Goal: Task Accomplishment & Management: Manage account settings

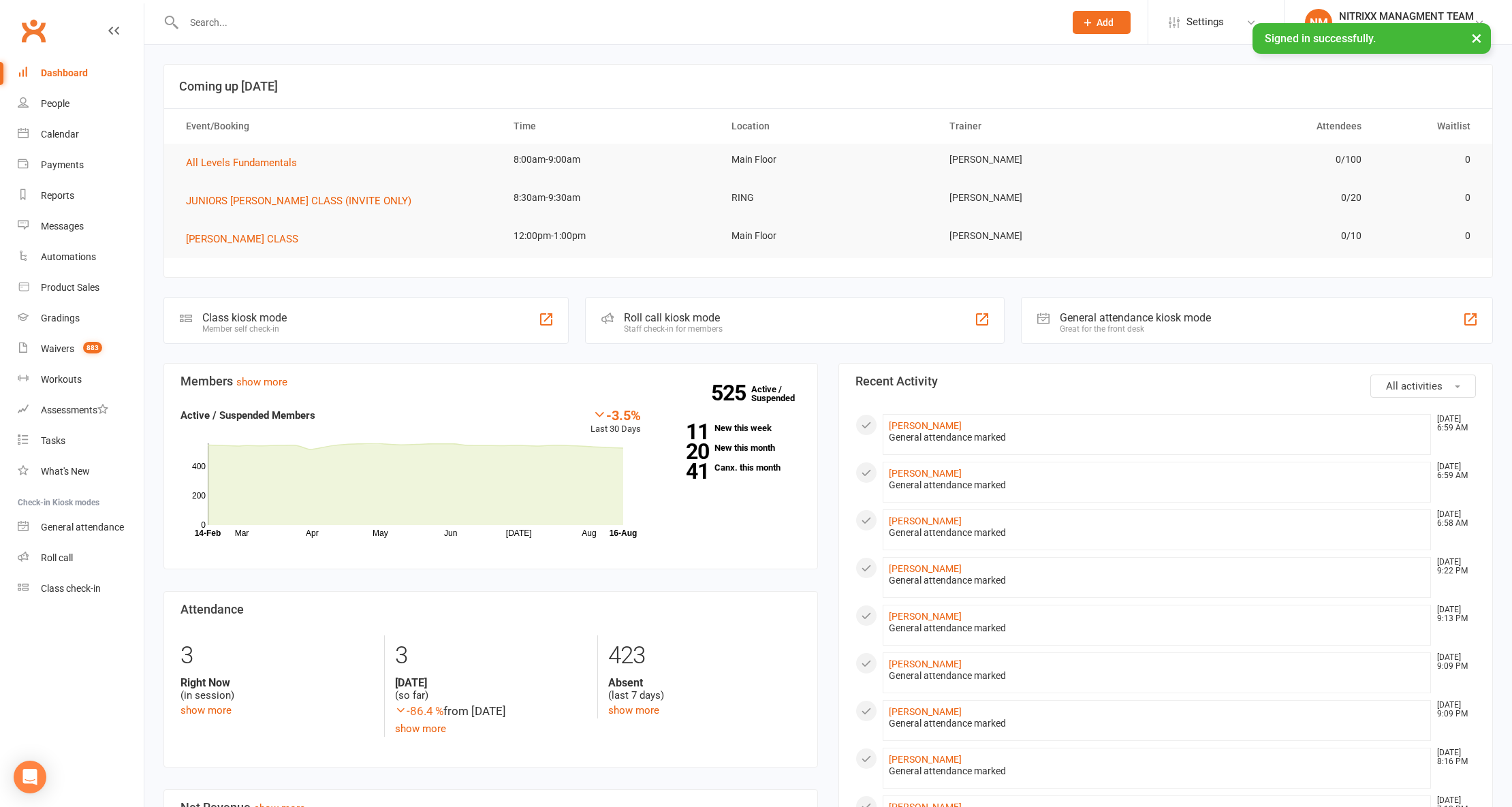
click at [521, 16] on input "text" at bounding box center [617, 22] width 876 height 19
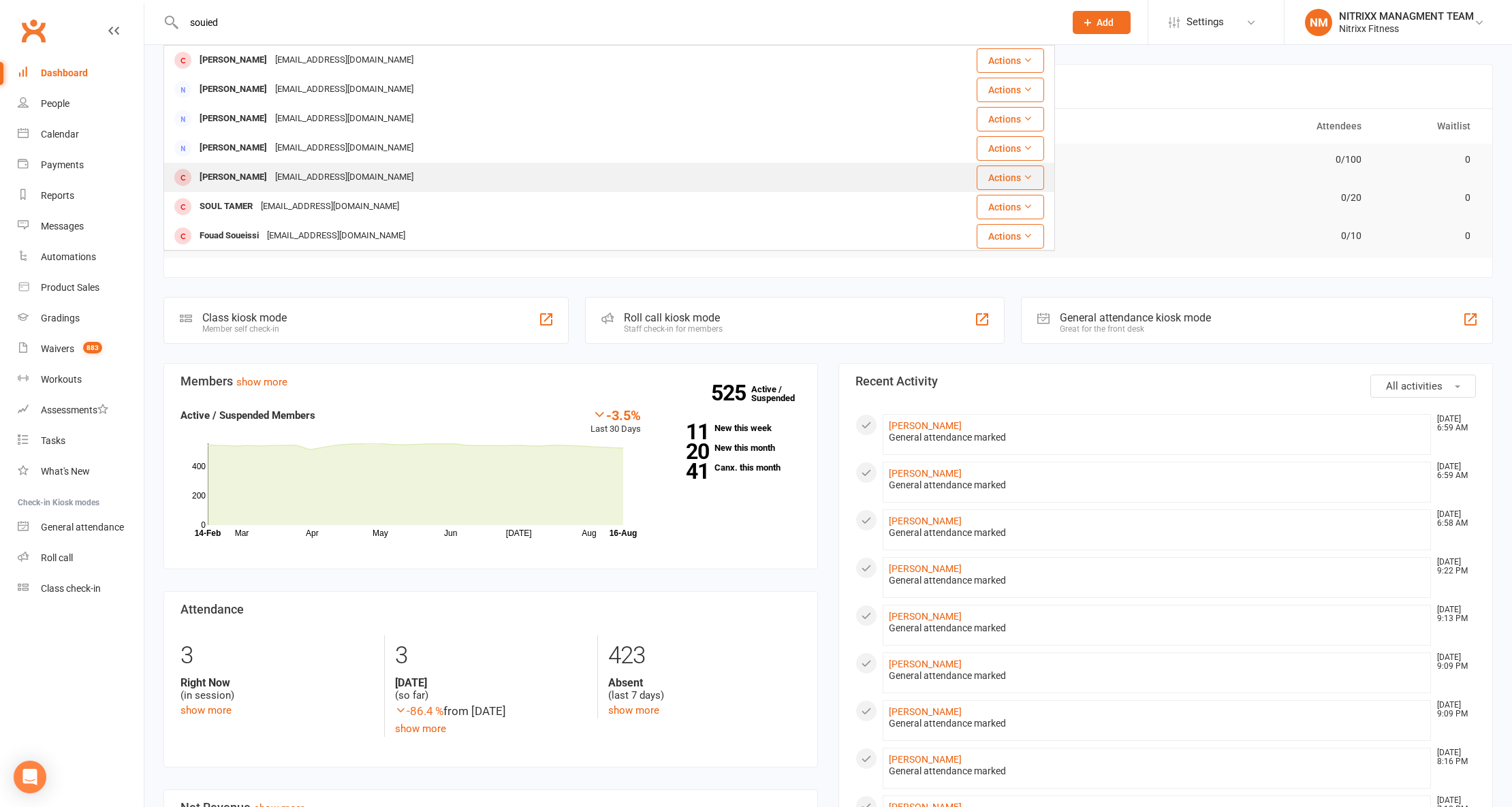
type input "souied"
click at [346, 185] on div "Pierrejsoueid@gmail.com" at bounding box center [344, 178] width 147 height 20
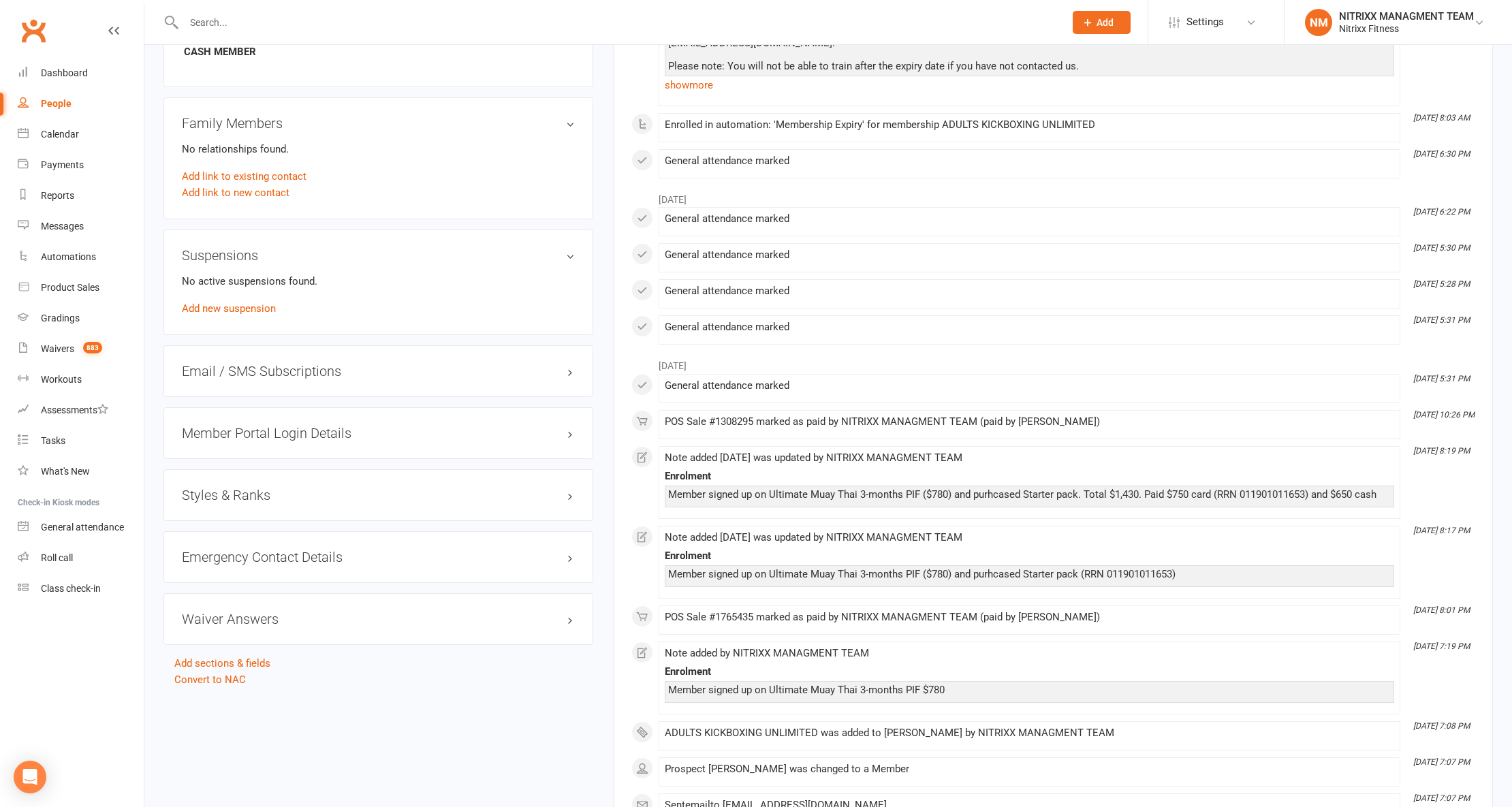
scroll to position [817, 0]
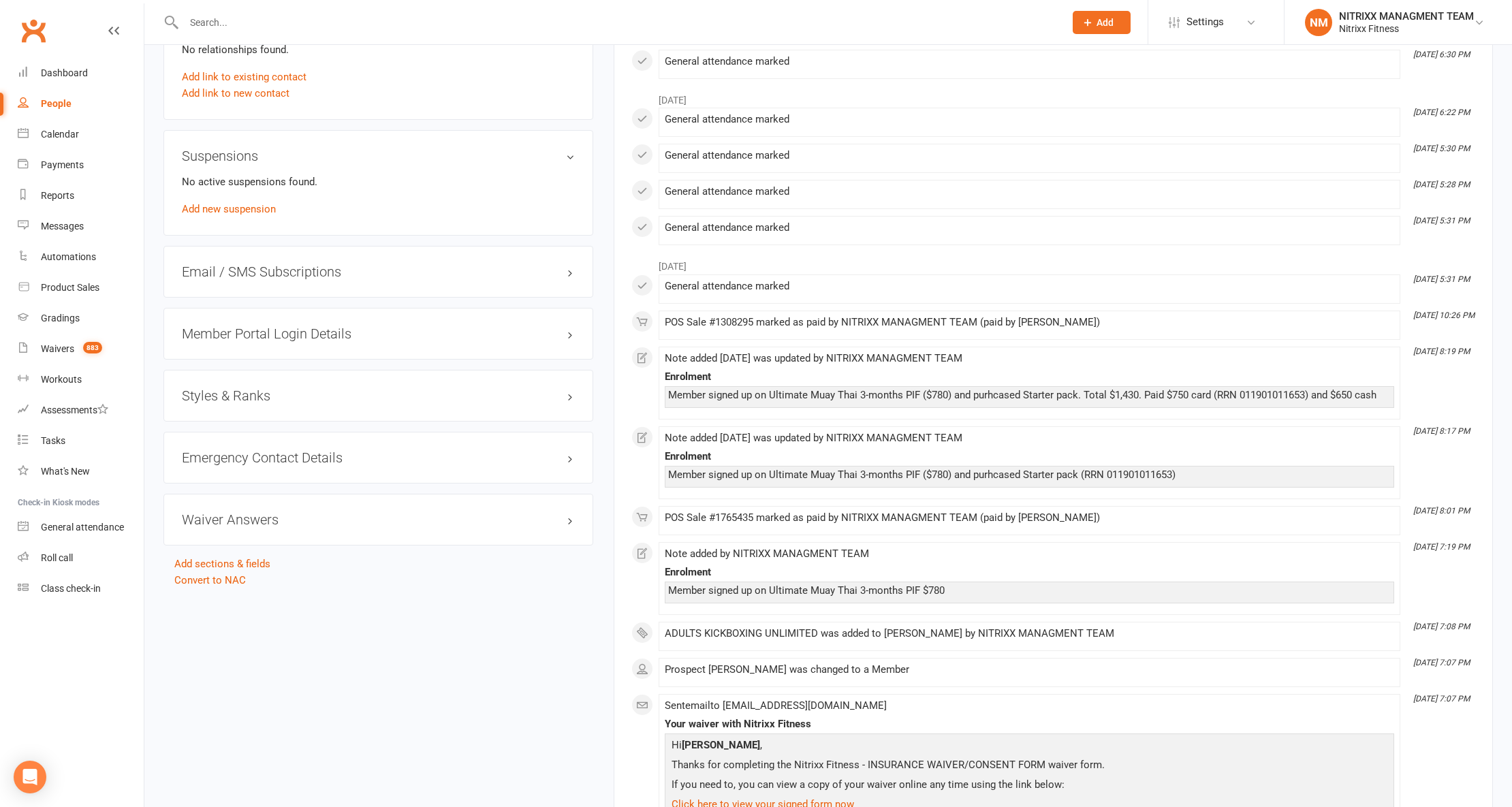
click at [333, 474] on div "Emergency Contact Details edit" at bounding box center [378, 457] width 430 height 52
click at [364, 464] on h3 "Emergency Contact Details edit" at bounding box center [378, 457] width 393 height 15
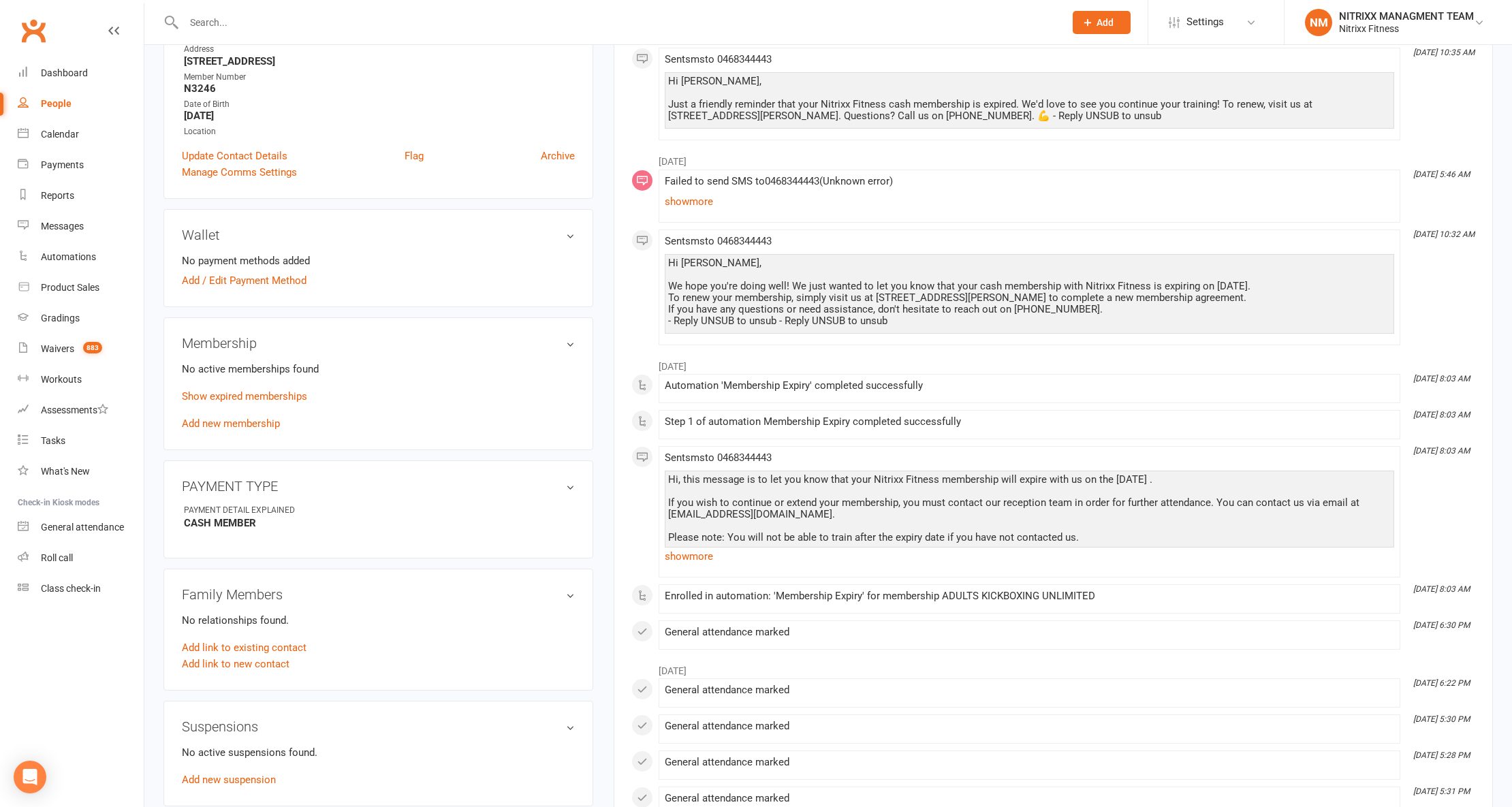
scroll to position [0, 0]
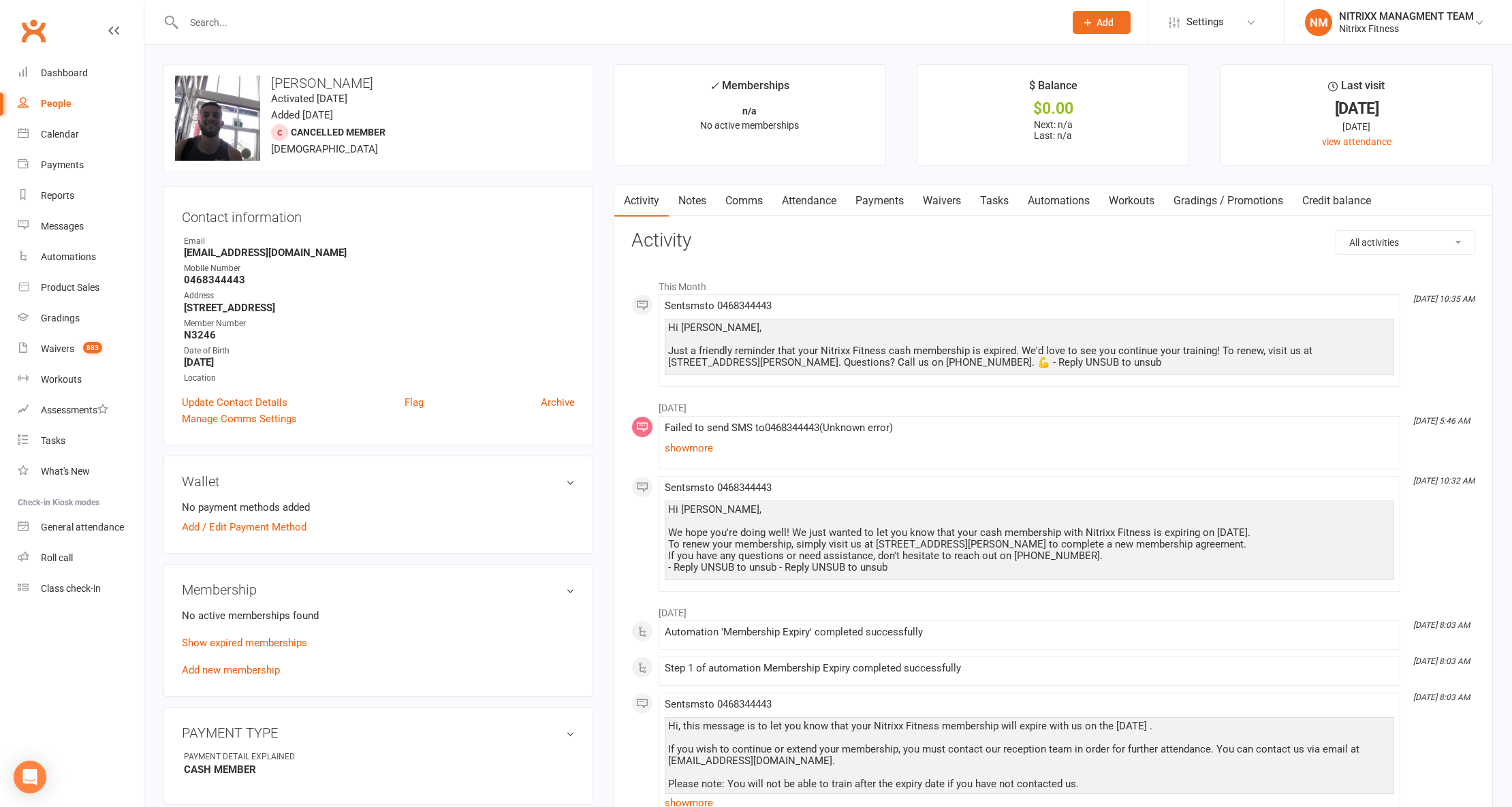
click at [777, 208] on link "Attendance" at bounding box center [809, 200] width 74 height 31
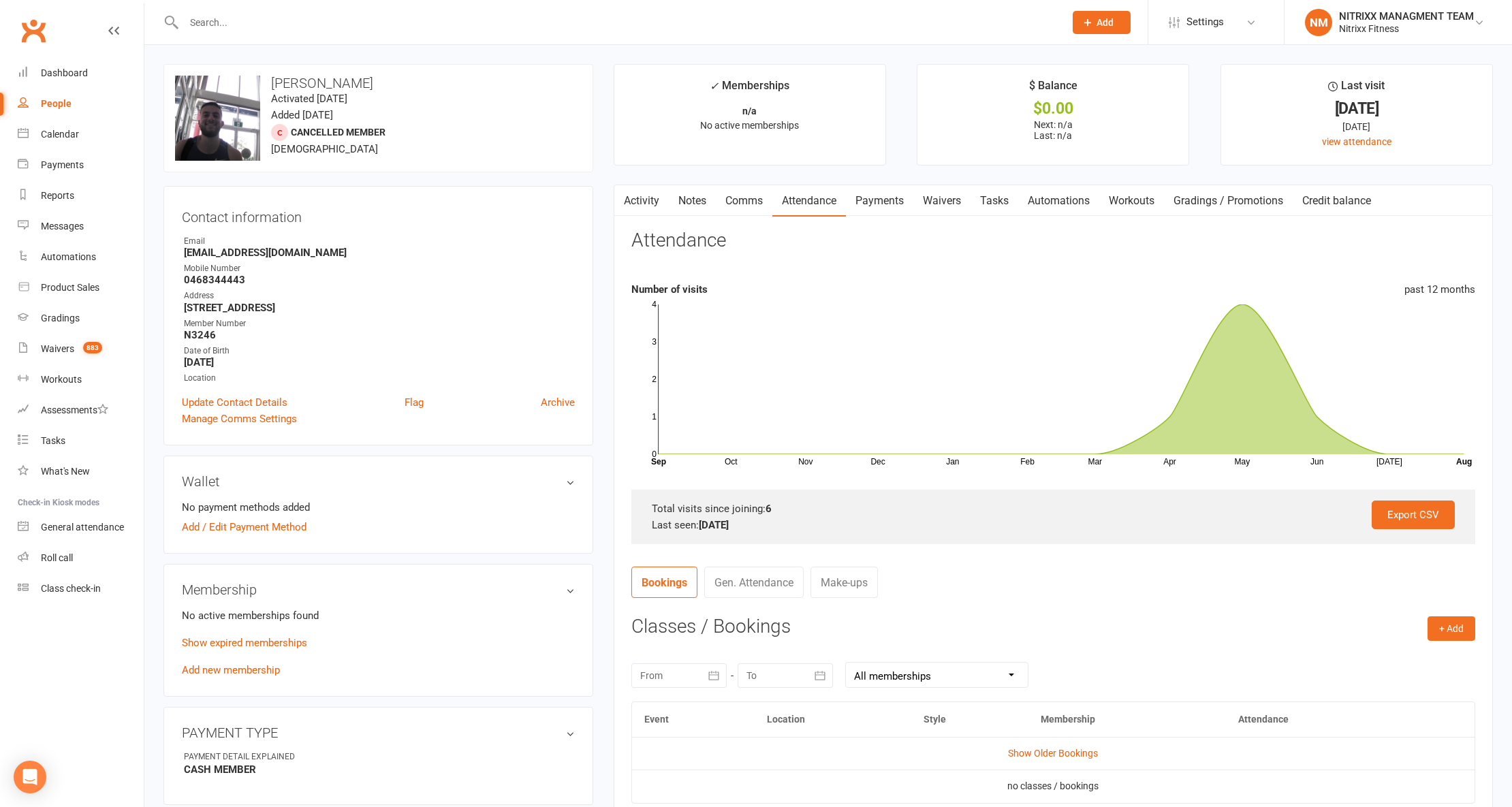
click at [694, 213] on link "Notes" at bounding box center [693, 200] width 47 height 31
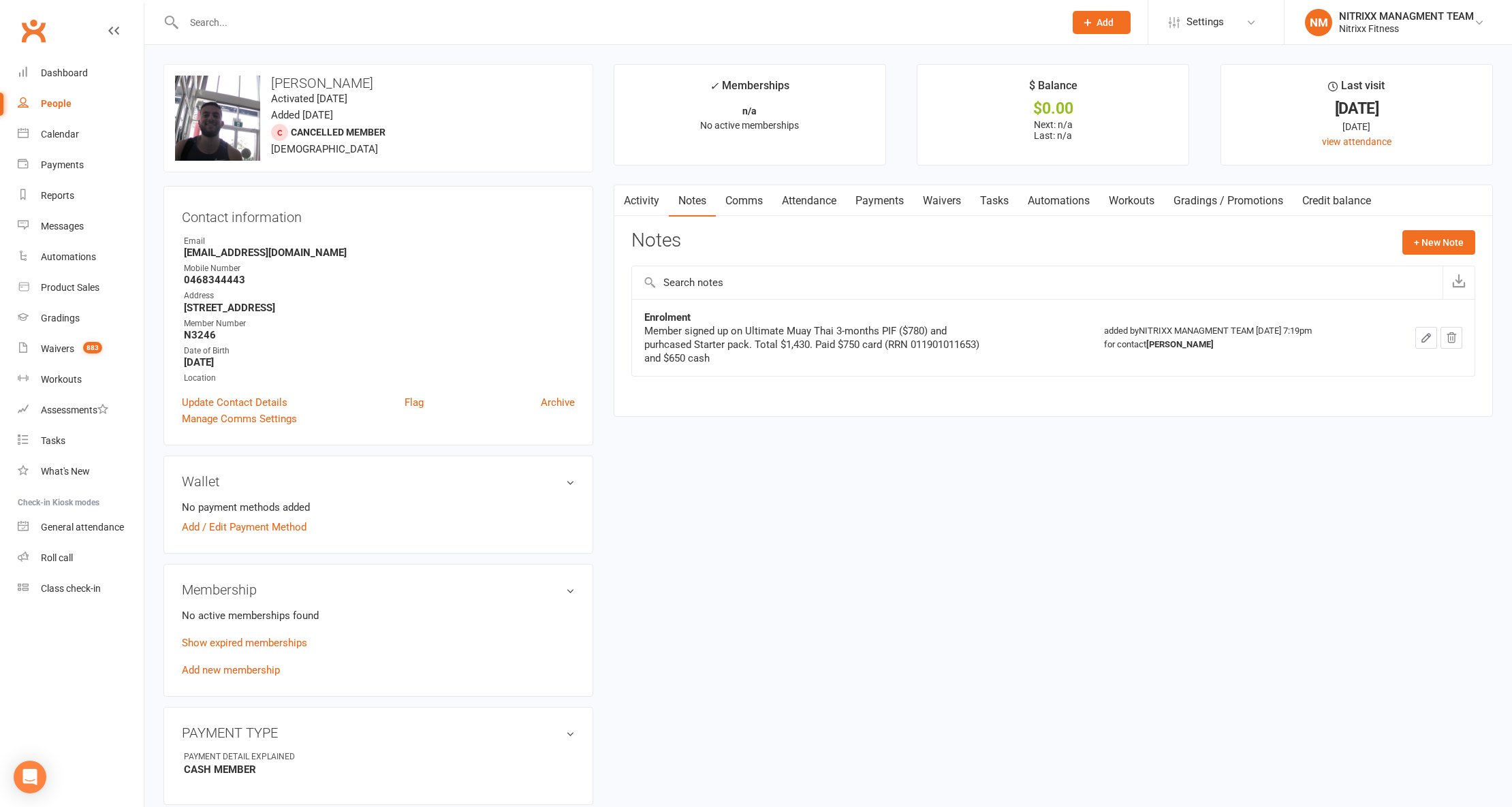
click at [721, 217] on link "Comms" at bounding box center [745, 200] width 57 height 31
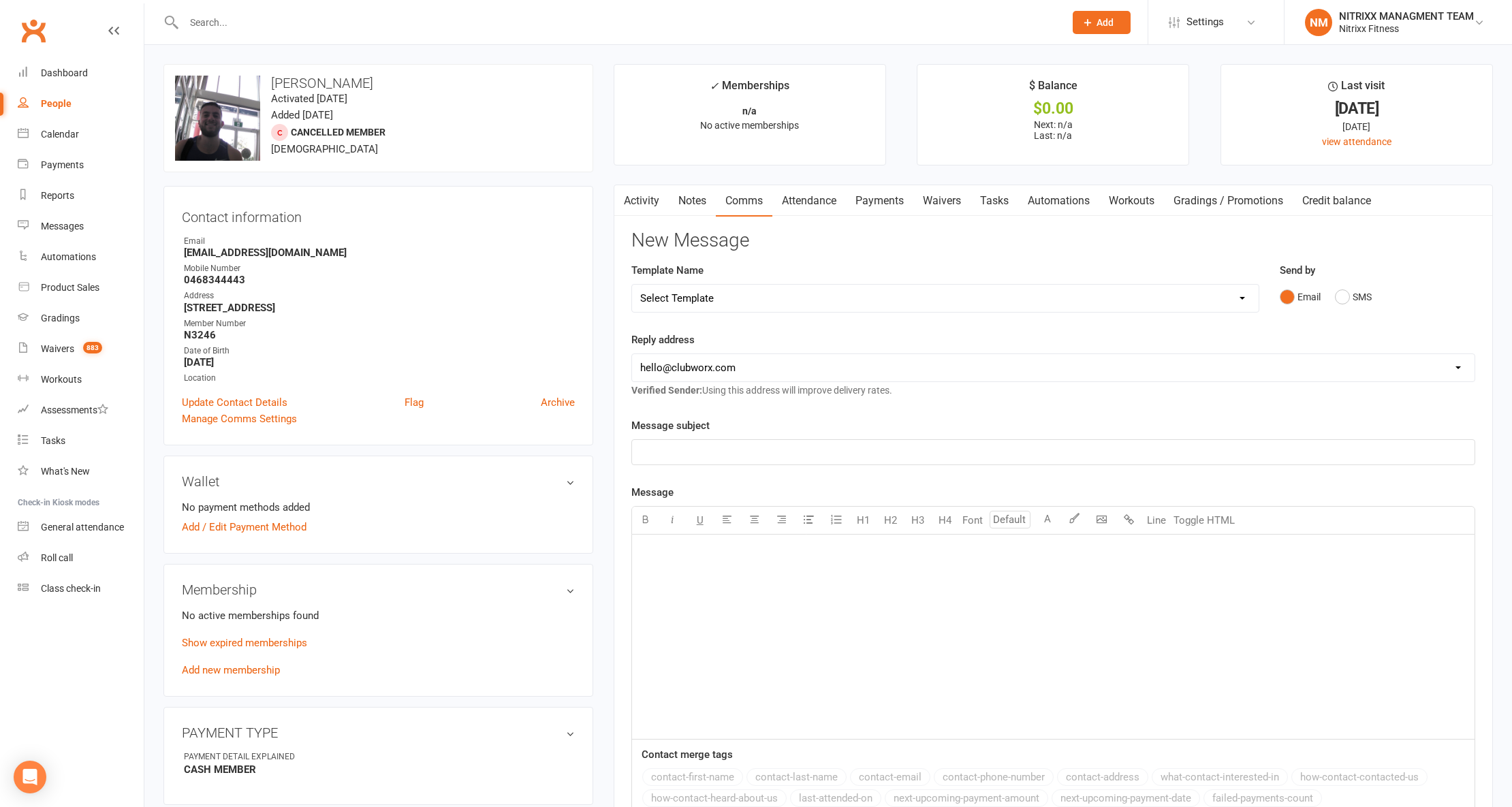
click at [766, 205] on link "Comms" at bounding box center [745, 200] width 57 height 31
click at [832, 194] on link "Attendance" at bounding box center [809, 200] width 74 height 31
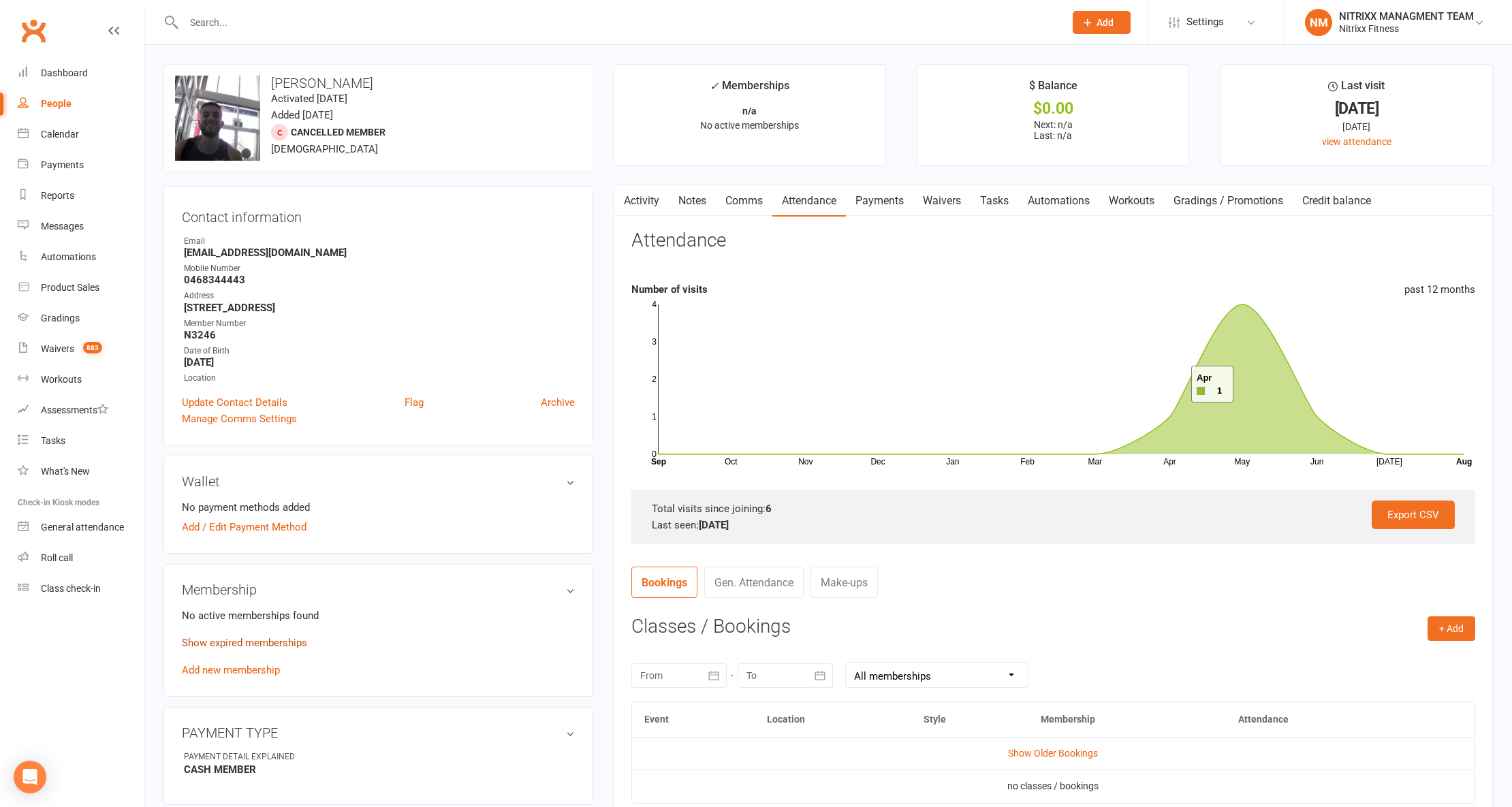
click at [221, 649] on link "Show expired memberships" at bounding box center [245, 642] width 126 height 12
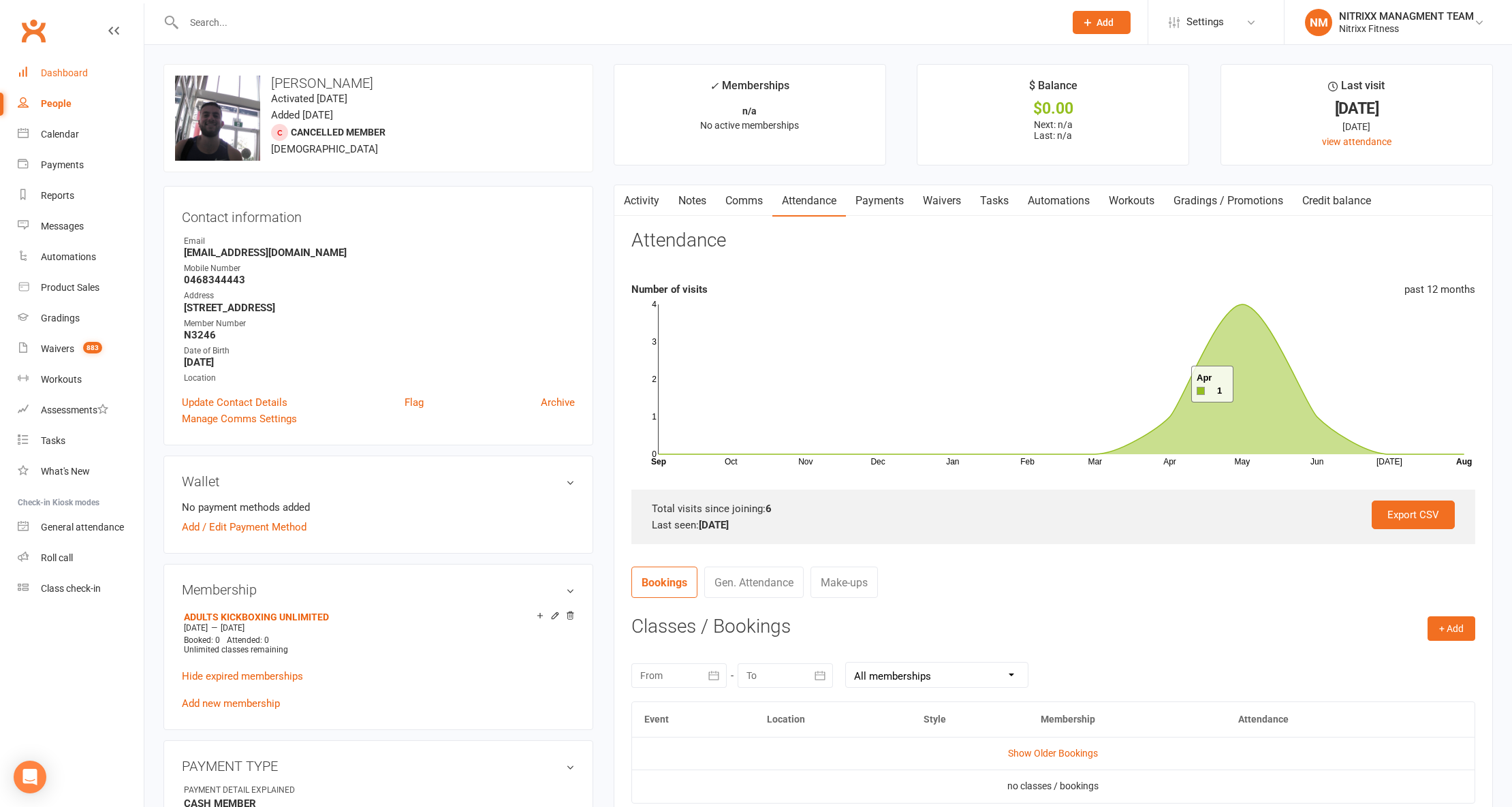
click at [77, 58] on link "Dashboard" at bounding box center [80, 74] width 126 height 31
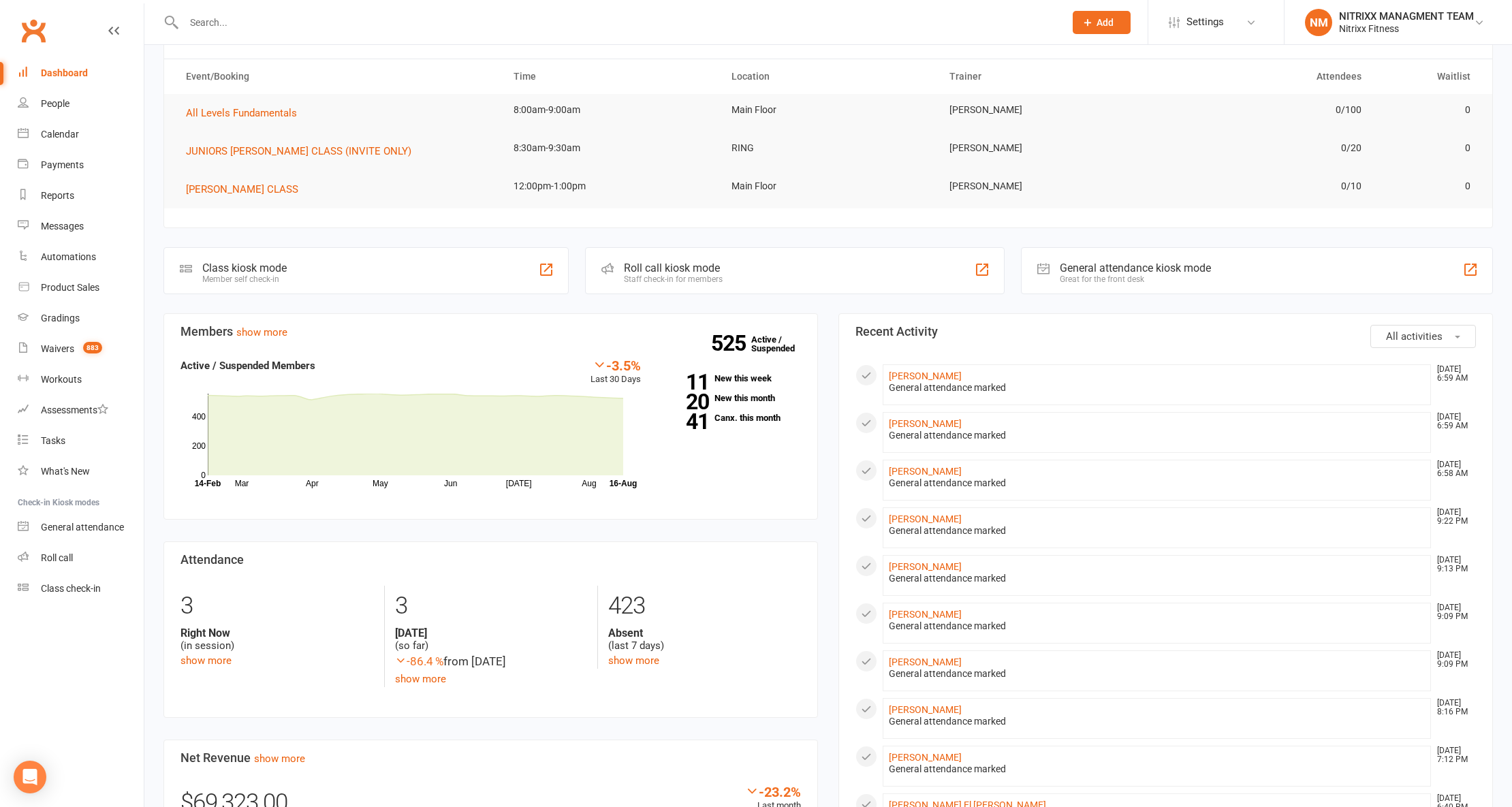
scroll to position [90, 0]
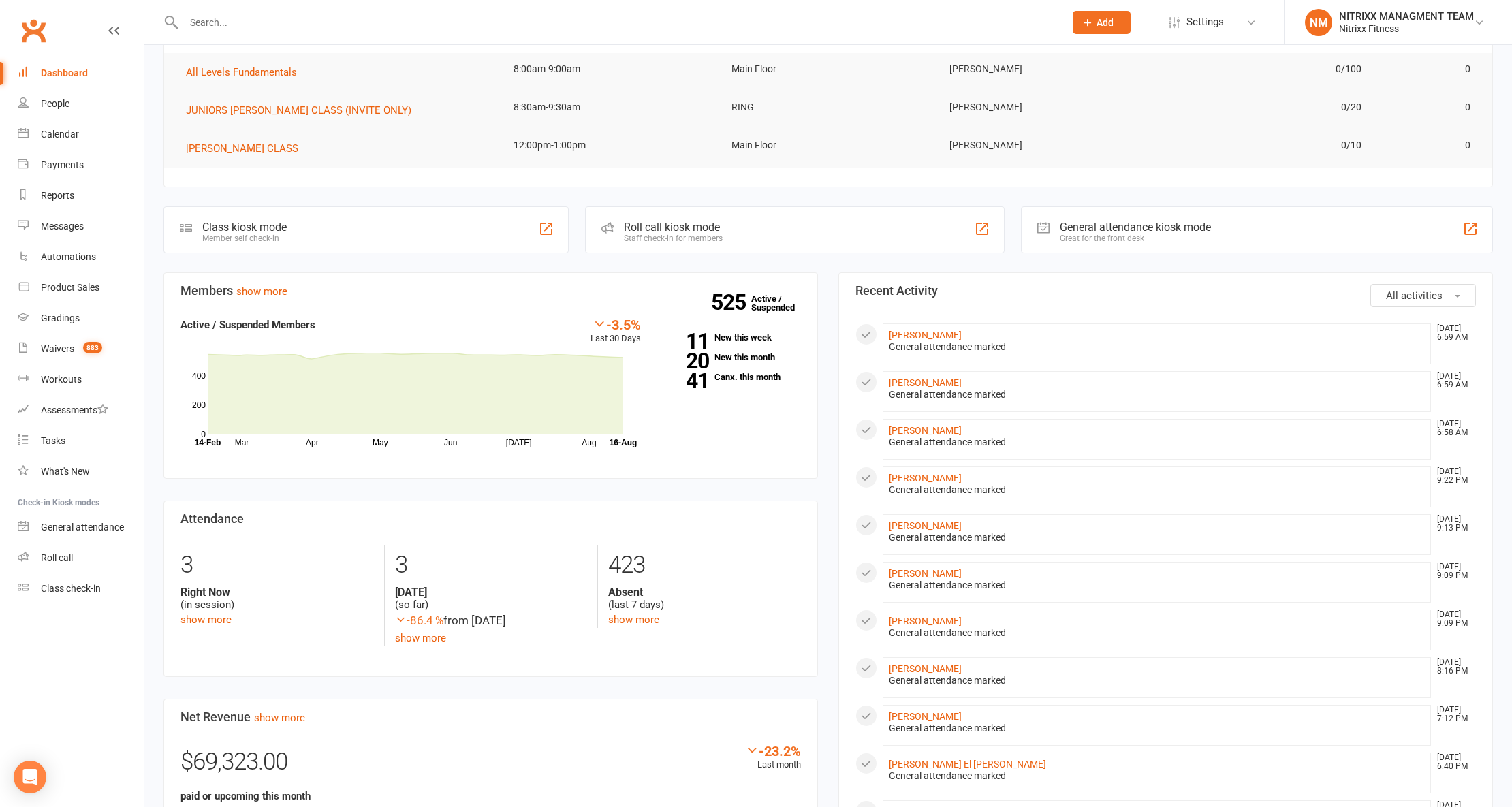
click at [765, 374] on link "41 Canx. this month" at bounding box center [731, 377] width 139 height 9
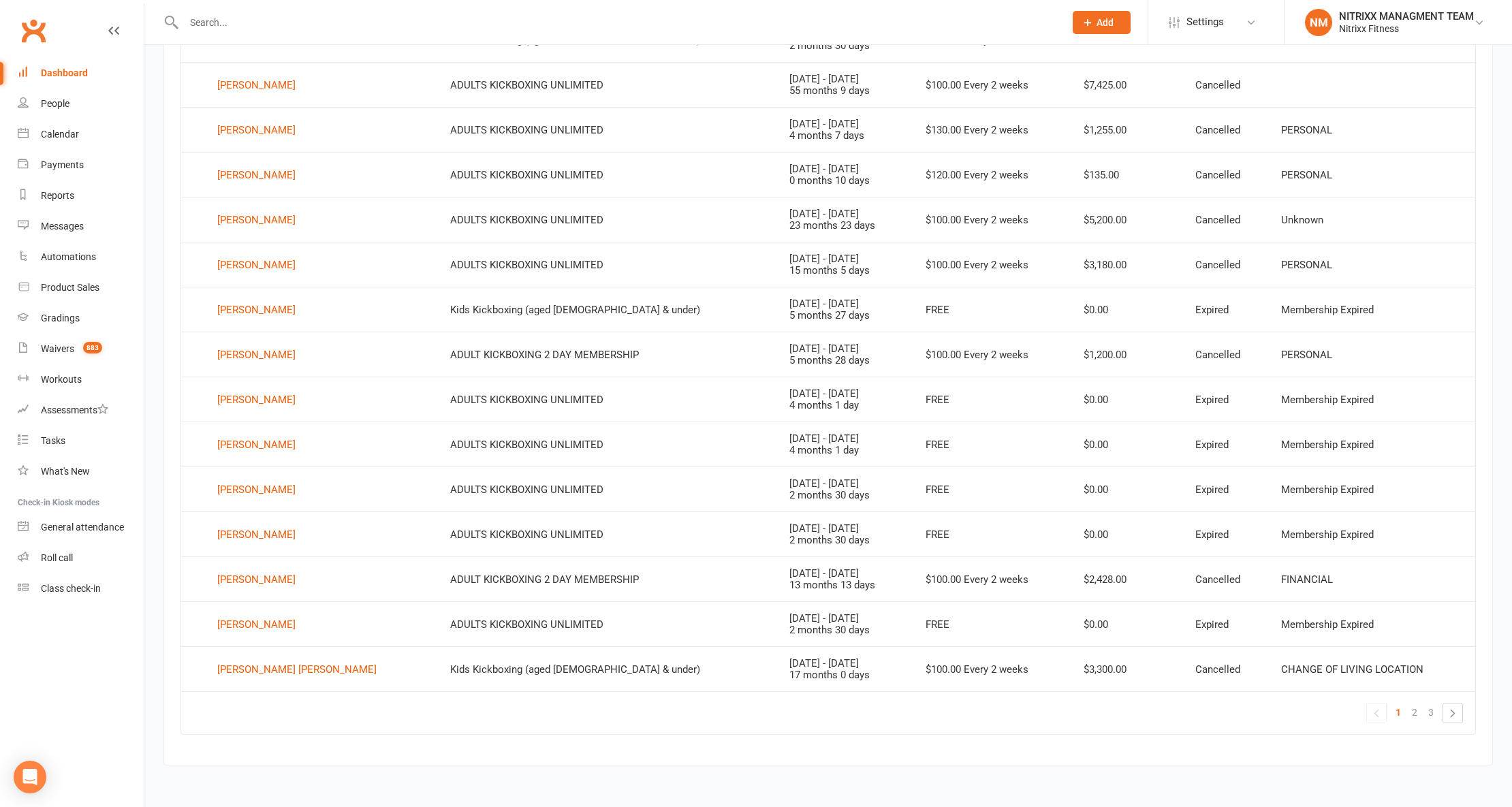
scroll to position [647, 0]
drag, startPoint x: 1164, startPoint y: 608, endPoint x: 231, endPoint y: 613, distance: 933.0
click at [220, 616] on tr "Zachariah Elcheikh ADULTS KICKBOXING UNLIMITED May 13, 2025 - Aug 12, 2025 2 mo…" at bounding box center [828, 623] width 1294 height 45
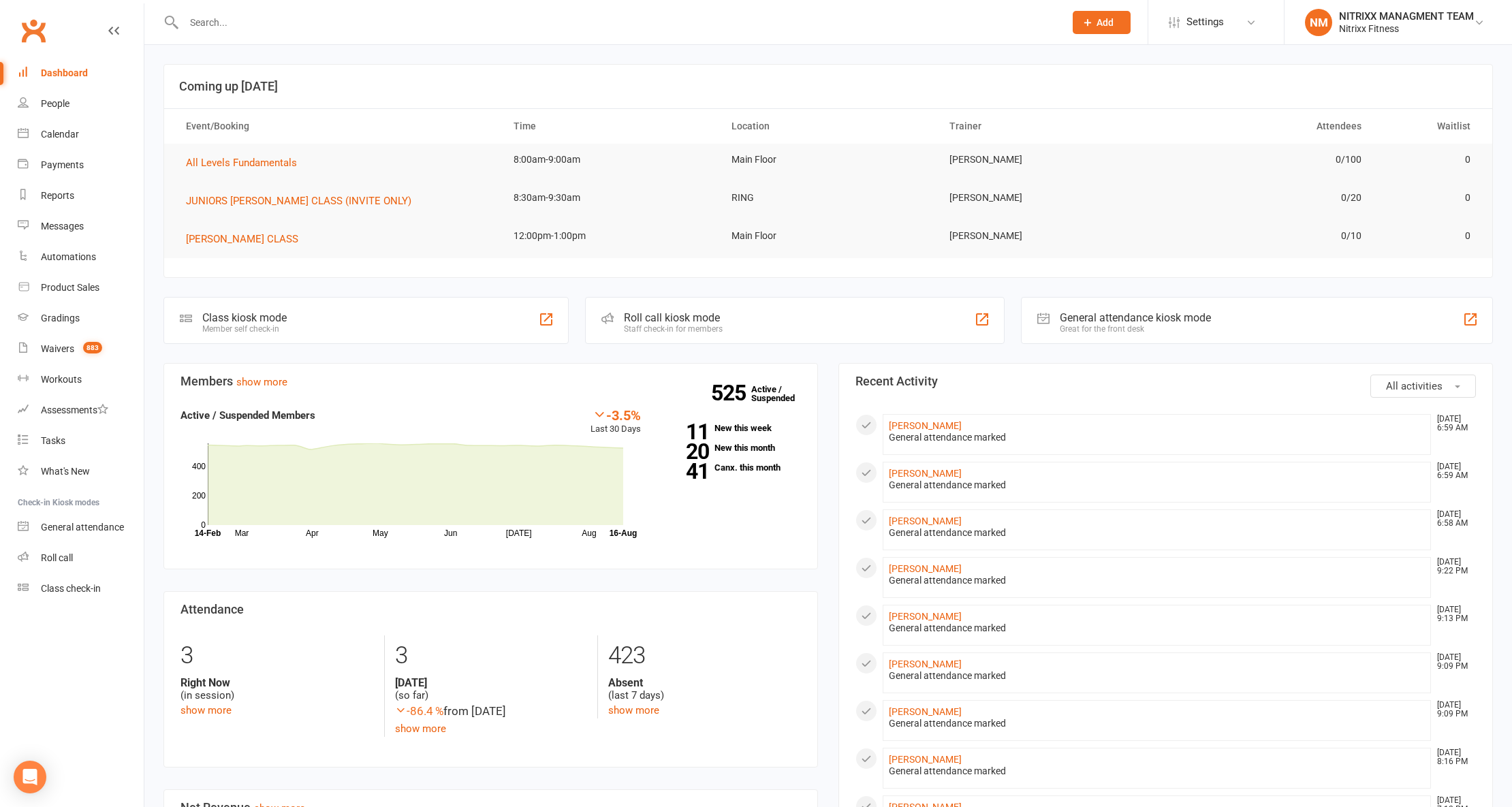
click at [251, 27] on input "text" at bounding box center [617, 22] width 876 height 19
paste input "HOA HO 0490384762 - ndis to requested email"
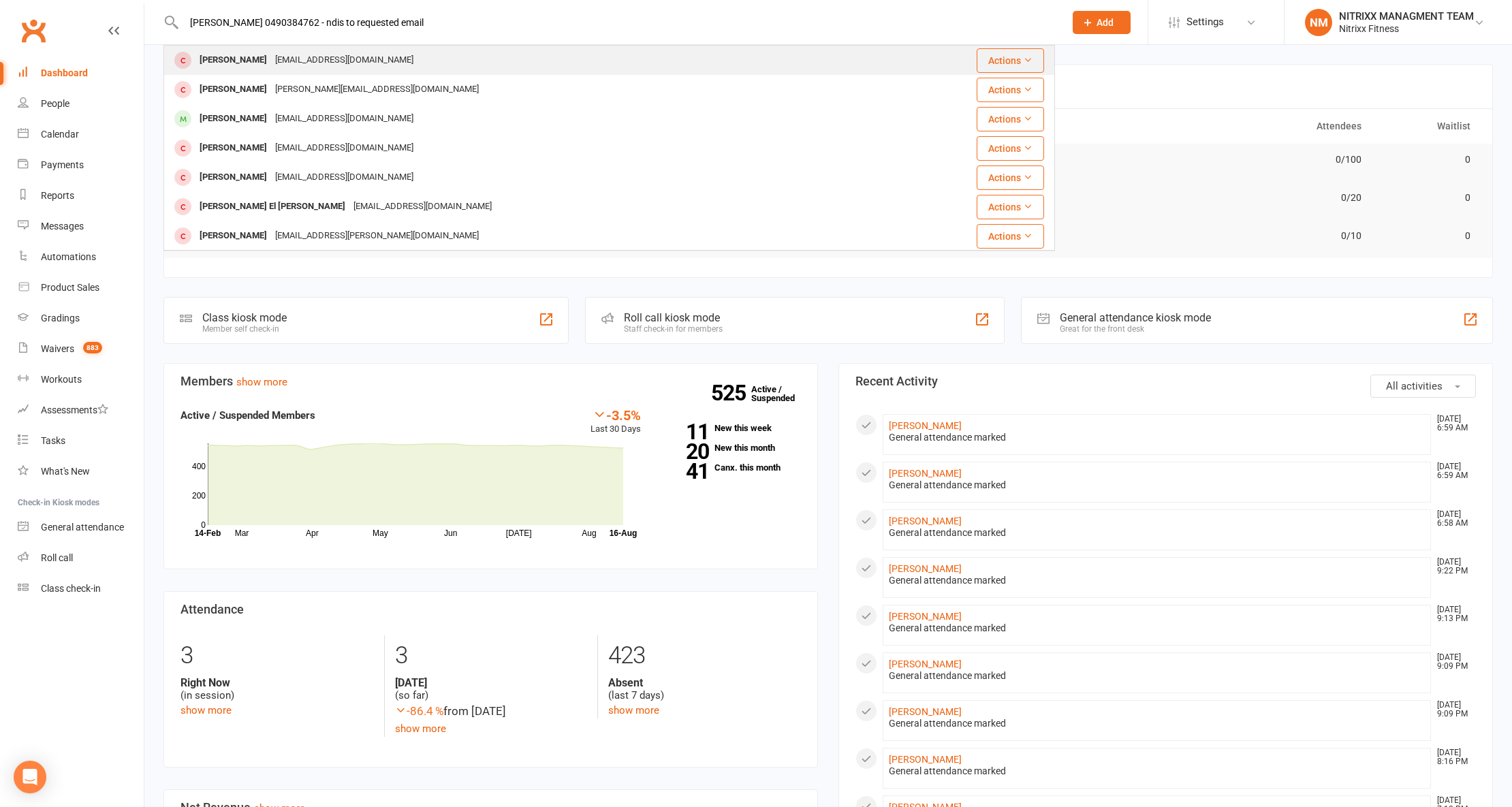
type input "HOA HO 0490384762 - ndis to requested email"
click at [380, 57] on div "Hoa Ho johnhoaho2001@gmail.com" at bounding box center [526, 60] width 722 height 28
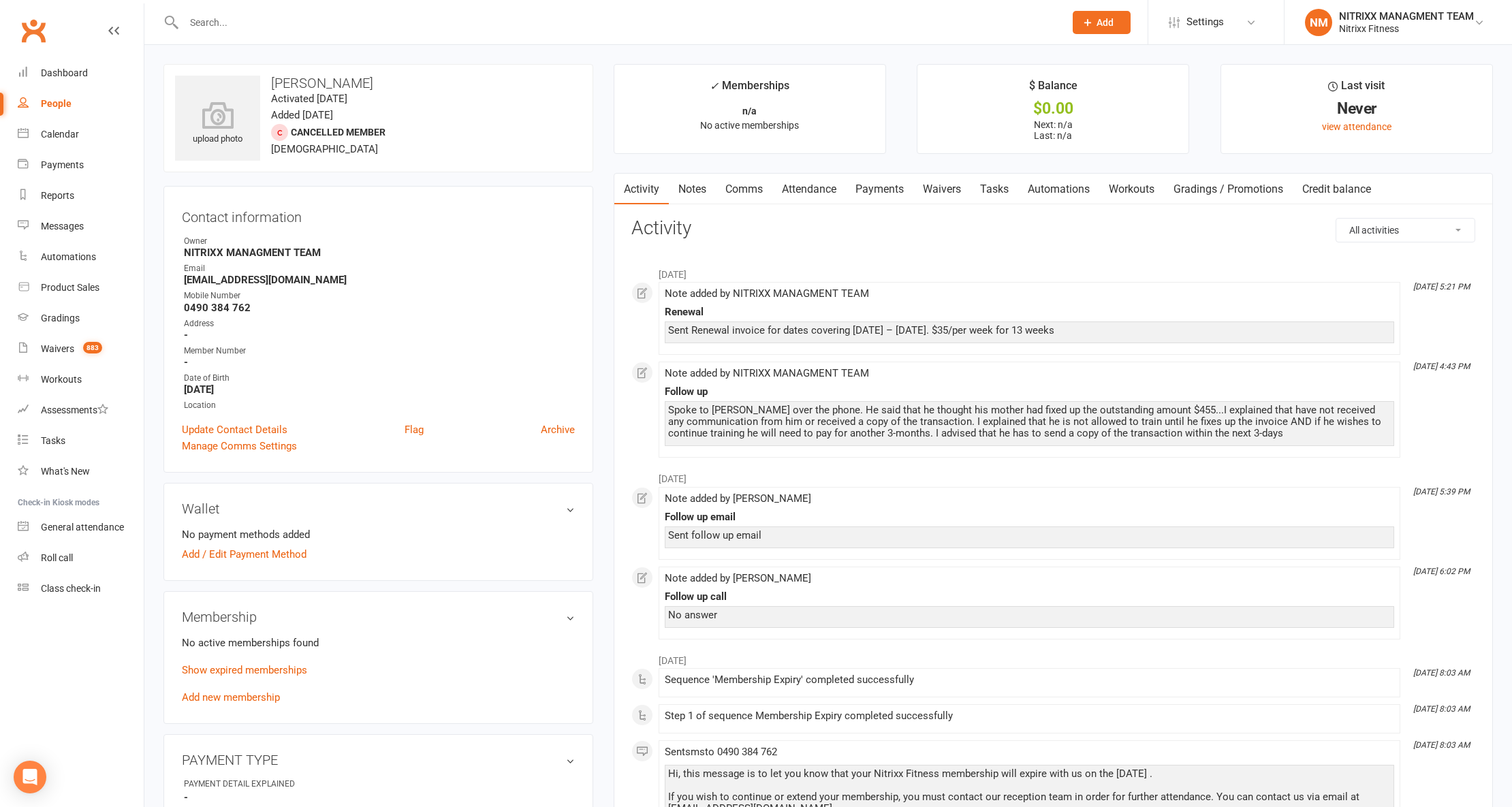
click at [724, 200] on link "Comms" at bounding box center [745, 189] width 57 height 31
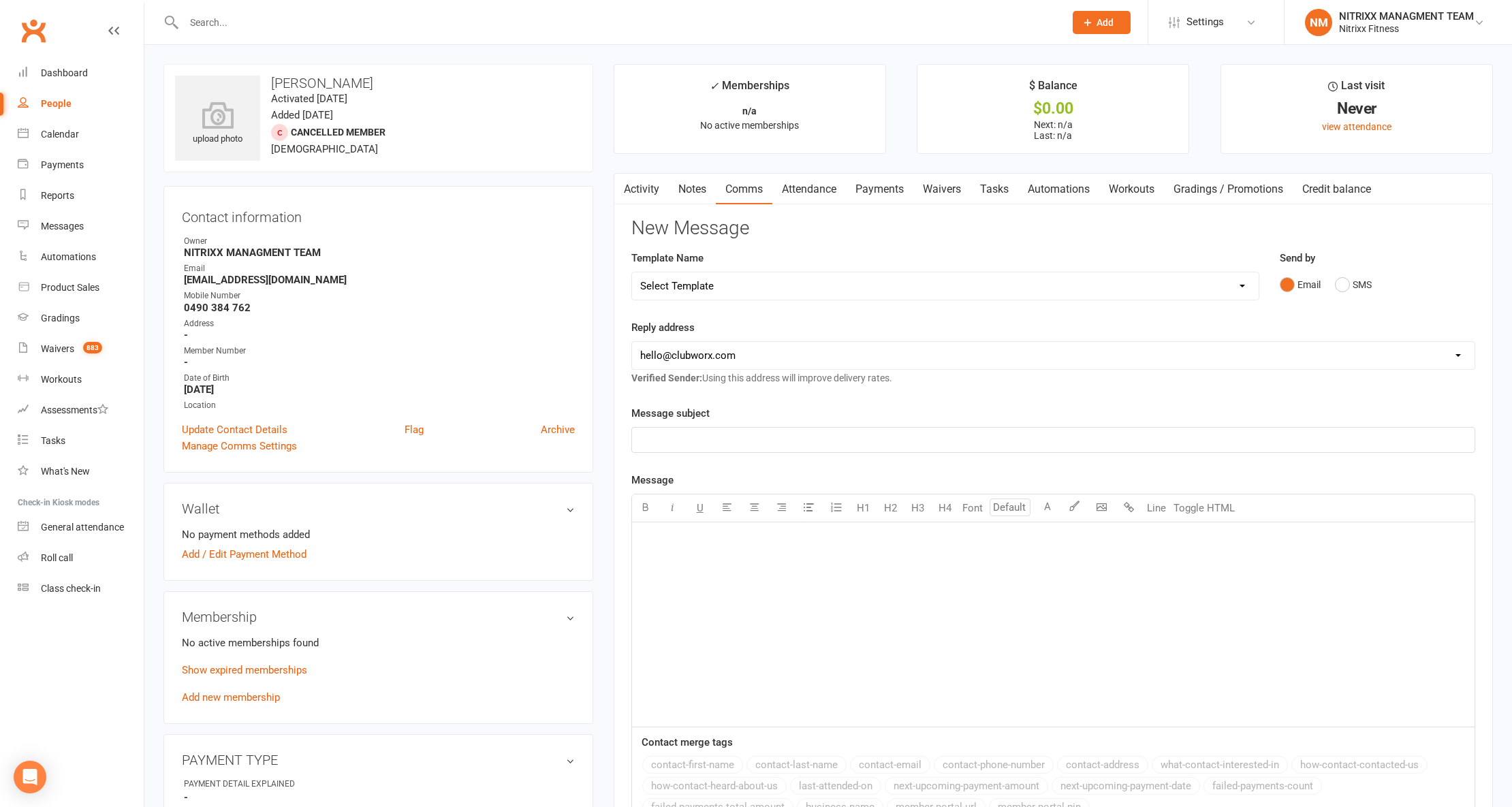
click at [699, 187] on link "Notes" at bounding box center [693, 189] width 47 height 31
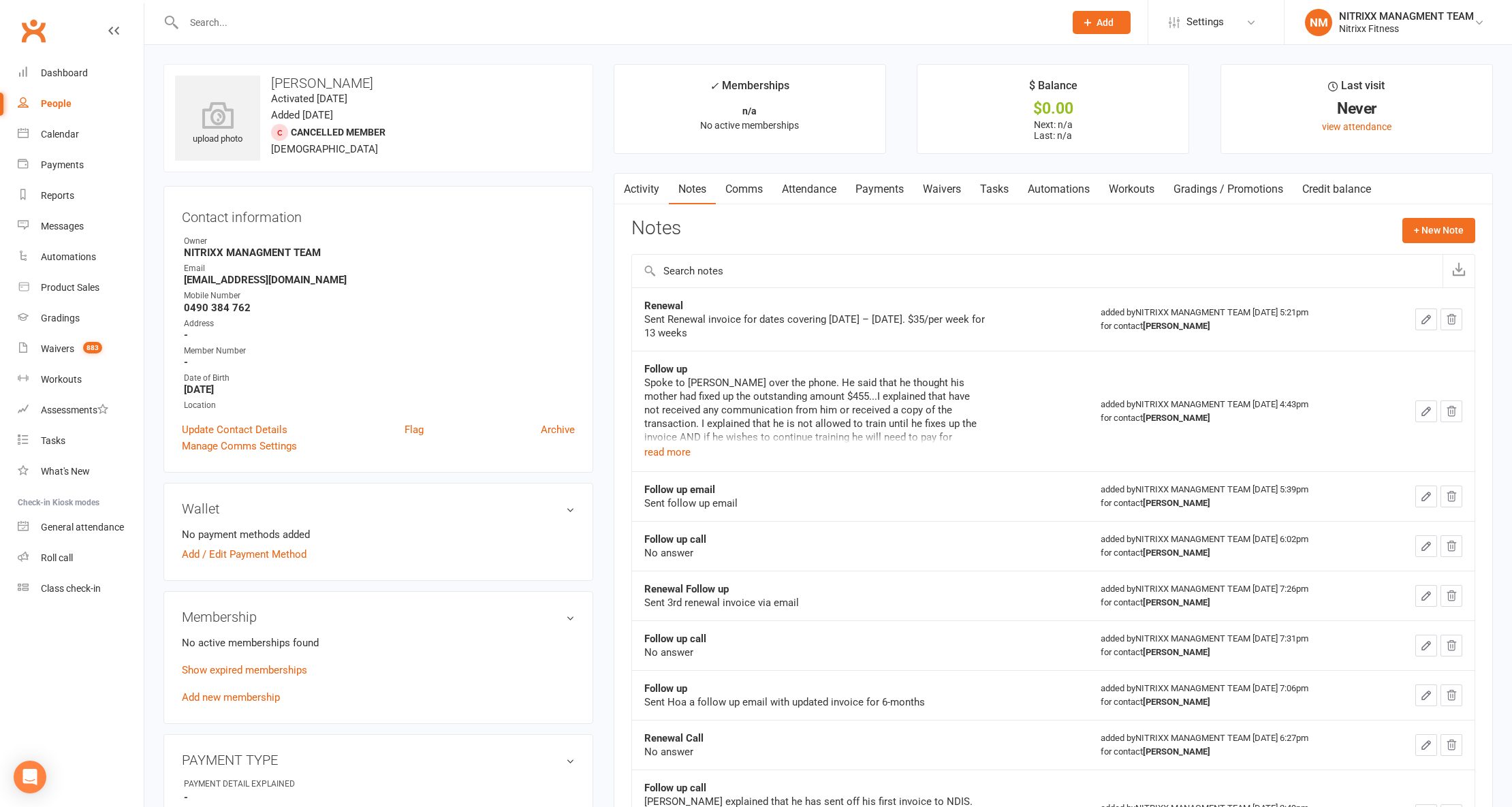
click at [780, 189] on link "Attendance" at bounding box center [809, 189] width 74 height 31
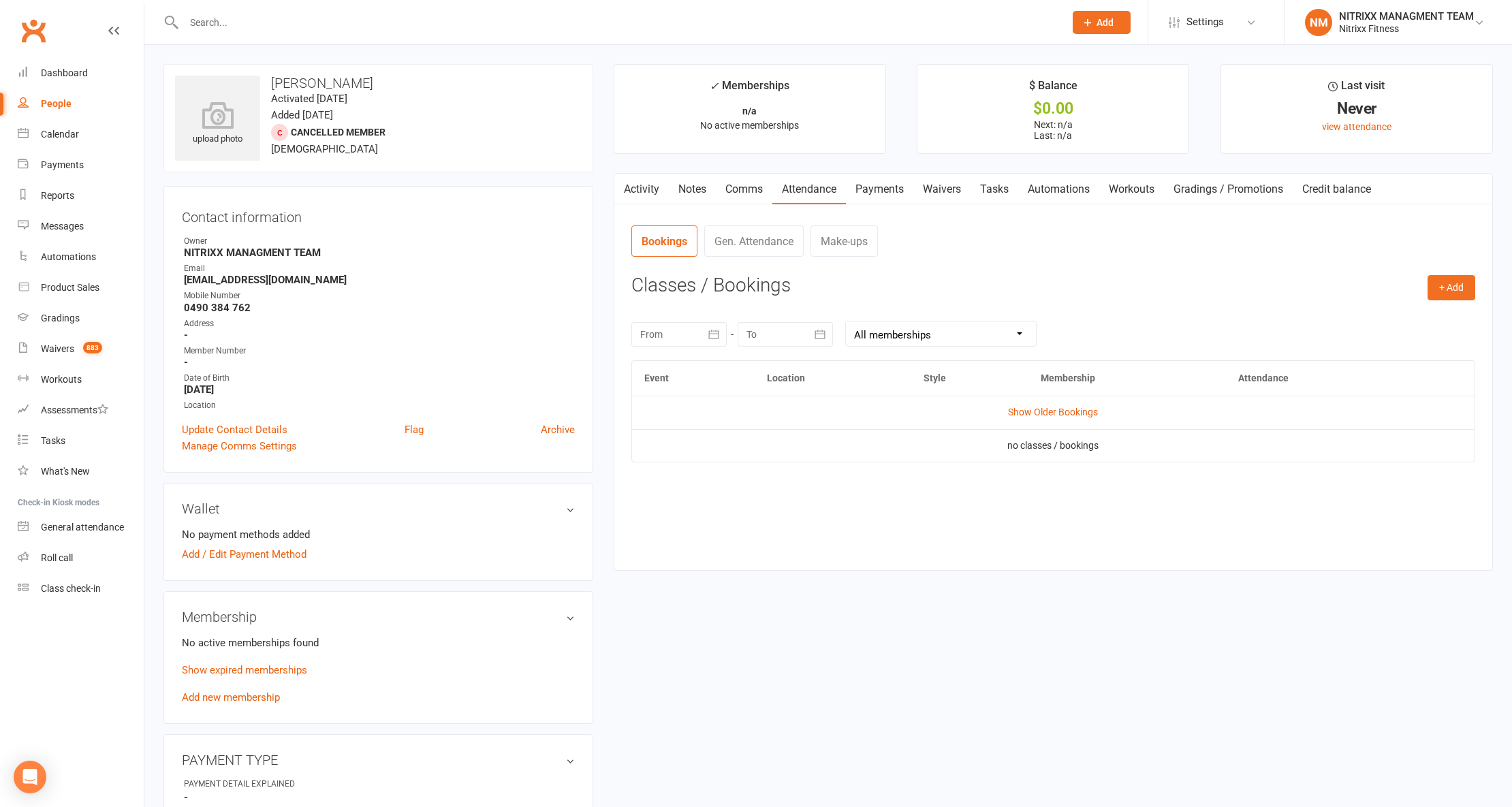
click at [719, 204] on link "Comms" at bounding box center [745, 189] width 57 height 31
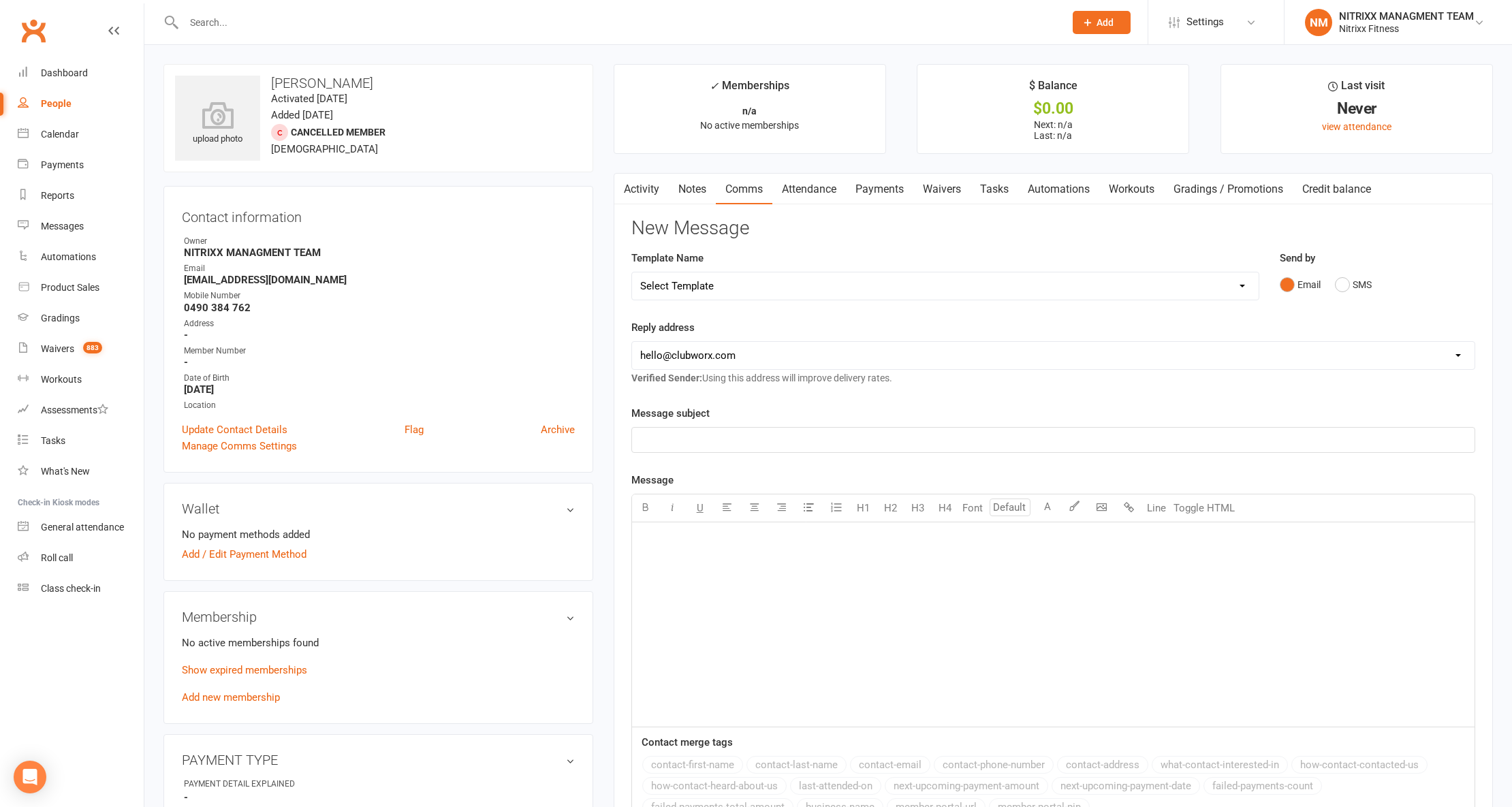
click at [806, 191] on link "Attendance" at bounding box center [809, 189] width 74 height 31
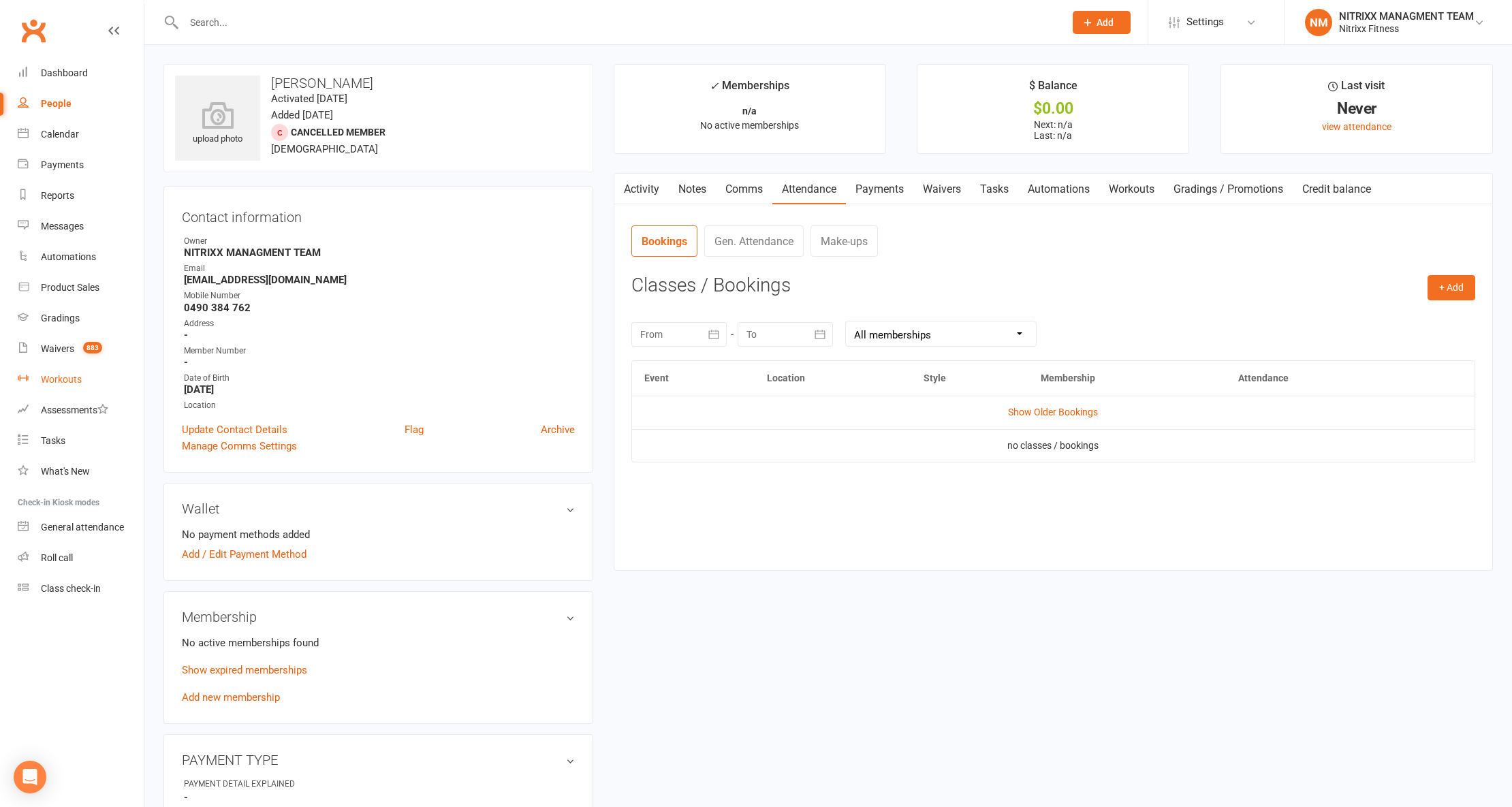
drag, startPoint x: 68, startPoint y: 371, endPoint x: 66, endPoint y: 352, distance: 19.1
click at [67, 368] on link "Workouts" at bounding box center [80, 380] width 126 height 31
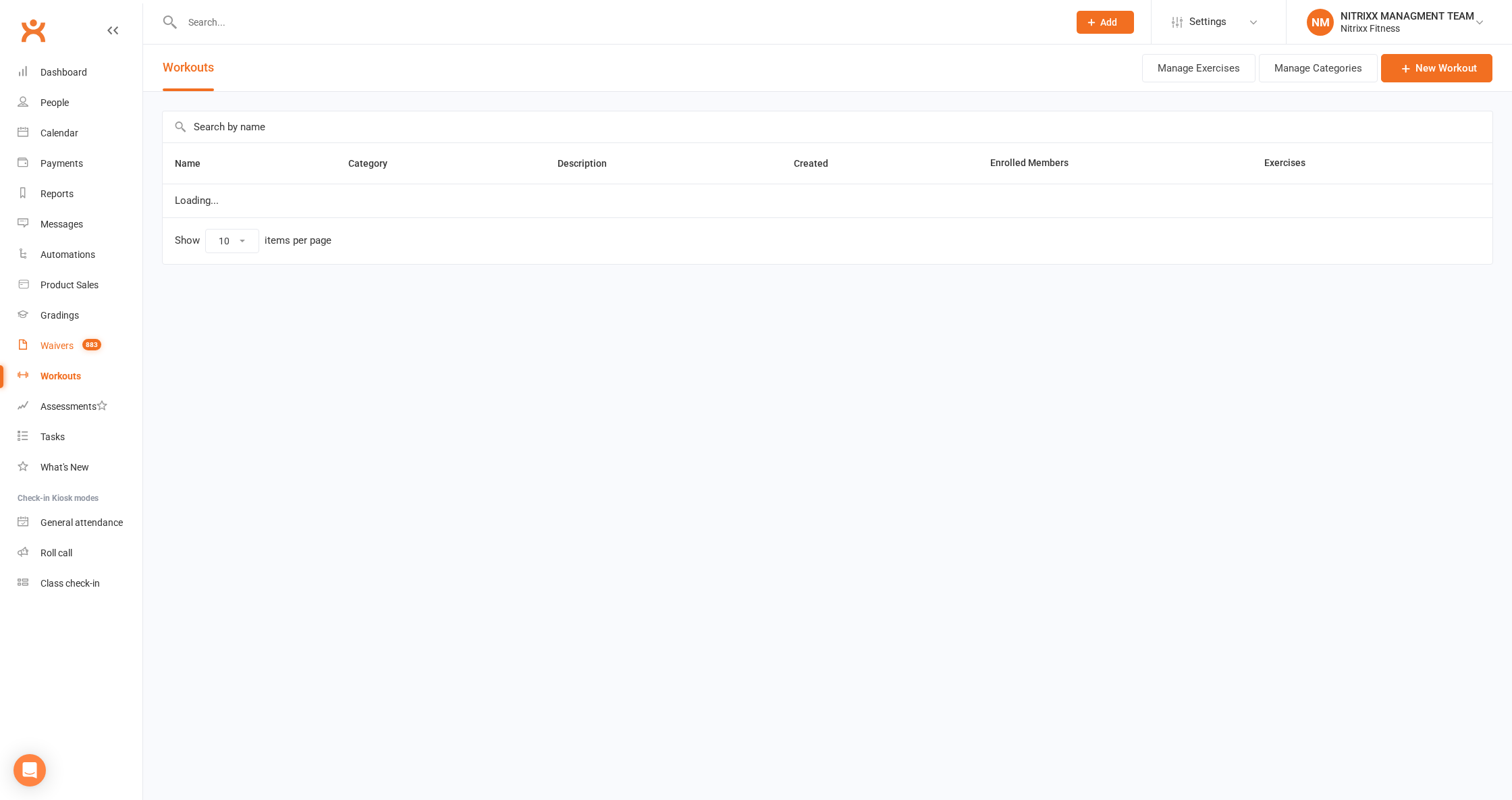
click at [65, 349] on div "Waivers" at bounding box center [57, 346] width 33 height 11
select select "100"
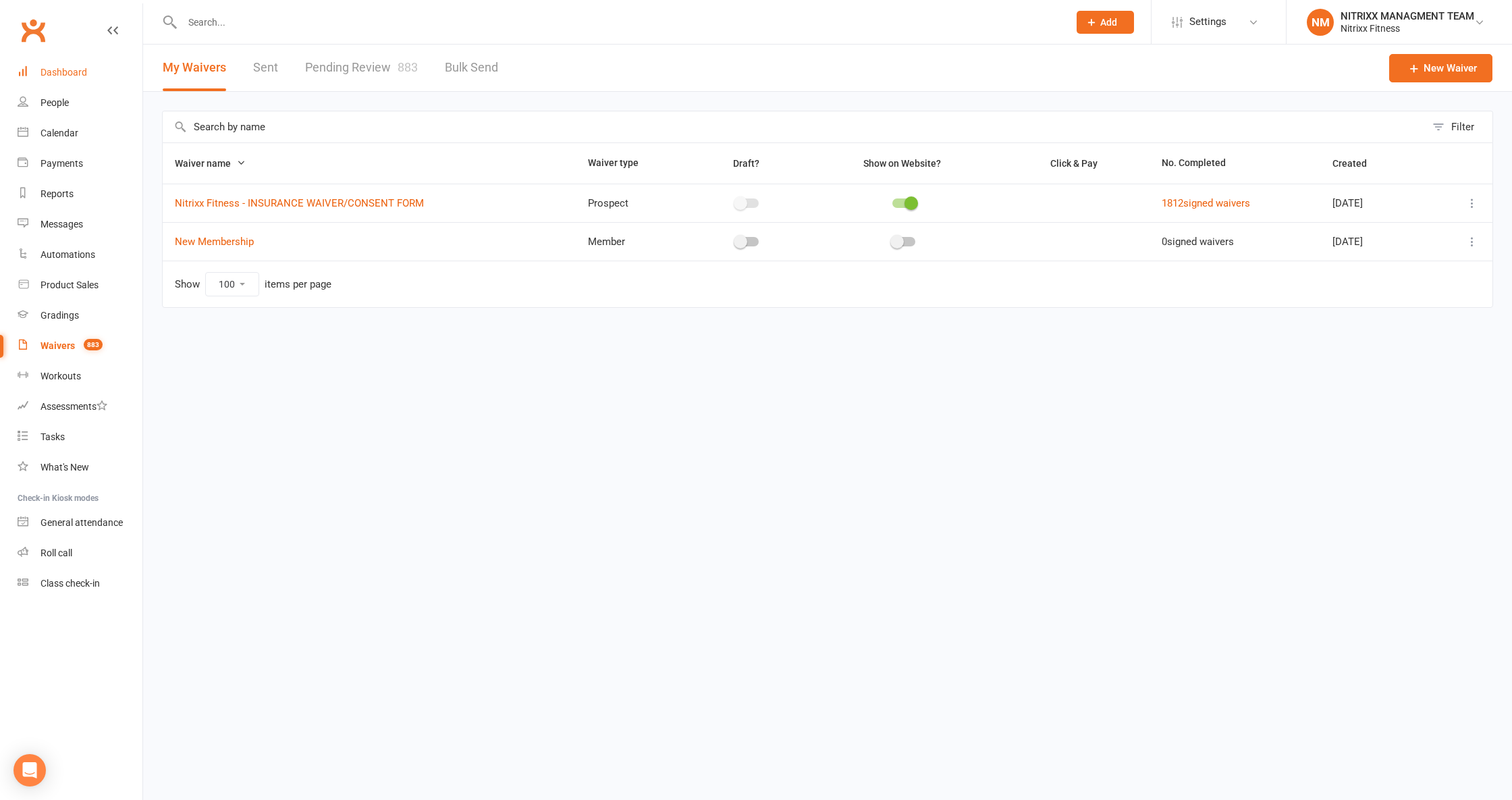
click at [58, 70] on div "Dashboard" at bounding box center [64, 72] width 47 height 11
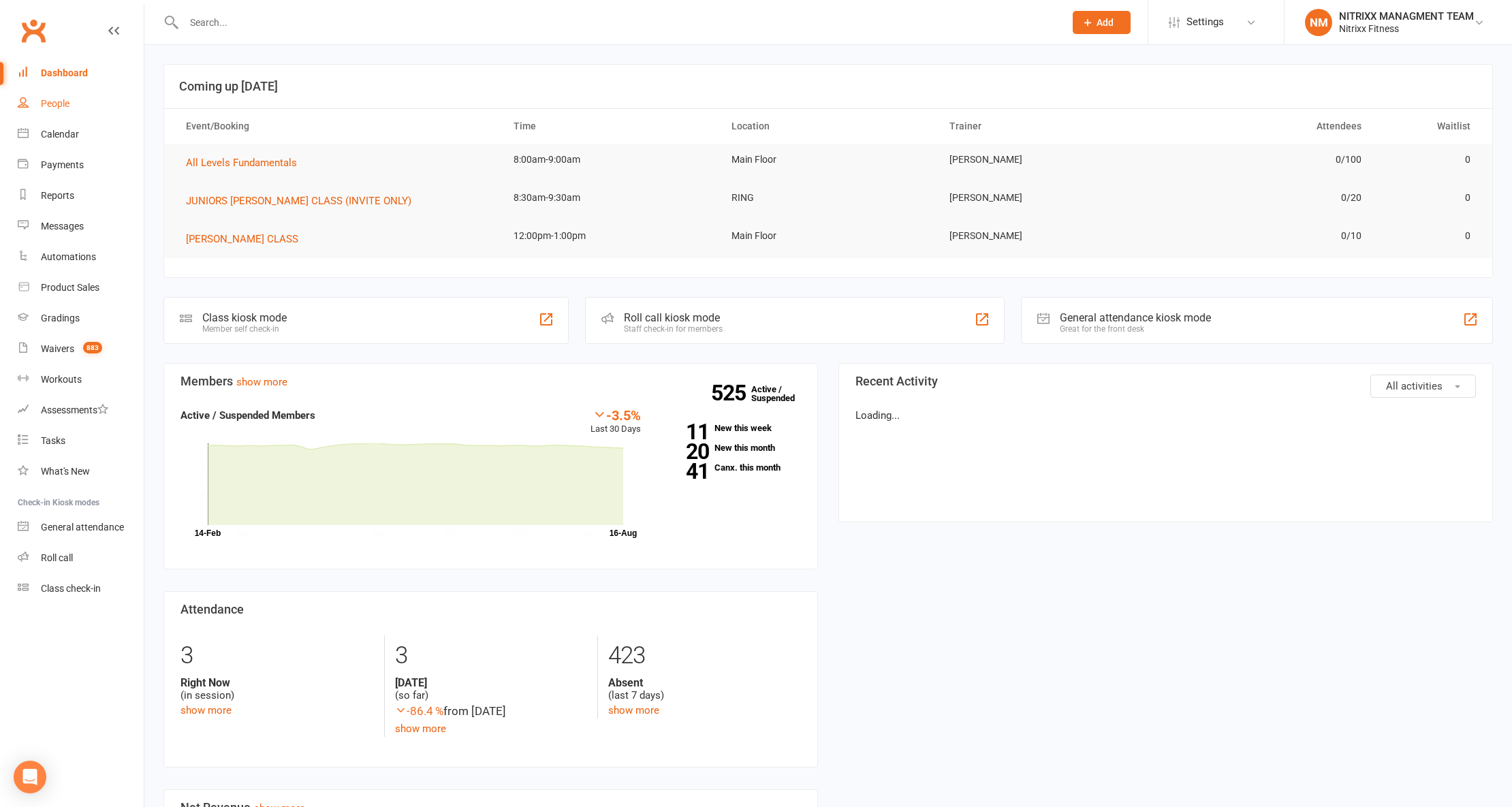
click at [55, 104] on div "People" at bounding box center [55, 104] width 28 height 11
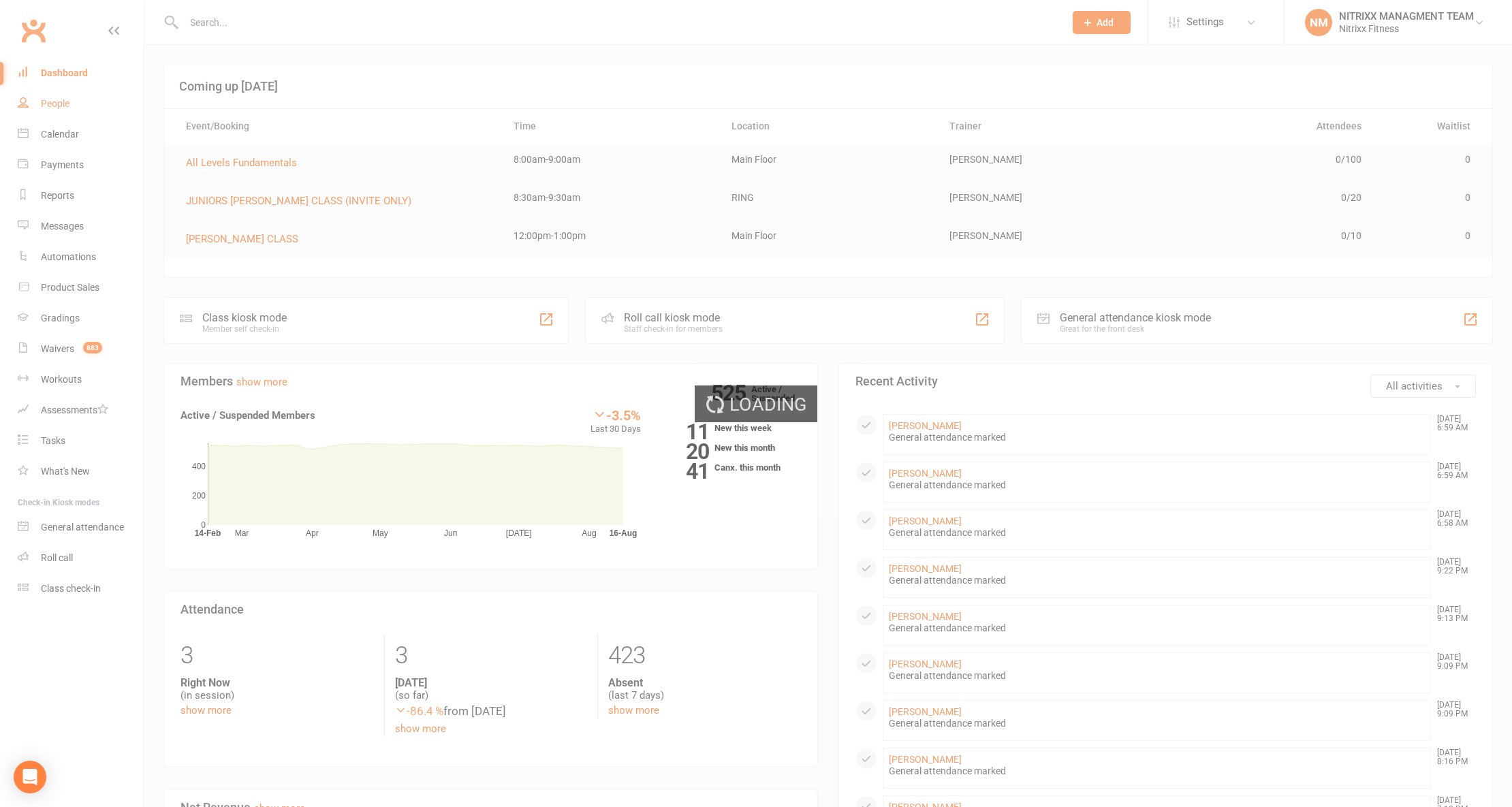
select select "100"
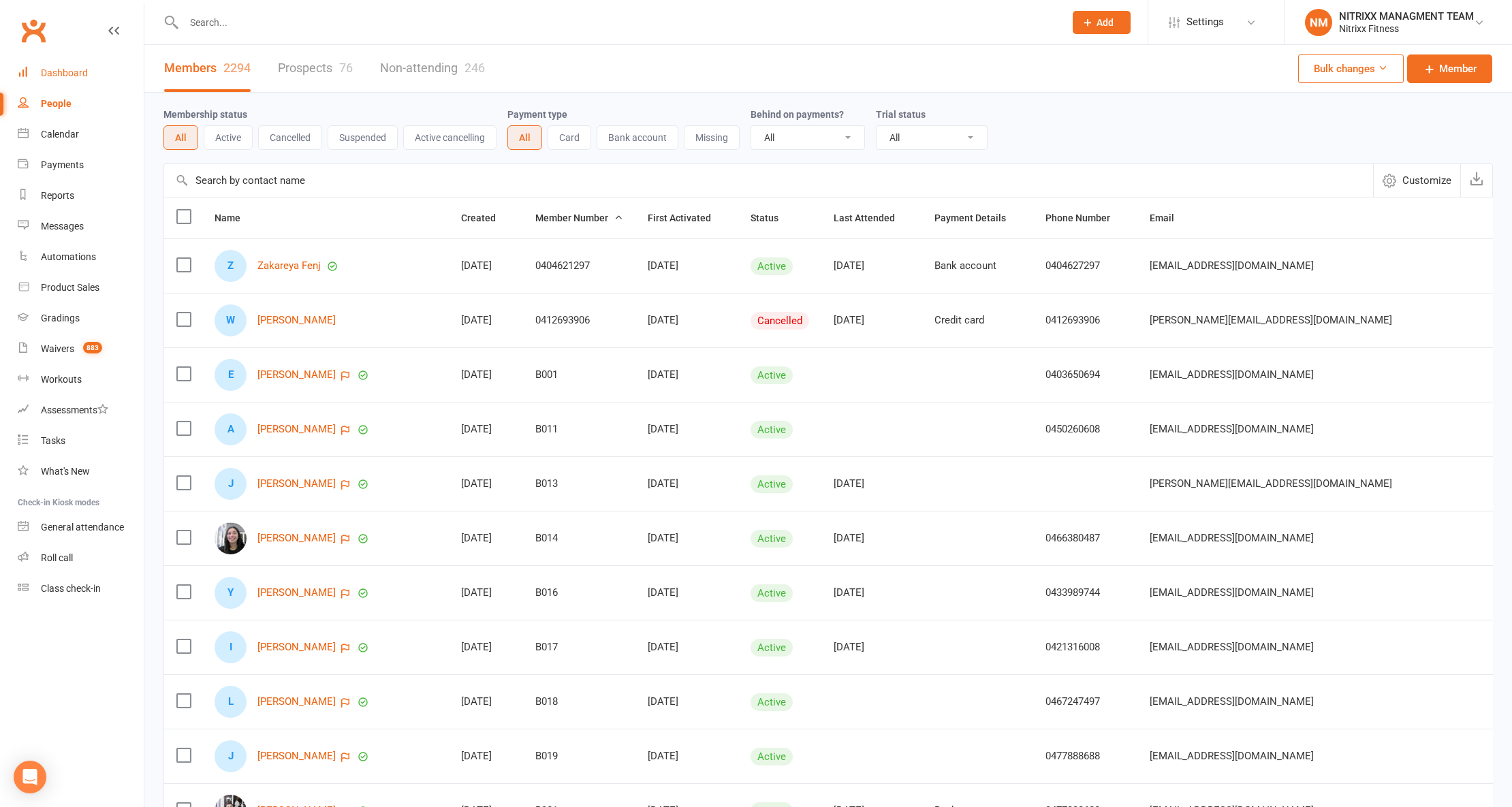
click at [57, 74] on div "Dashboard" at bounding box center [65, 73] width 47 height 11
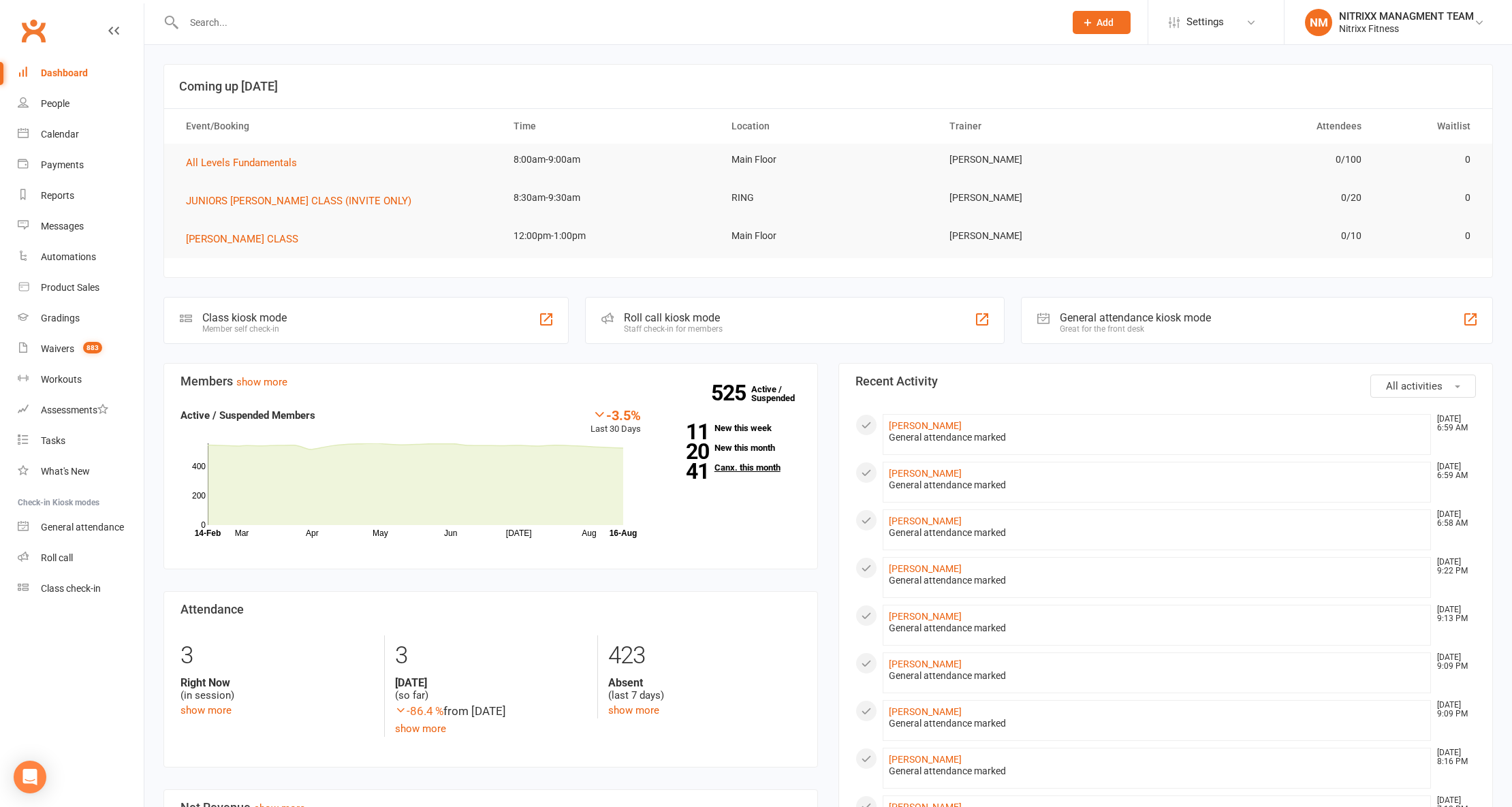
click at [727, 470] on link "41 Canx. this month" at bounding box center [731, 467] width 139 height 9
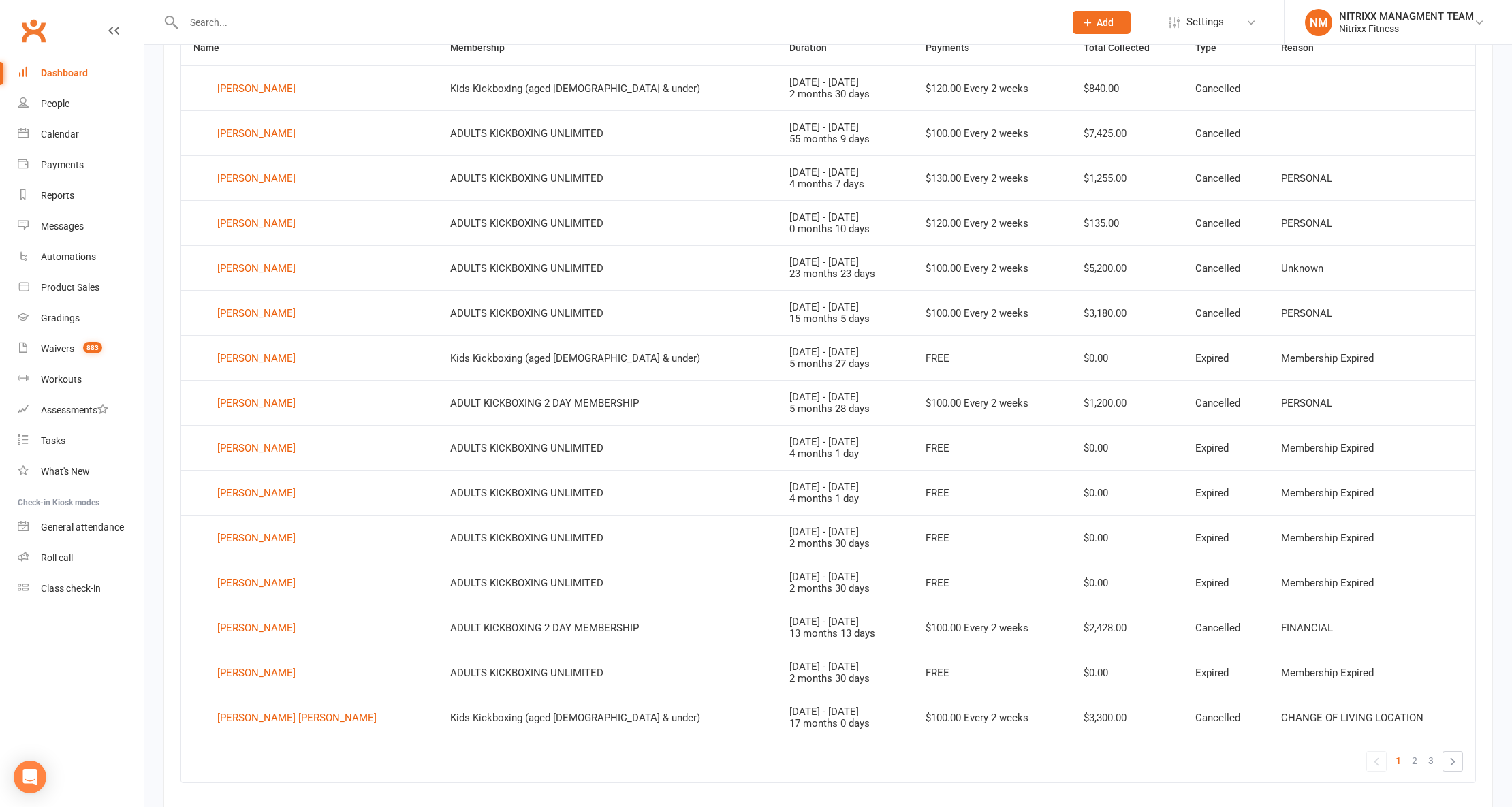
scroll to position [646, 0]
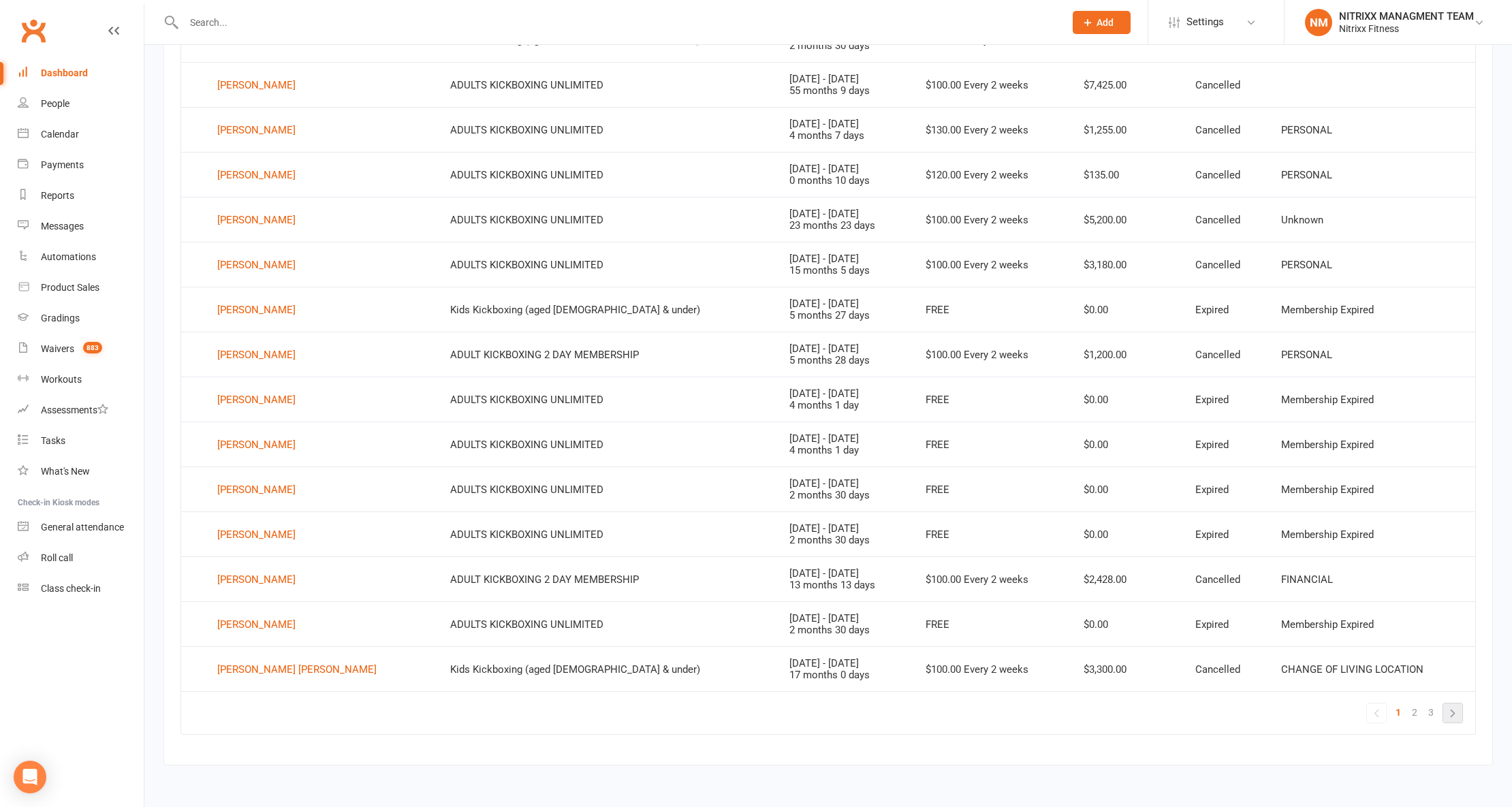
click at [1455, 707] on link "»" at bounding box center [1453, 712] width 19 height 19
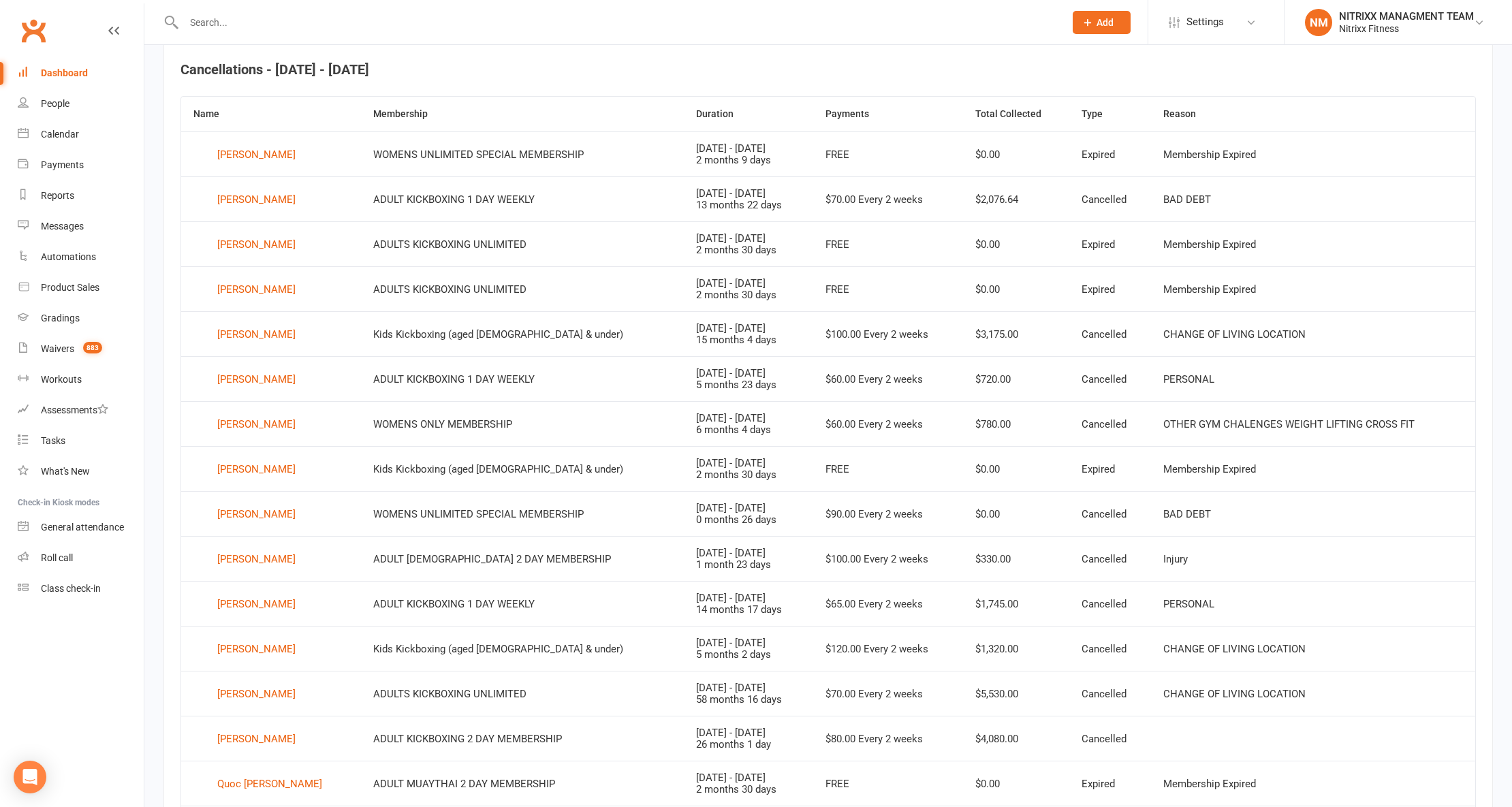
scroll to position [647, 0]
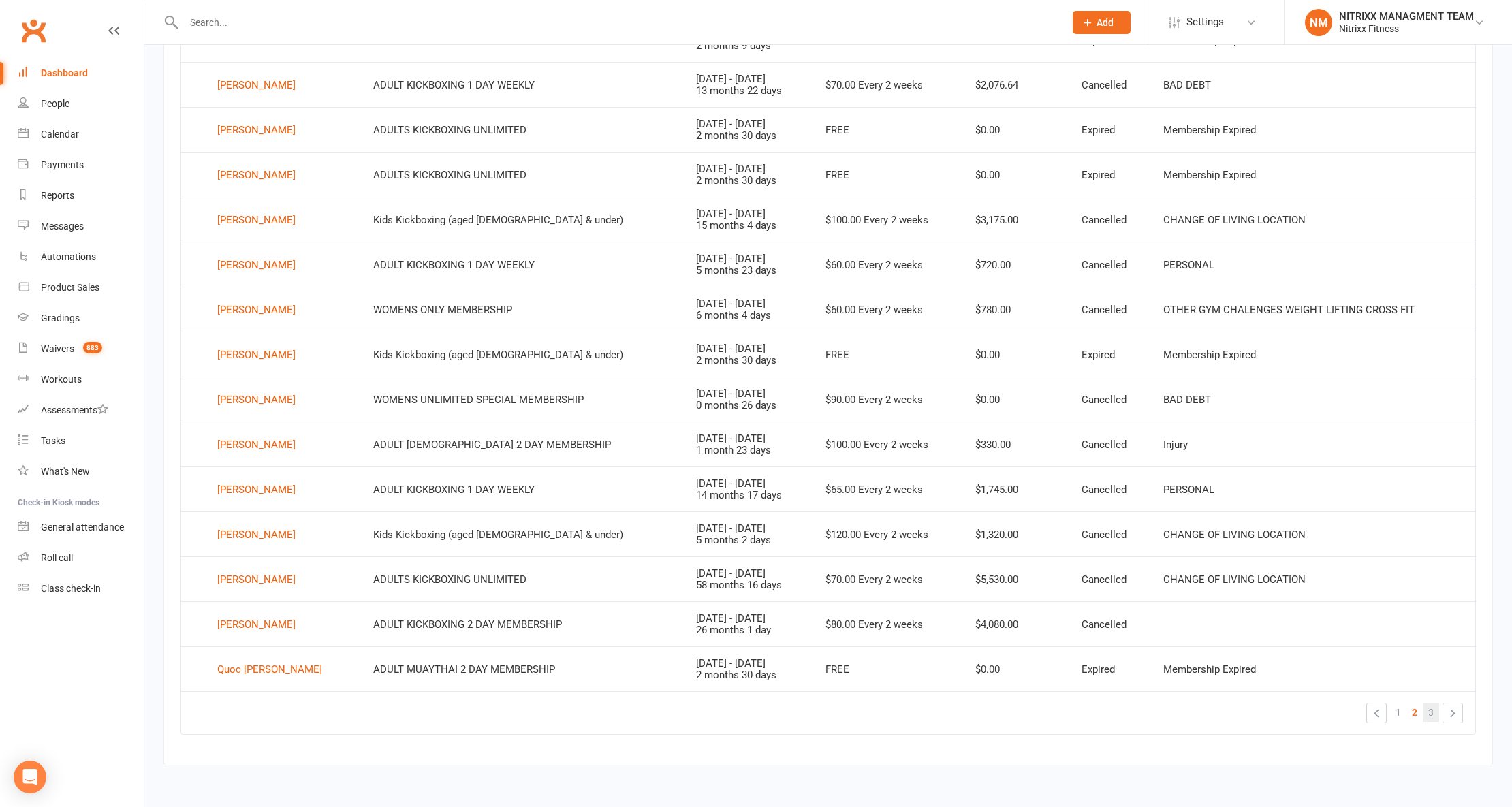
click at [1432, 713] on span "3" at bounding box center [1431, 711] width 5 height 19
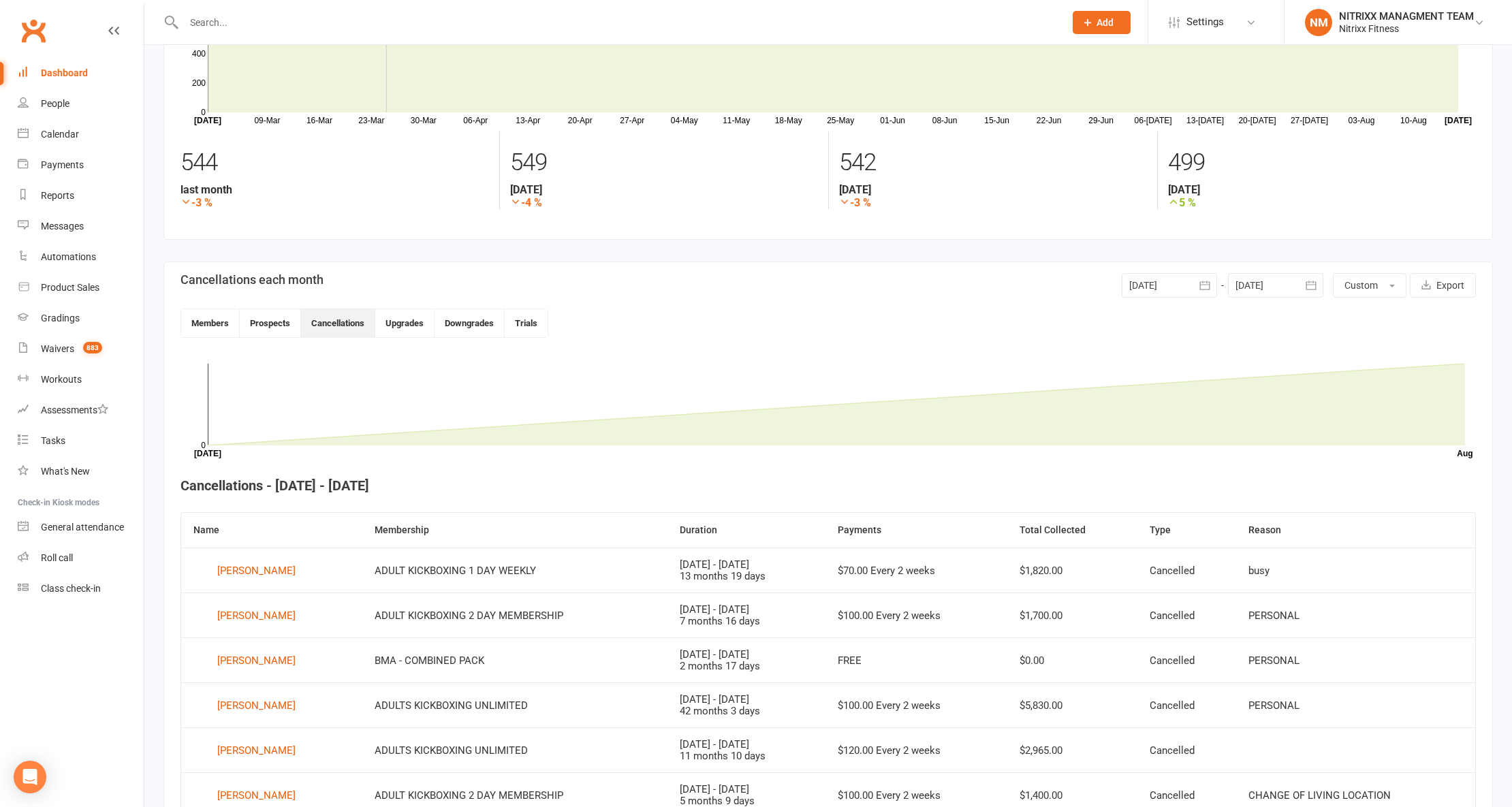
scroll to position [0, 0]
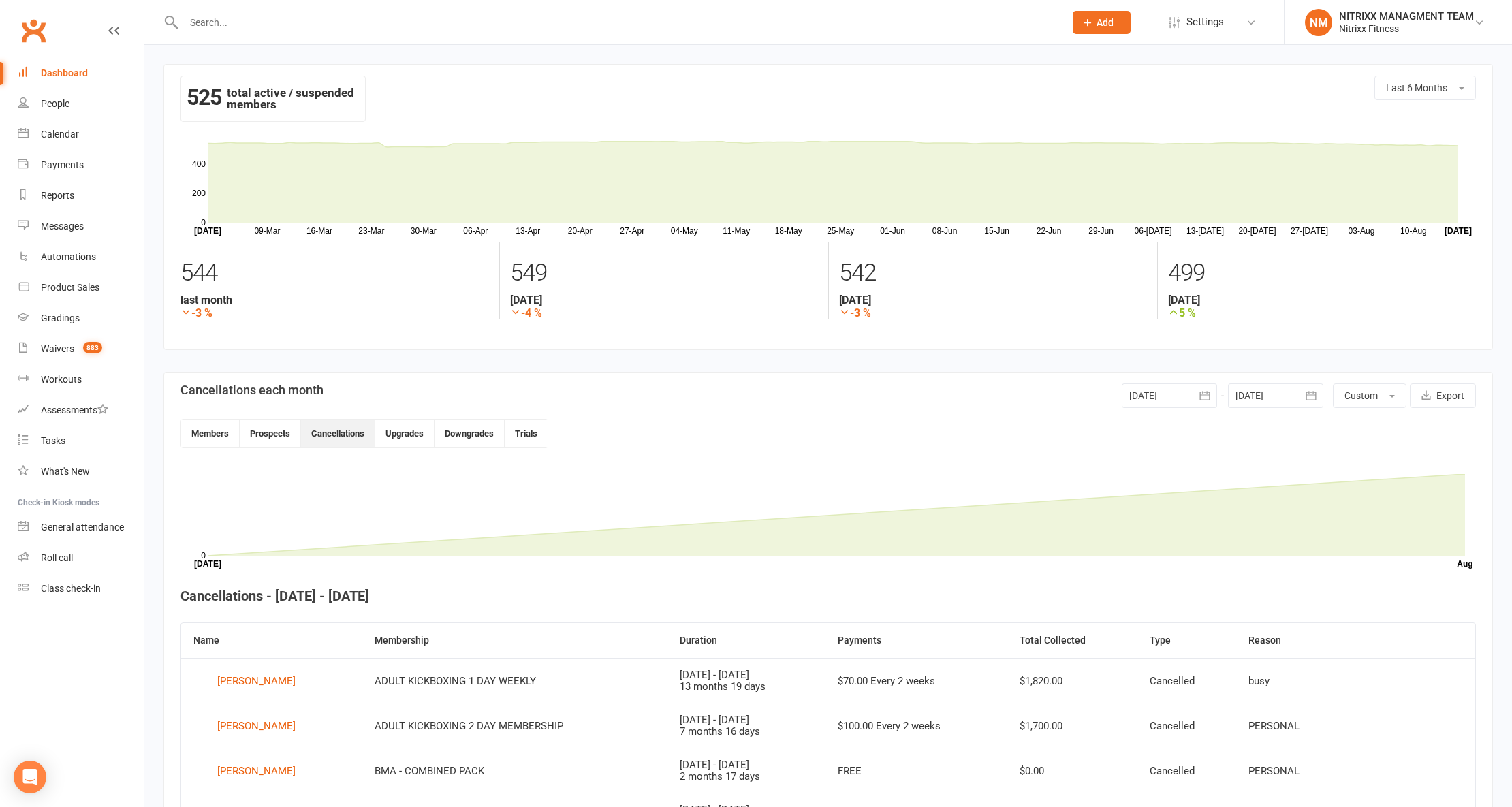
click at [404, 9] on div at bounding box center [609, 22] width 891 height 45
click at [398, 20] on input "text" at bounding box center [617, 22] width 876 height 19
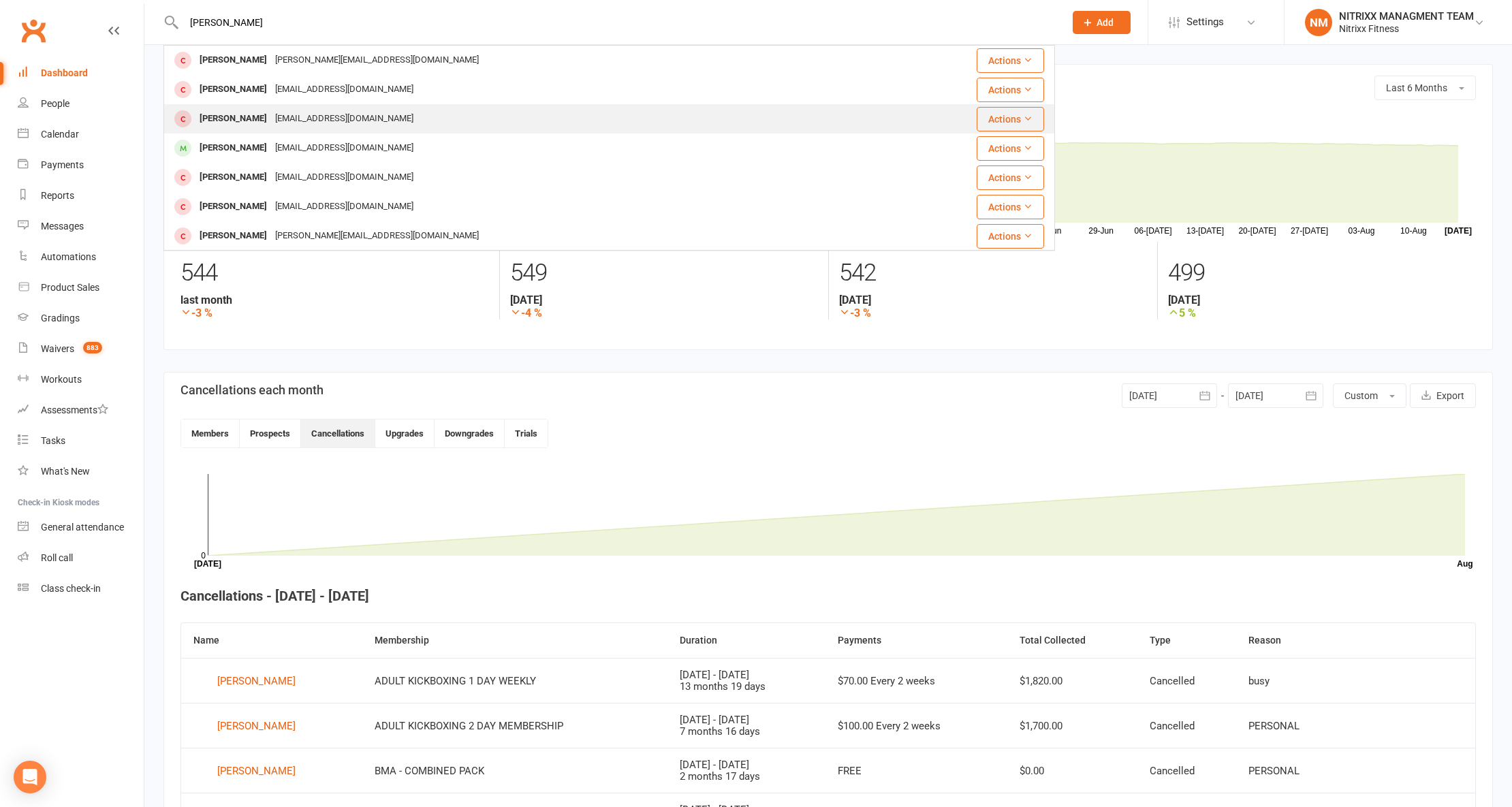
type input "jacinta"
click at [371, 107] on div "Jacinta Abdennour jes_12c@hotmail.com" at bounding box center [523, 118] width 716 height 28
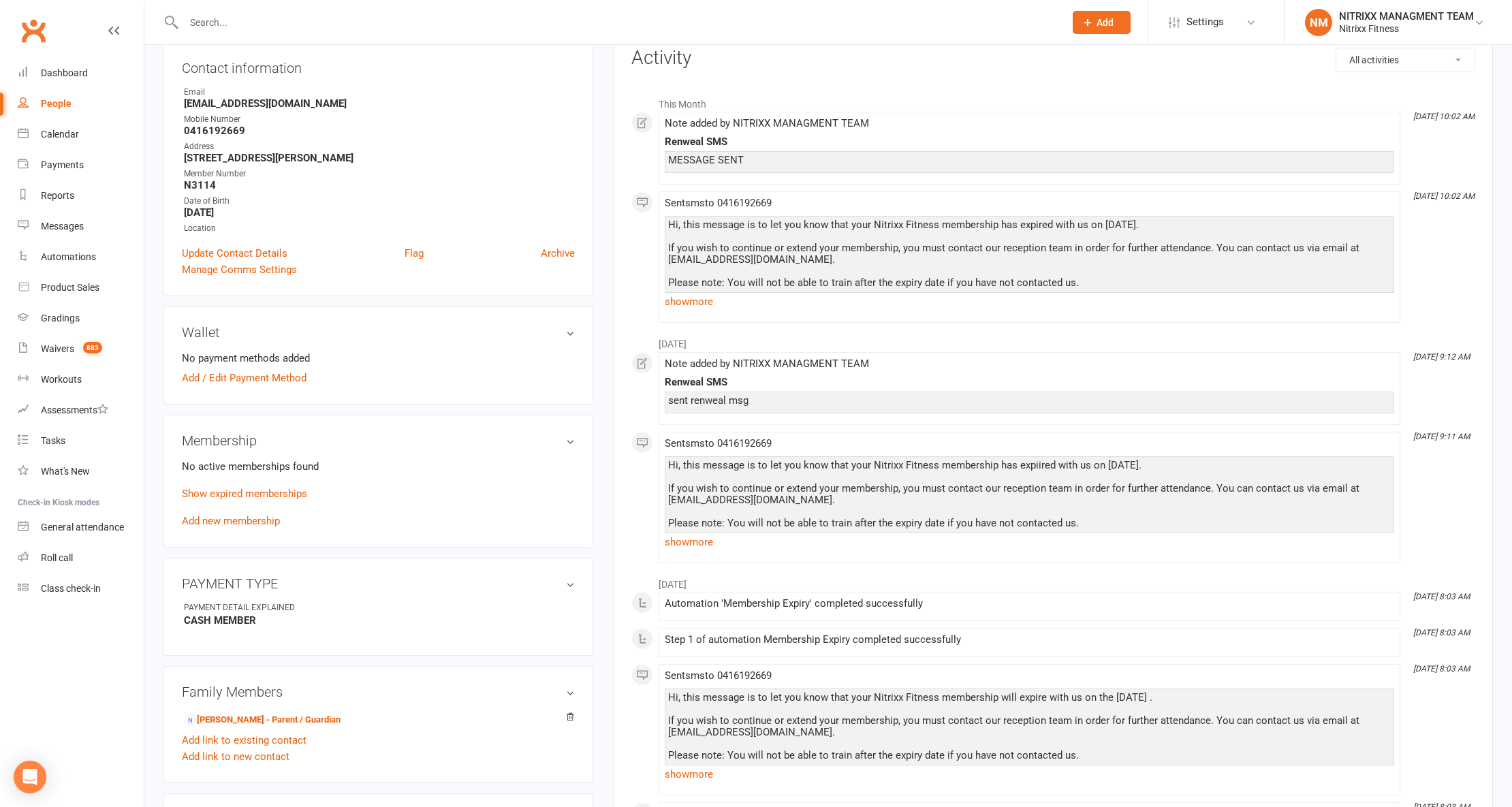
scroll to position [181, 0]
click at [222, 16] on input "text" at bounding box center [617, 22] width 876 height 19
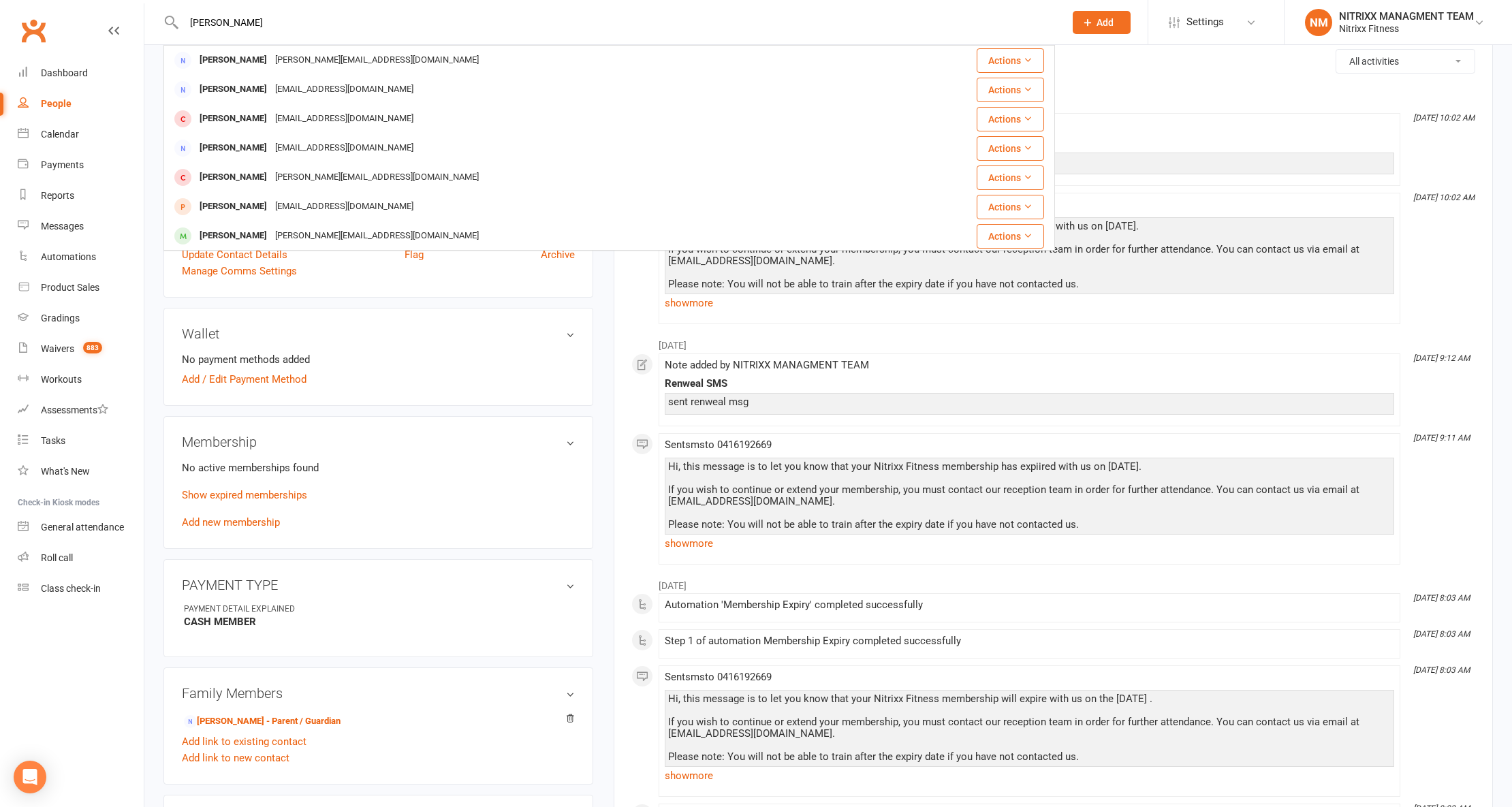
type input "george eid"
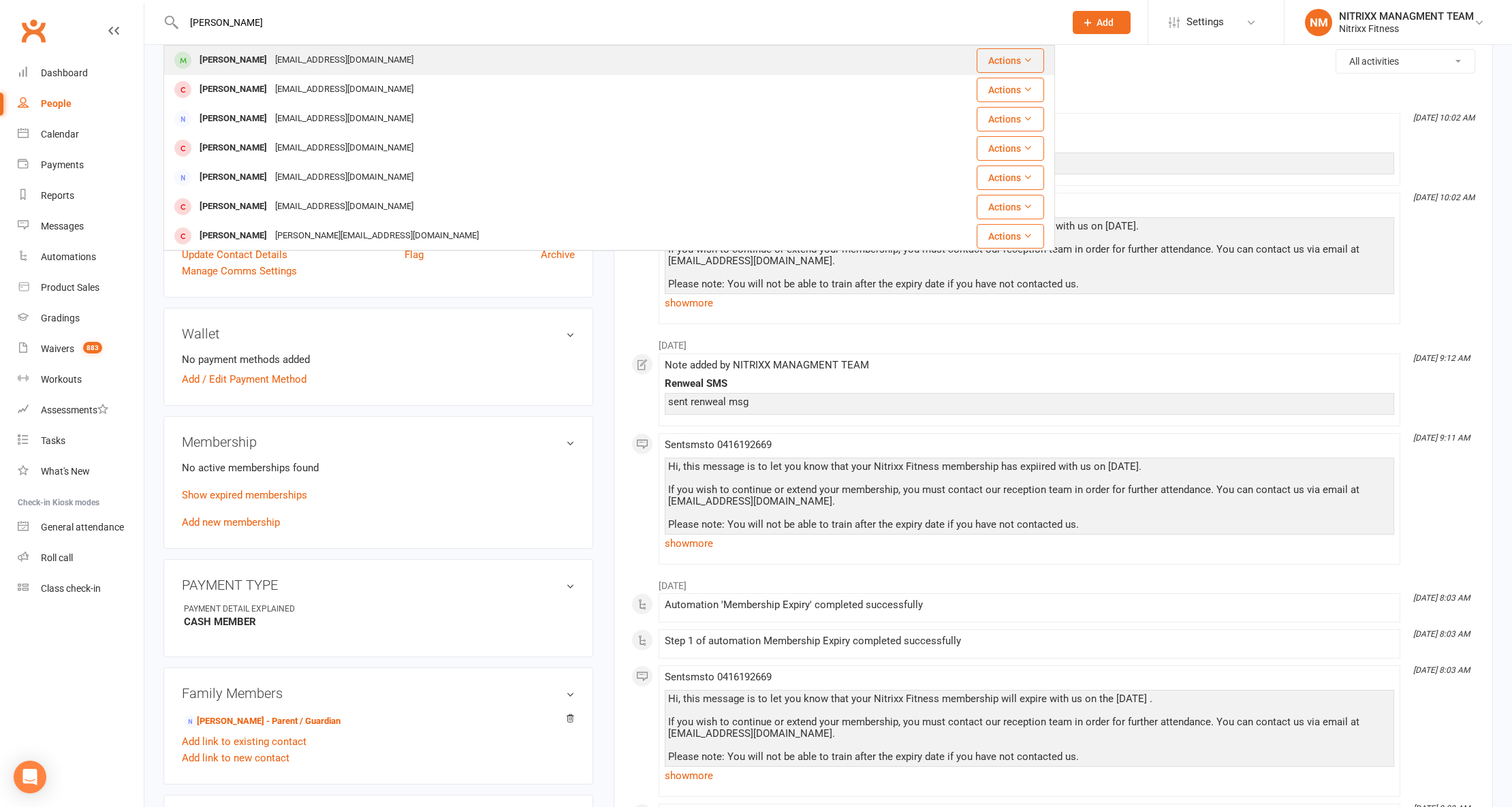
click at [232, 66] on div "George Eid" at bounding box center [233, 60] width 76 height 20
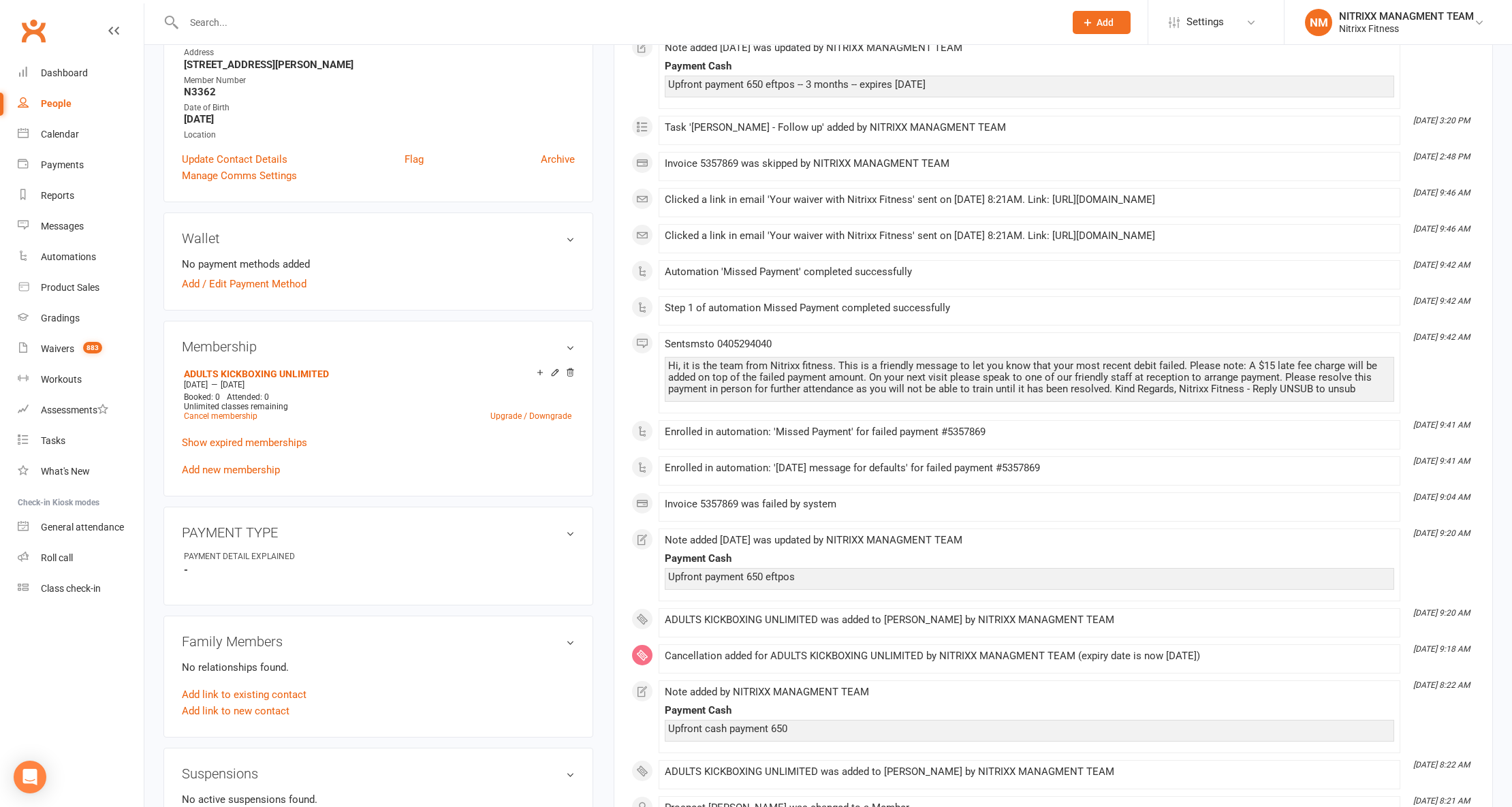
scroll to position [363, 0]
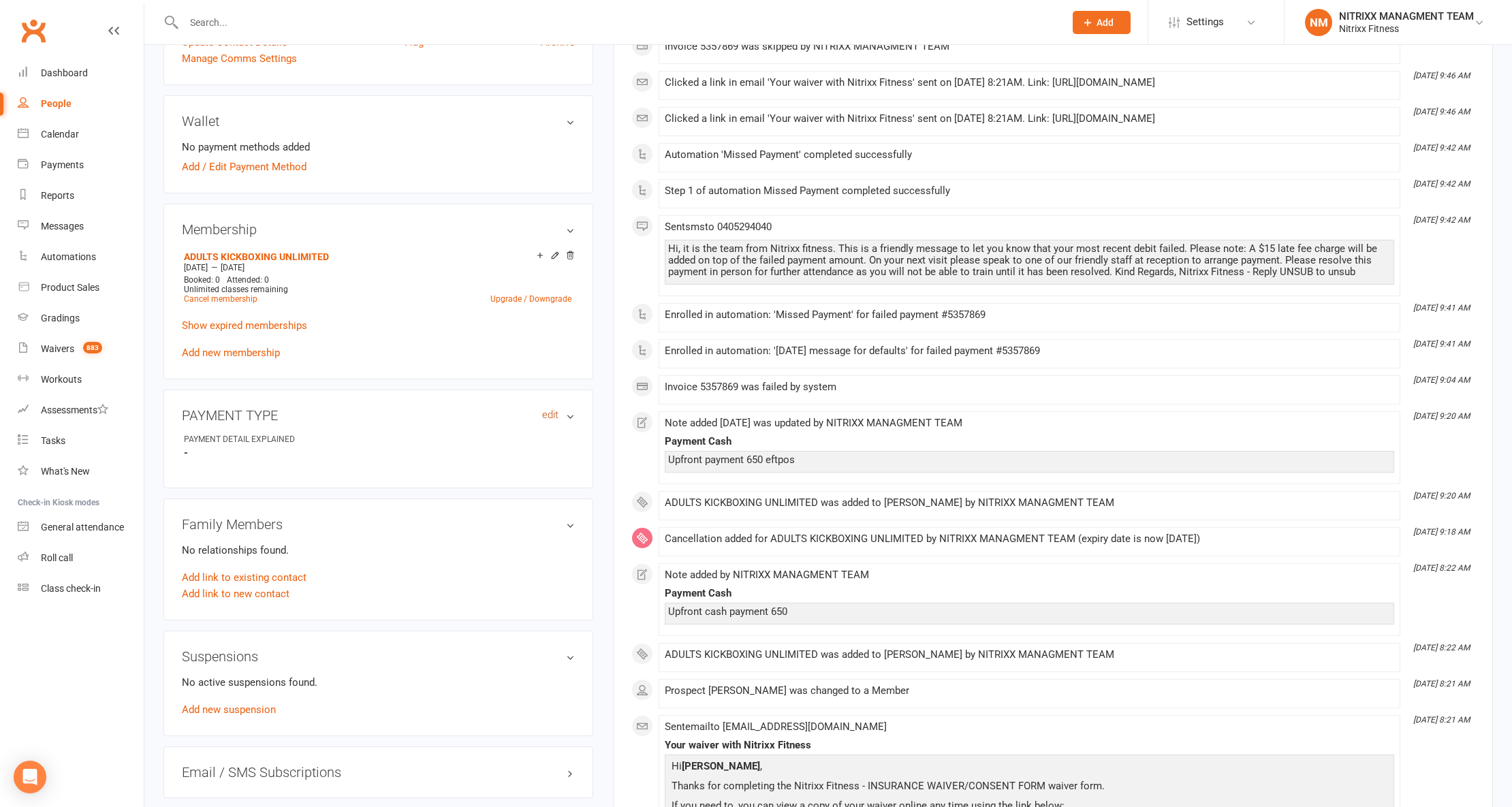
click at [542, 412] on link "edit" at bounding box center [550, 414] width 16 height 12
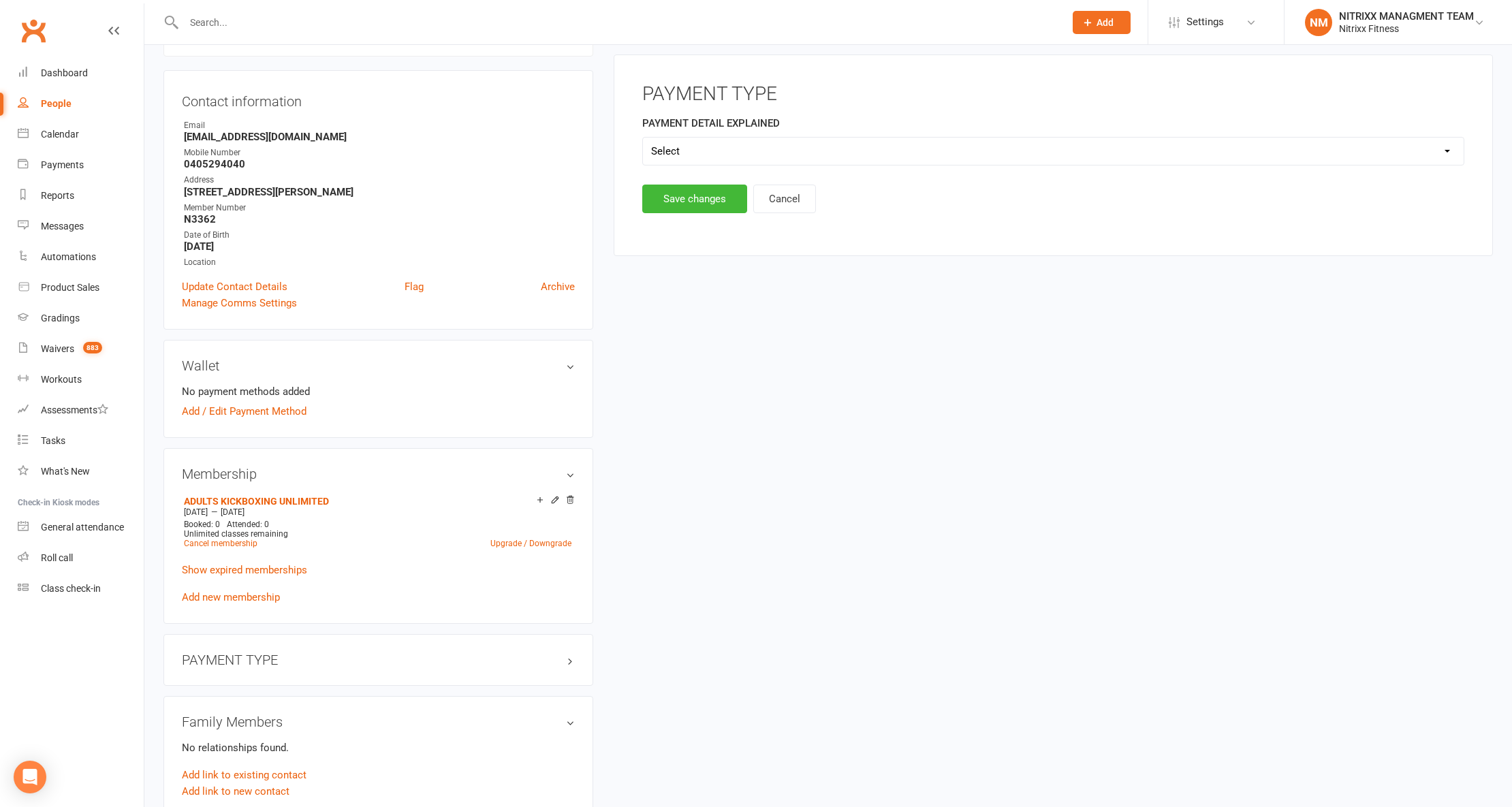
scroll to position [105, 0]
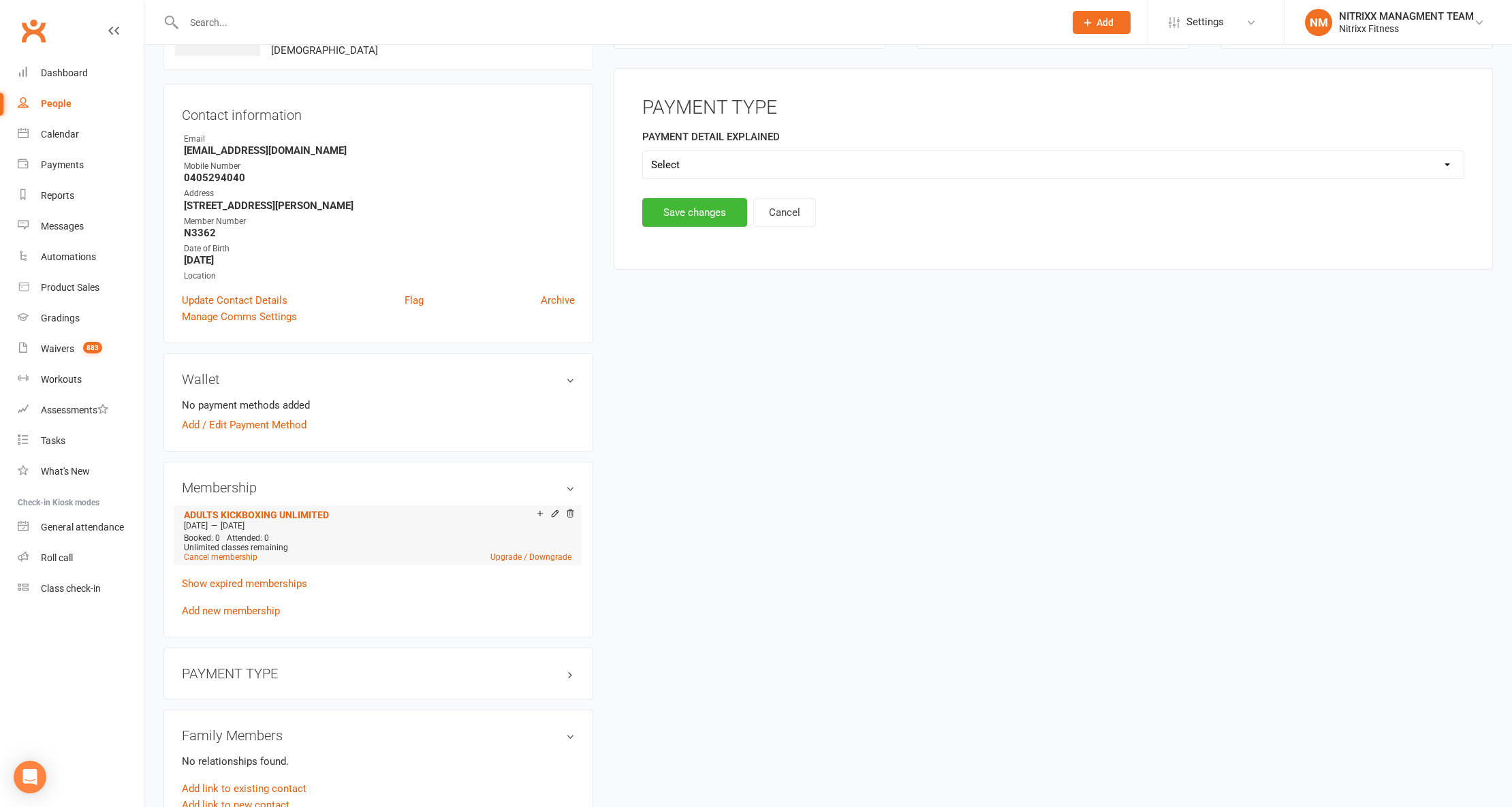
click at [410, 508] on li "ADULTS KICKBOXING UNLIMITED Aug 7 2025 — Nov 6 2025 Booked: 0 Attended: 0 Unlim…" at bounding box center [377, 536] width 395 height 60
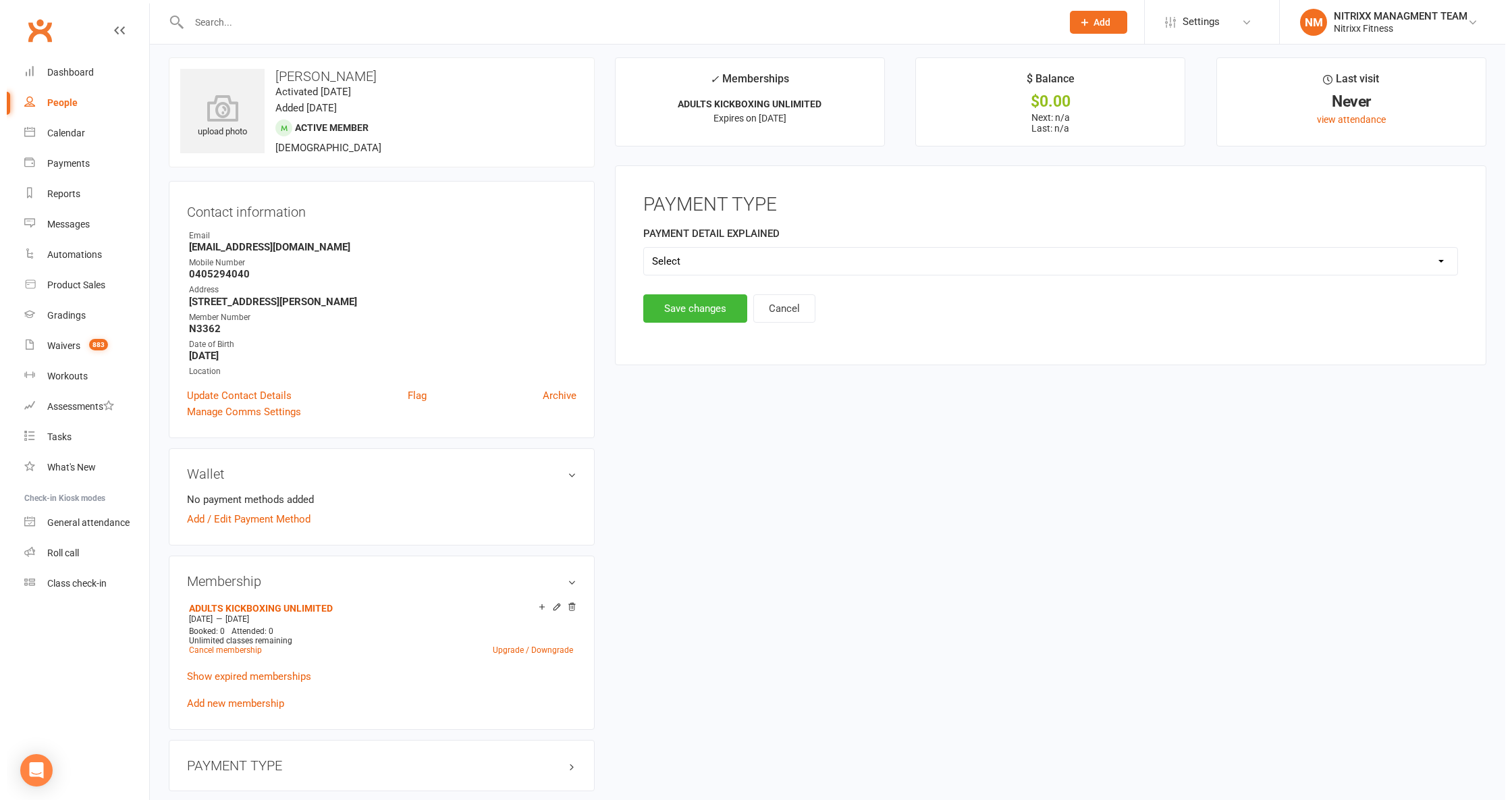
scroll to position [0, 0]
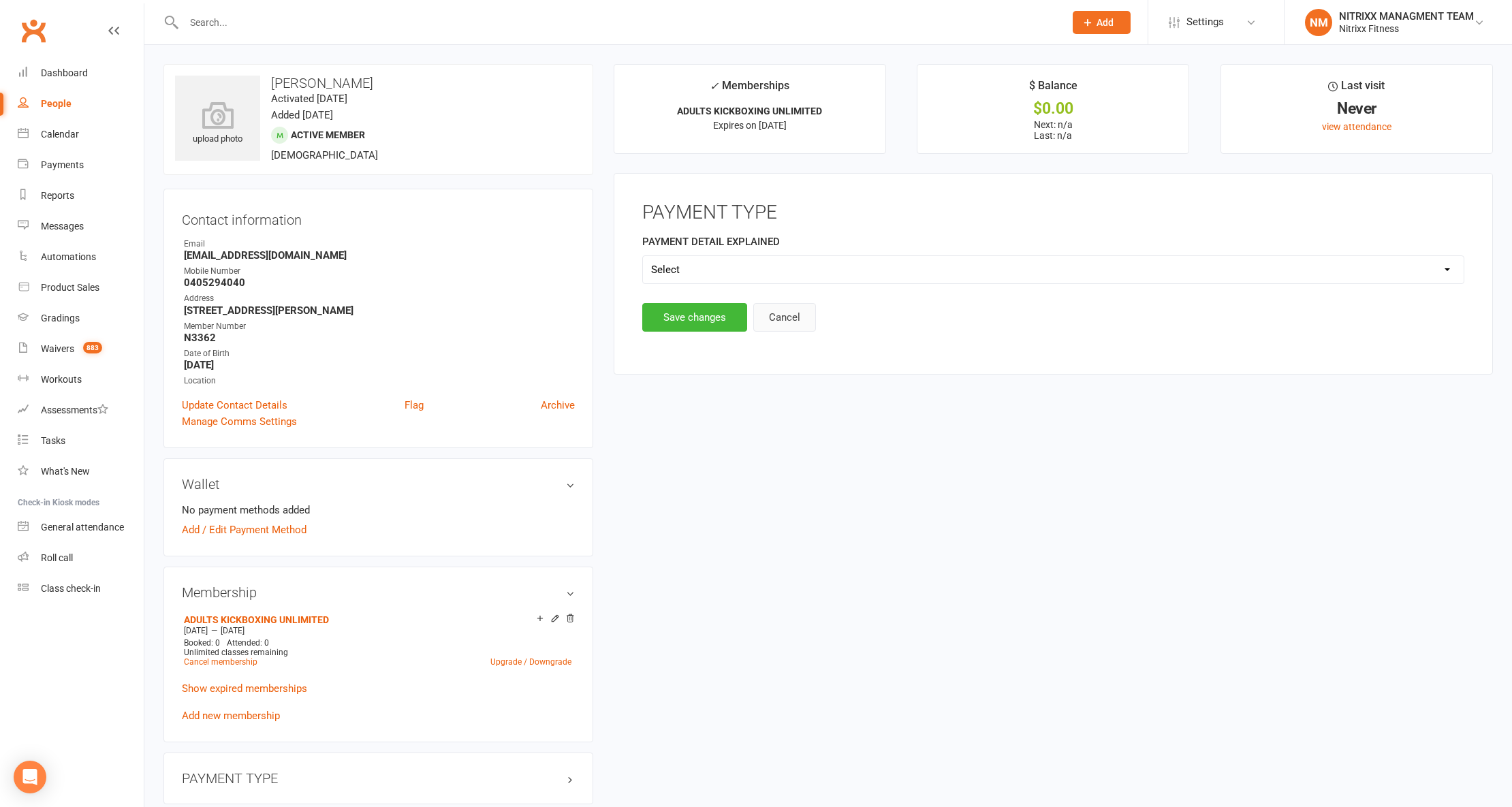
click at [779, 320] on button "Cancel" at bounding box center [785, 317] width 63 height 28
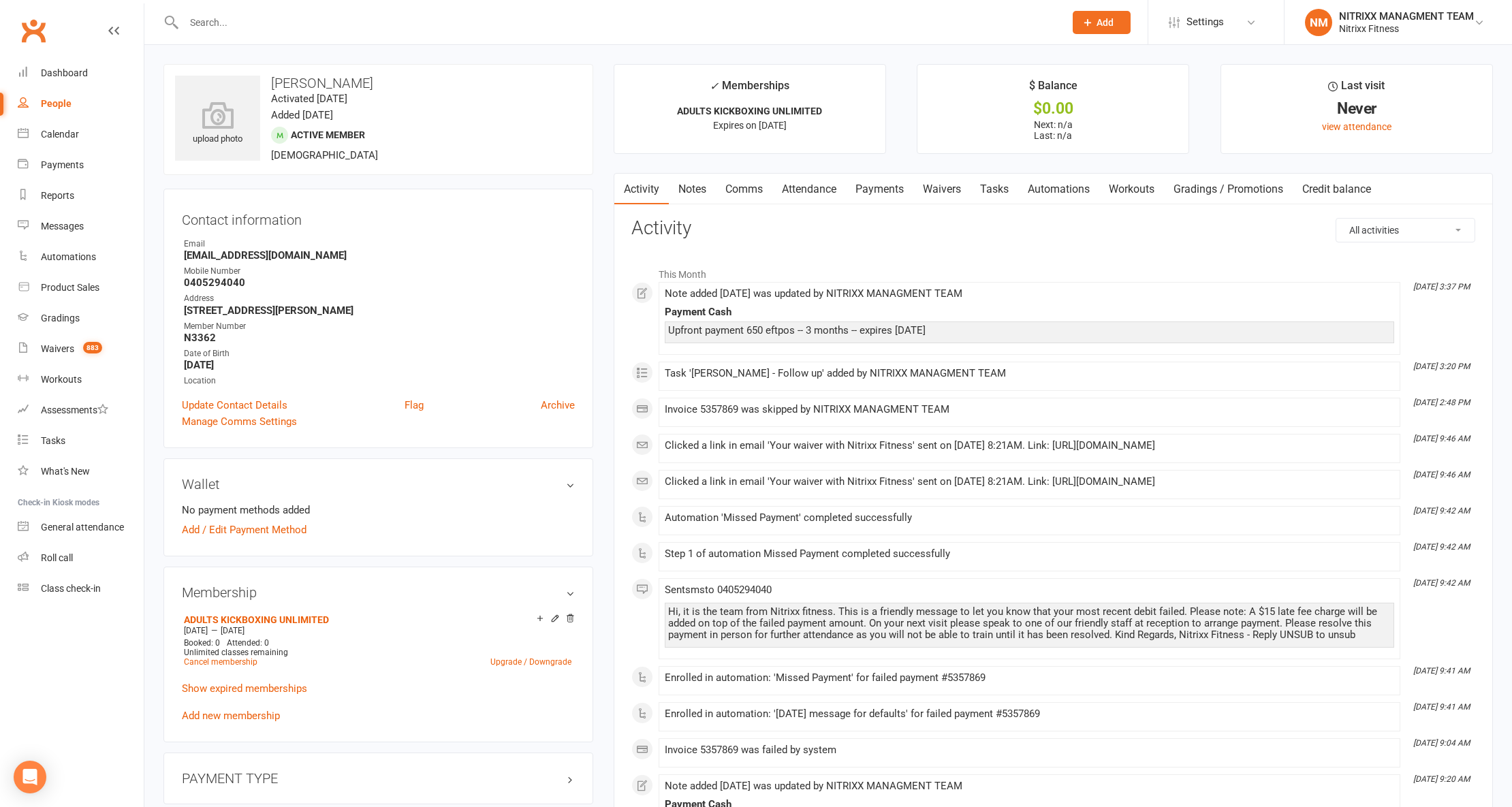
click at [894, 333] on div "Upfront payment 650 eftpos -- 3 months -- expires 10/11/2025" at bounding box center [1029, 331] width 723 height 12
click at [47, 82] on link "Dashboard" at bounding box center [80, 74] width 126 height 31
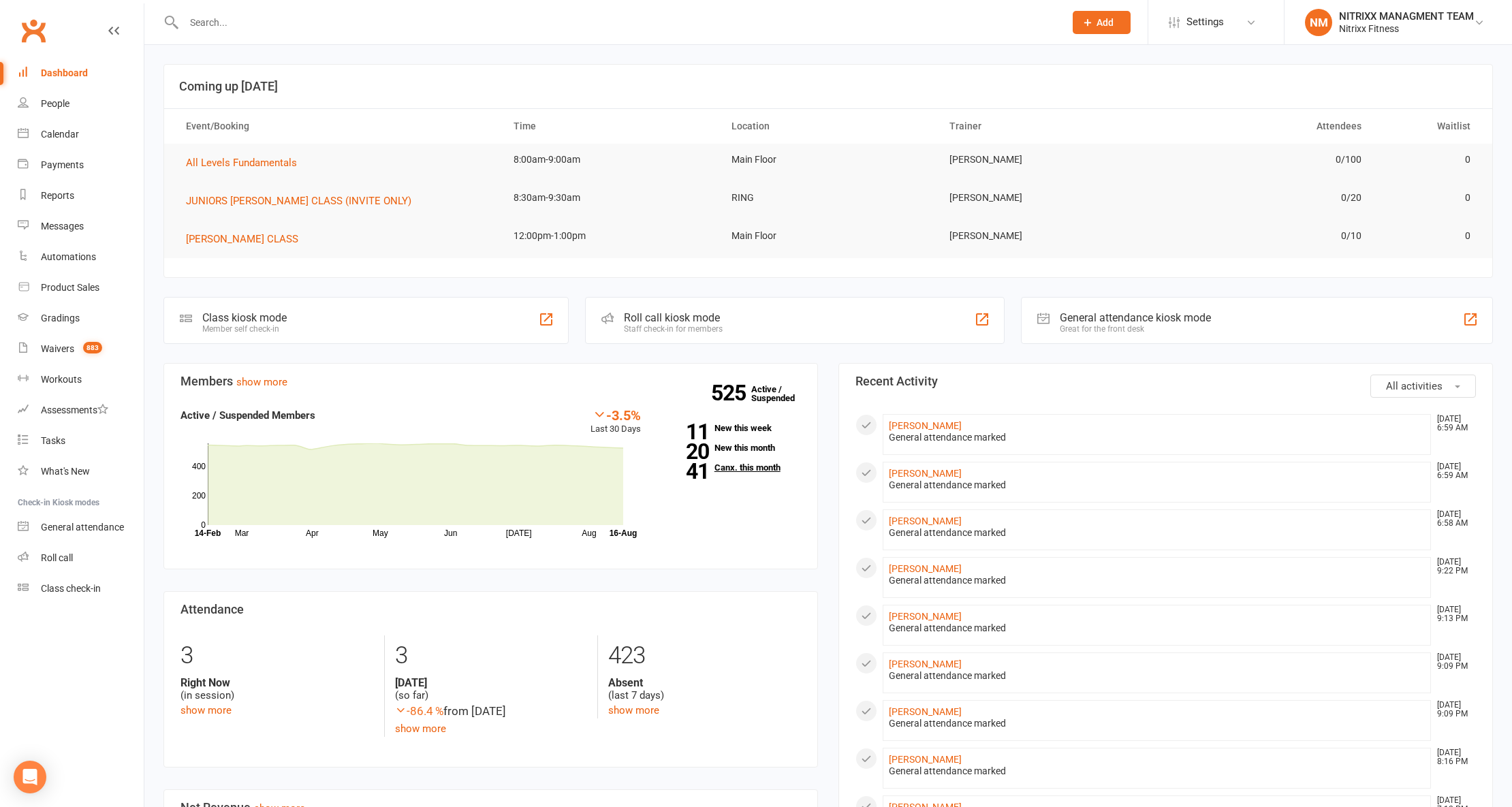
click at [727, 468] on link "41 Canx. this month" at bounding box center [731, 467] width 139 height 9
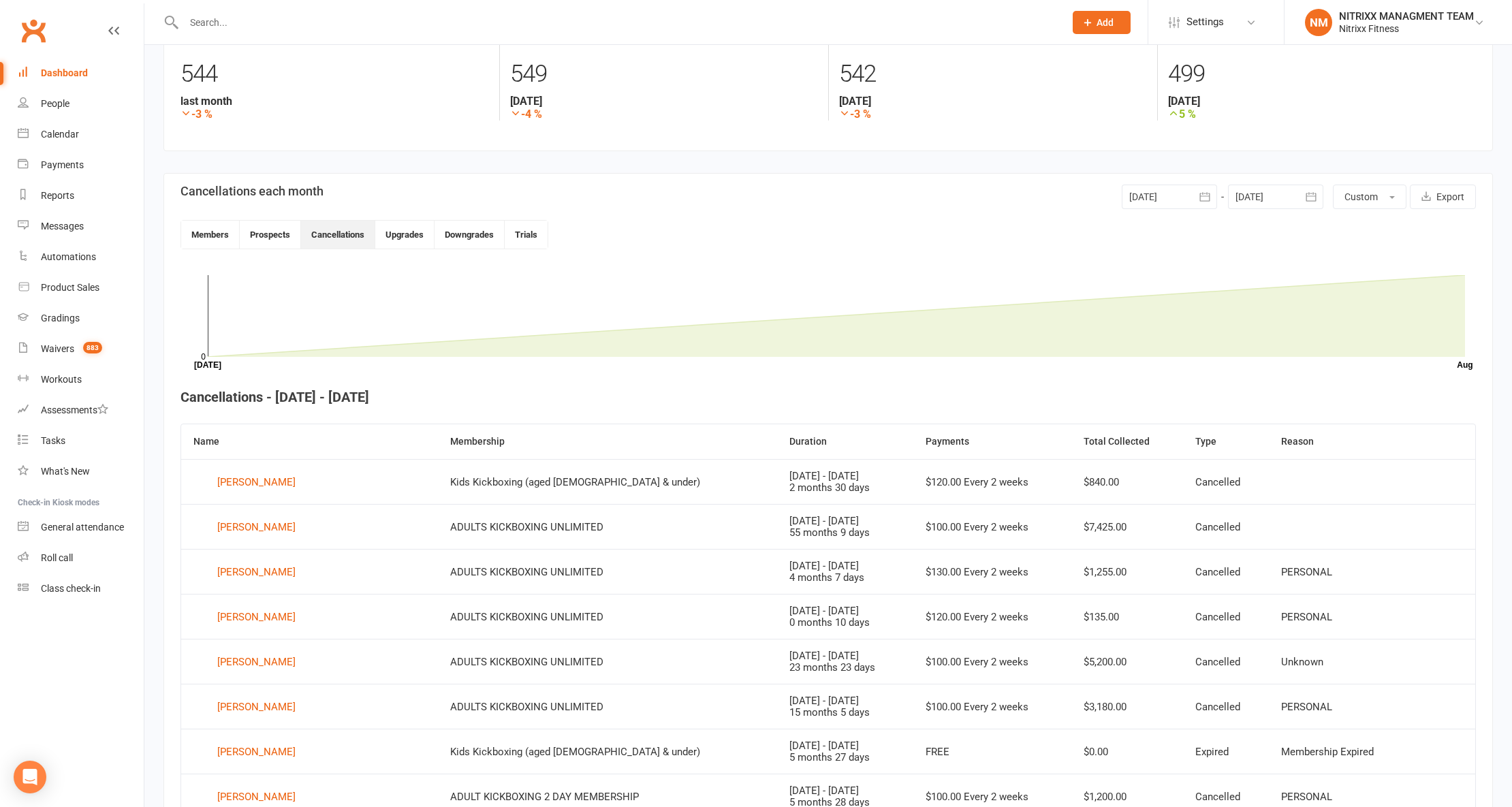
scroll to position [191, 0]
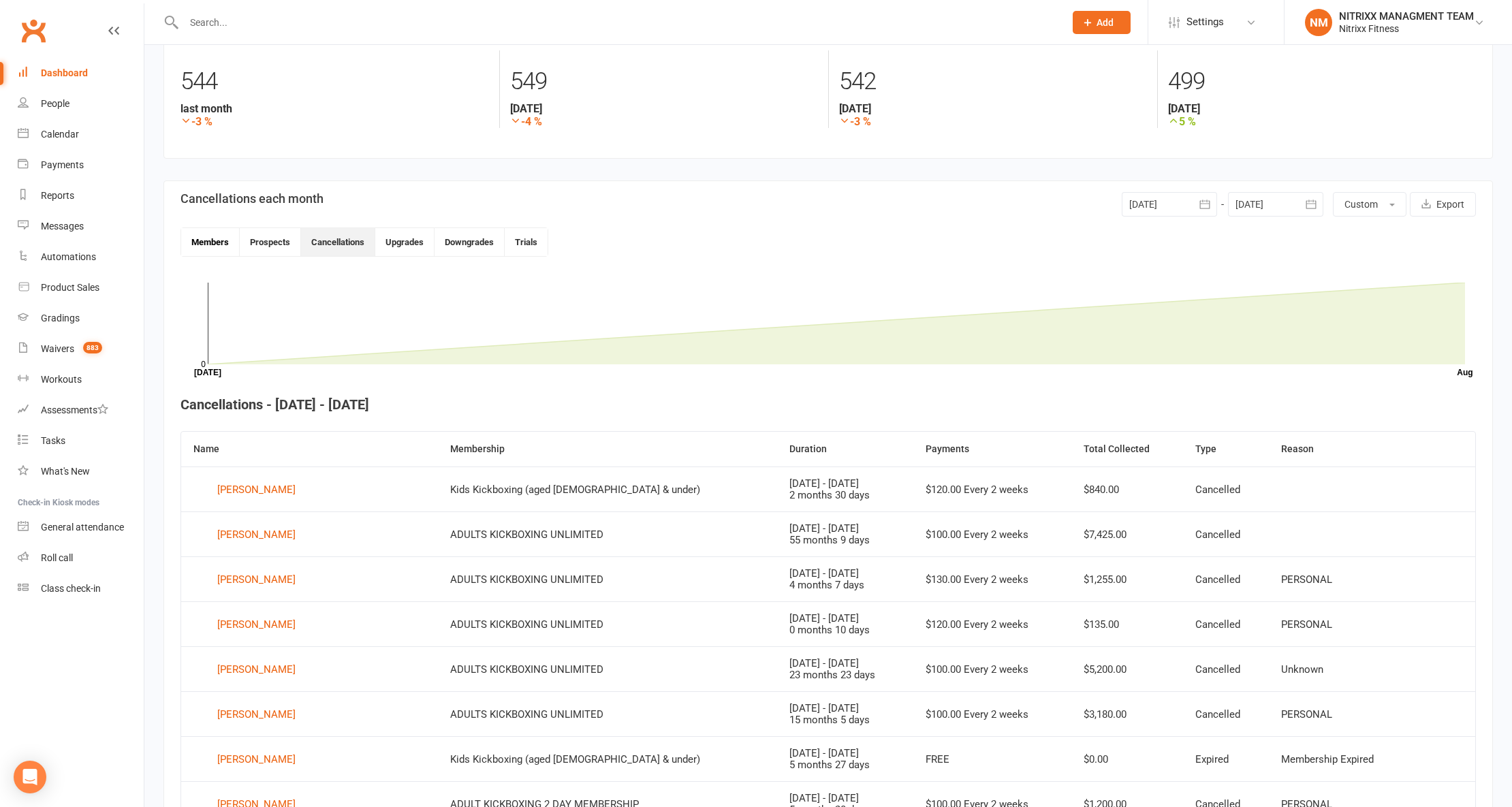
click at [202, 243] on button "Members" at bounding box center [211, 241] width 58 height 28
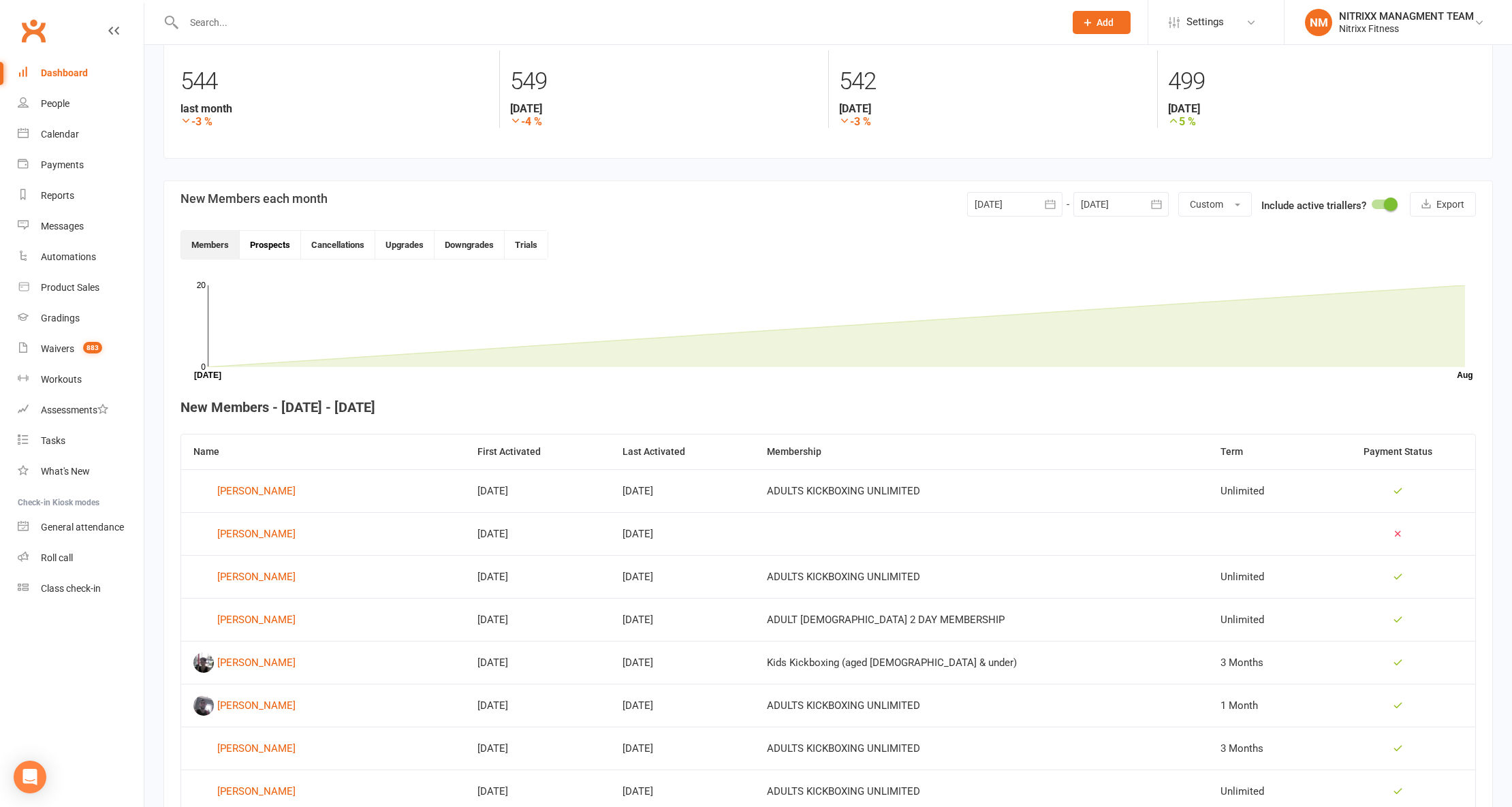
click at [268, 251] on button "Prospects" at bounding box center [270, 244] width 61 height 28
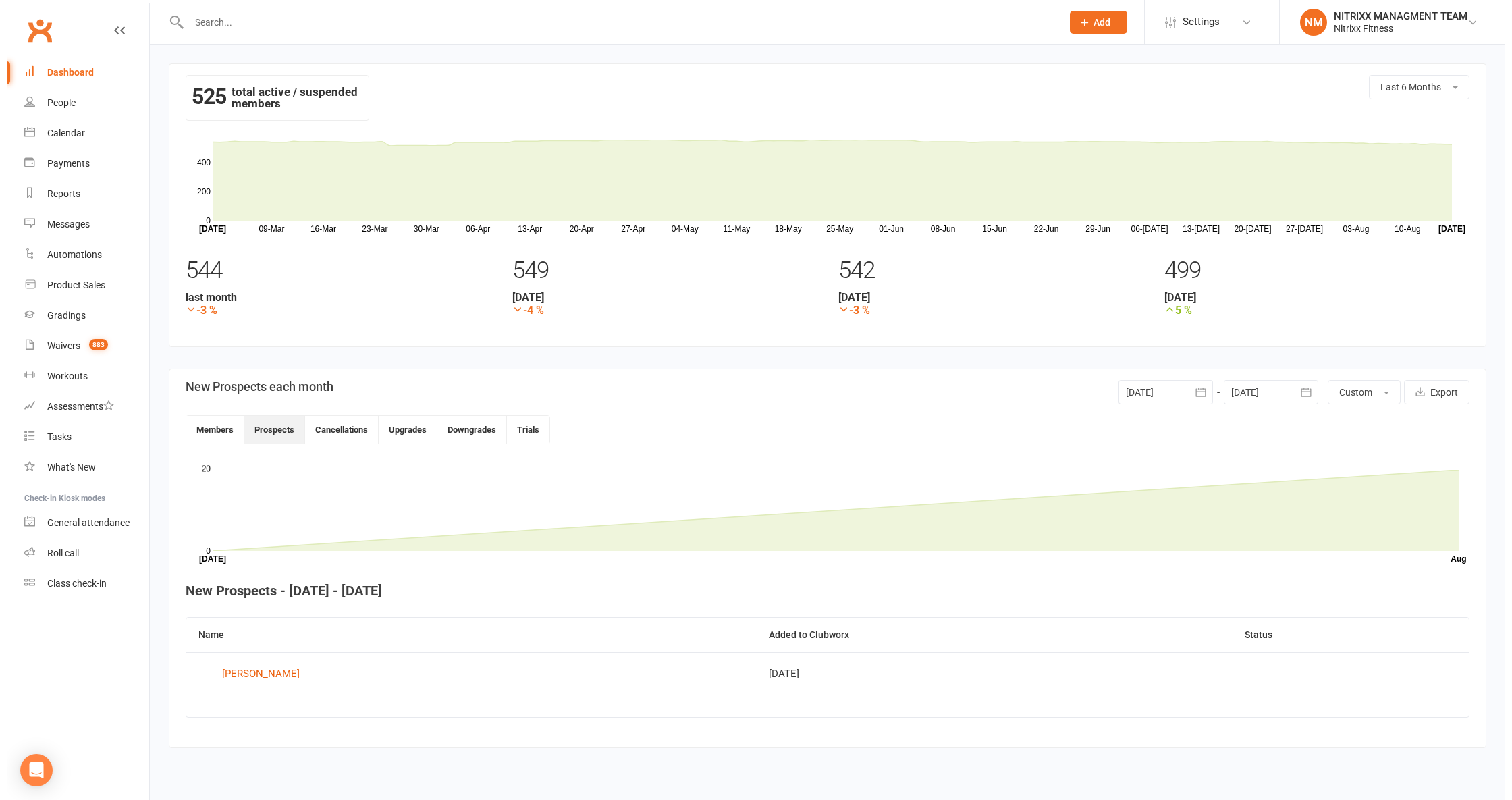
scroll to position [0, 0]
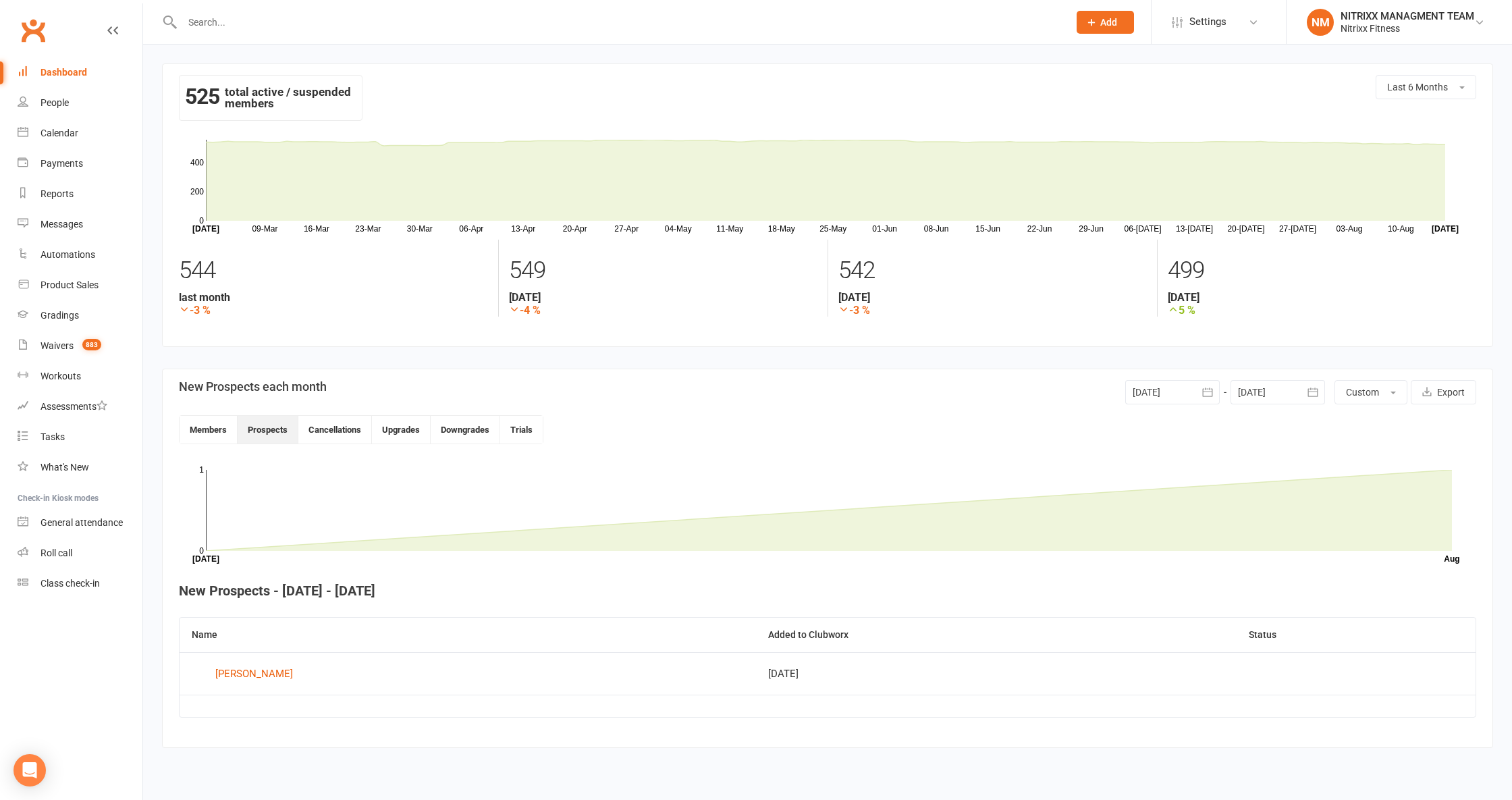
drag, startPoint x: 548, startPoint y: 298, endPoint x: 536, endPoint y: 264, distance: 36.1
click at [548, 297] on strong "3 months ago" at bounding box center [664, 297] width 309 height 13
click at [535, 262] on div "549" at bounding box center [664, 270] width 309 height 41
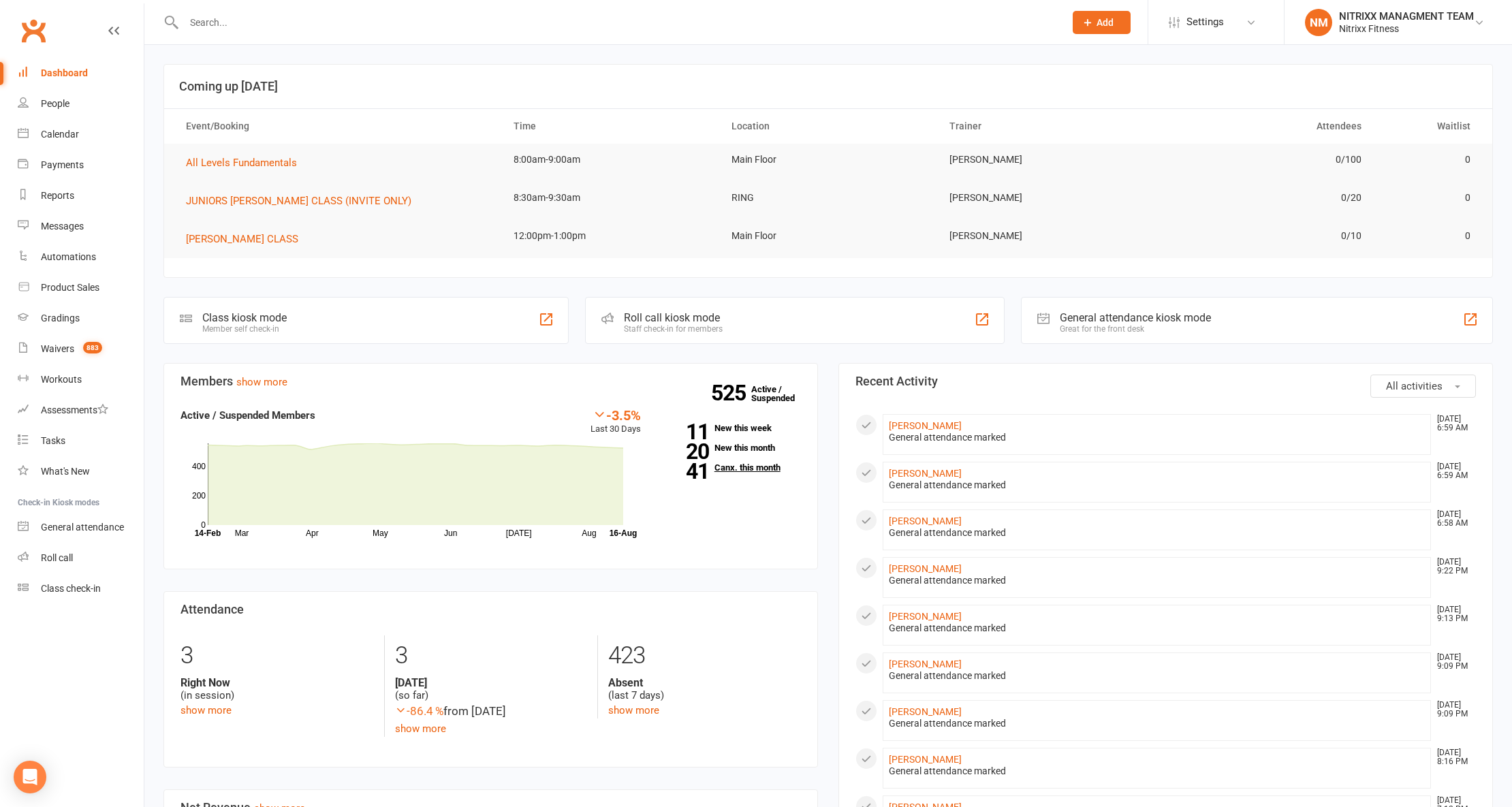
click at [736, 468] on link "41 Canx. this month" at bounding box center [731, 467] width 139 height 9
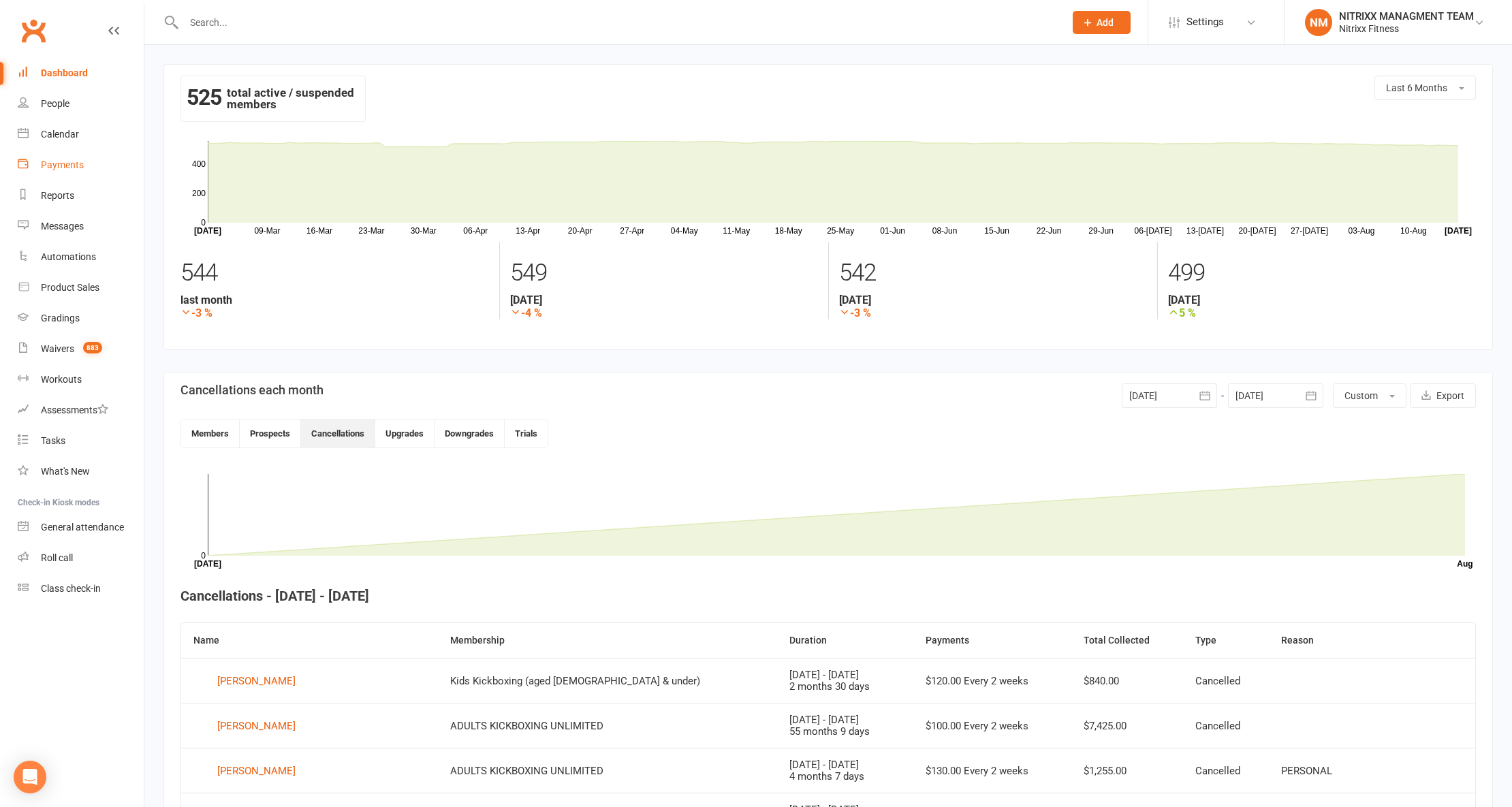
click at [72, 158] on link "Payments" at bounding box center [80, 165] width 126 height 31
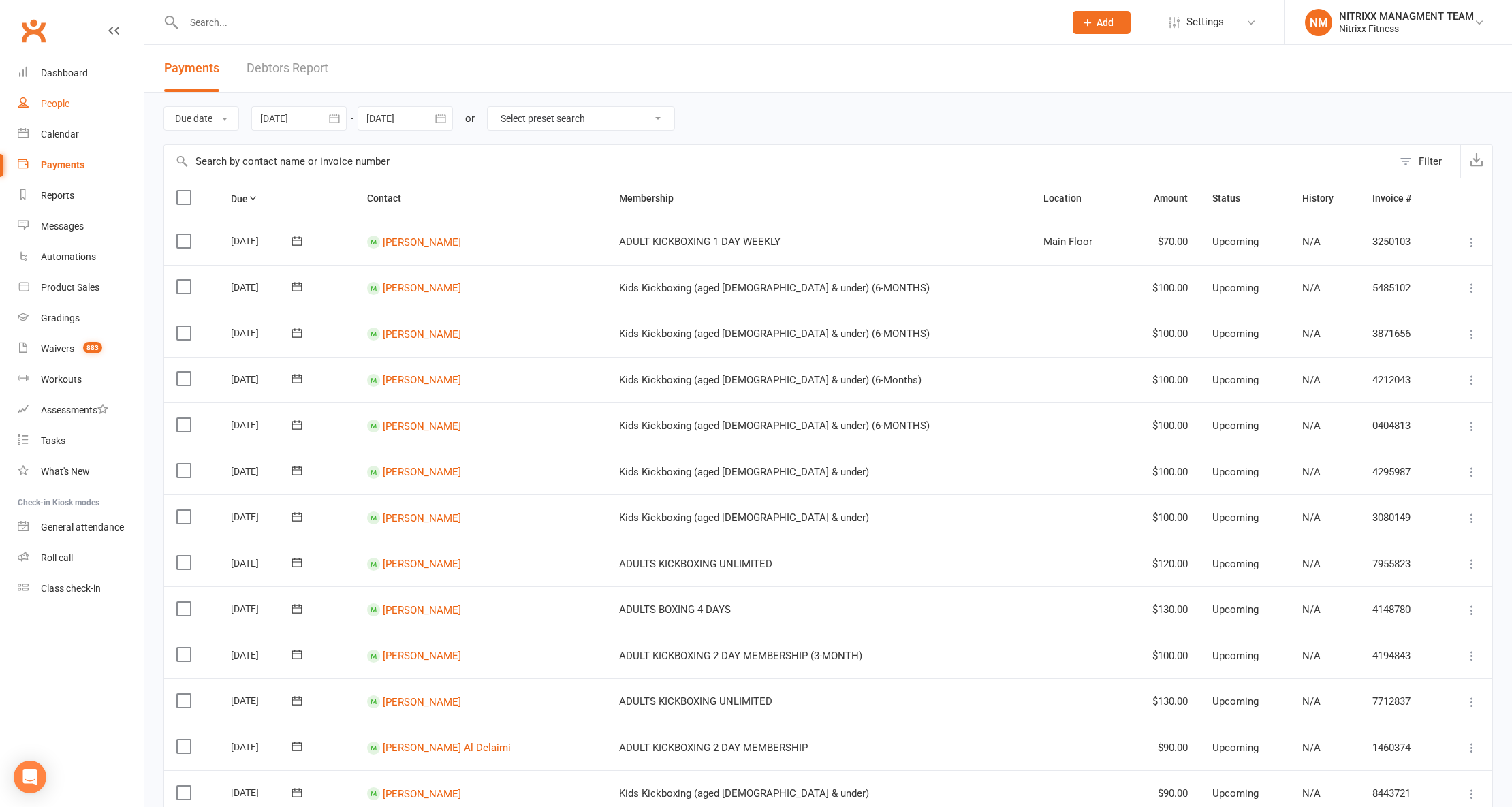
click at [42, 107] on div "People" at bounding box center [55, 104] width 28 height 11
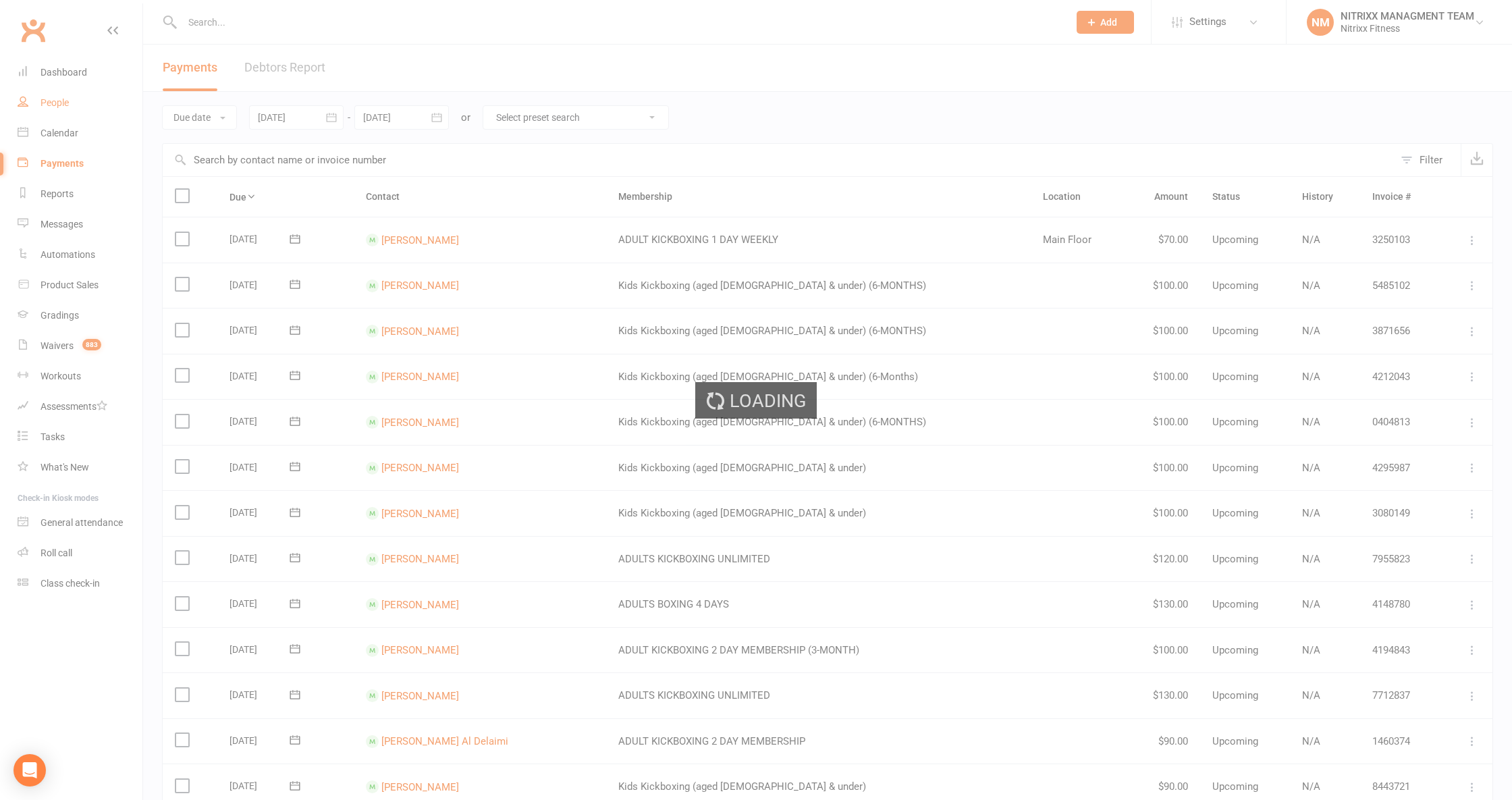
select select "100"
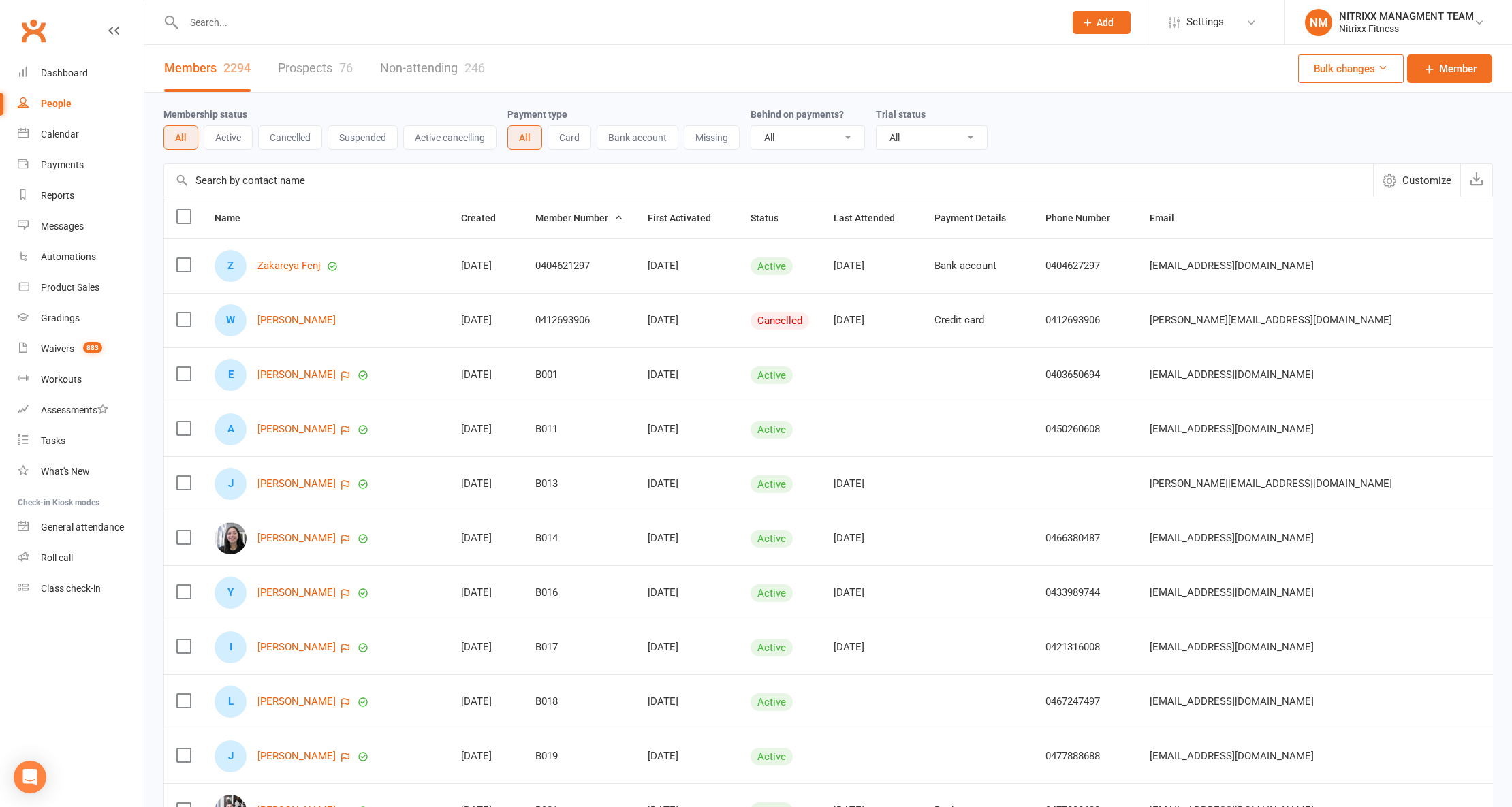
click at [338, 144] on button "Suspended" at bounding box center [363, 138] width 70 height 25
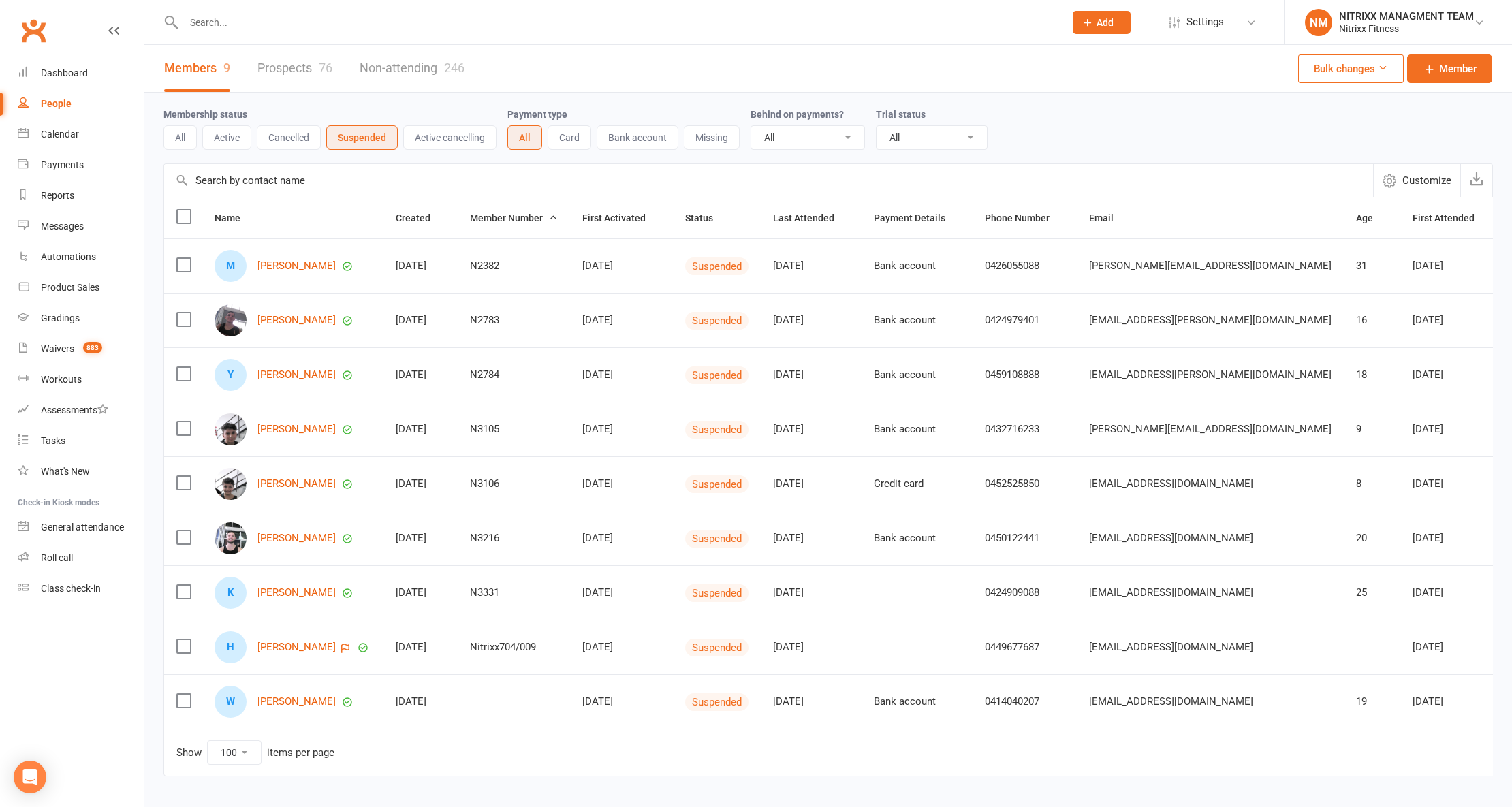
click at [458, 142] on button "Active cancelling" at bounding box center [450, 138] width 93 height 25
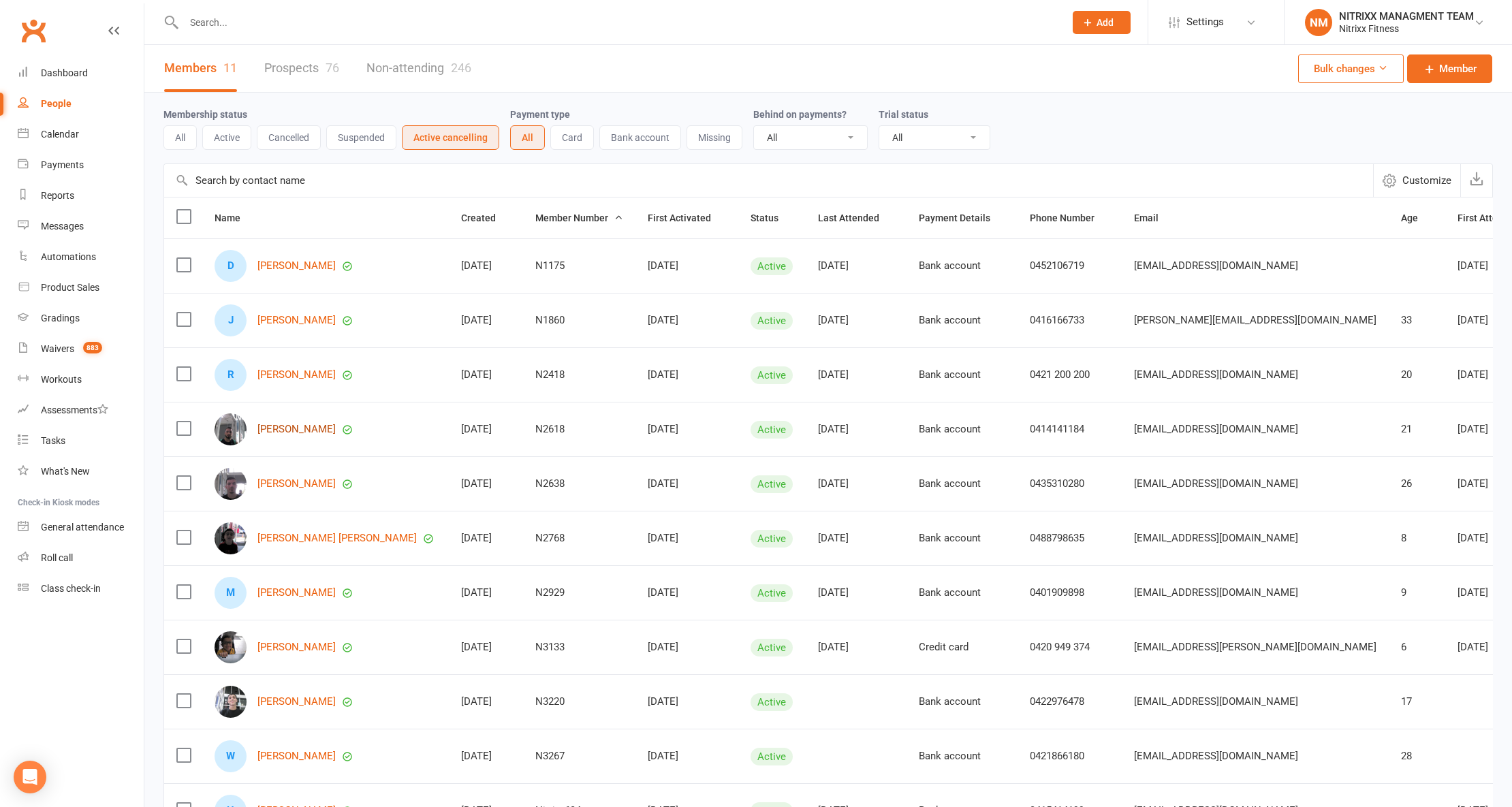
click at [270, 430] on link "Nicholas Nini" at bounding box center [297, 429] width 78 height 12
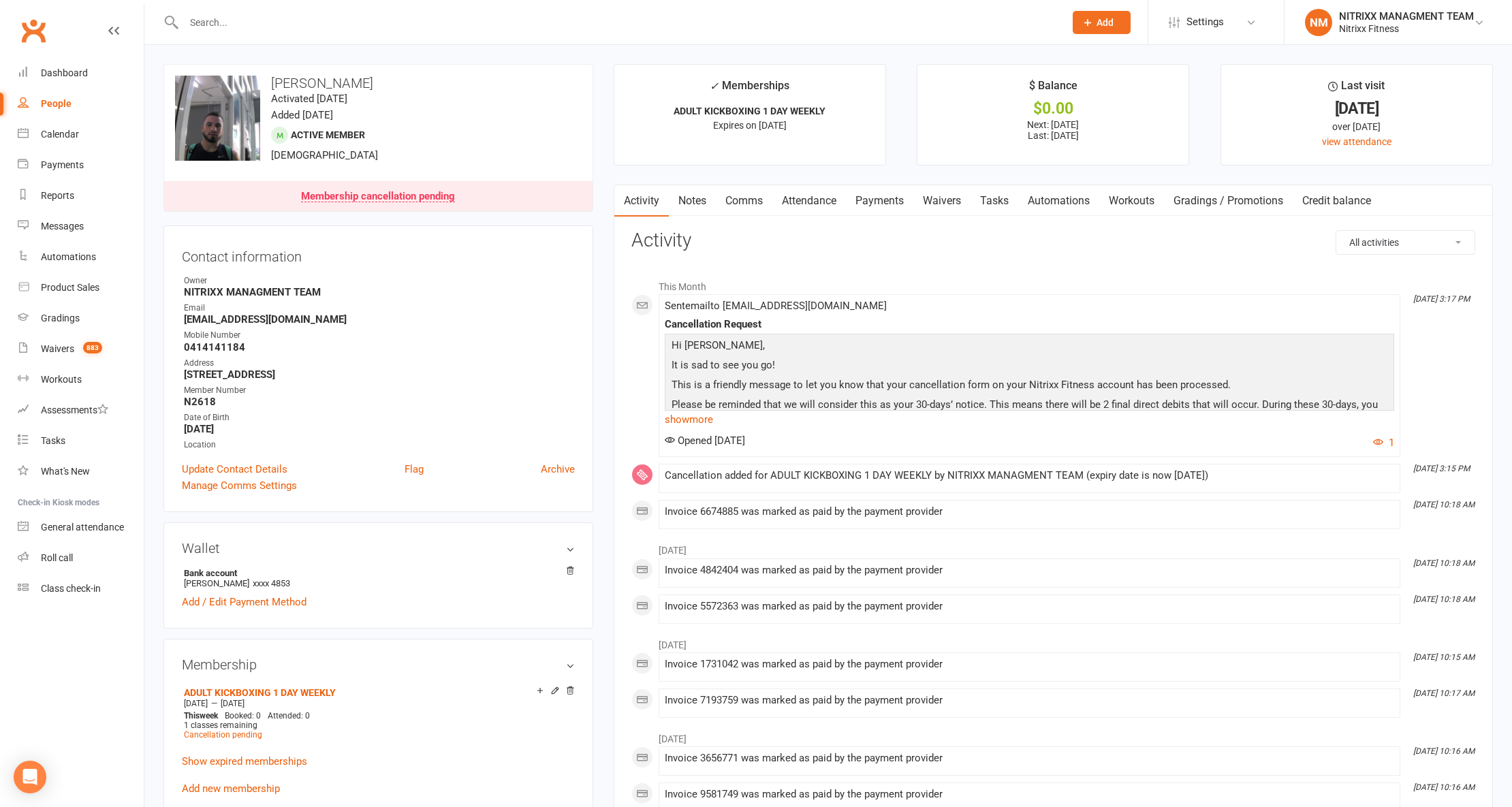
click at [878, 201] on link "Payments" at bounding box center [879, 200] width 67 height 31
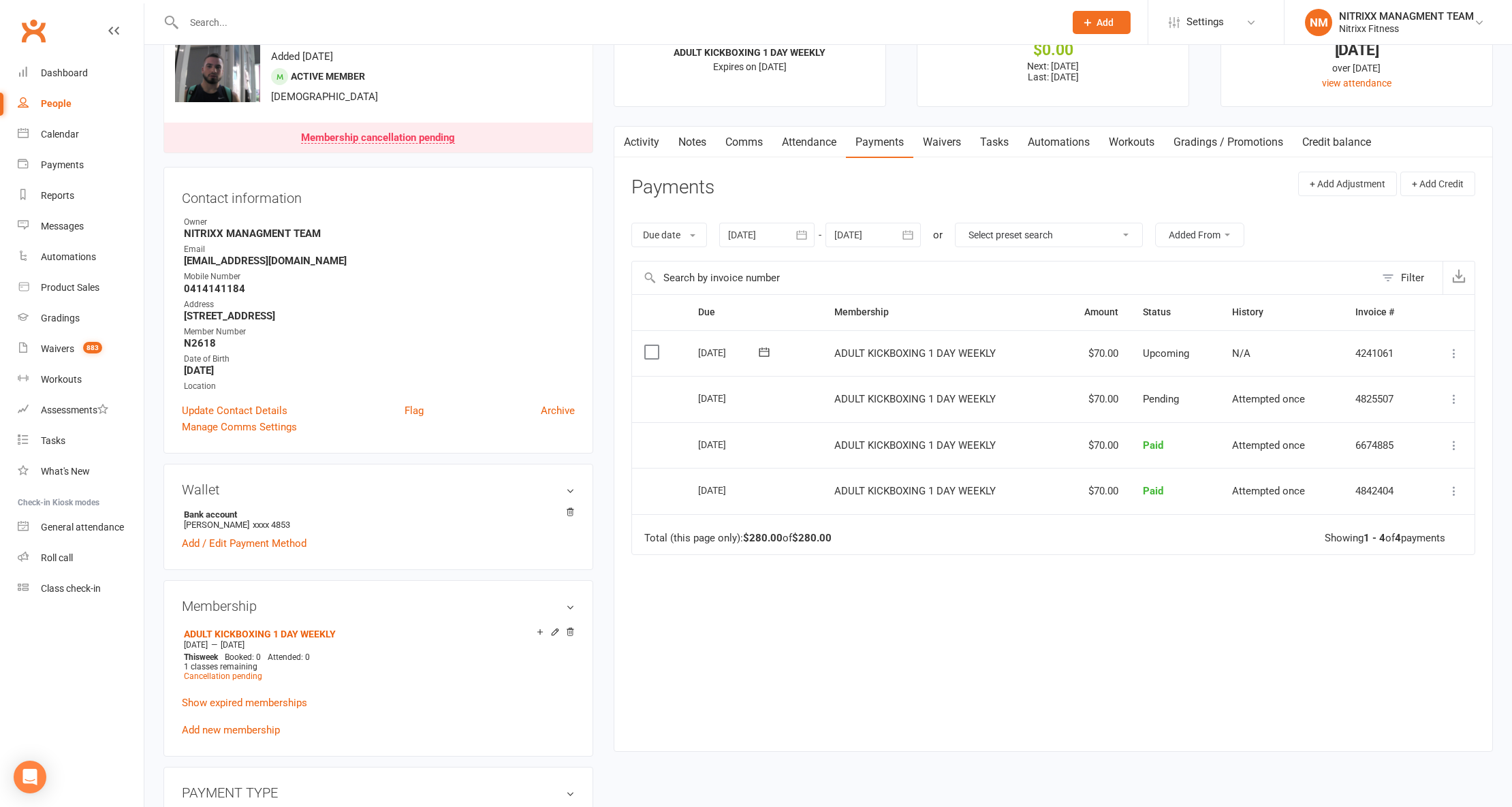
scroll to position [90, 0]
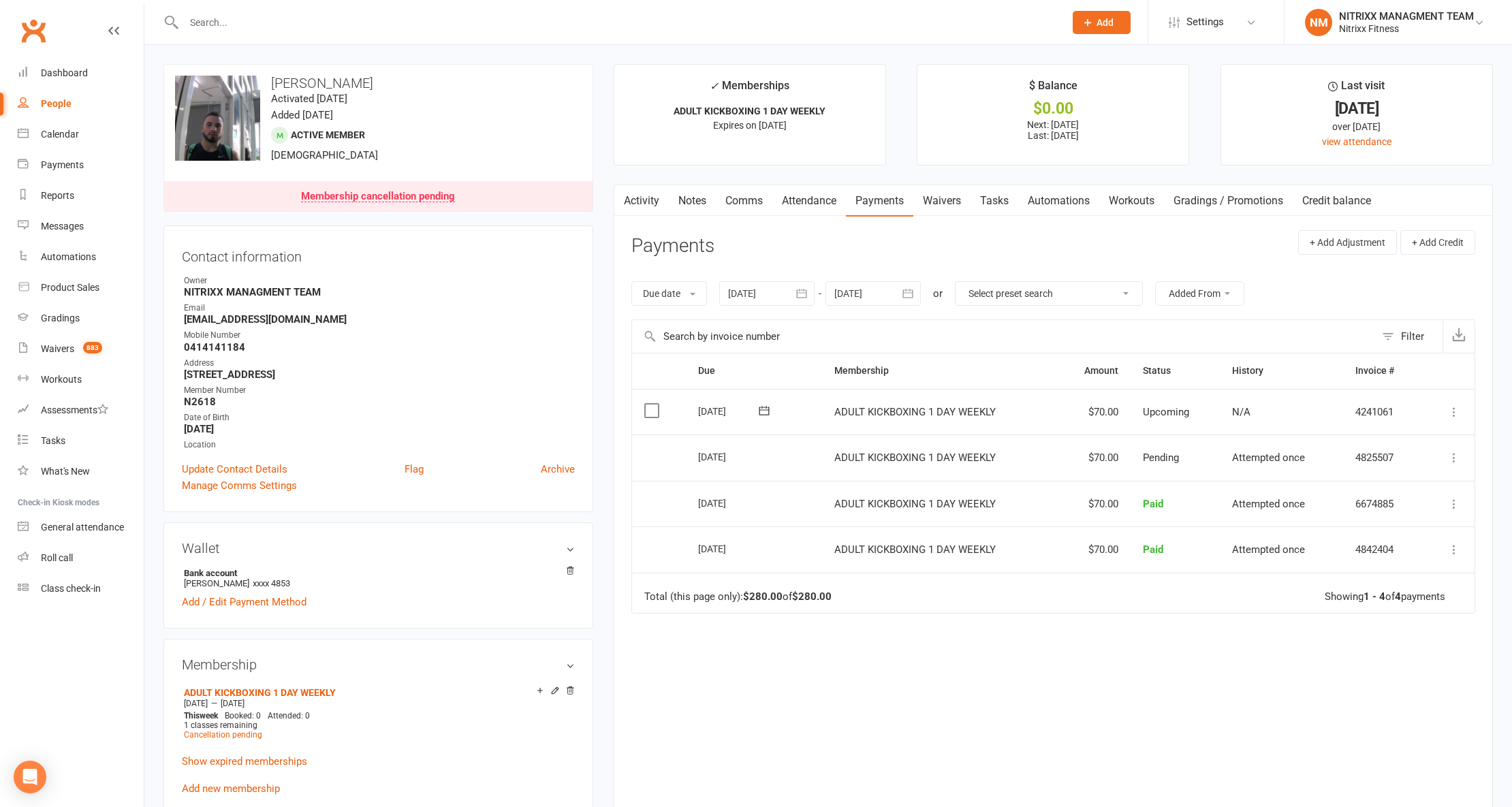
click at [214, 30] on input "text" at bounding box center [617, 22] width 876 height 19
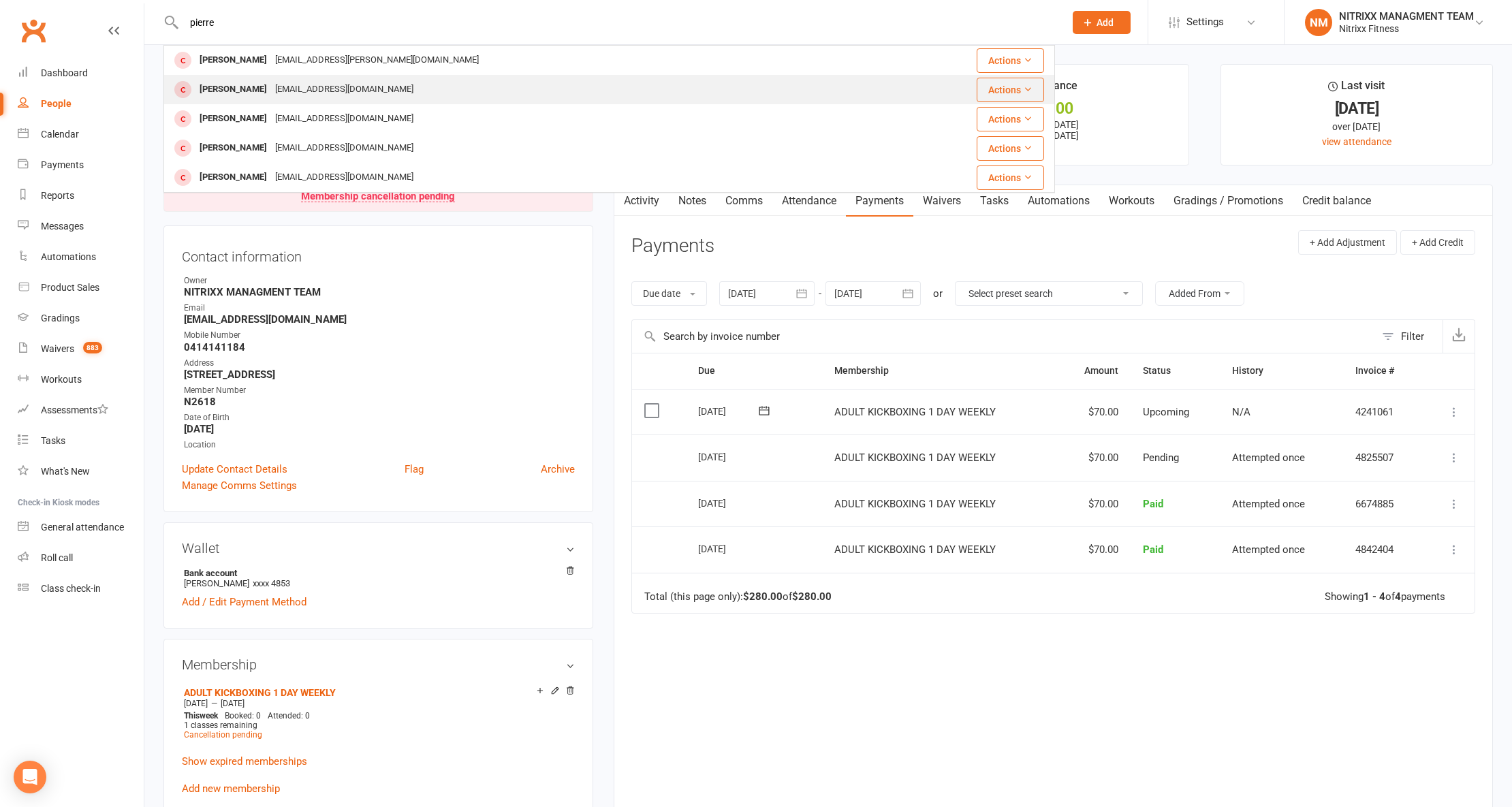
type input "pierre"
click at [292, 90] on div "Pierrejsoueid@gmail.com" at bounding box center [344, 89] width 147 height 20
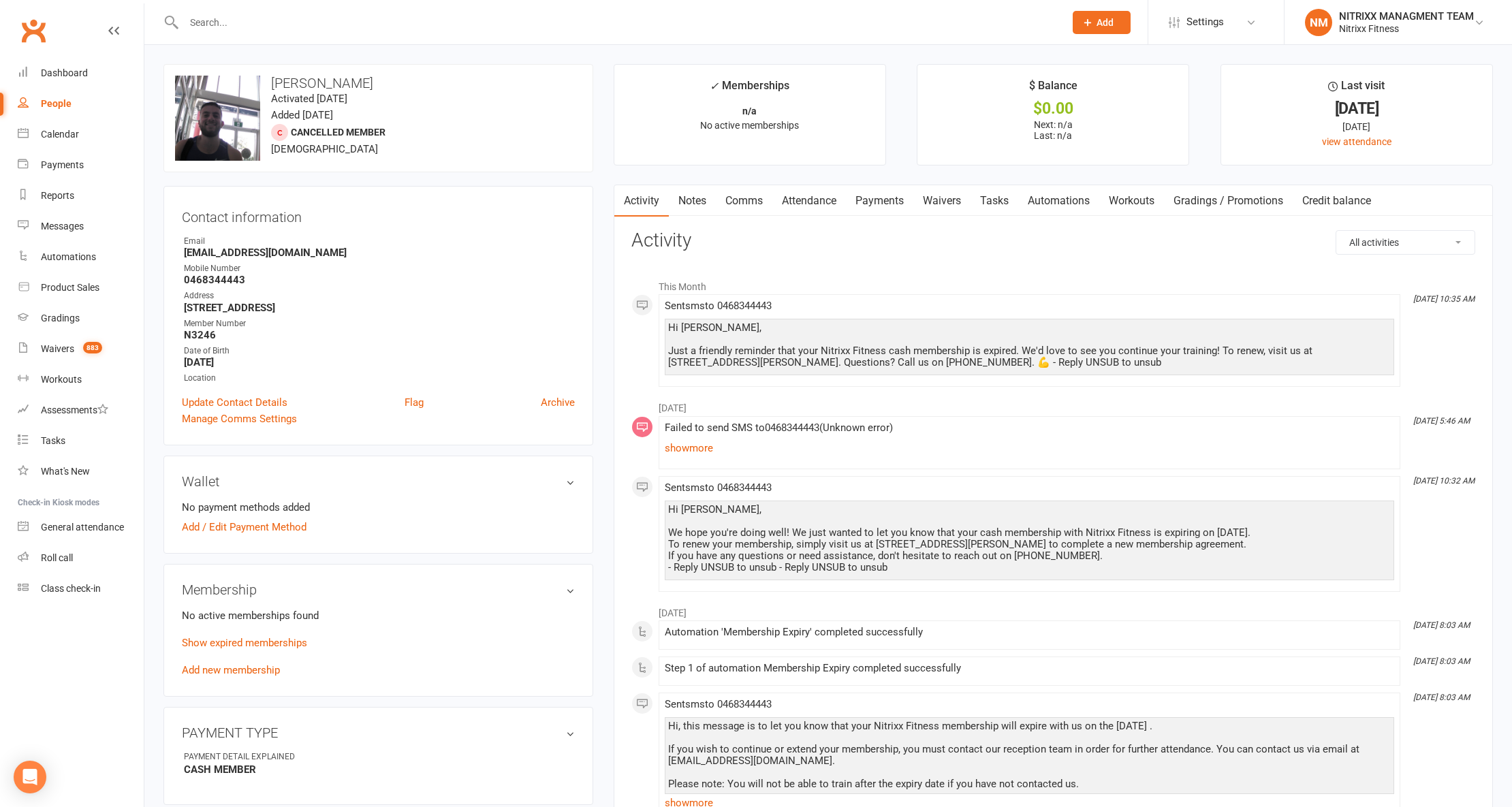
click at [695, 200] on link "Notes" at bounding box center [693, 200] width 47 height 31
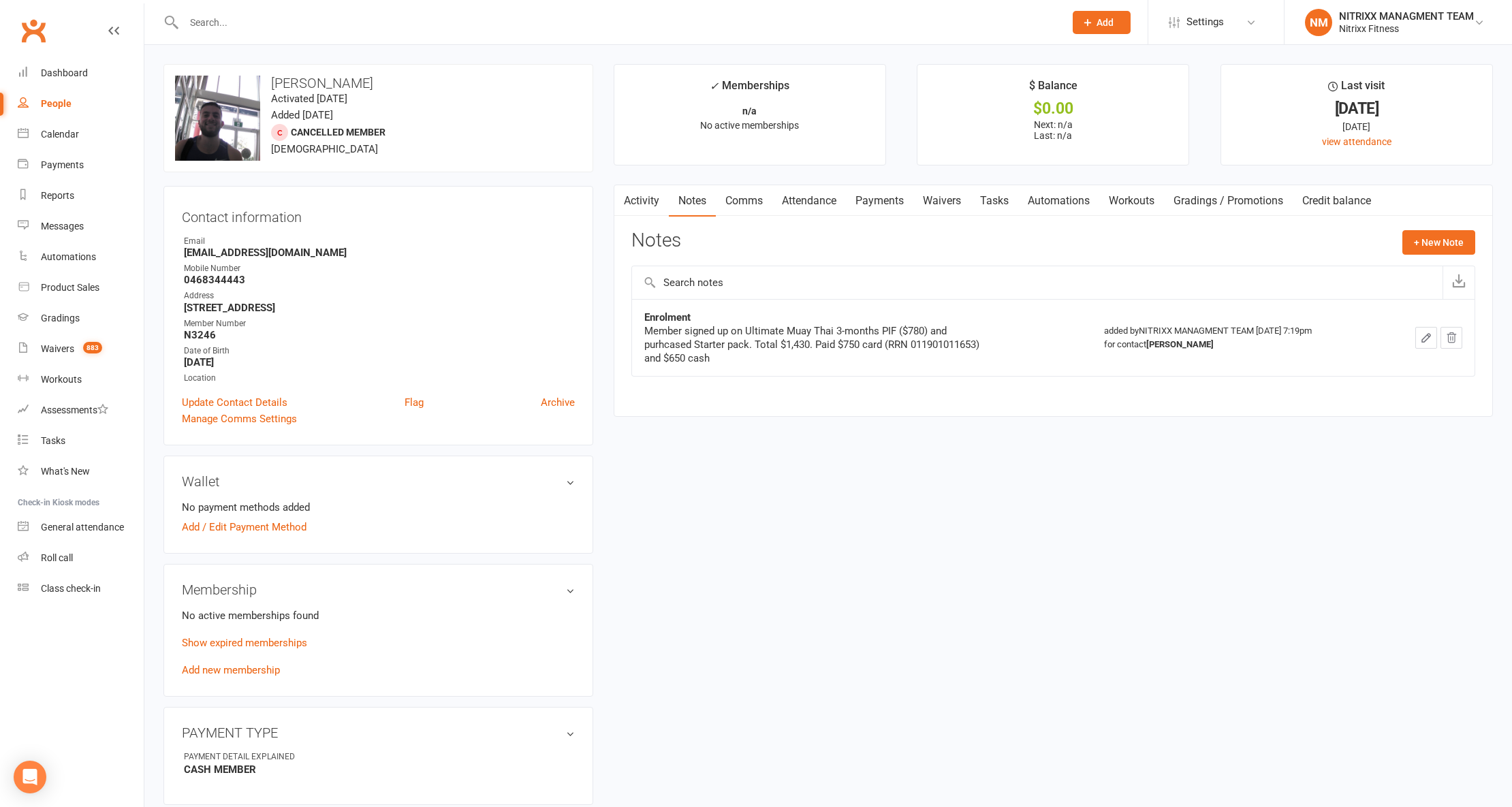
click at [752, 206] on link "Comms" at bounding box center [745, 200] width 57 height 31
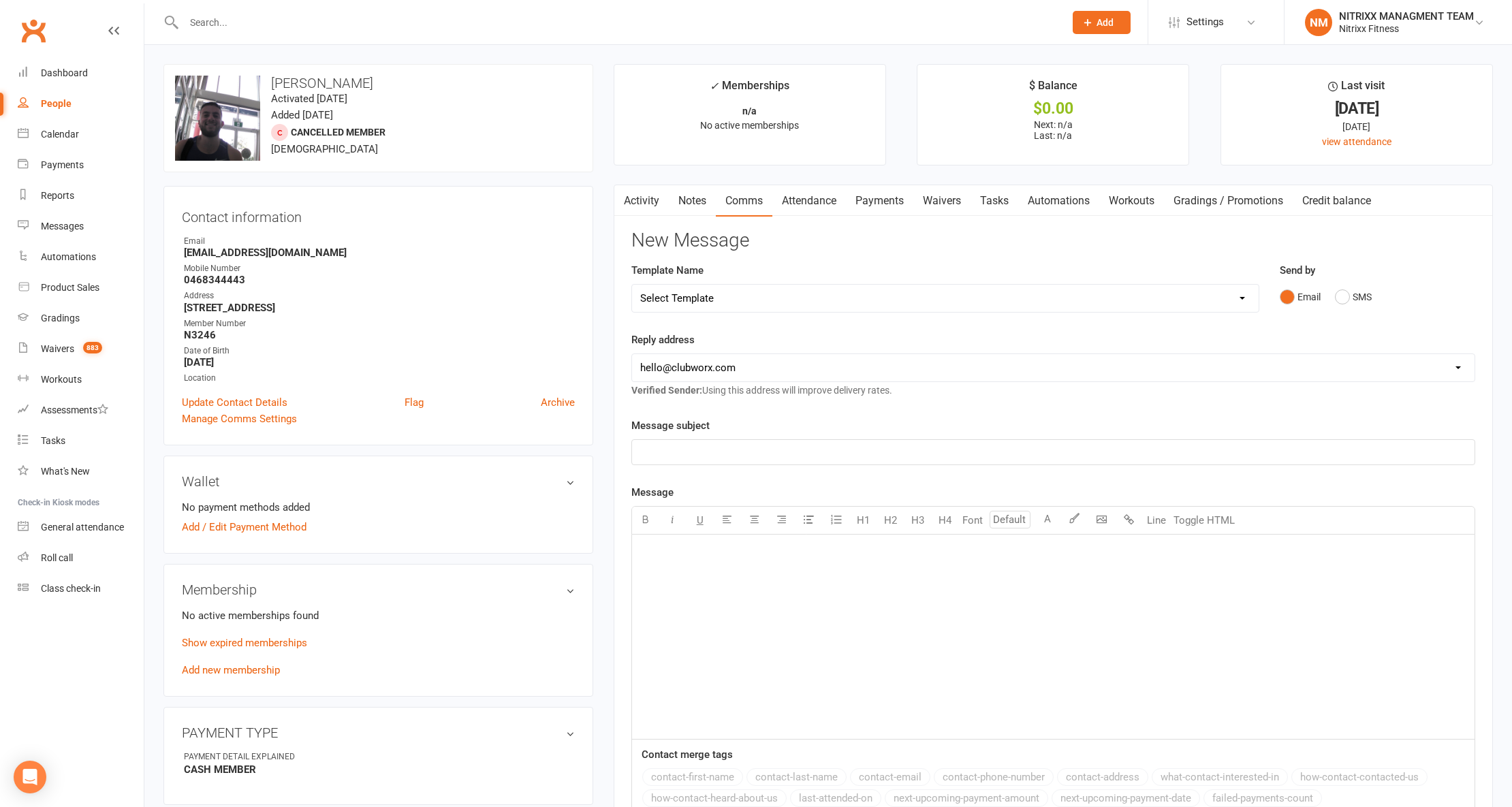
click at [633, 209] on link "Activity" at bounding box center [642, 200] width 55 height 31
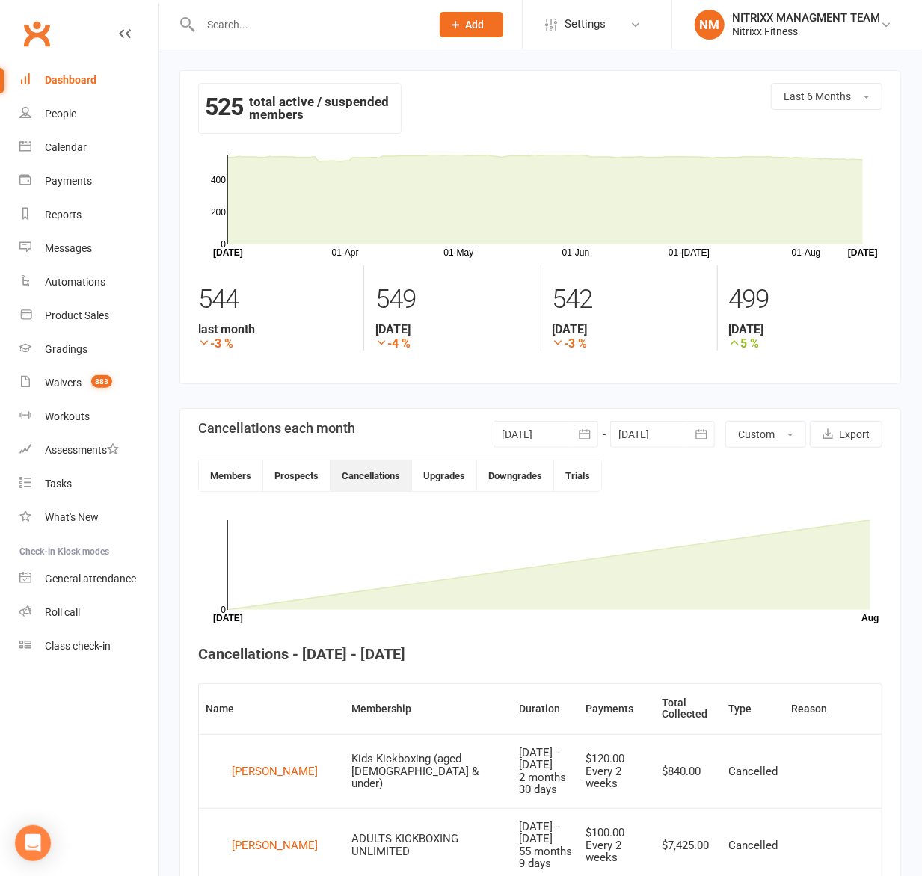
click at [291, 25] on input "text" at bounding box center [308, 24] width 224 height 21
click at [120, 100] on link "People" at bounding box center [88, 114] width 138 height 34
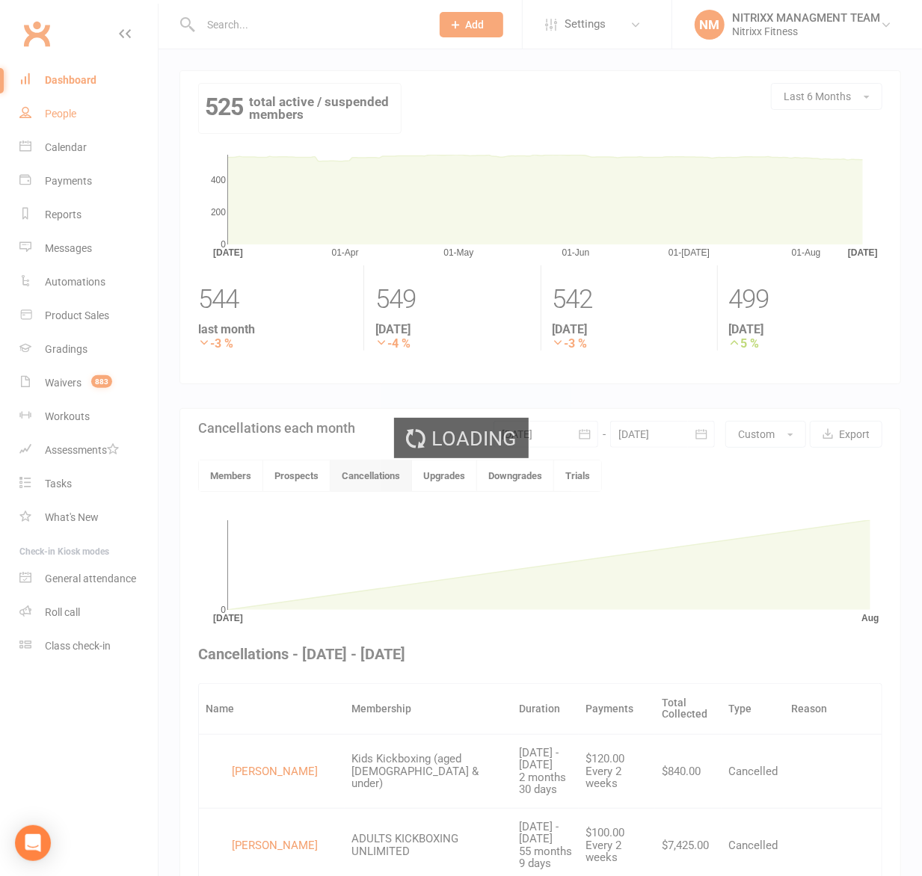
select select "100"
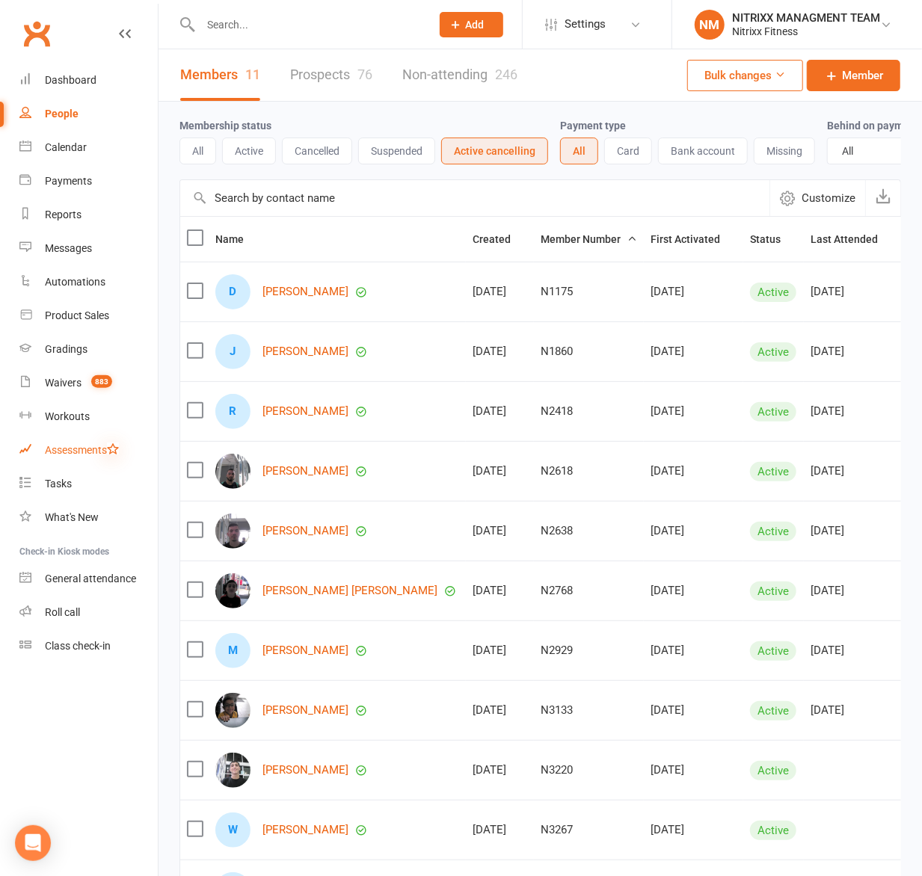
click at [111, 449] on icon at bounding box center [113, 449] width 12 height 12
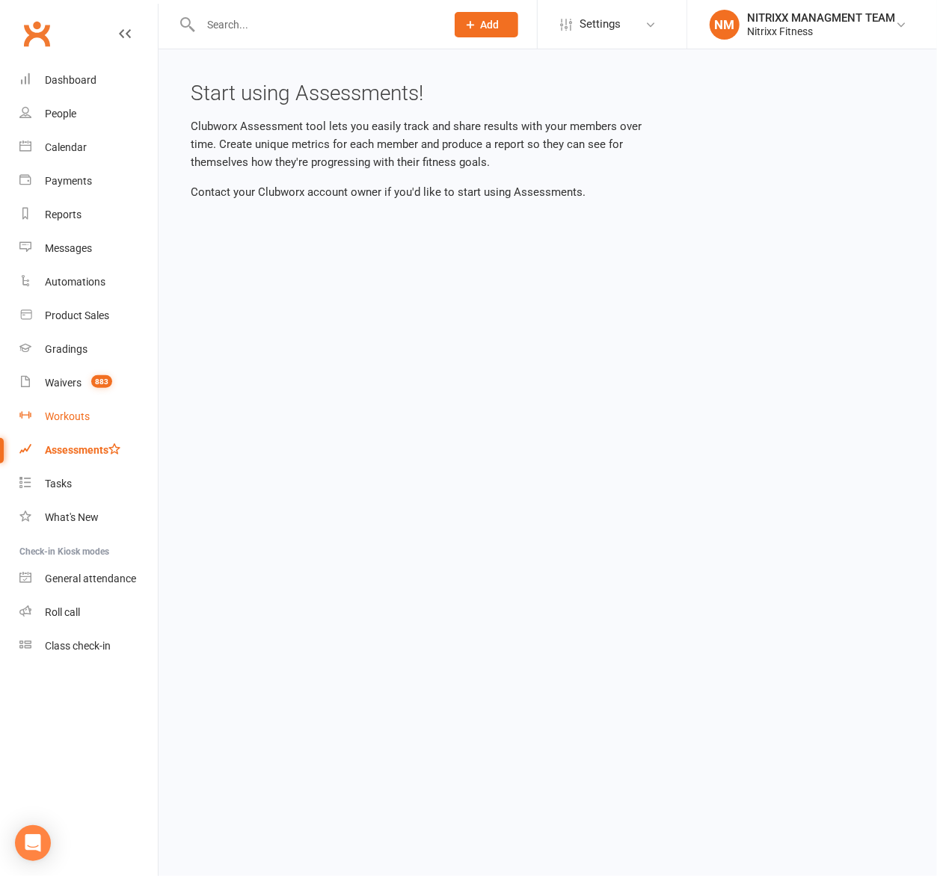
click at [85, 422] on div "Workouts" at bounding box center [67, 416] width 45 height 12
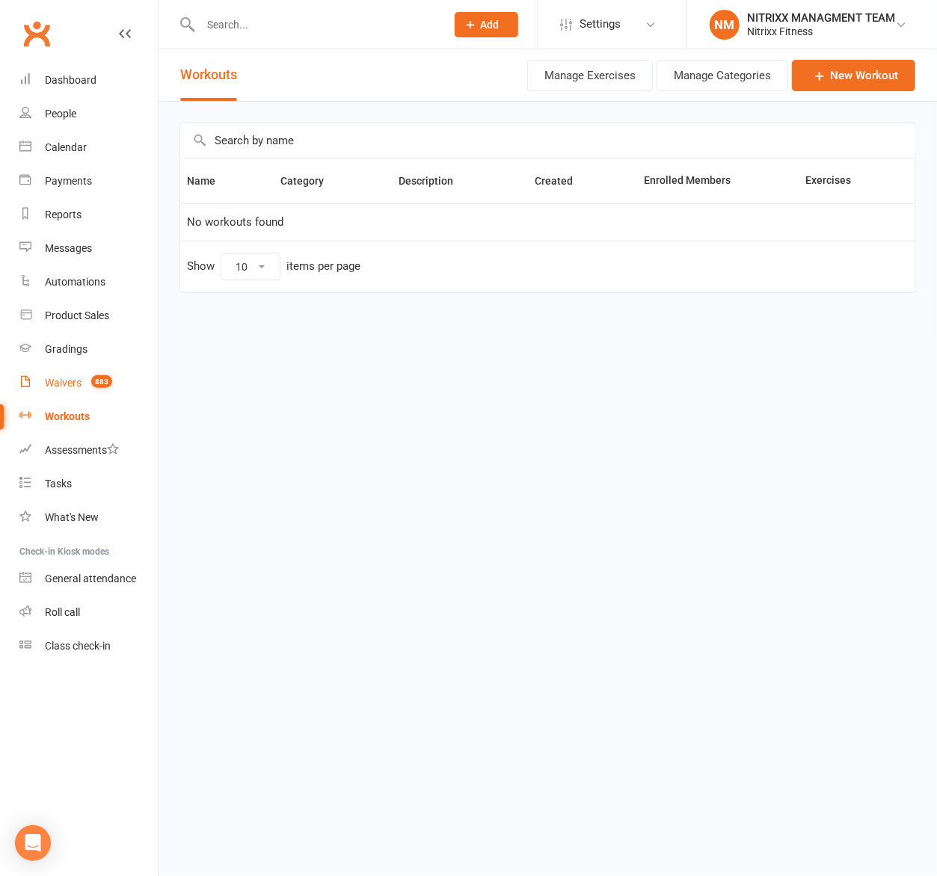
click at [87, 381] on count-badge "883" at bounding box center [98, 383] width 28 height 12
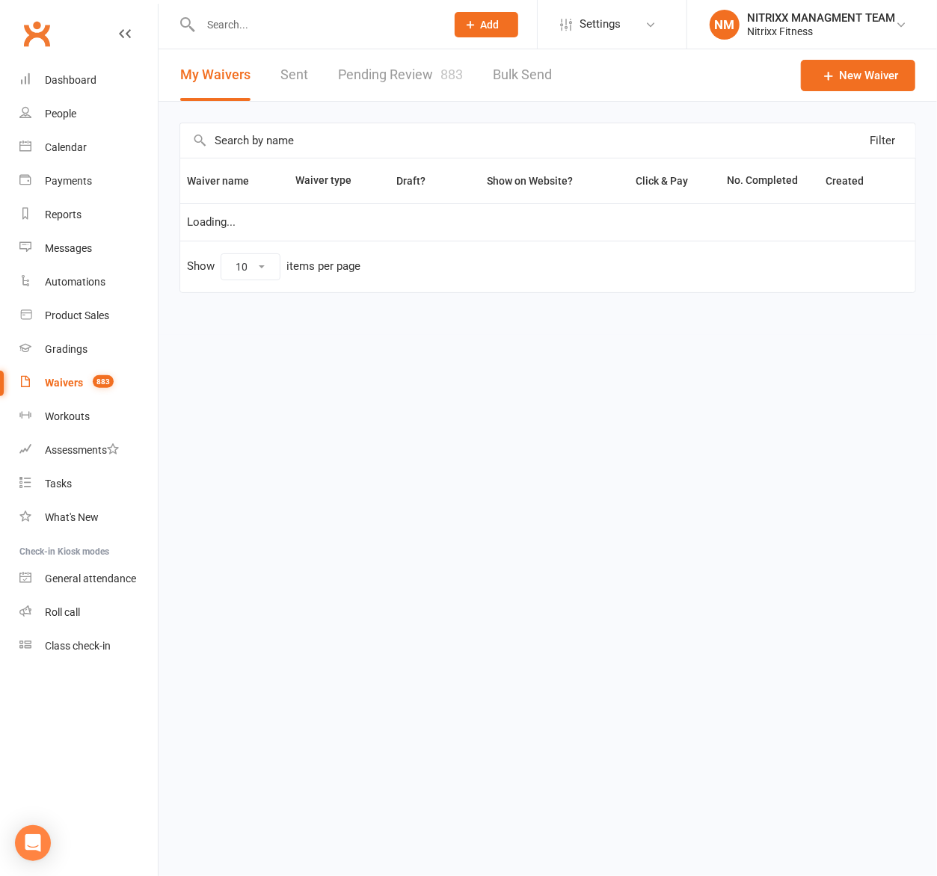
select select "100"
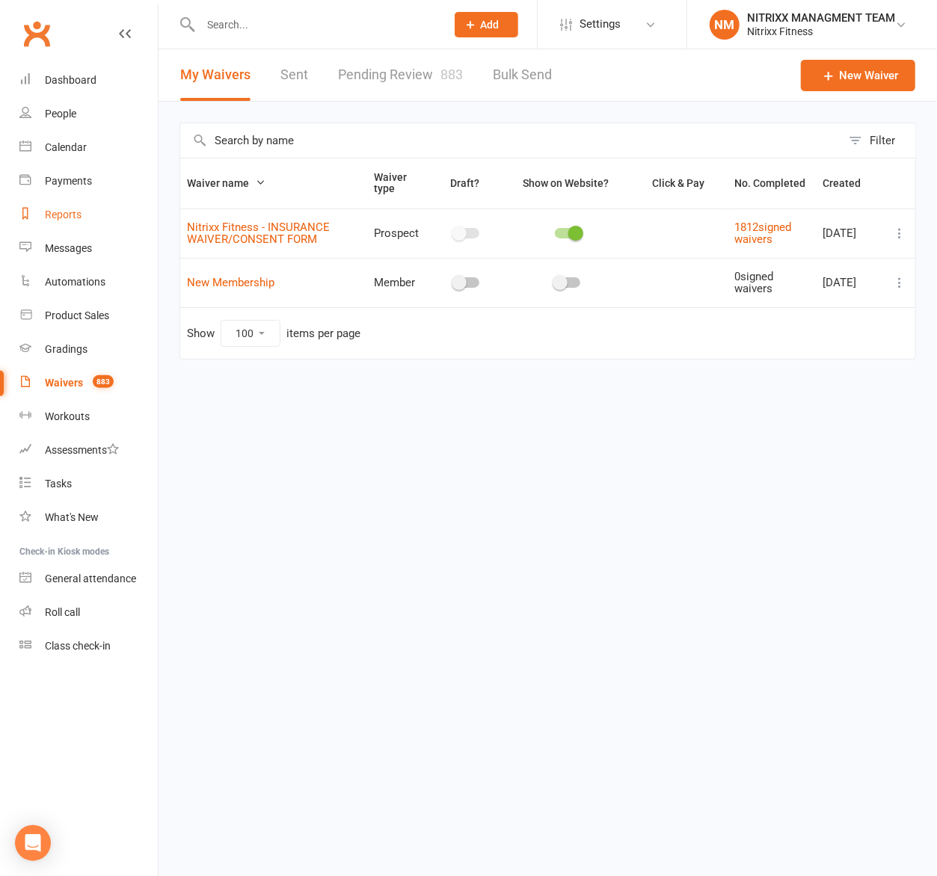
click at [70, 216] on div "Reports" at bounding box center [63, 215] width 37 height 12
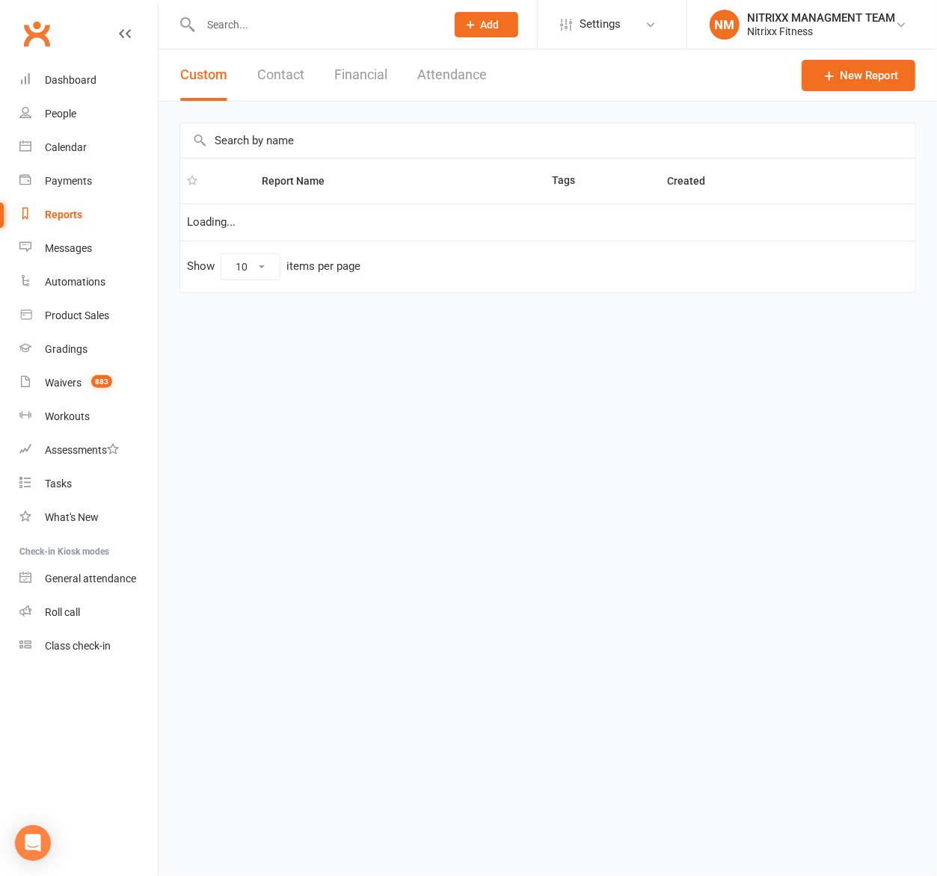
select select "100"
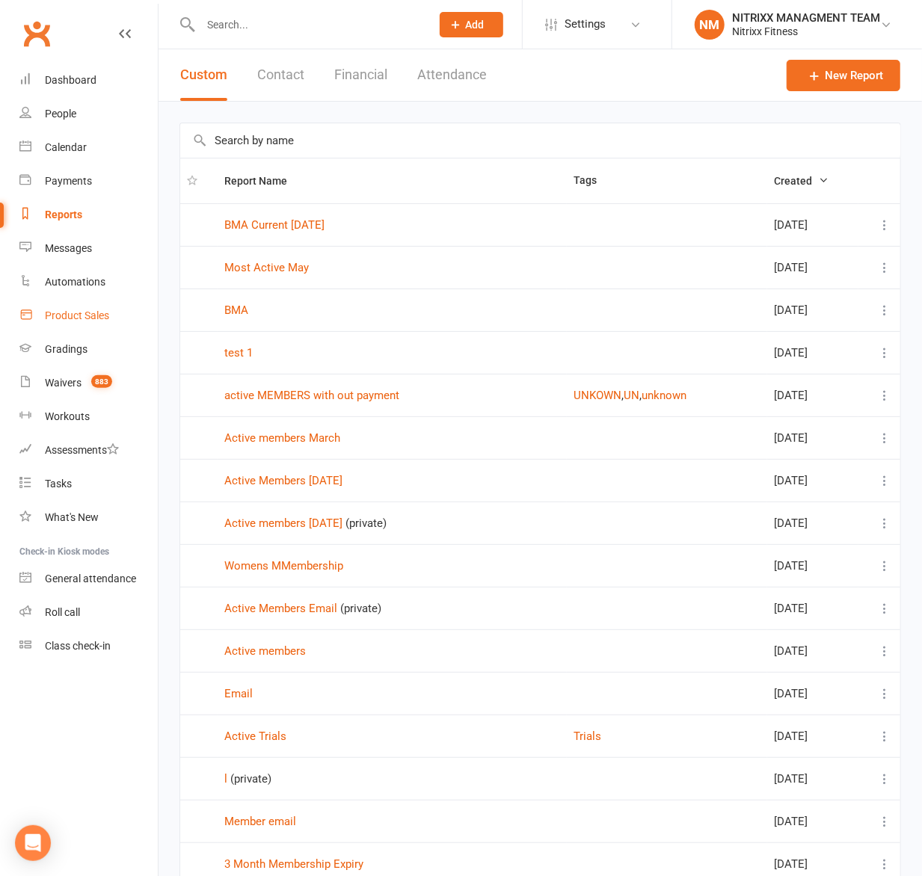
click at [84, 317] on div "Product Sales" at bounding box center [77, 315] width 64 height 12
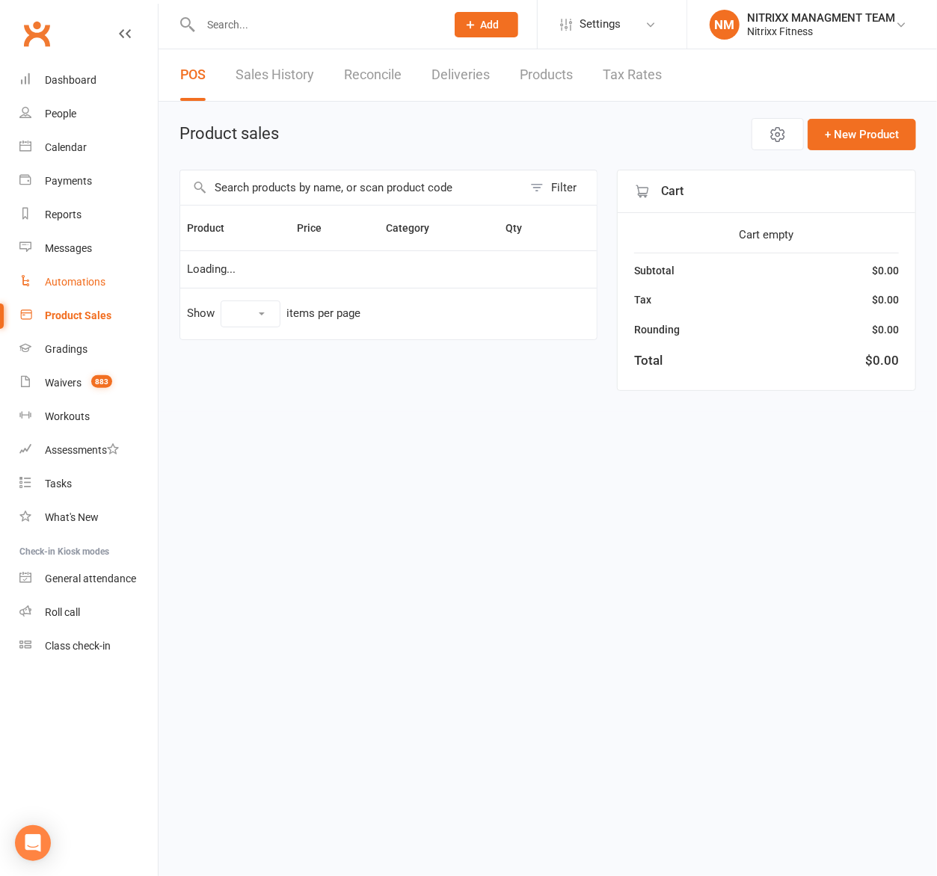
select select "100"
click at [261, 193] on input "text" at bounding box center [351, 187] width 342 height 34
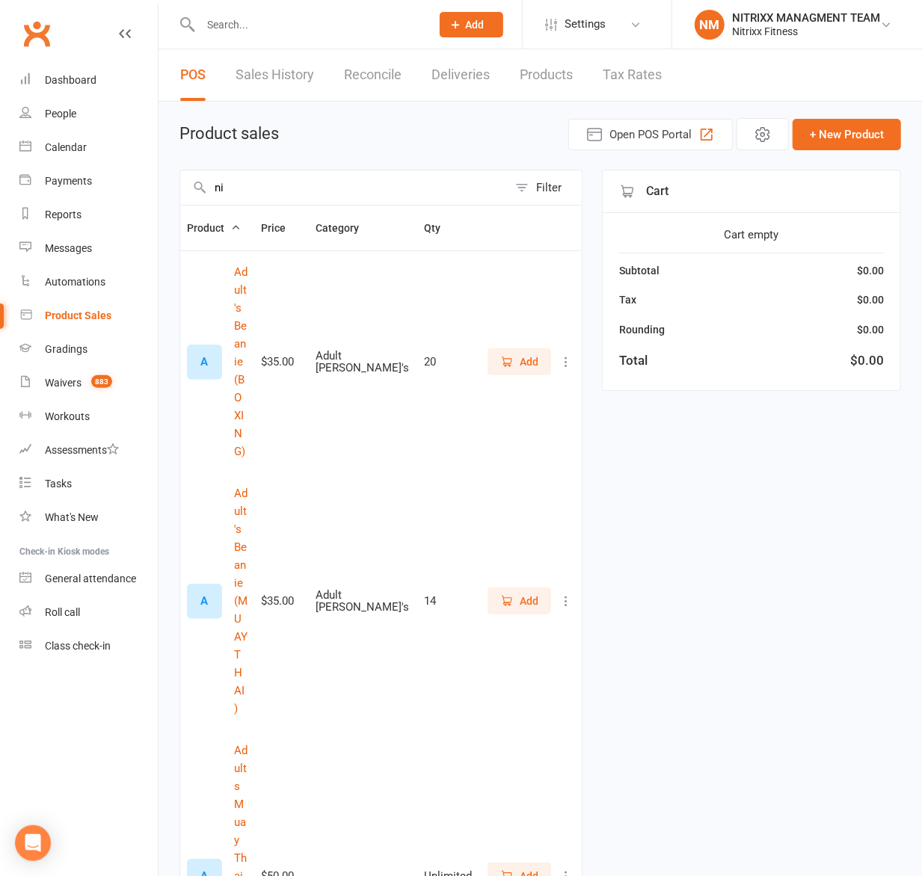
type input "n"
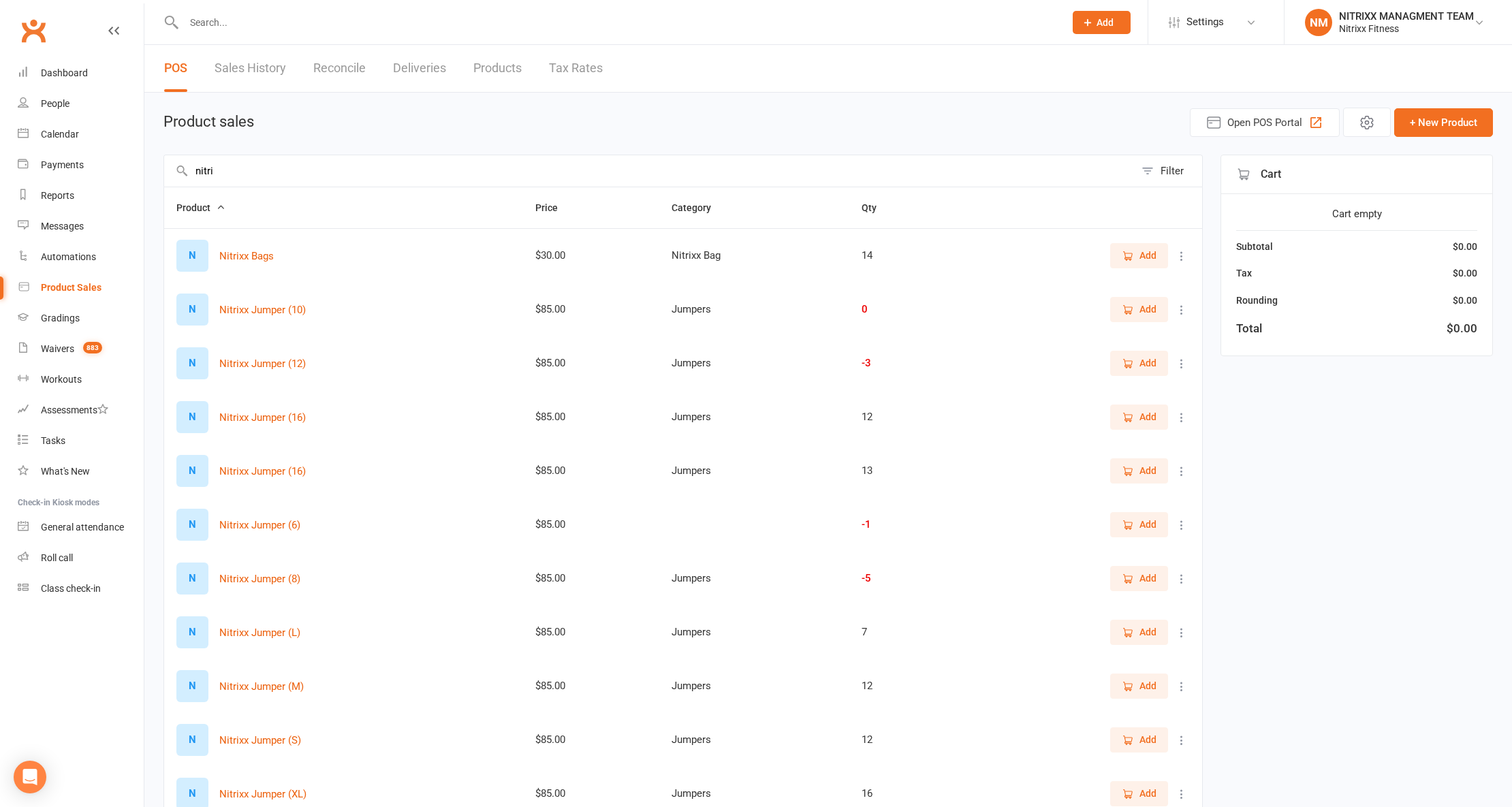
click at [270, 11] on div at bounding box center [609, 22] width 891 height 45
click at [261, 174] on input "nitri" at bounding box center [649, 170] width 971 height 31
type input "n"
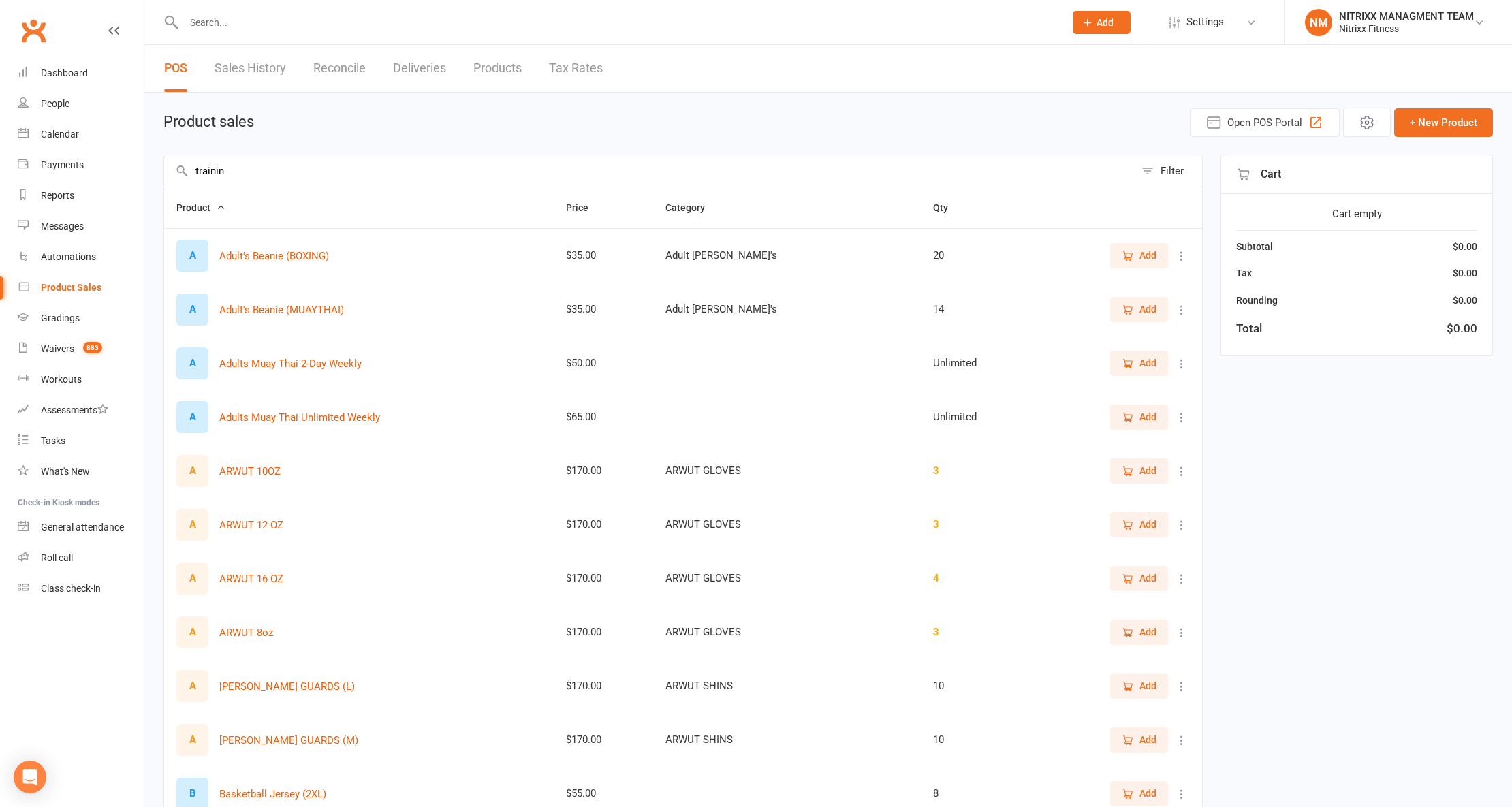
type input "training"
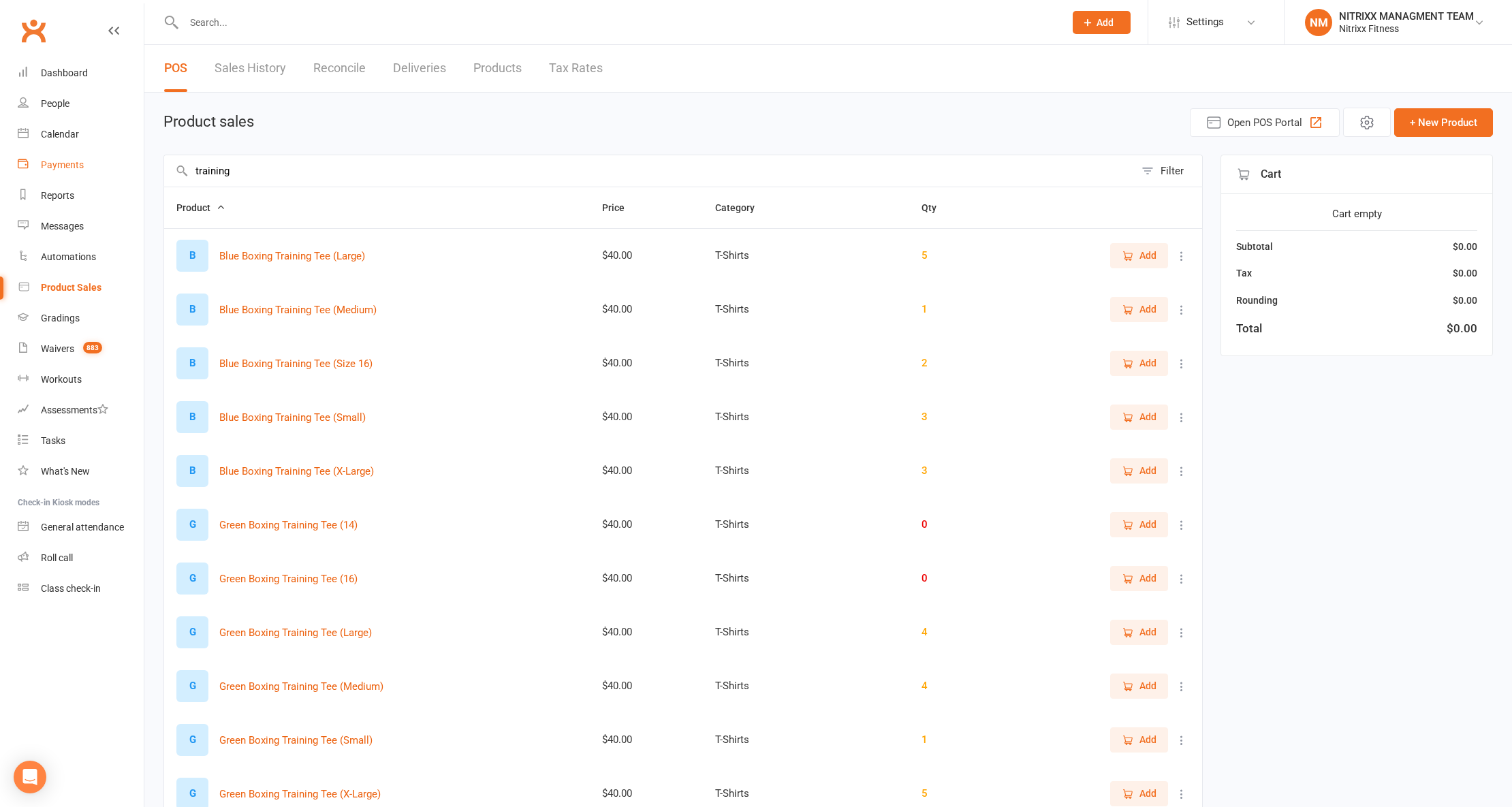
drag, startPoint x: 264, startPoint y: 169, endPoint x: 121, endPoint y: 172, distance: 143.0
type input "s"
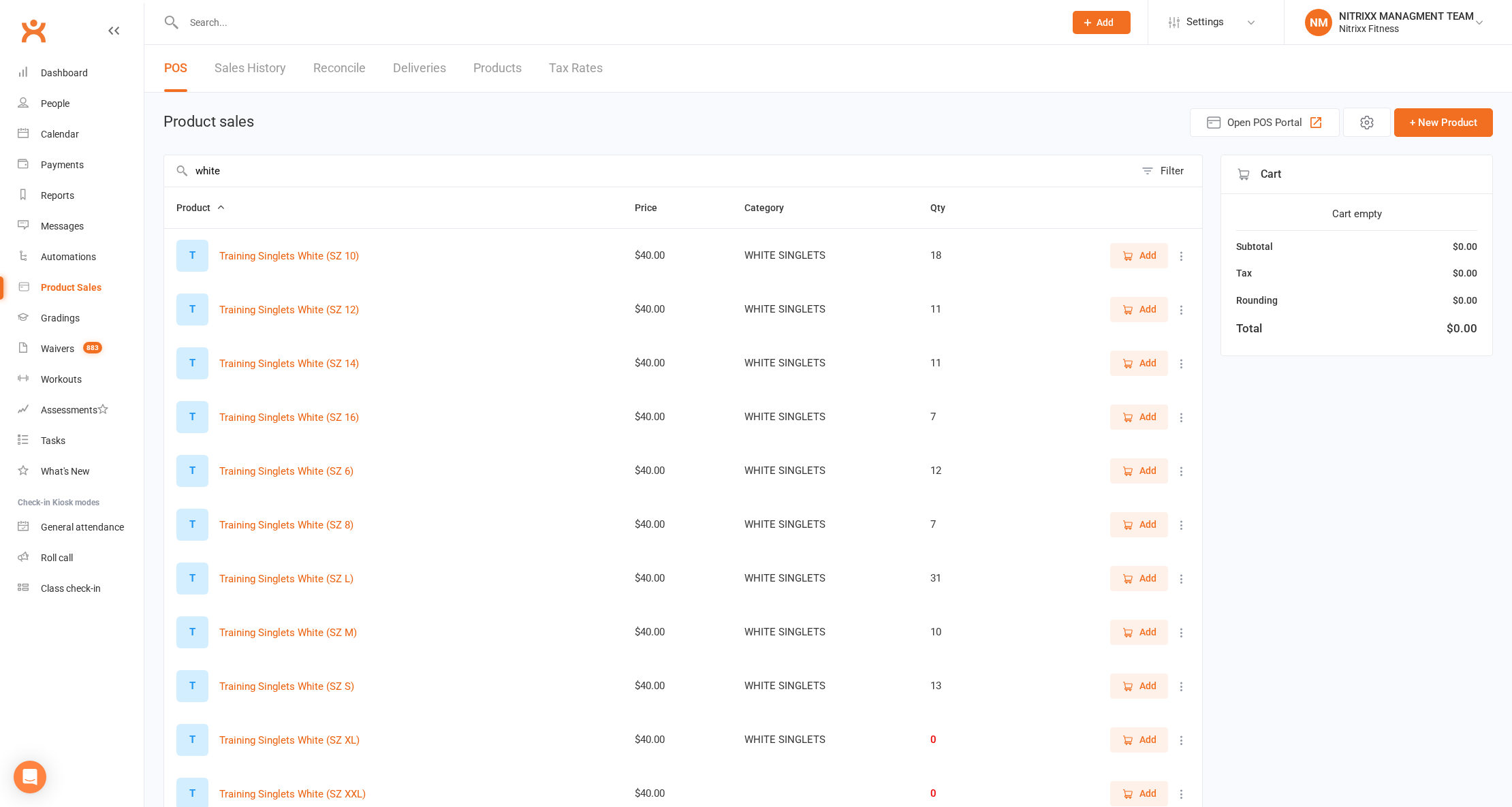
type input "white"
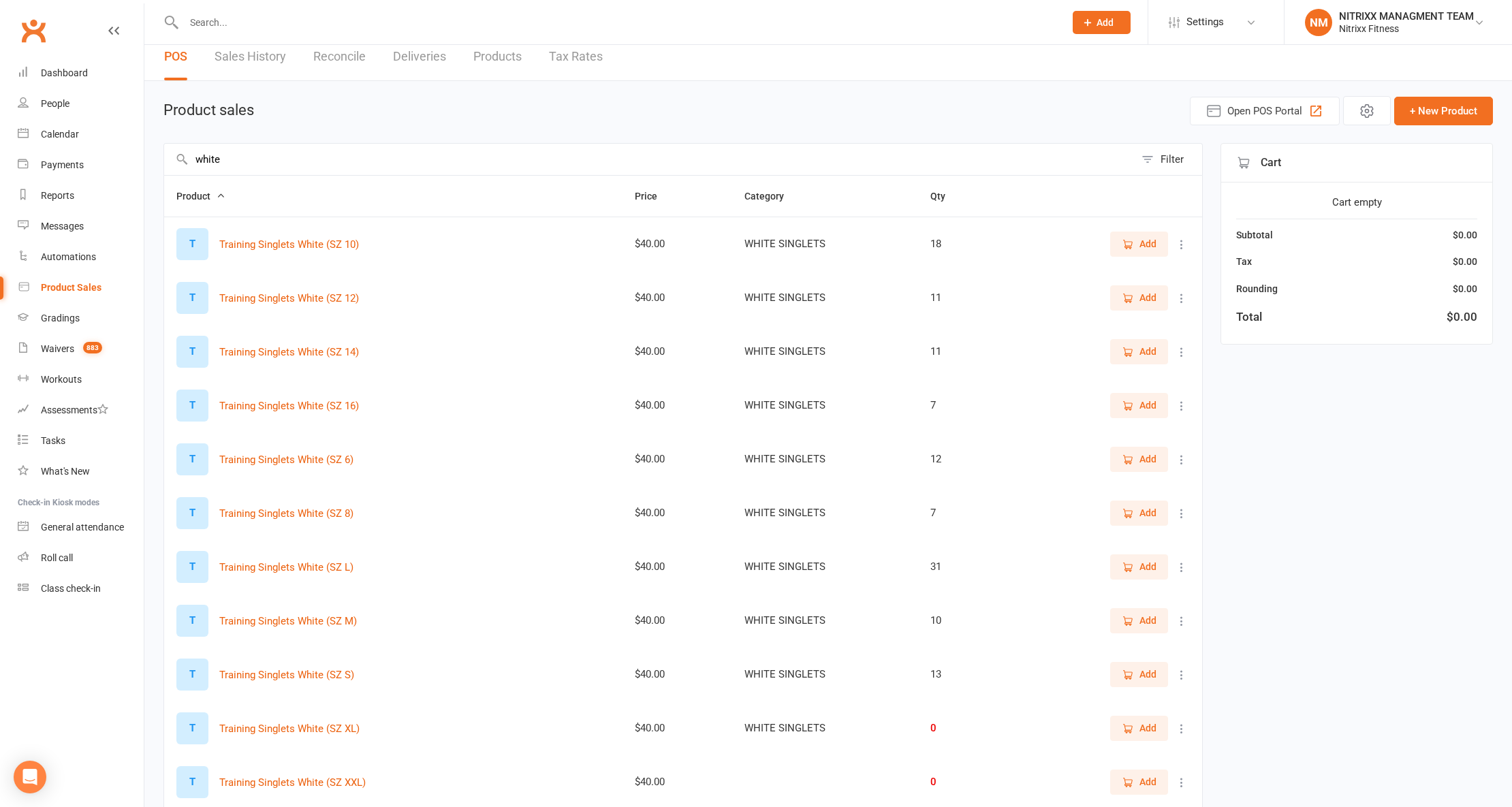
scroll to position [90, 0]
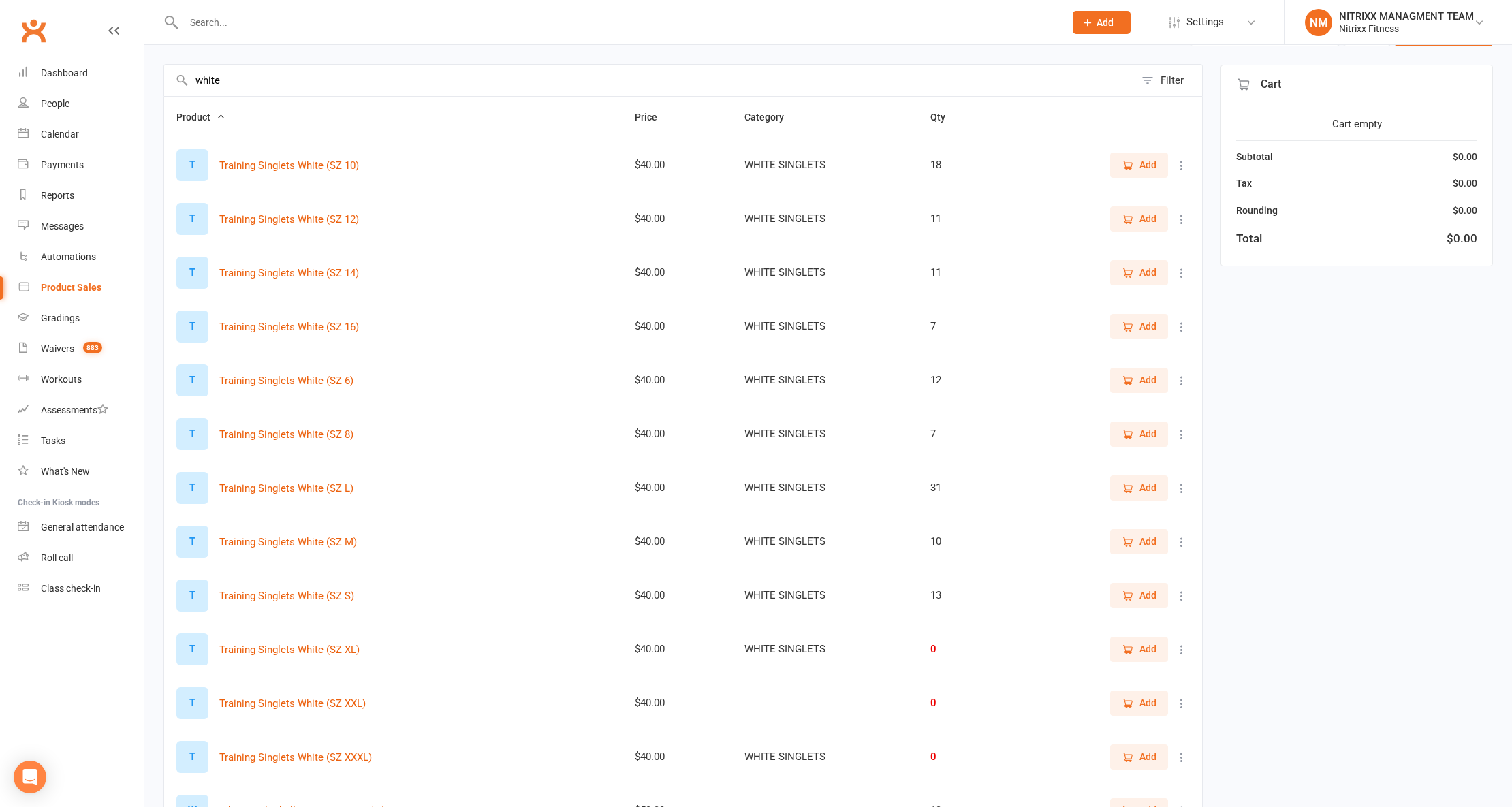
click at [1140, 547] on span "Add" at bounding box center [1148, 541] width 17 height 15
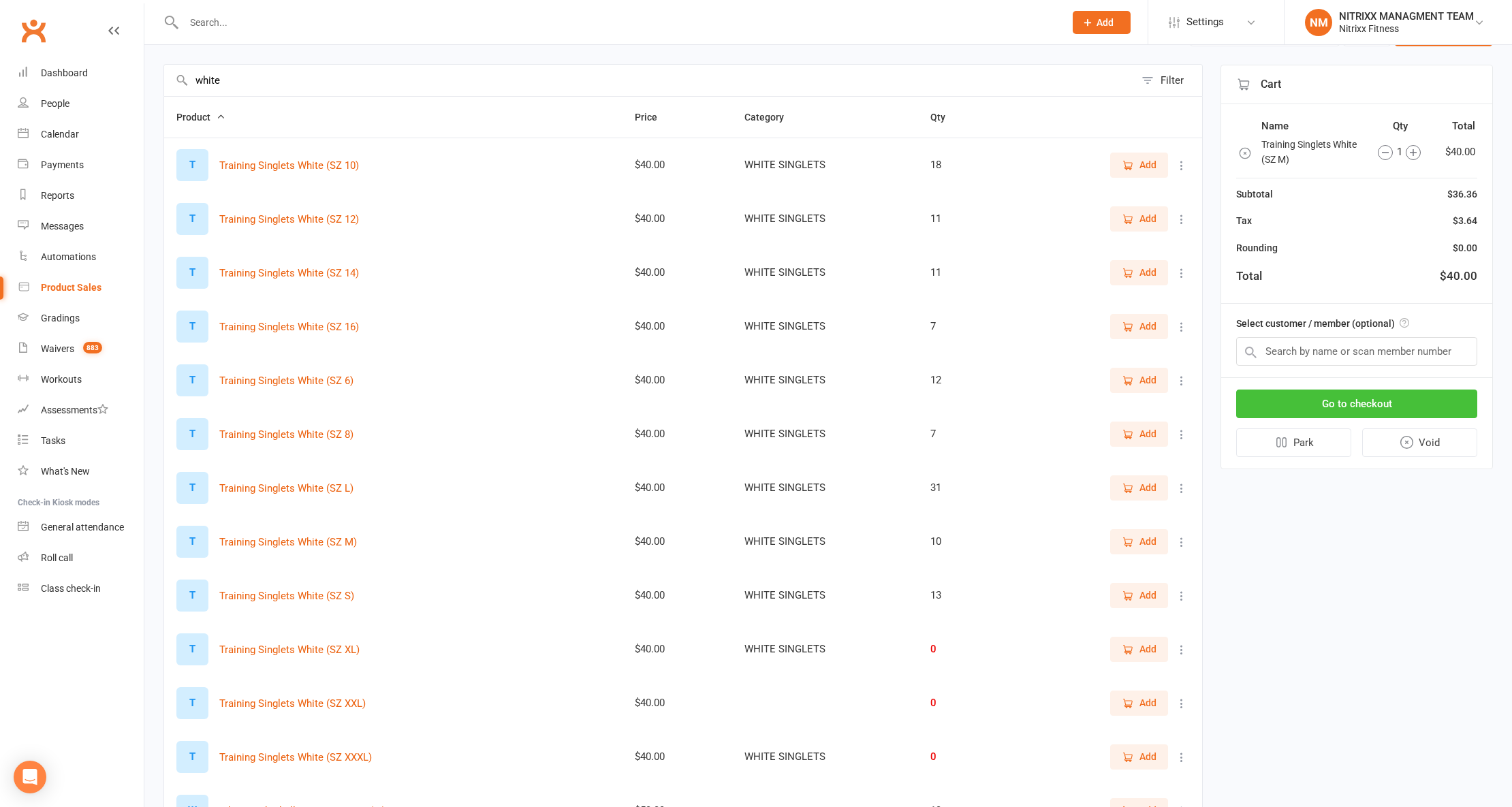
click at [1410, 405] on button "Go to checkout" at bounding box center [1357, 404] width 242 height 28
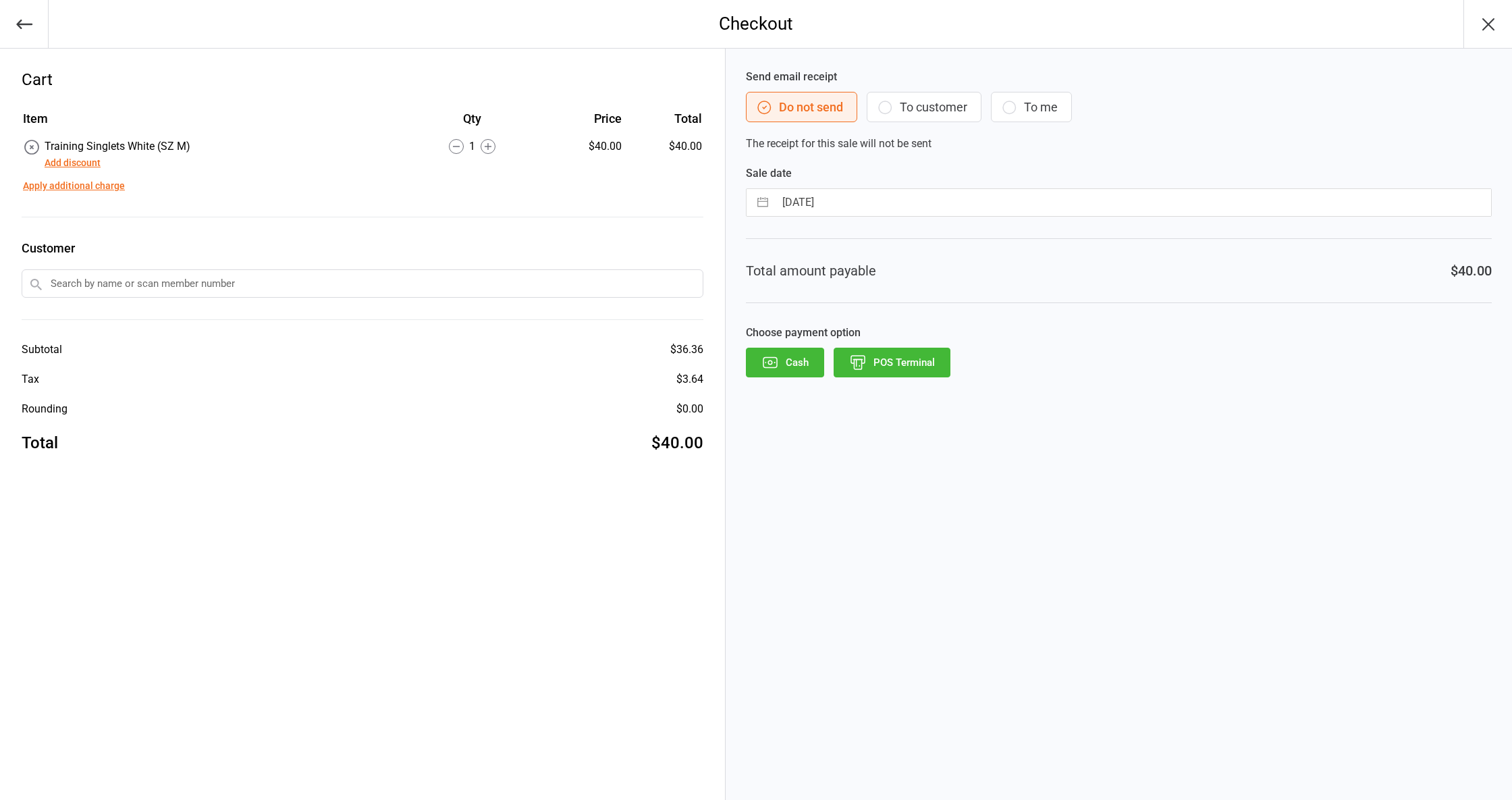
click at [79, 158] on button "Add discount" at bounding box center [72, 163] width 56 height 14
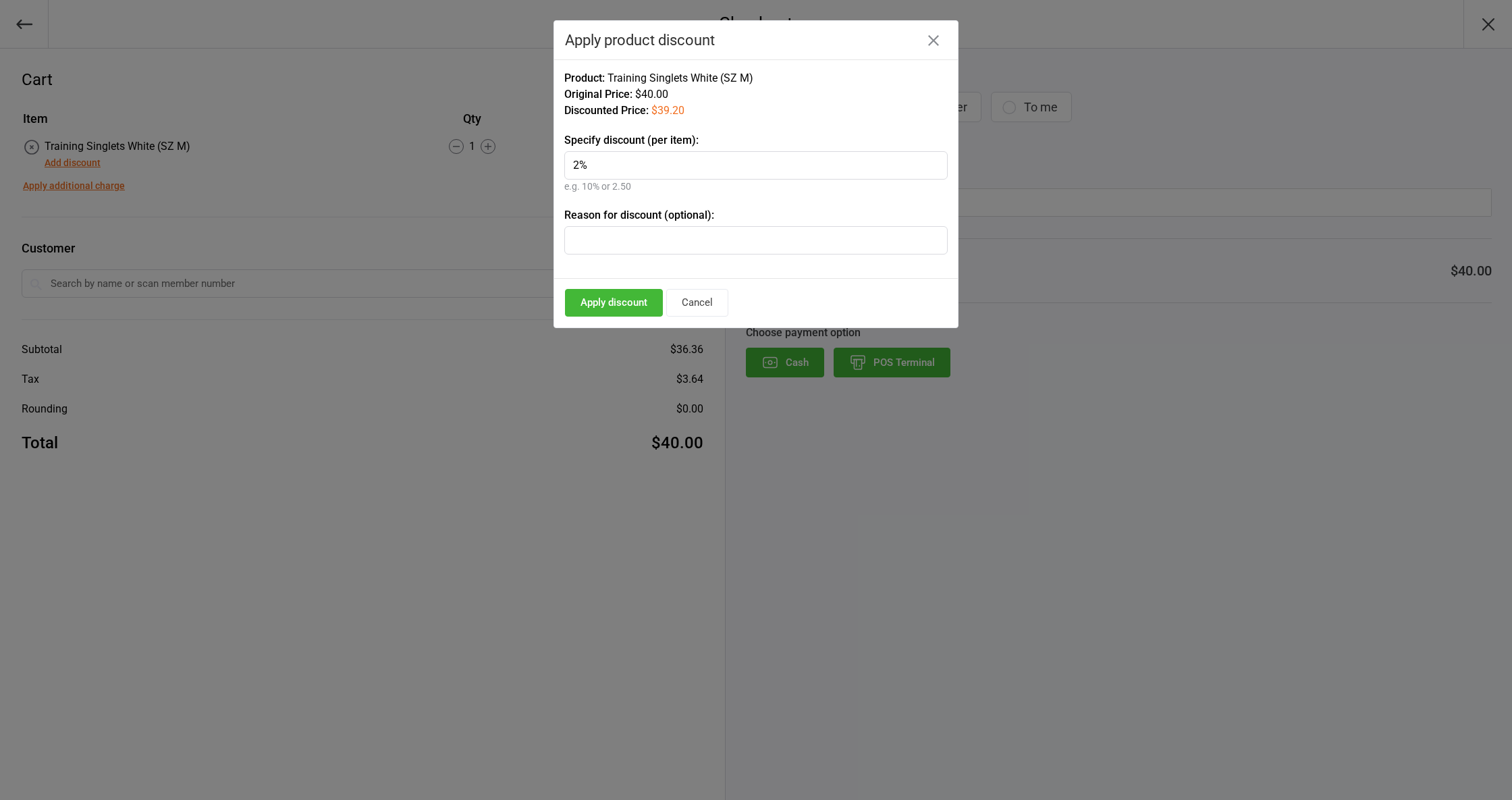
click at [644, 160] on input "2%" at bounding box center [756, 164] width 384 height 28
type input "2"
type input "1"
type input "5%"
click at [695, 232] on input "text" at bounding box center [756, 239] width 384 height 28
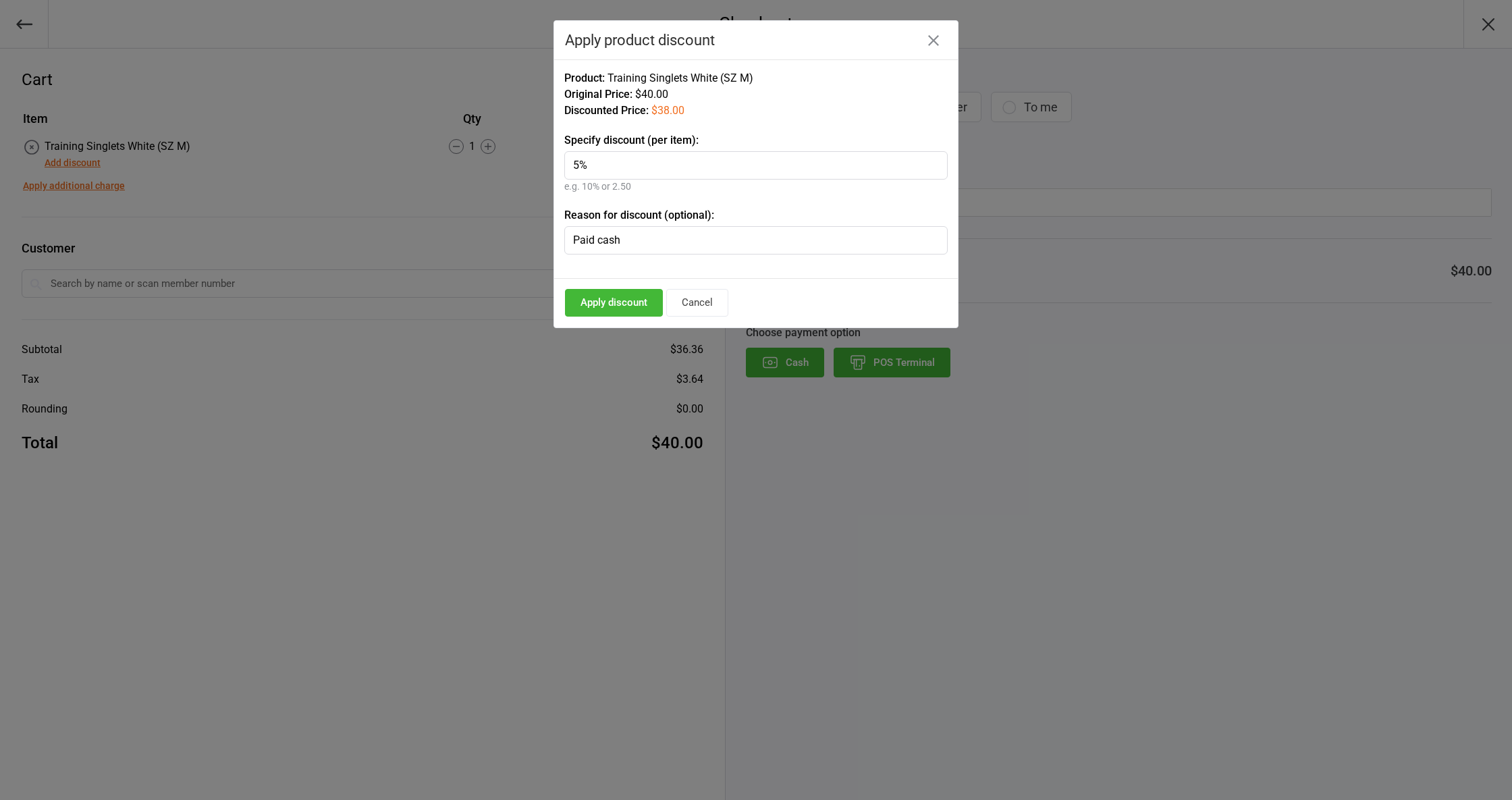
type input "Paid cash"
click at [608, 312] on button "Apply discount" at bounding box center [614, 302] width 98 height 28
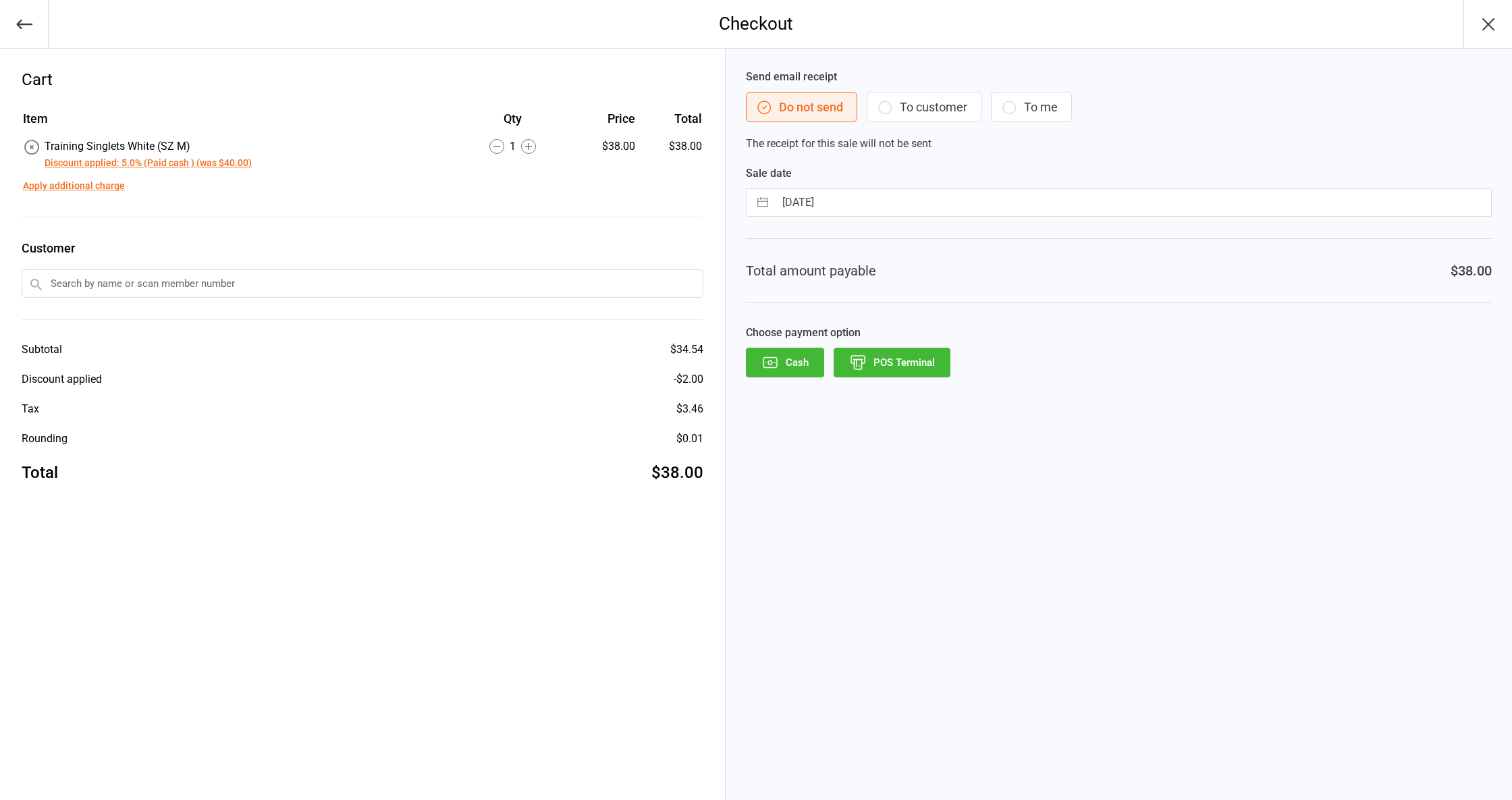
click at [101, 163] on button "Discount applied: 5.0% (Paid cash ) (was $40.00)" at bounding box center [147, 163] width 207 height 14
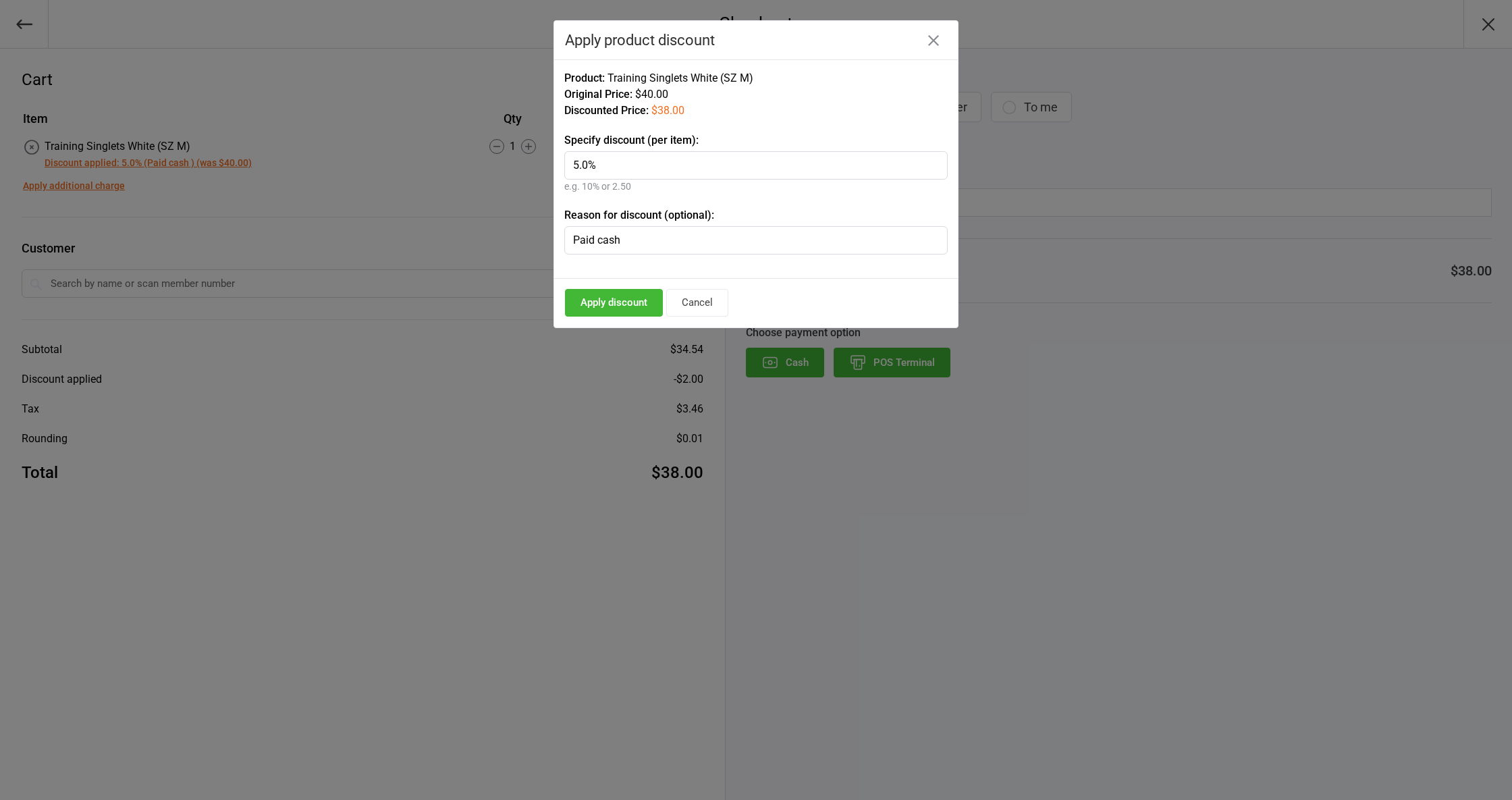
click at [665, 159] on input "5.0%" at bounding box center [756, 164] width 384 height 28
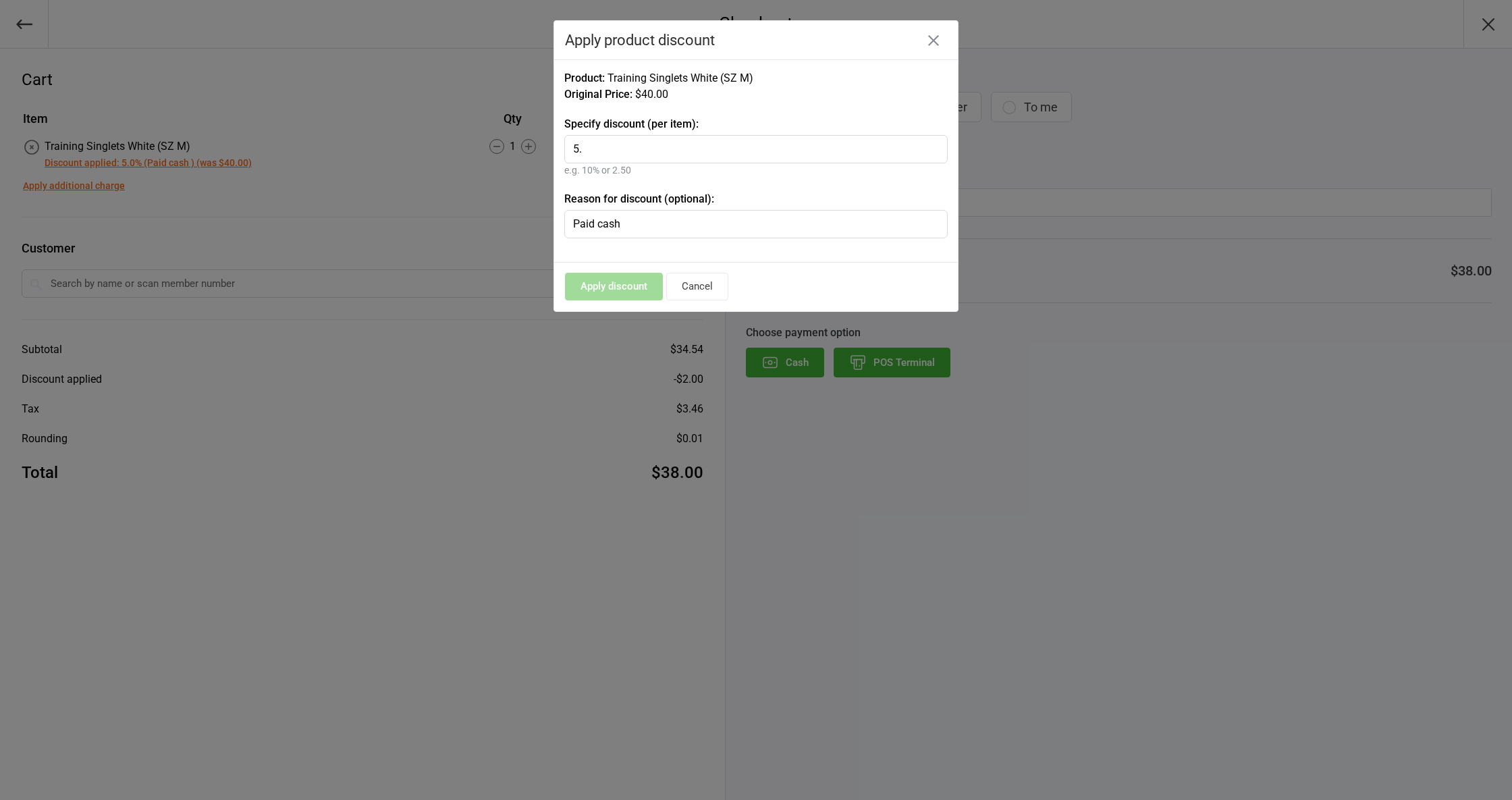
type input "5"
type input "6"
type input "5"
type input "6"
type input "4"
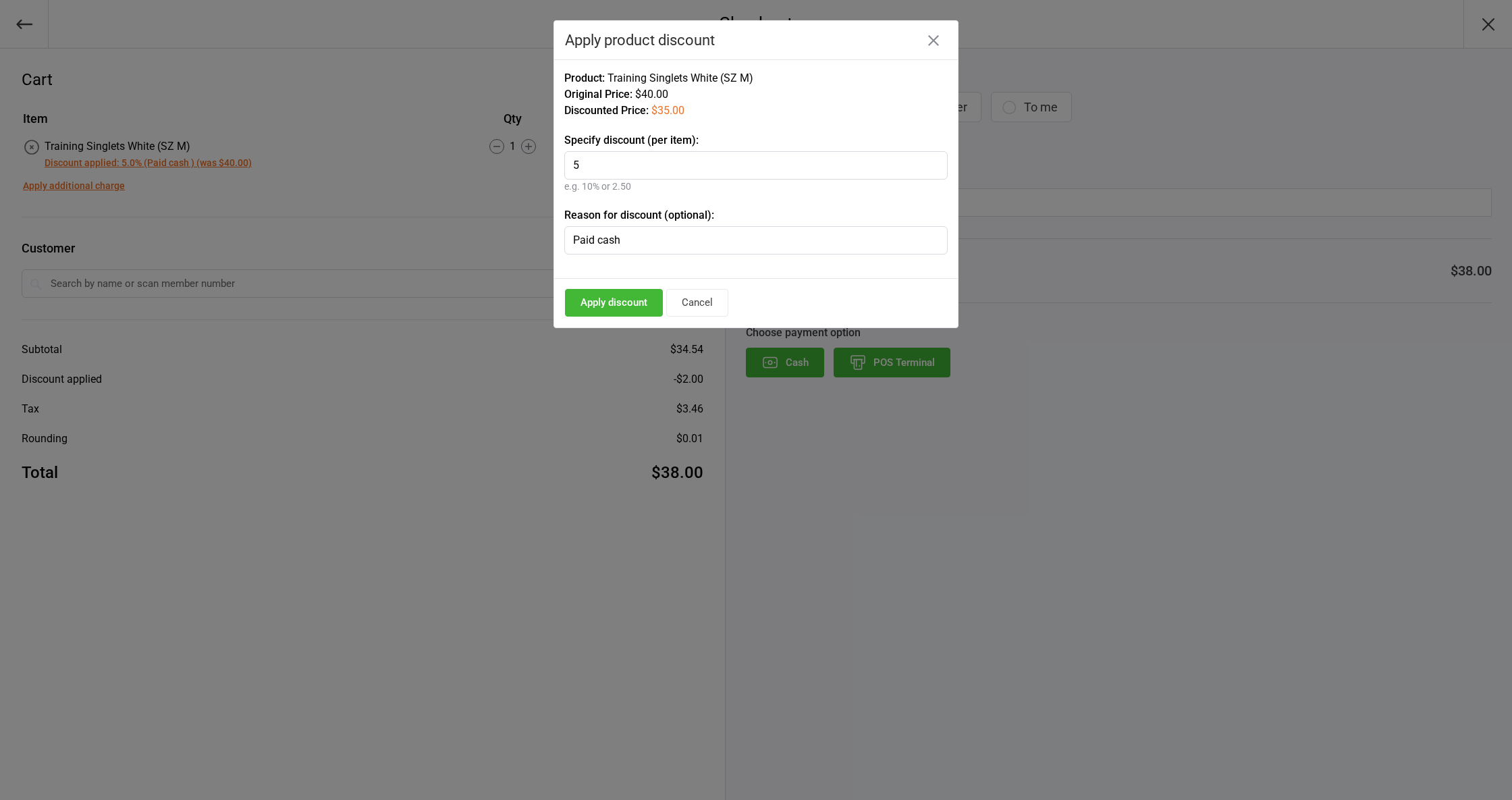
type input "5"
click at [700, 223] on label "Reason for discount (optional):" at bounding box center [756, 215] width 384 height 16
click at [617, 312] on button "Apply discount" at bounding box center [614, 302] width 98 height 28
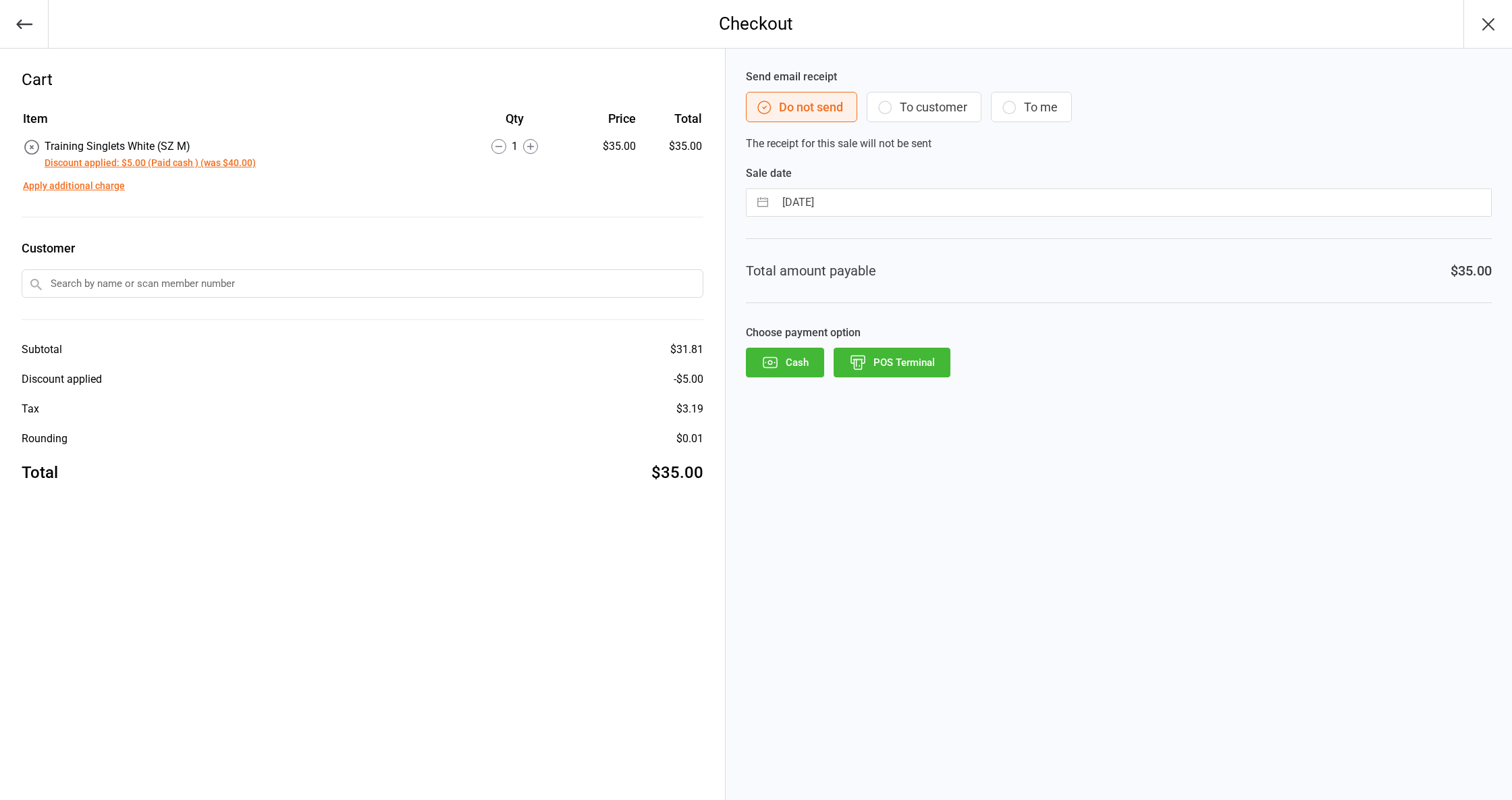
click at [759, 359] on button "Cash" at bounding box center [785, 362] width 79 height 30
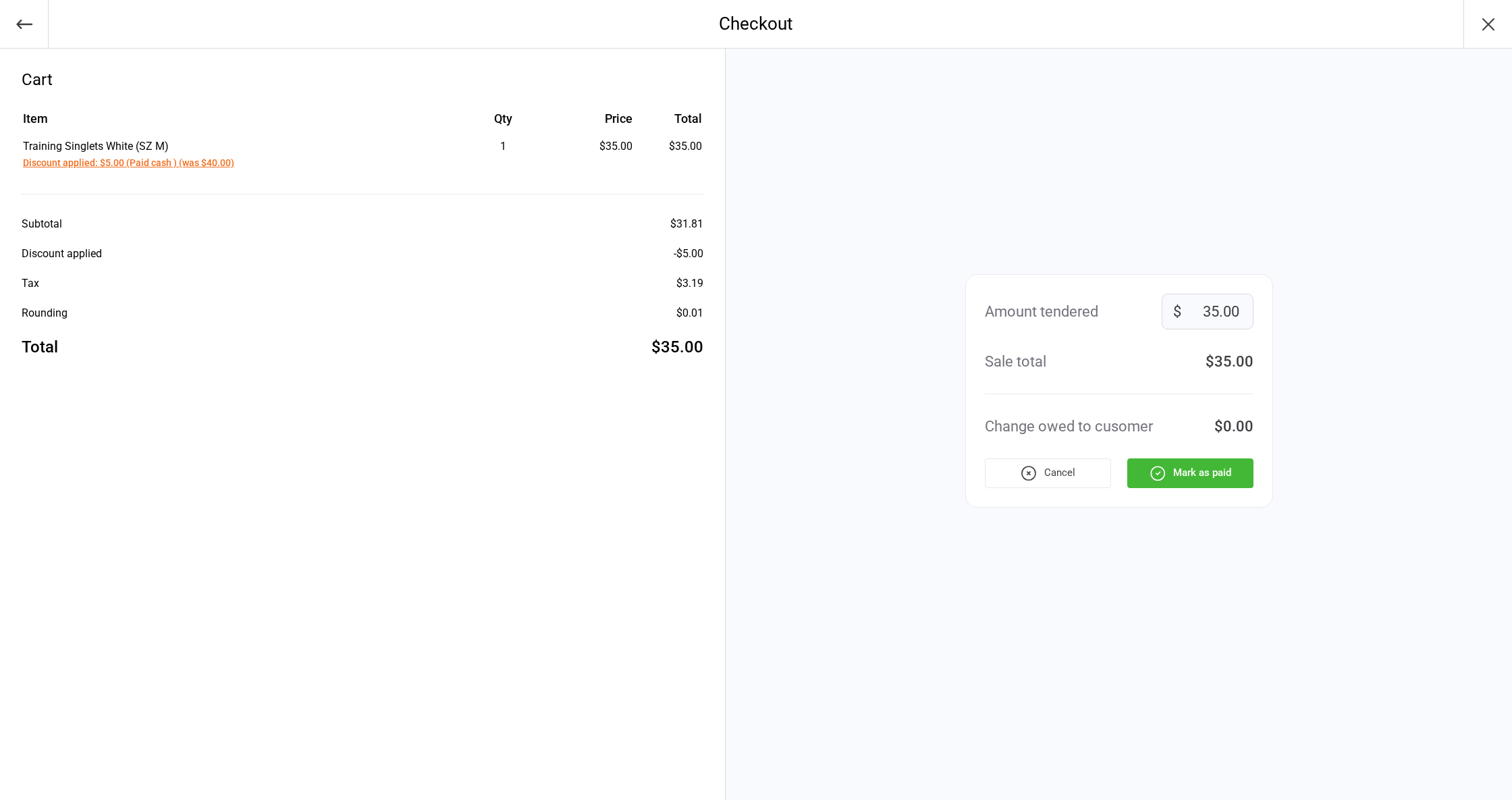
click at [1183, 474] on button "Mark as paid" at bounding box center [1190, 473] width 126 height 30
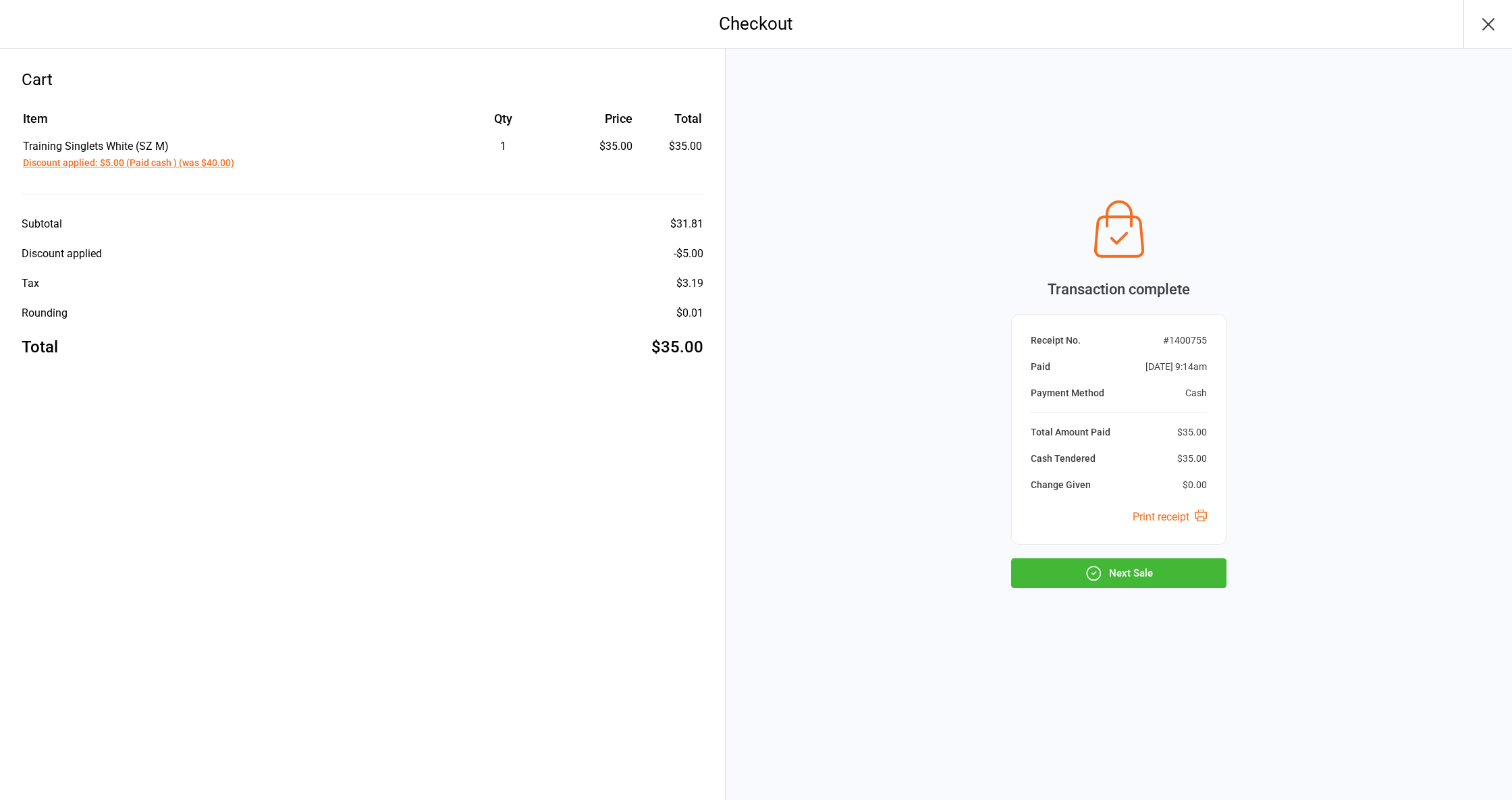
click at [1162, 584] on button "Next Sale" at bounding box center [1119, 572] width 215 height 30
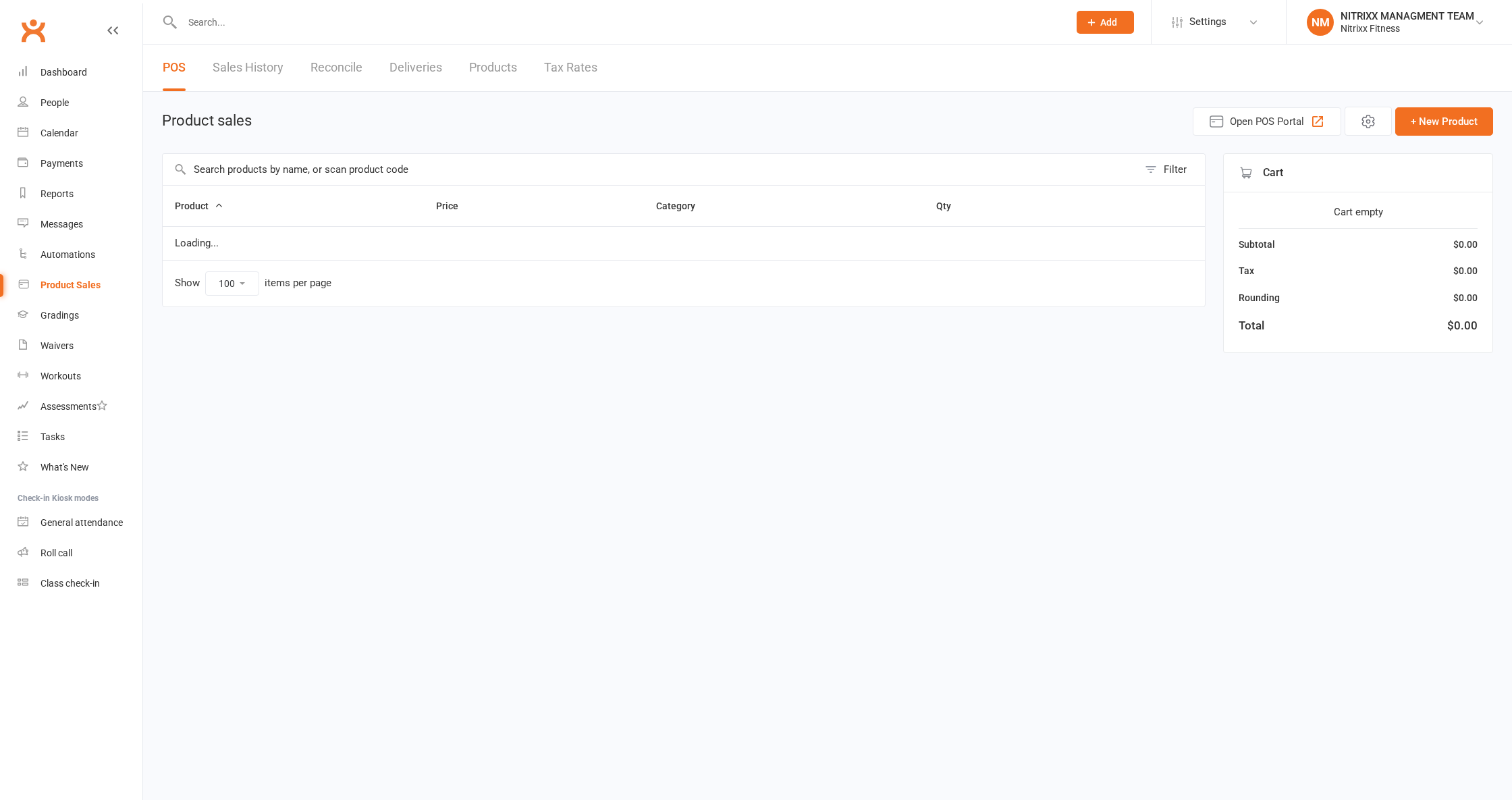
select select "100"
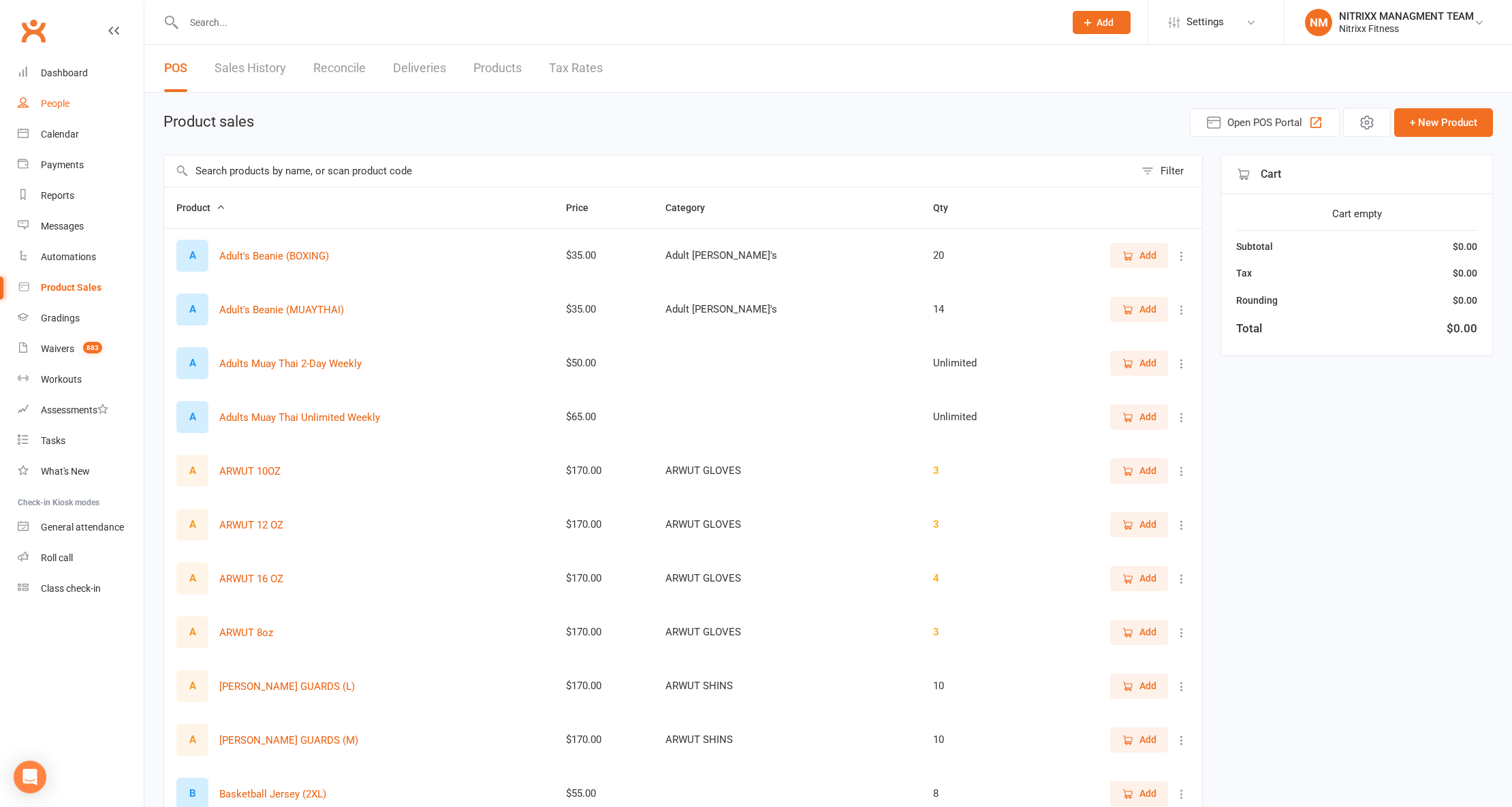
click at [110, 96] on link "People" at bounding box center [80, 104] width 126 height 31
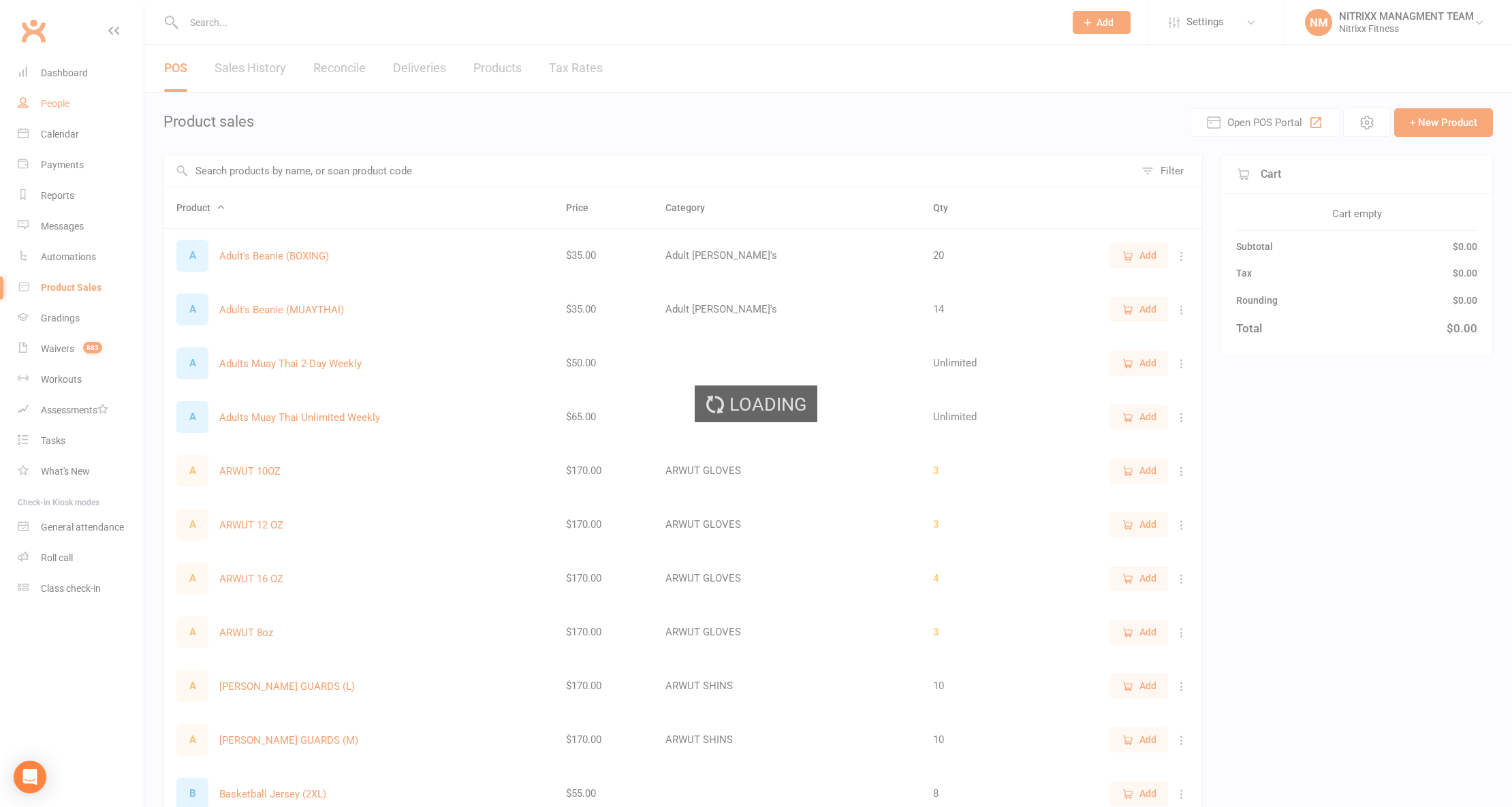
select select "100"
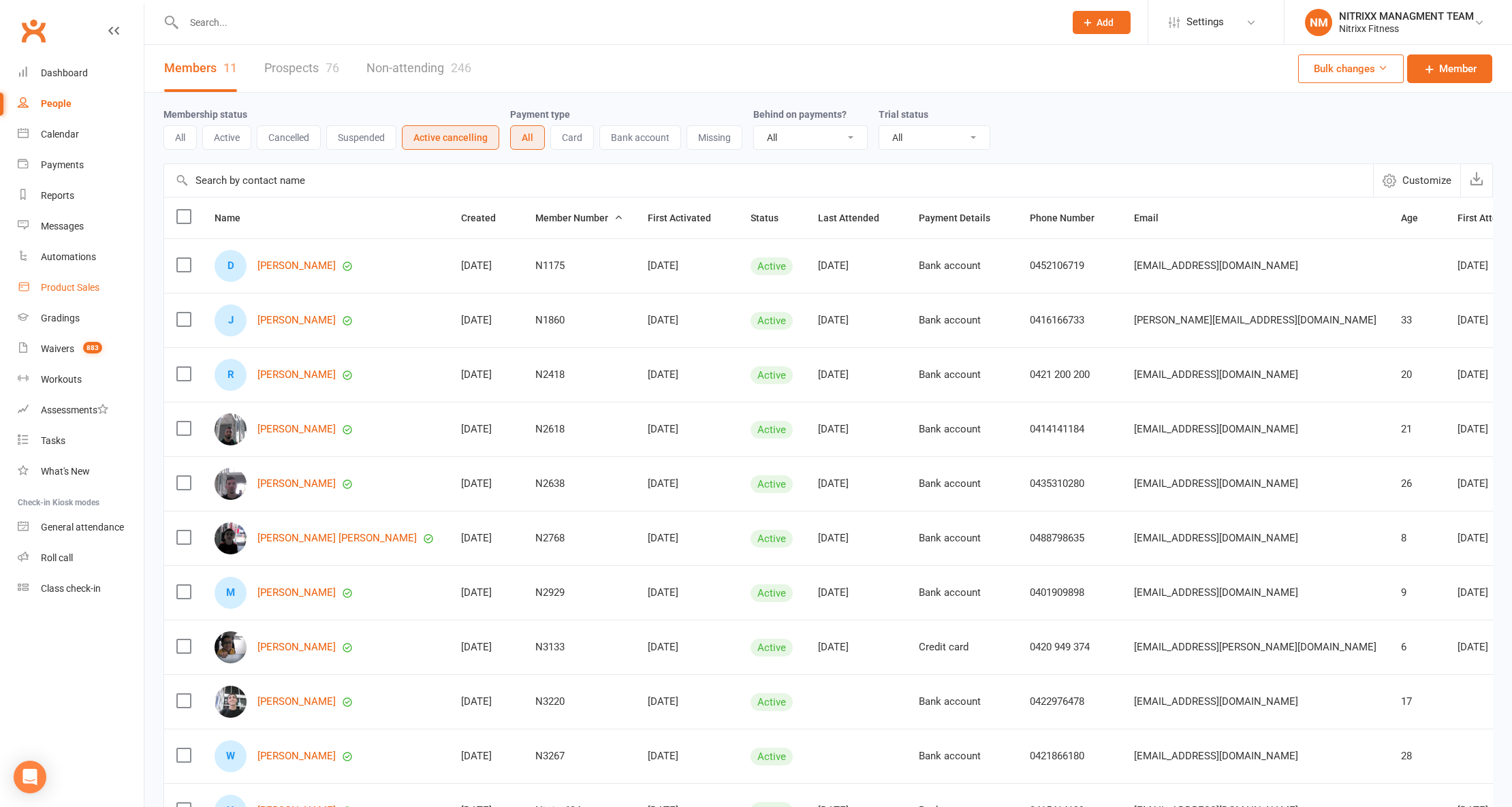
click at [82, 291] on div "Product Sales" at bounding box center [70, 287] width 58 height 11
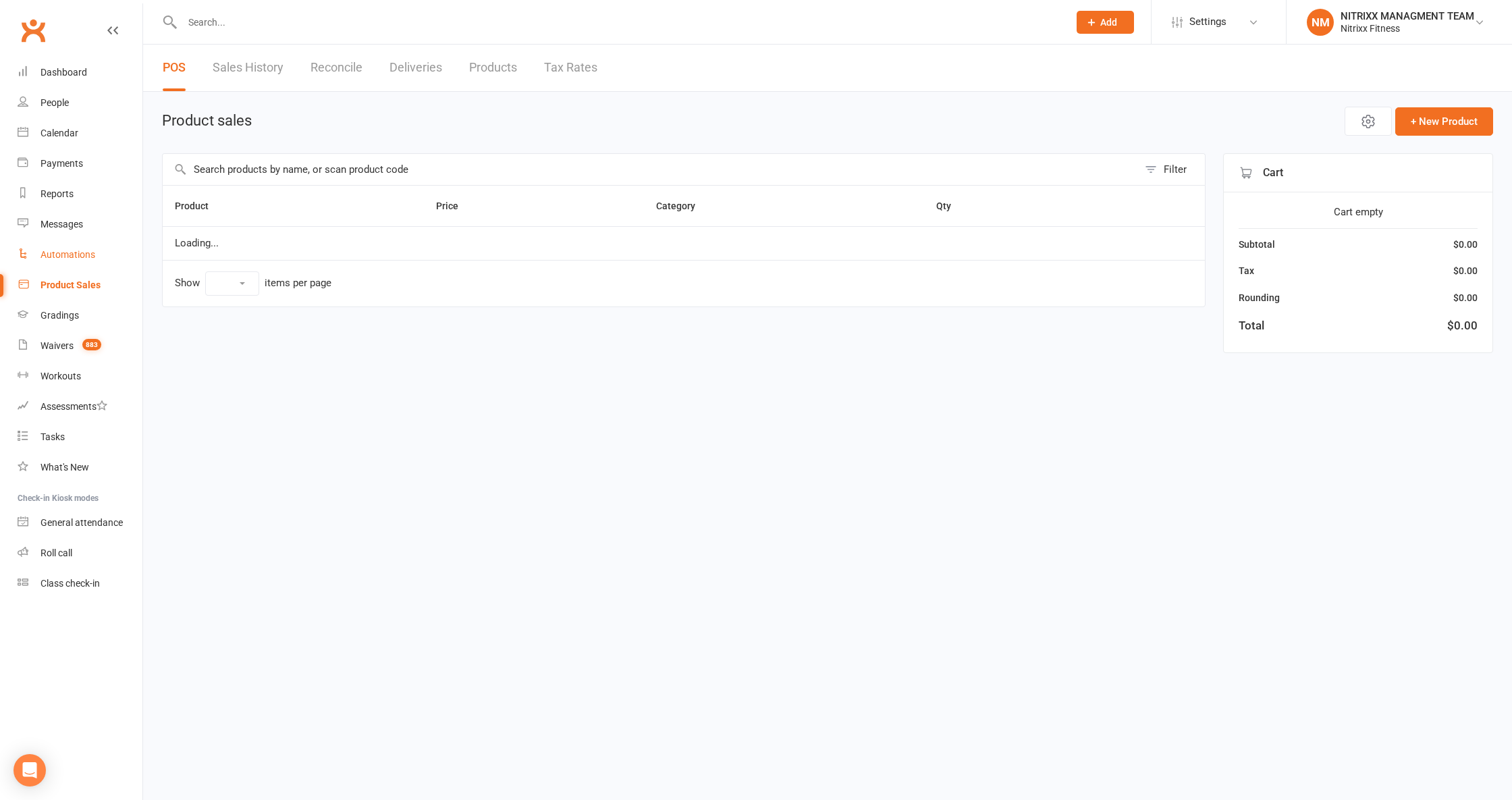
select select "100"
click at [266, 172] on input "text" at bounding box center [650, 169] width 975 height 31
drag, startPoint x: 343, startPoint y: 179, endPoint x: 98, endPoint y: 172, distance: 245.1
click at [98, 172] on ui-view "Prospect Member Non-attending contact Class / event Appointment Grading event T…" at bounding box center [756, 188] width 1512 height 368
click at [197, 236] on td "No matching products found" at bounding box center [684, 242] width 1042 height 33
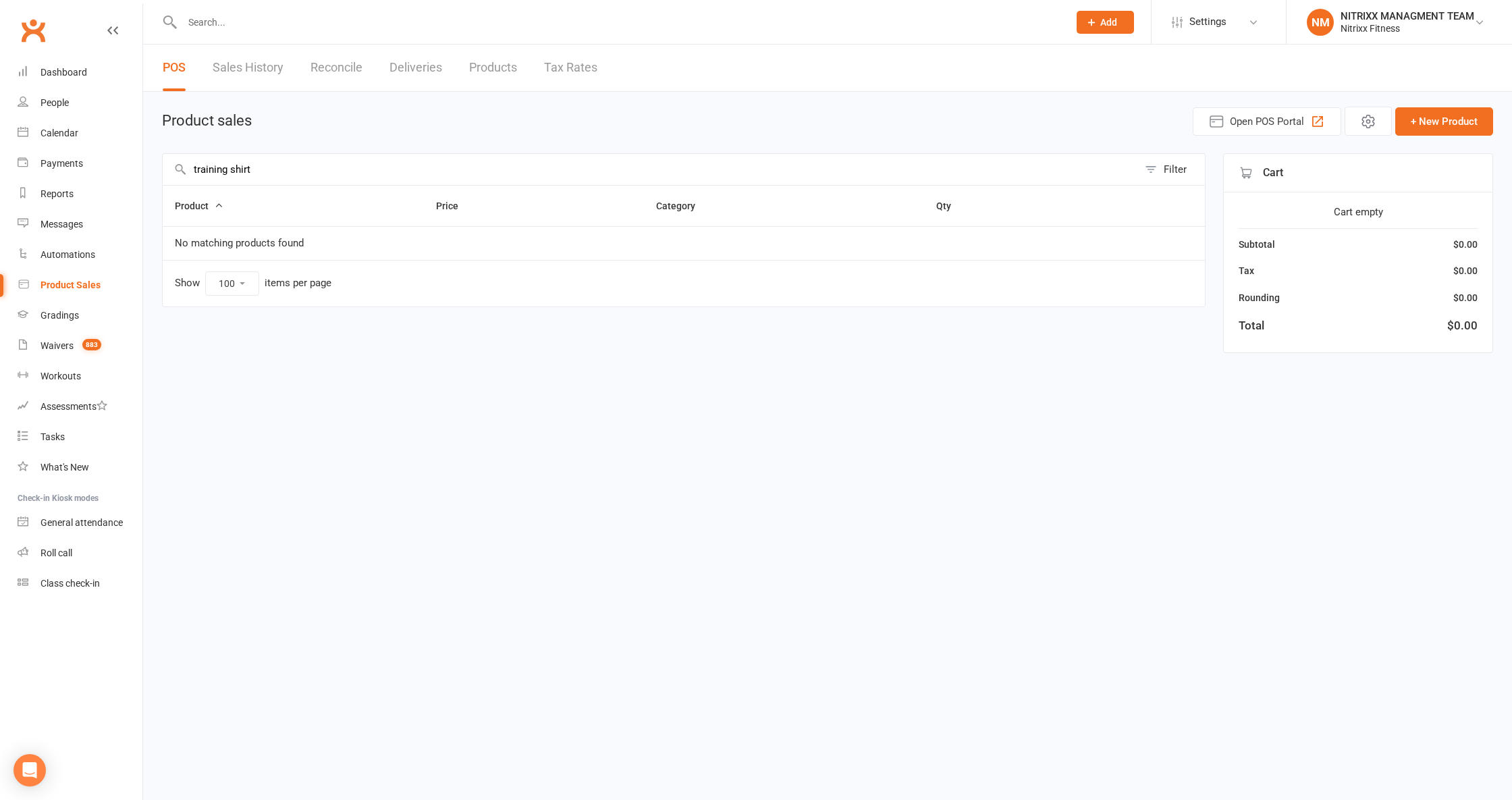
click at [282, 165] on input "training shirt" at bounding box center [650, 169] width 975 height 31
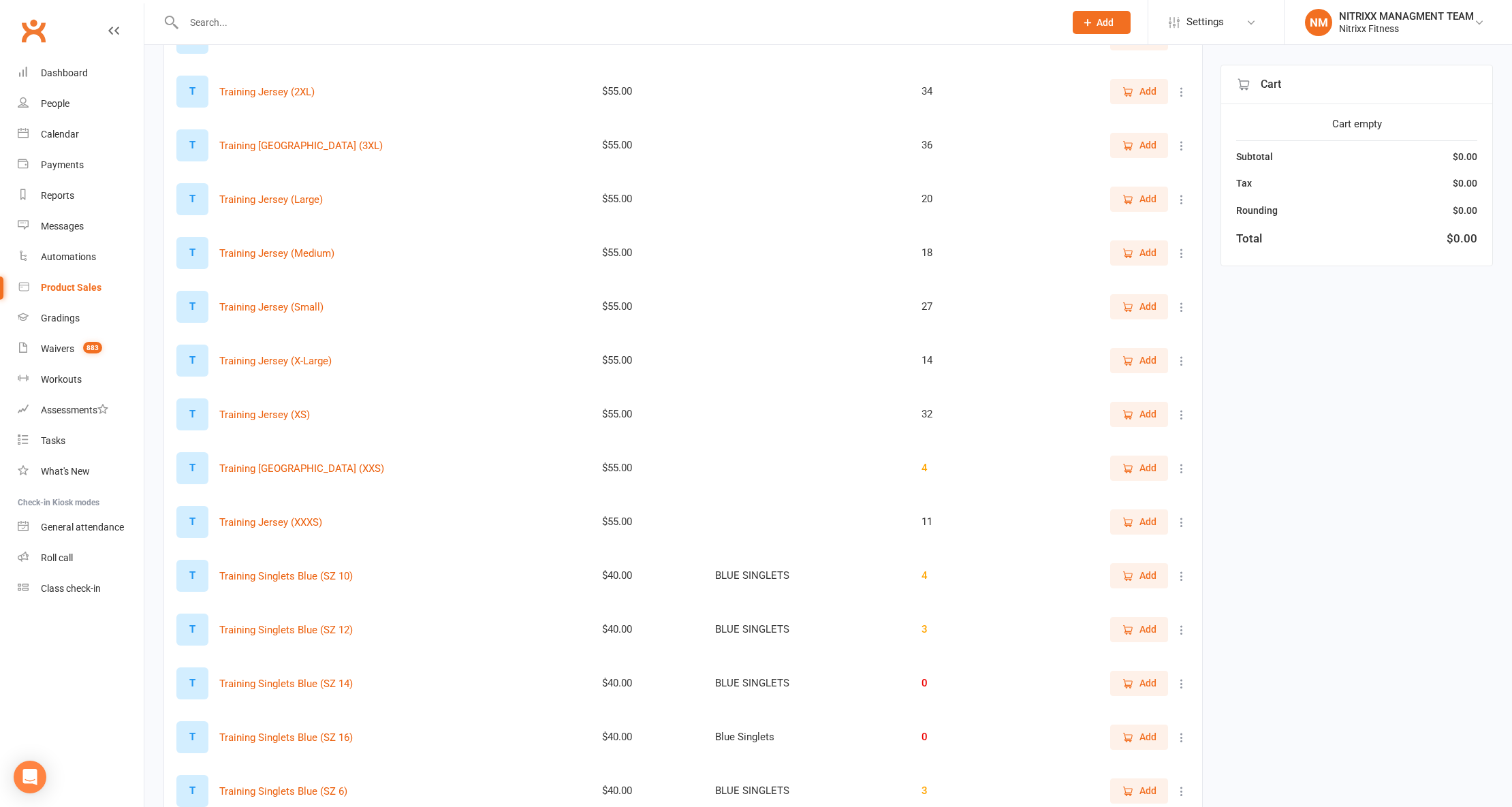
scroll to position [1180, 0]
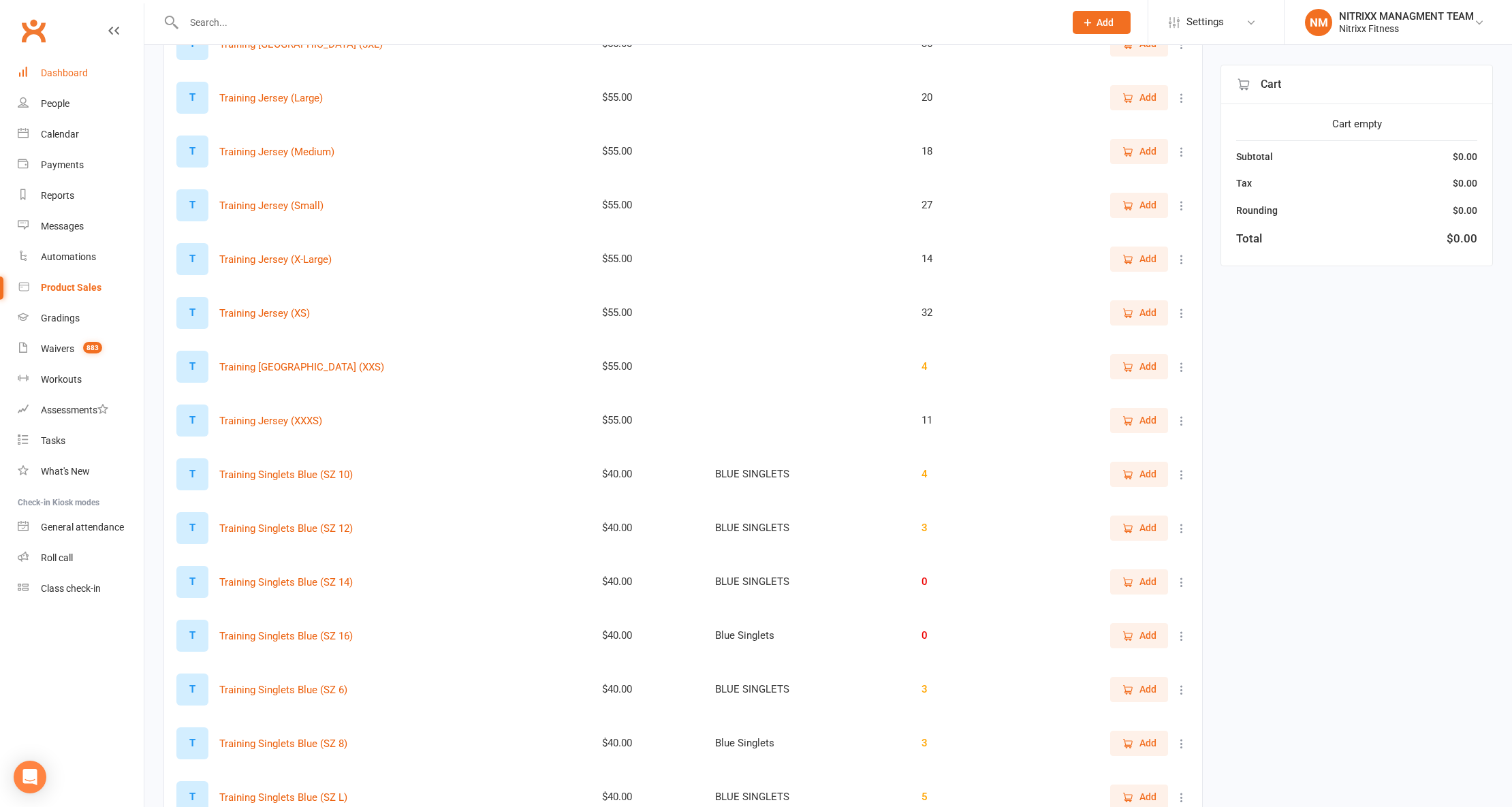
type input "traini"
click at [71, 74] on div "Dashboard" at bounding box center [65, 73] width 47 height 11
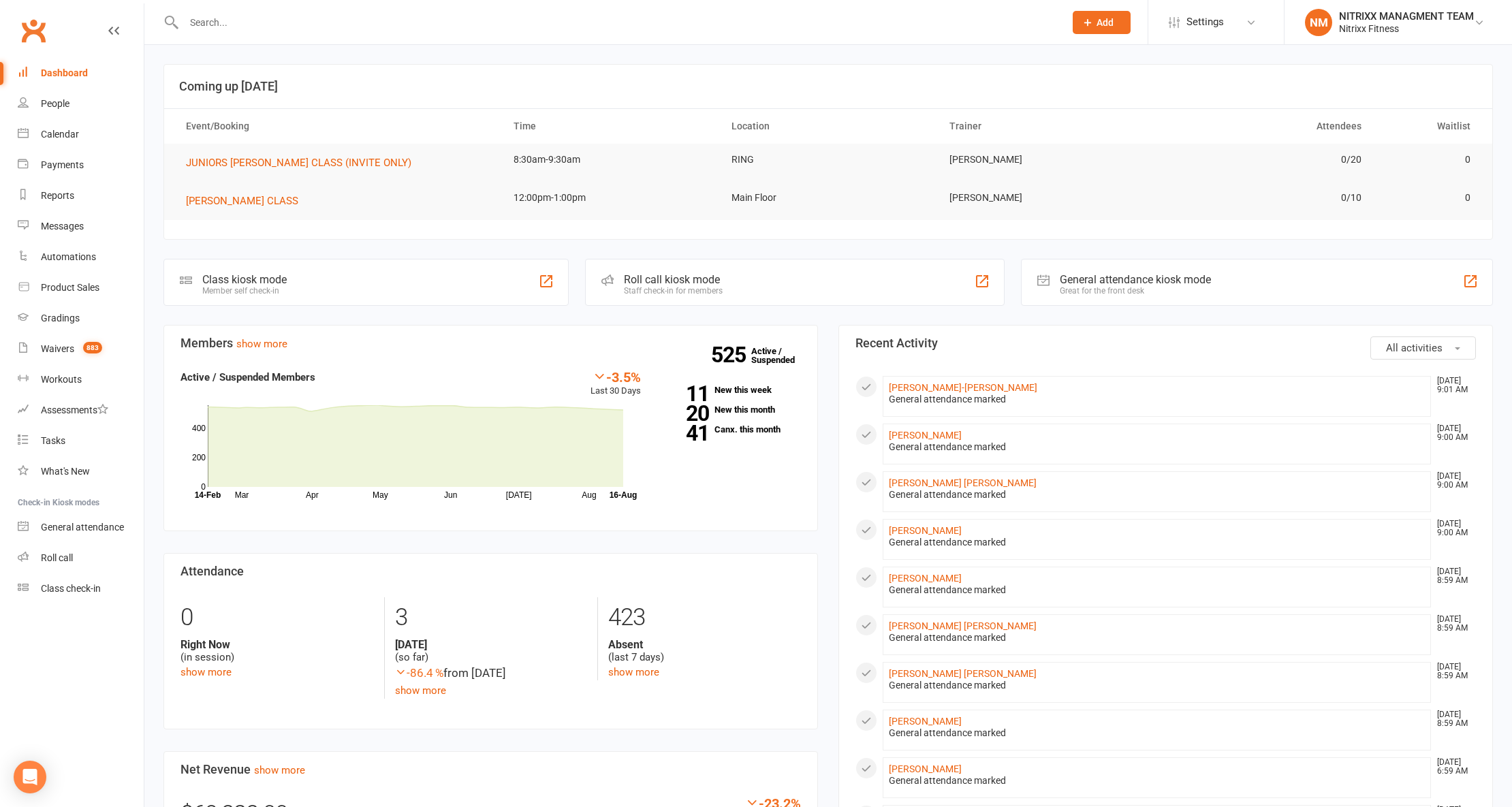
click at [176, 20] on icon at bounding box center [171, 23] width 16 height 16
click at [205, 22] on input "text" at bounding box center [617, 22] width 876 height 19
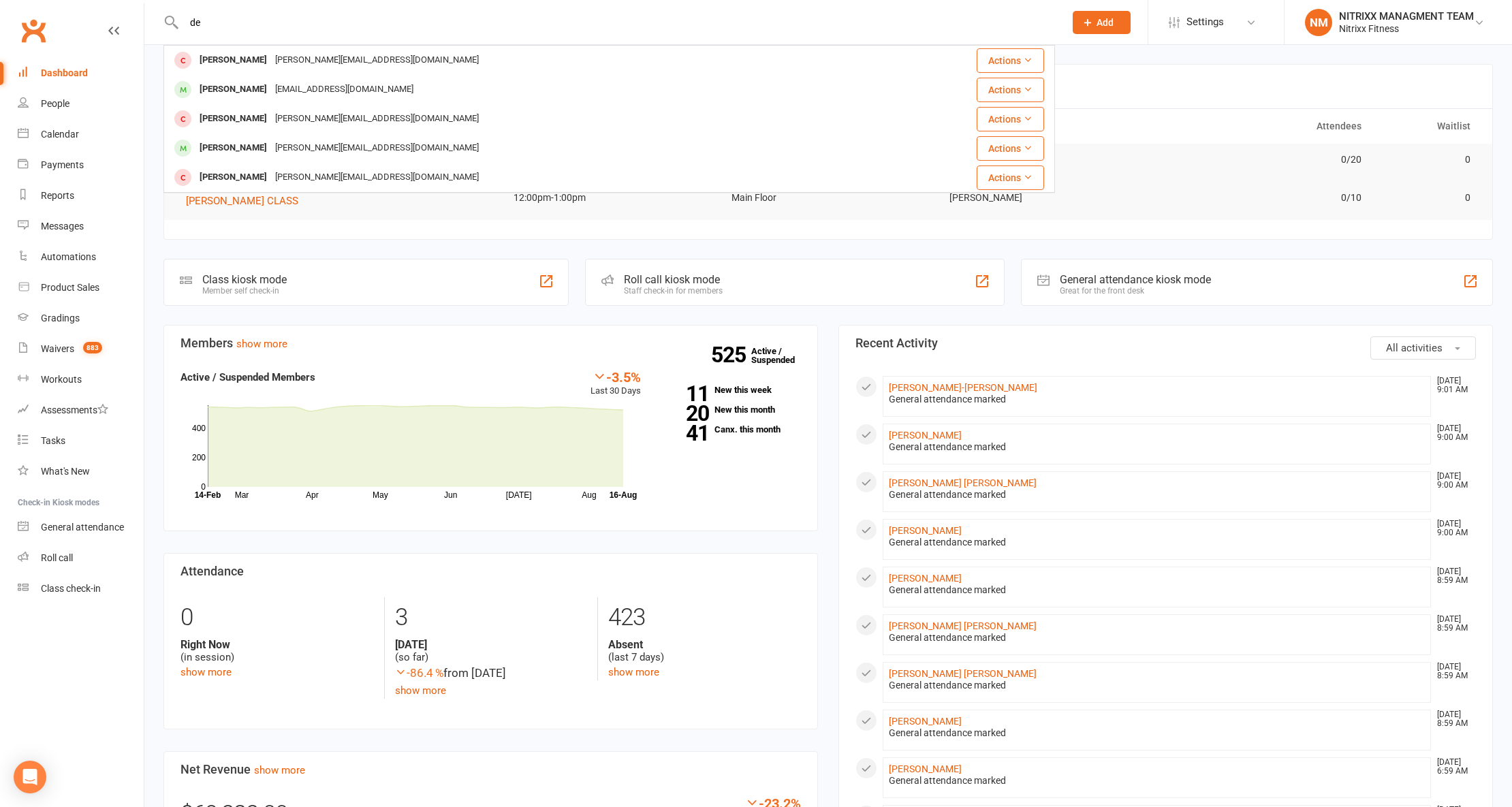
click at [287, 23] on input "de" at bounding box center [617, 22] width 876 height 19
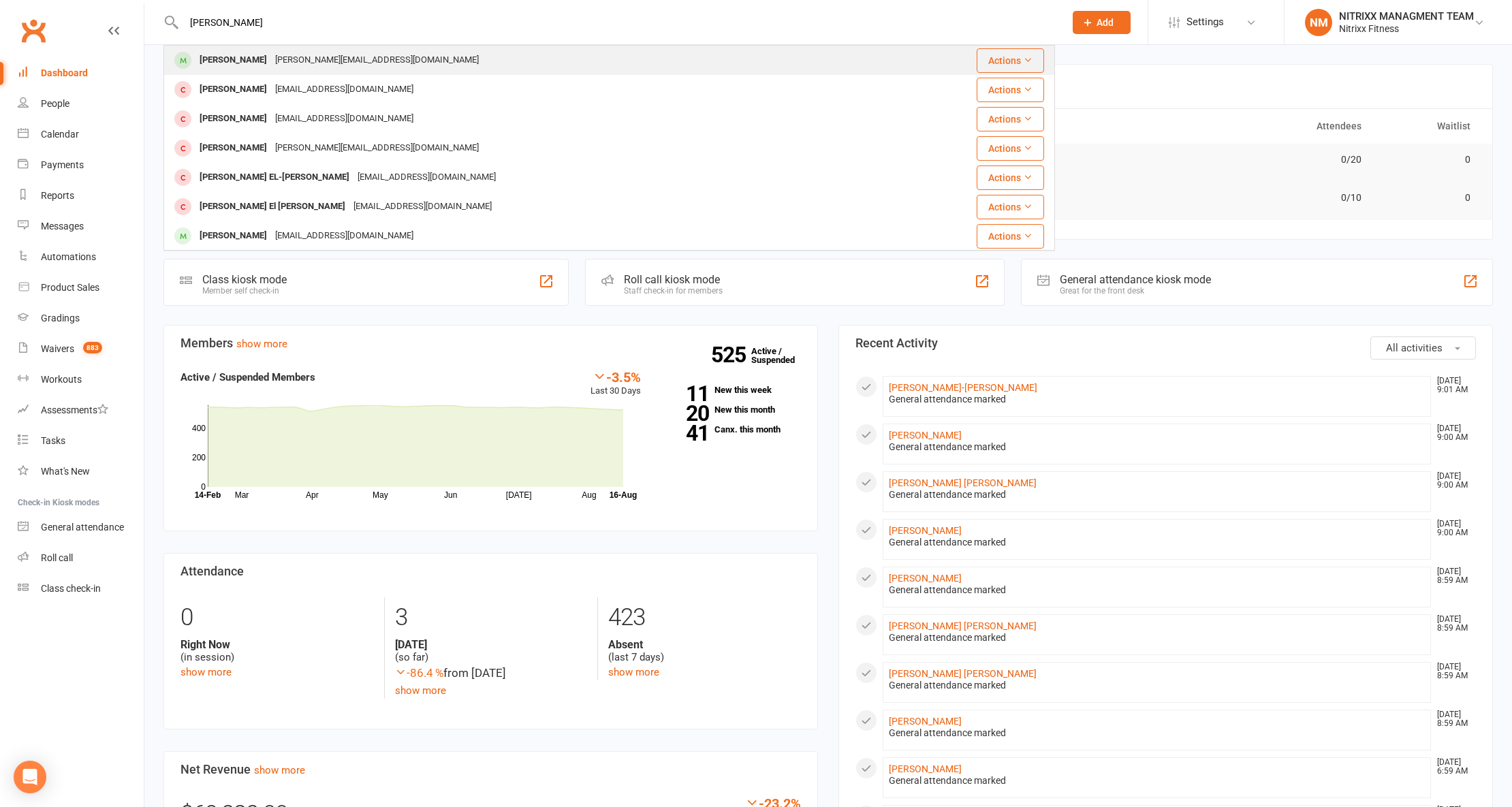
type input "[PERSON_NAME]"
click at [271, 56] on div "[PERSON_NAME][EMAIL_ADDRESS][DOMAIN_NAME]" at bounding box center [376, 60] width 211 height 20
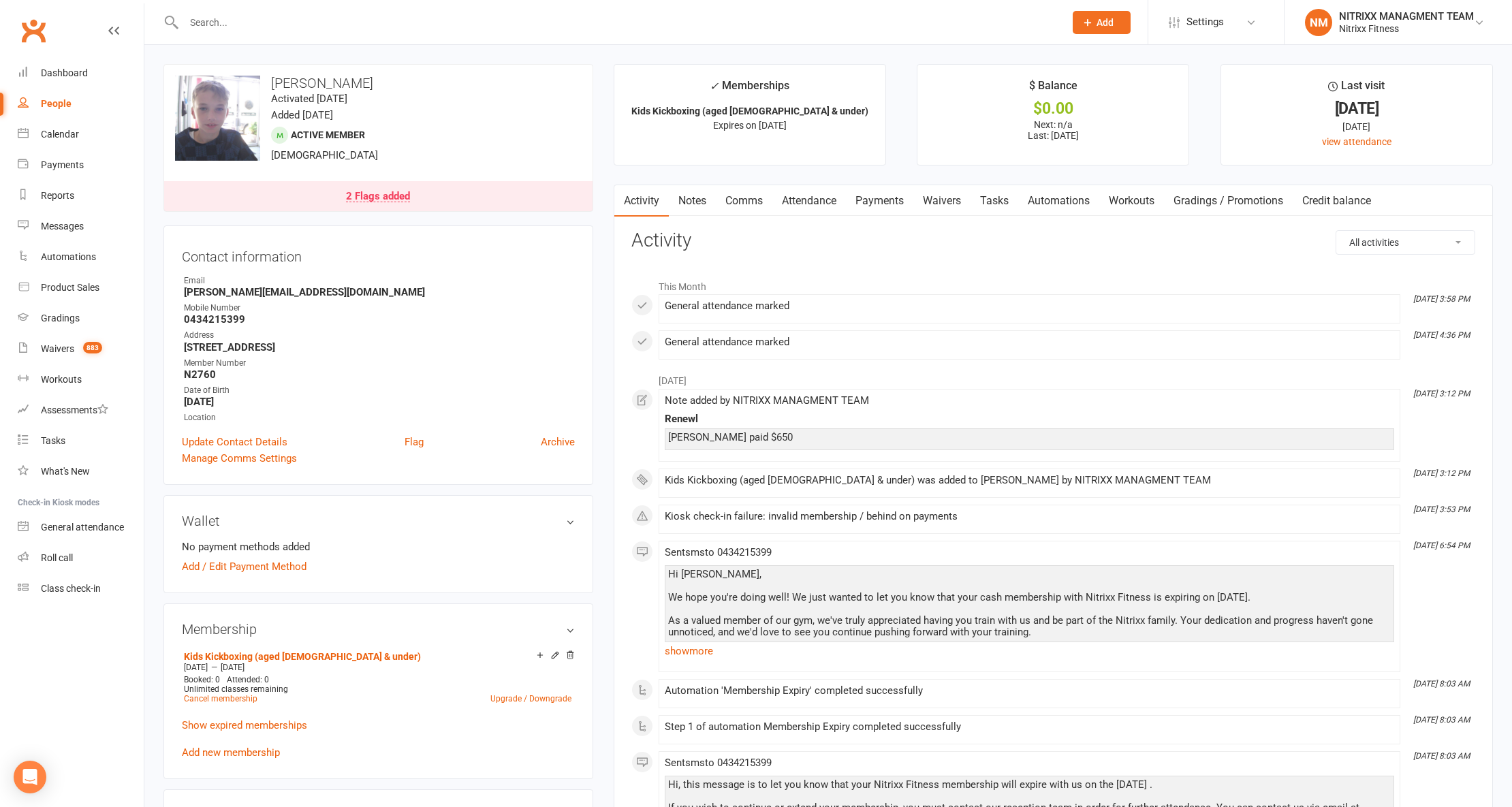
click at [694, 195] on link "Notes" at bounding box center [693, 200] width 47 height 31
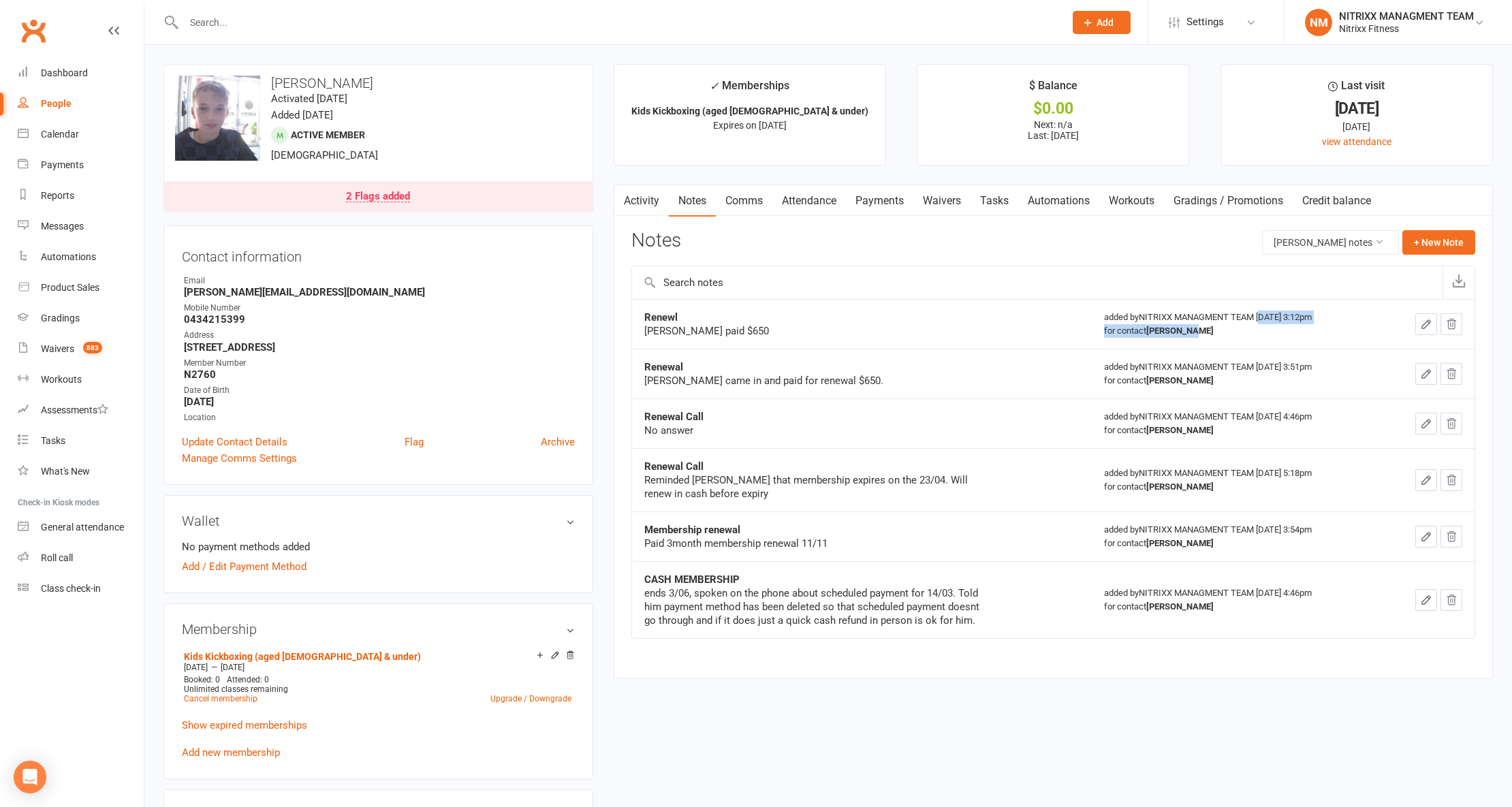
drag, startPoint x: 1242, startPoint y: 317, endPoint x: 1244, endPoint y: 339, distance: 22.1
click at [1244, 339] on td "added by NITRIXX MANAGMENT TEAM [DATE] 3:12pm for contact [PERSON_NAME]" at bounding box center [1238, 323] width 293 height 50
drag, startPoint x: 1243, startPoint y: 368, endPoint x: 1260, endPoint y: 371, distance: 17.3
click at [1260, 371] on div "added by NITRIXX MANAGMENT TEAM [DATE] 3:51pm for contact [PERSON_NAME]" at bounding box center [1239, 373] width 269 height 27
click at [1105, 327] on div "for contact Deni Galic" at bounding box center [1239, 331] width 269 height 14
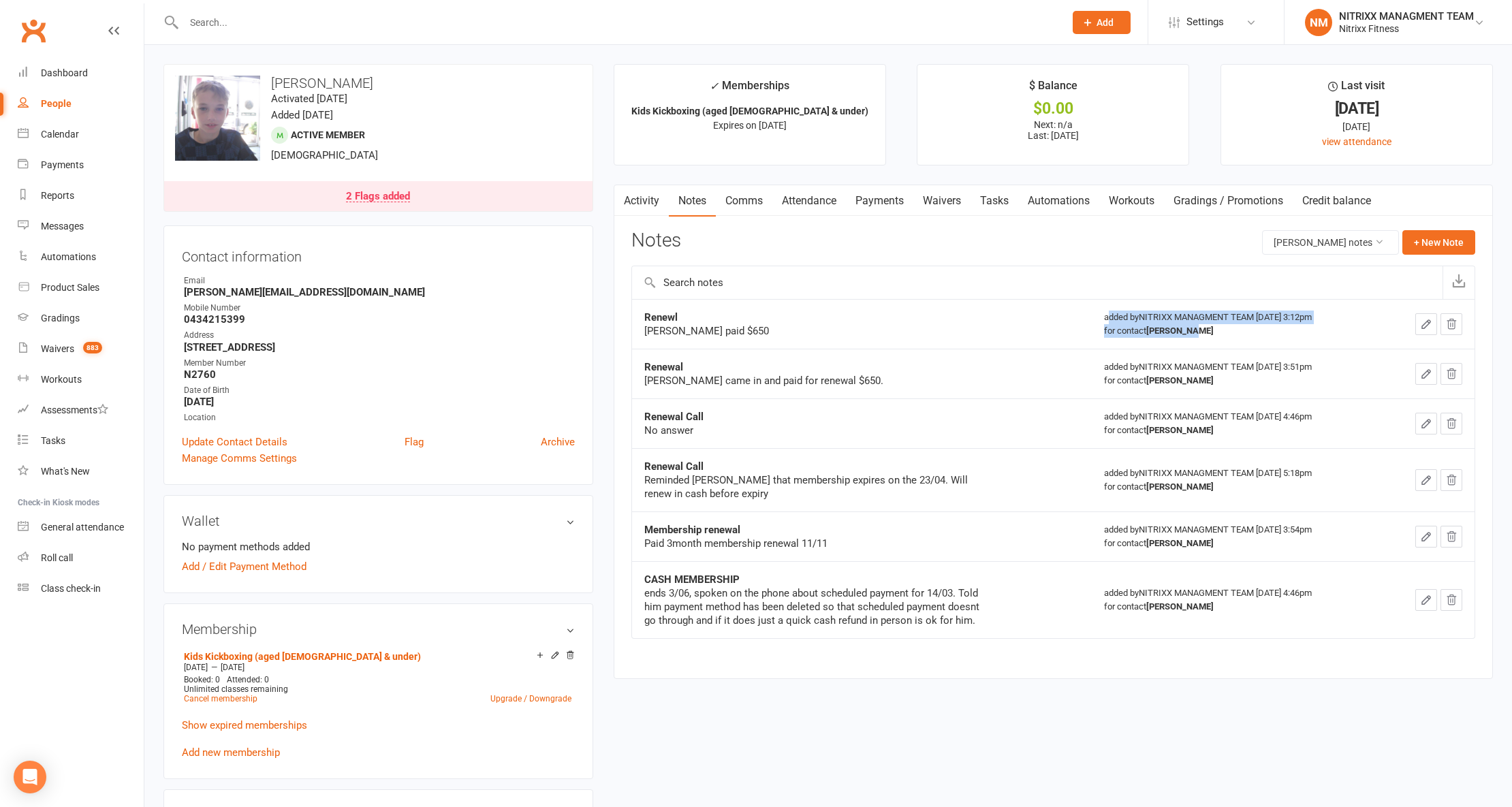
drag, startPoint x: 1087, startPoint y: 320, endPoint x: 1279, endPoint y: 349, distance: 194.2
click at [1279, 349] on td "added by NITRIXX MANAGMENT TEAM Jul 24, 2025 3:12pm for contact Deni Galic" at bounding box center [1238, 323] width 293 height 50
click at [374, 202] on div "2 Flags added" at bounding box center [378, 197] width 64 height 11
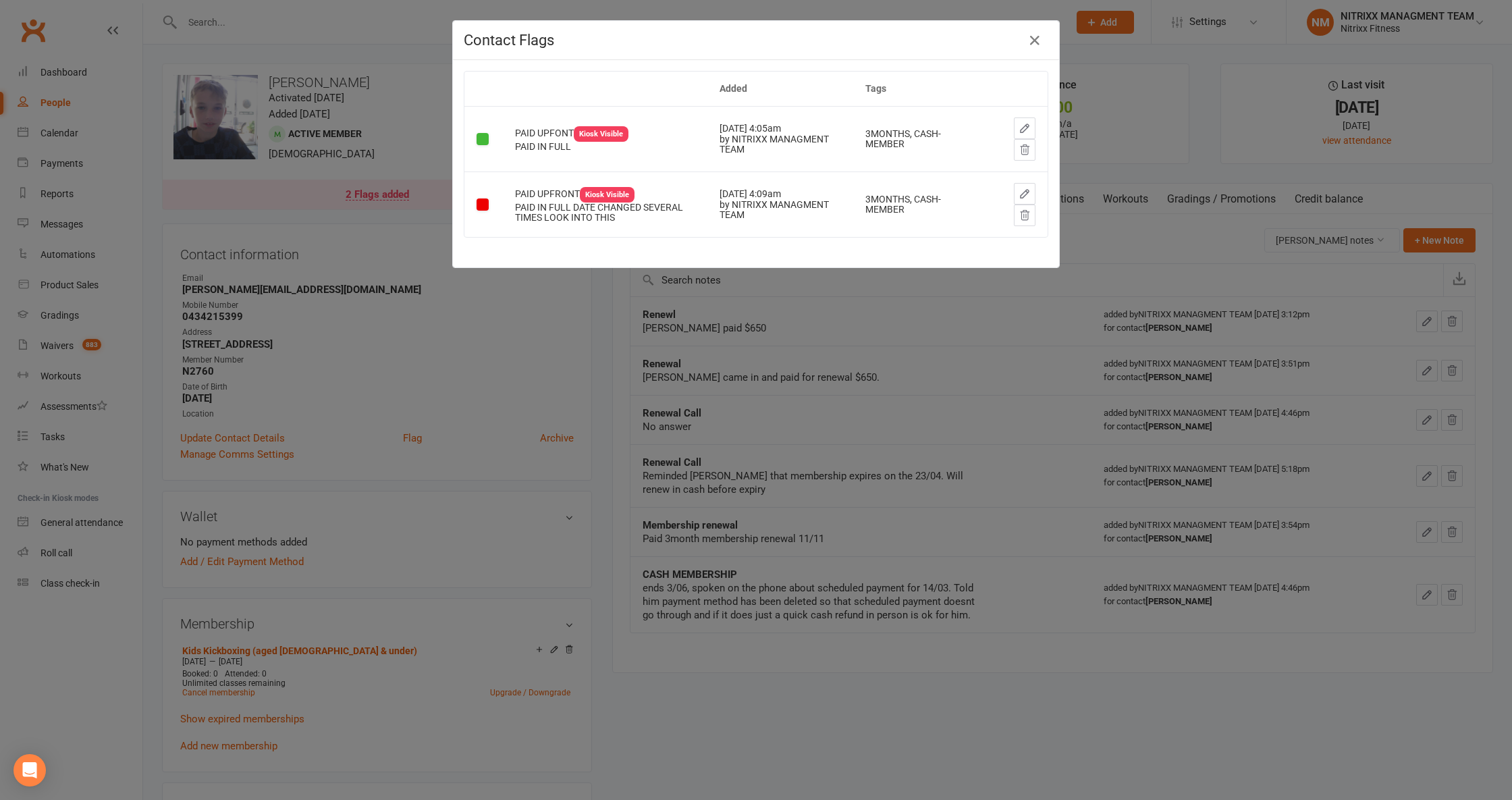
click at [549, 187] on td "PAID UPFRONT Kiosk Visible PAID IN FULL DATE CHANGED SEVERAL TIMES LOOK INTO TH…" at bounding box center [605, 204] width 204 height 66
click at [608, 200] on div "Kiosk Visible" at bounding box center [607, 194] width 55 height 15
click at [1026, 191] on button "button" at bounding box center [1025, 194] width 22 height 22
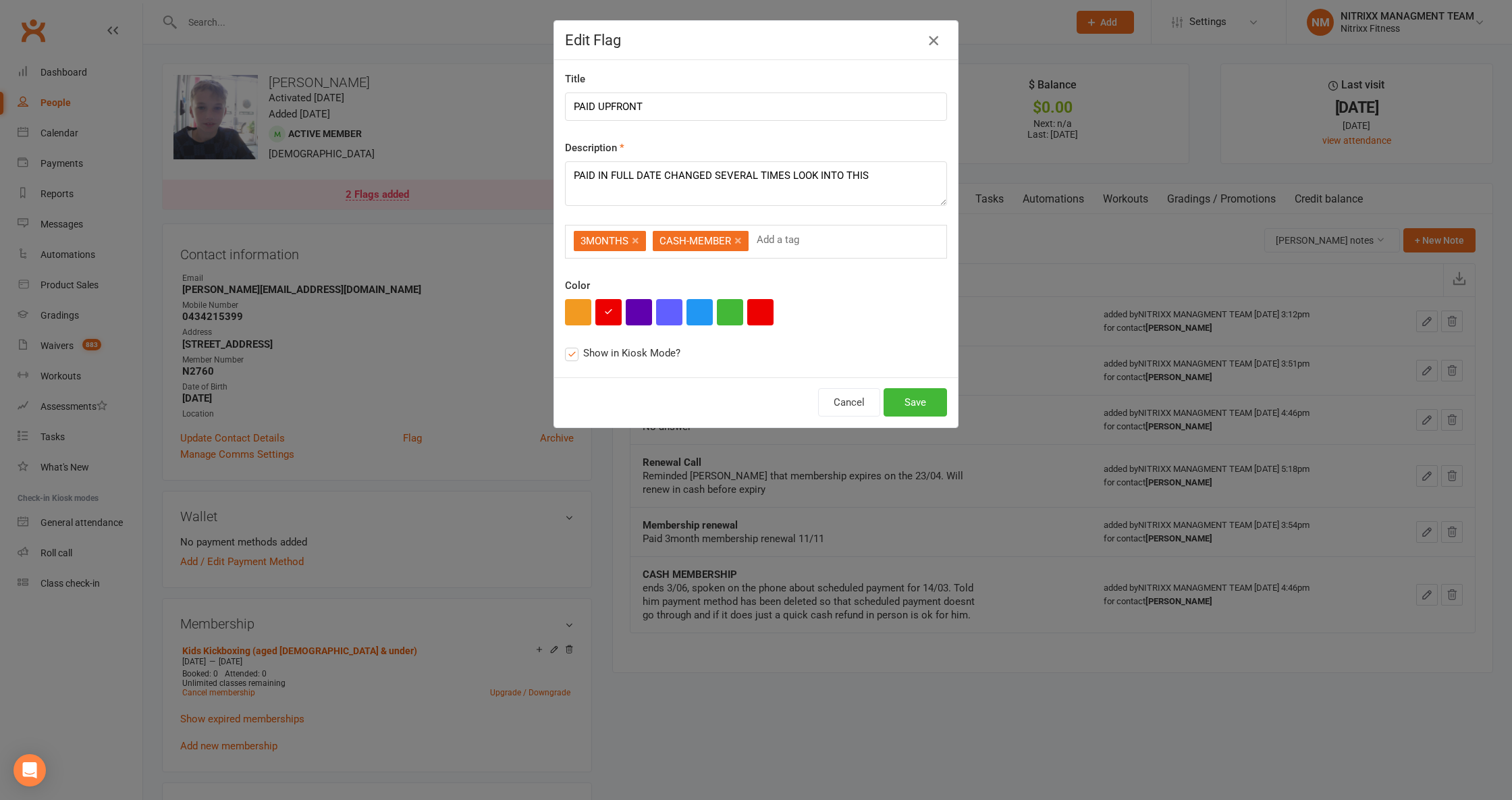
click at [932, 39] on icon "button" at bounding box center [934, 41] width 16 height 16
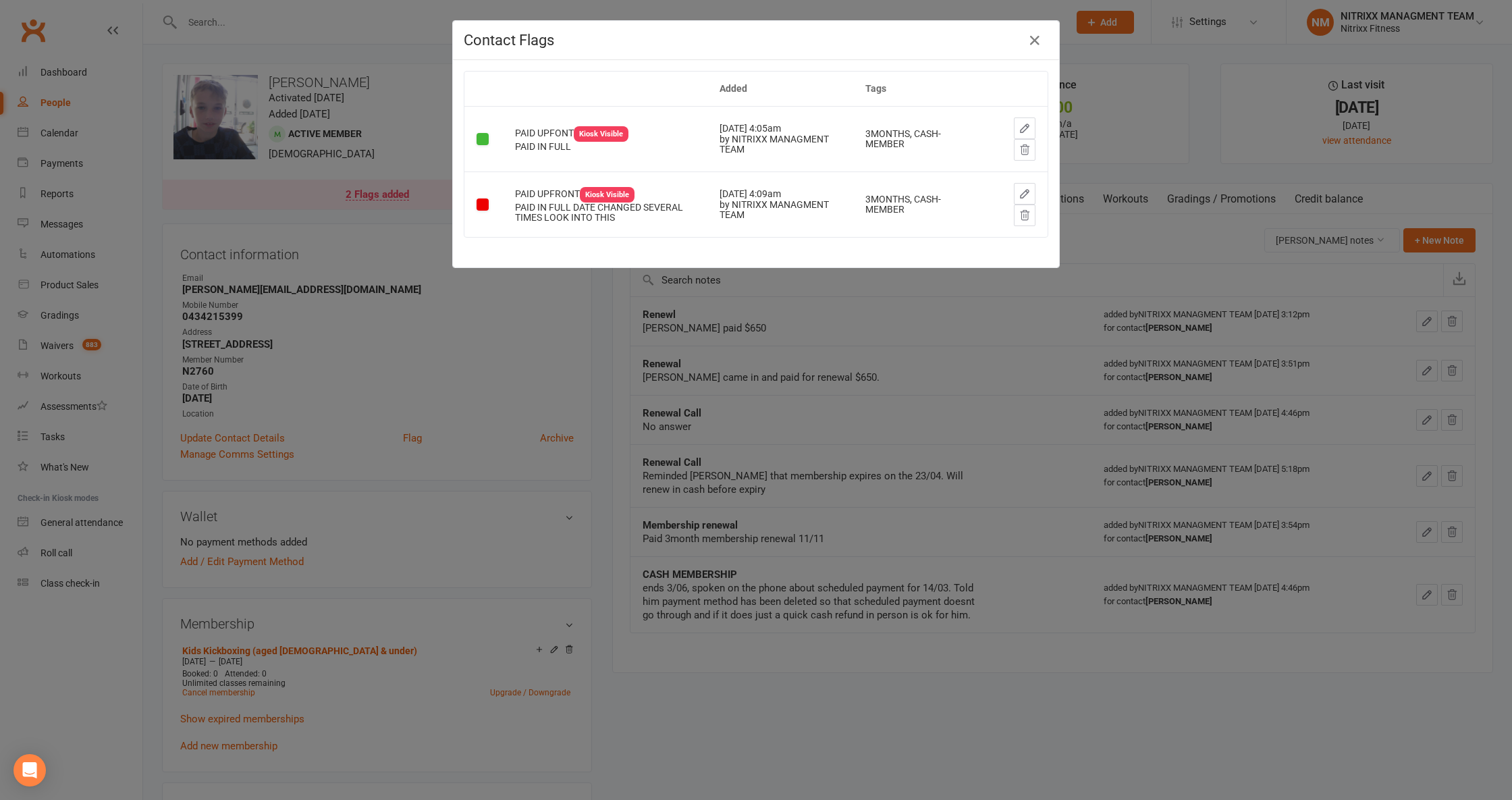
click at [742, 82] on th "Added" at bounding box center [779, 88] width 145 height 34
drag, startPoint x: 264, startPoint y: 193, endPoint x: 290, endPoint y: 181, distance: 28.6
click at [264, 193] on div "Contact Flags Added Tags PAID UPFONT Kiosk Visible PAID IN FULL Mar 25, 2025 4:…" at bounding box center [756, 400] width 1512 height 800
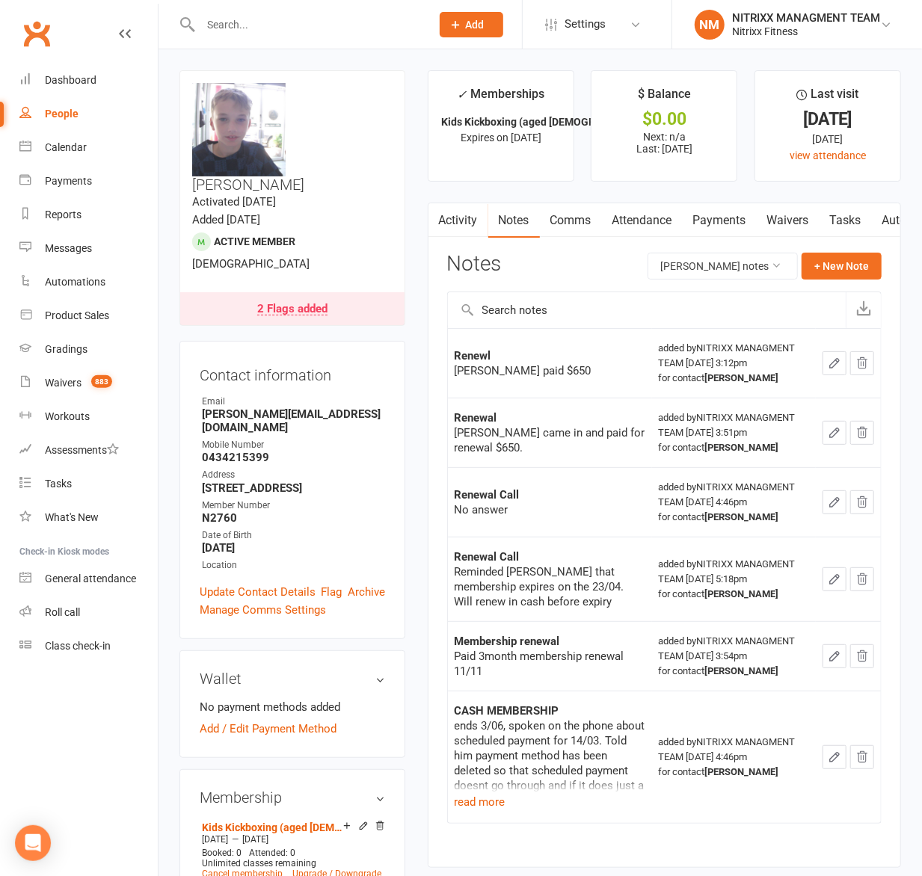
click at [733, 366] on div "added by NITRIXX MANAGMENT TEAM Jul 24, 2025 3:12pm for contact Deni Galic" at bounding box center [734, 363] width 150 height 45
click at [251, 16] on input "text" at bounding box center [308, 24] width 224 height 21
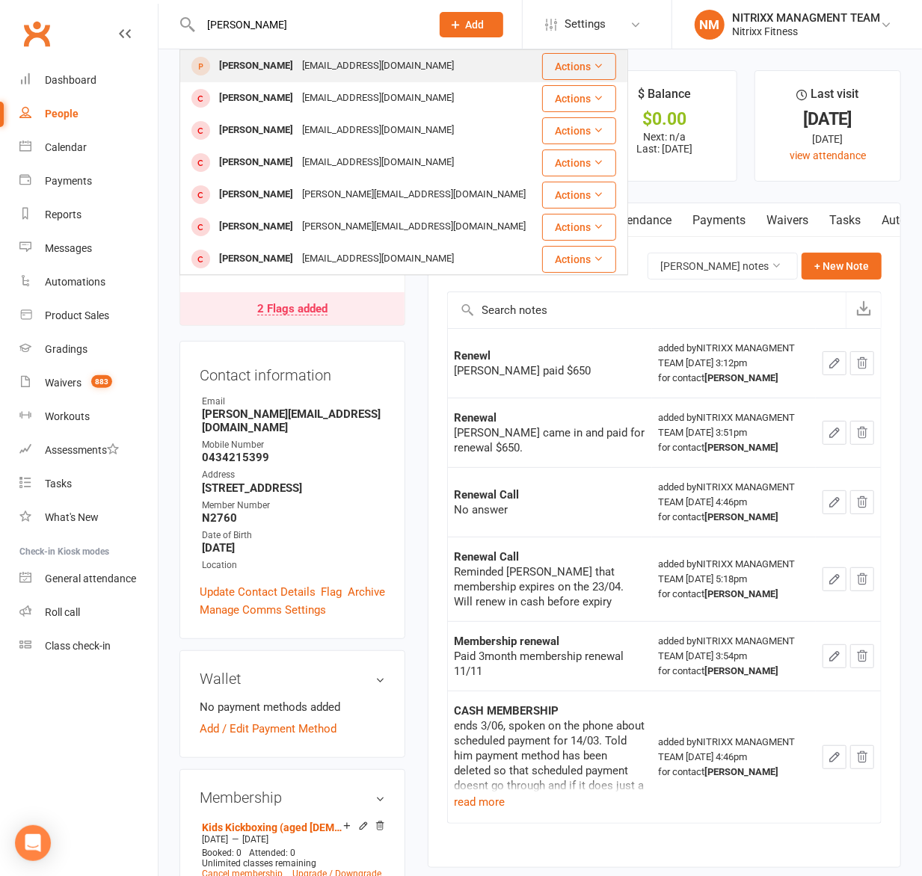
type input "ANTHONY SUCCAR"
click at [371, 73] on div "marysuccar1@hotmail.com" at bounding box center [377, 66] width 161 height 22
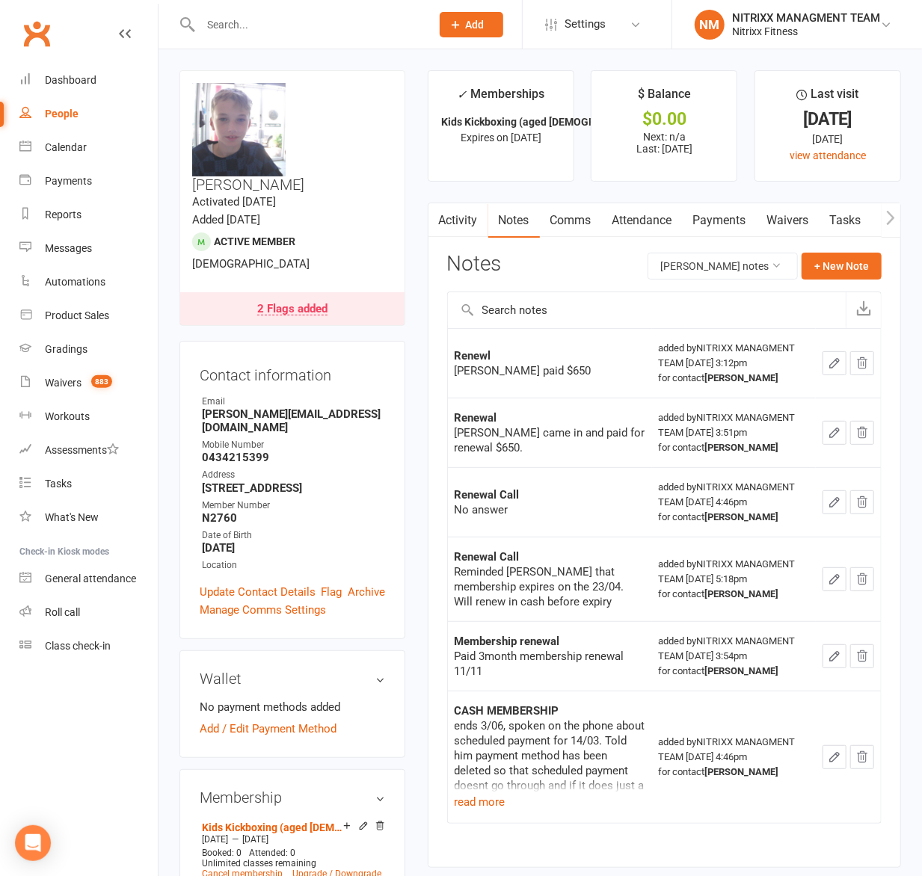
click at [216, 25] on input "text" at bounding box center [308, 24] width 224 height 21
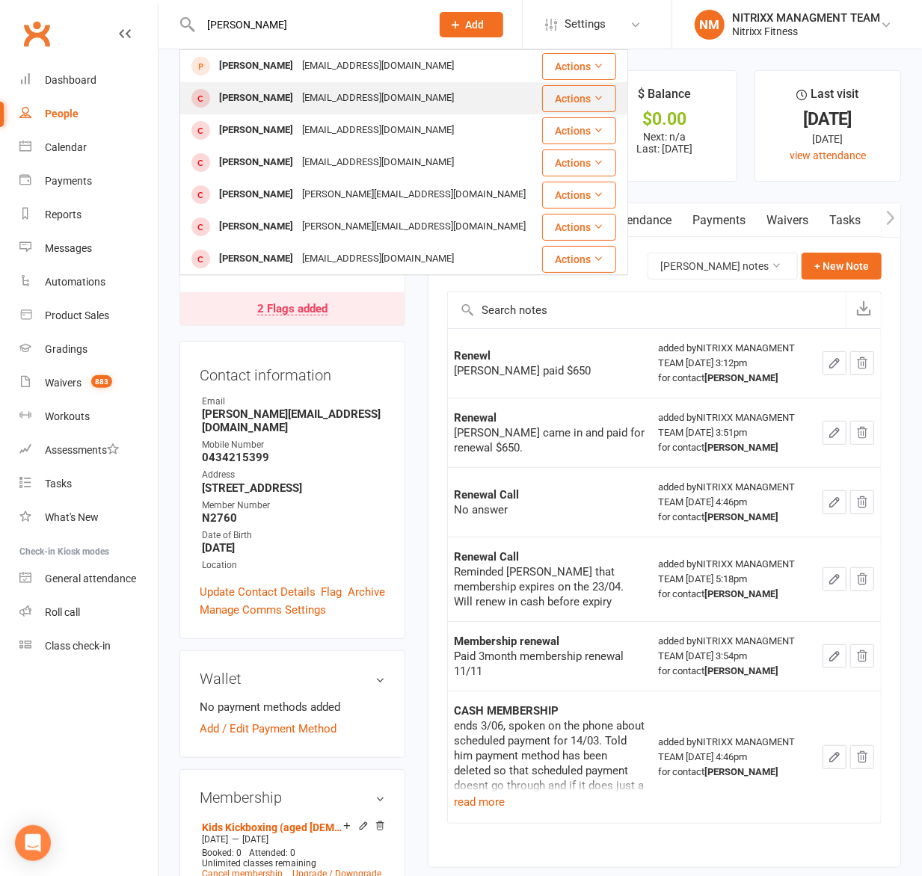
type input "ANTHONY SUCCAR"
click at [324, 96] on div "marysuccar1@hotmail.com" at bounding box center [377, 98] width 161 height 22
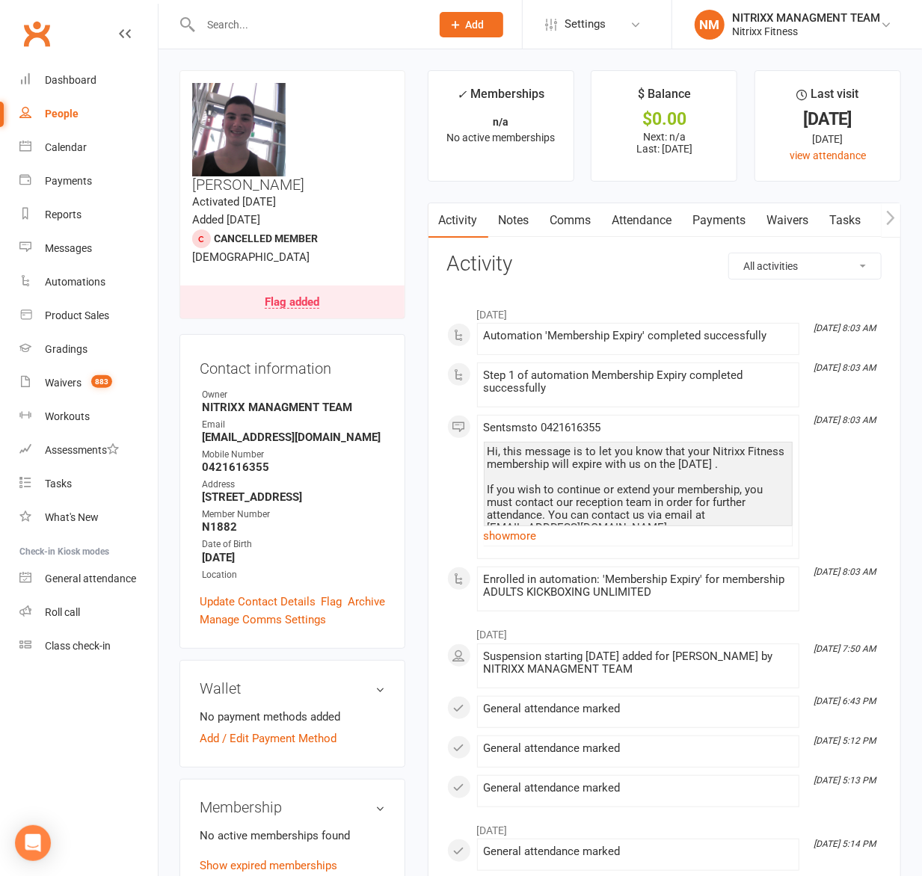
drag, startPoint x: 271, startPoint y: 40, endPoint x: 282, endPoint y: 37, distance: 11.6
click at [278, 40] on div at bounding box center [299, 24] width 241 height 49
click at [287, 31] on input "text" at bounding box center [308, 24] width 224 height 21
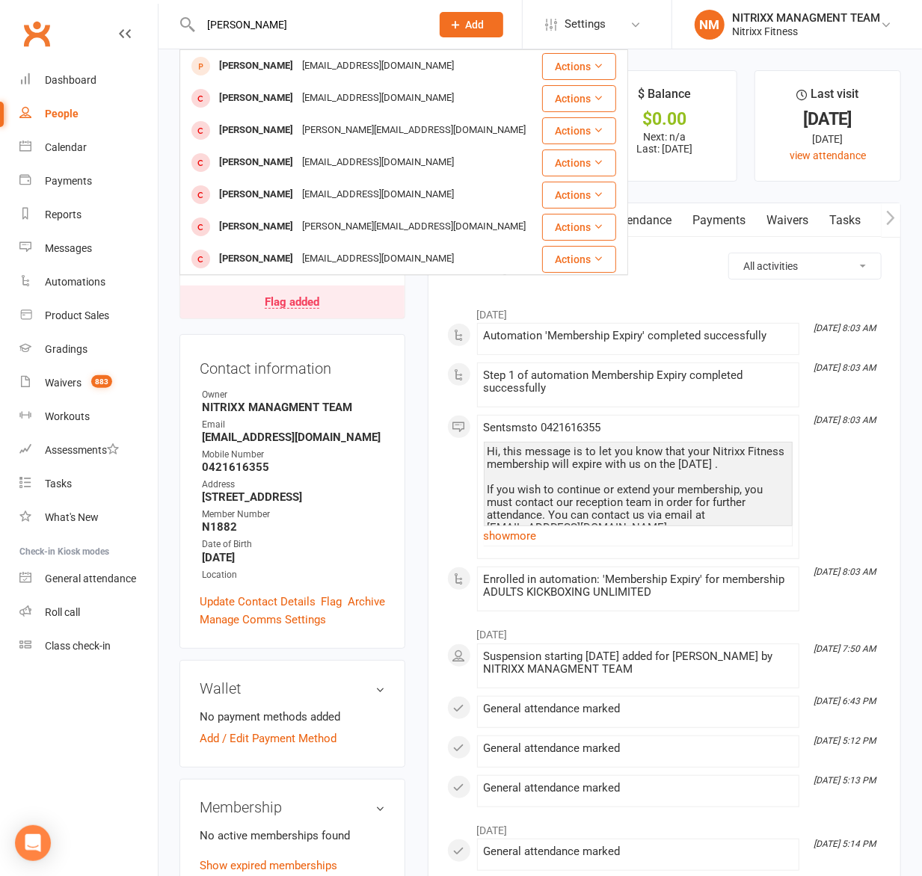
type input "ANTHONY SYCCAR"
click at [345, 460] on strong "0421616355" at bounding box center [293, 466] width 183 height 13
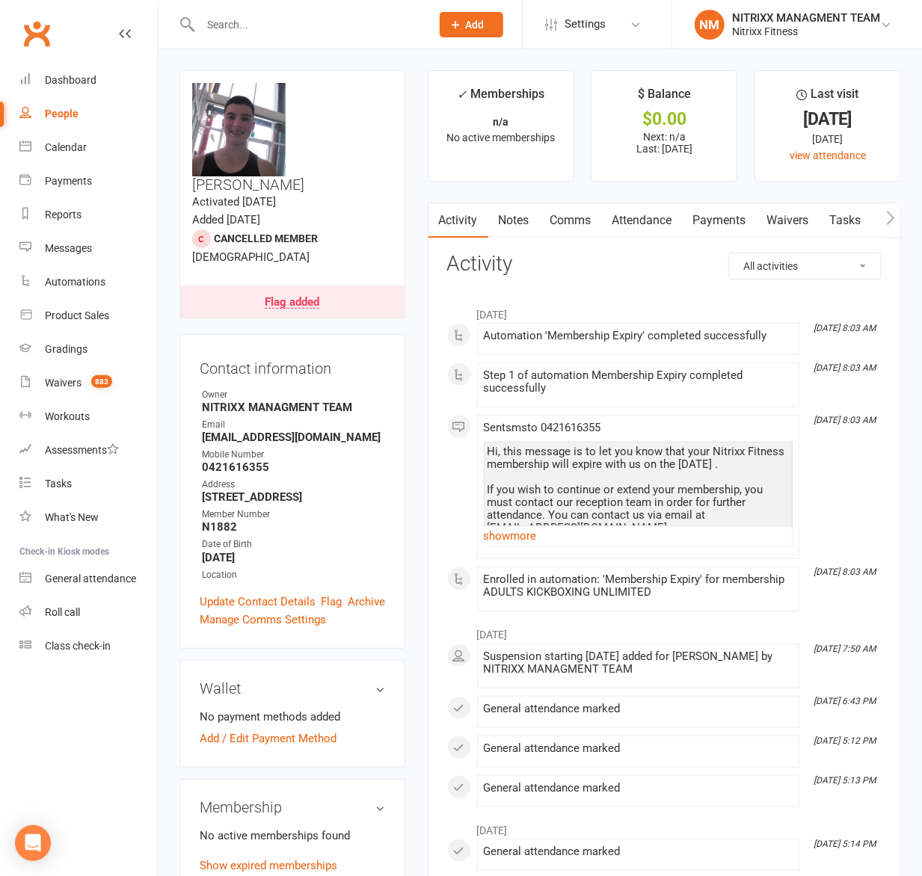
click at [305, 25] on input "text" at bounding box center [308, 24] width 224 height 21
paste input "ANTHONY SUCCAR 0421616355 (NDIS) ) focusdisabilityss@gmail.com"
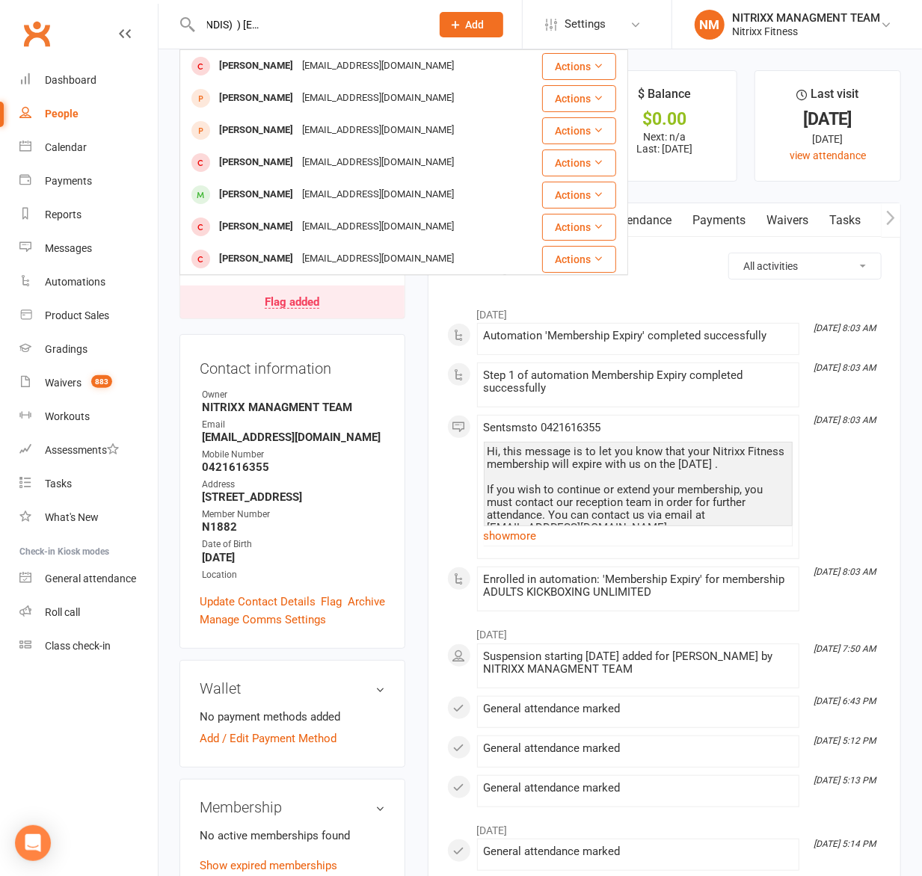
type input "ANTHONY SUCCAR 0421616355 (NDIS) ) focusdisabilityss@gmail.com"
click at [345, 468] on ul "Owner NITRIXX MANAGMENT TEAM Email marysuccar1@hotmail.com Mobile Number 042161…" at bounding box center [292, 485] width 185 height 194
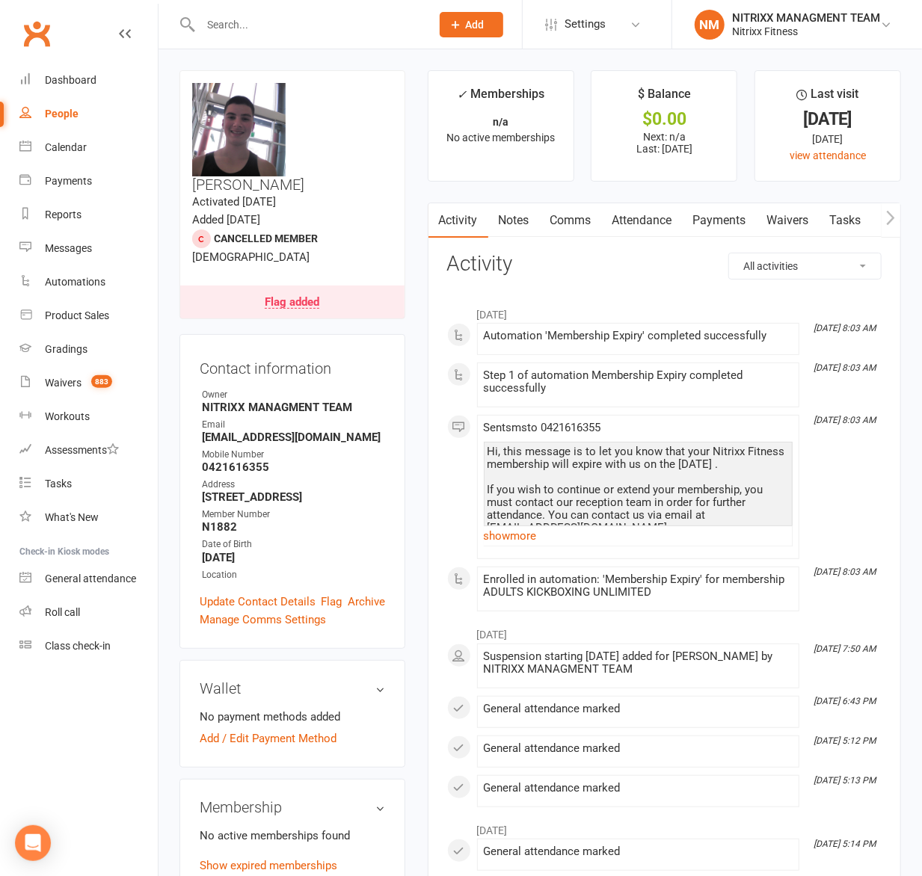
click at [619, 224] on link "Attendance" at bounding box center [642, 220] width 81 height 34
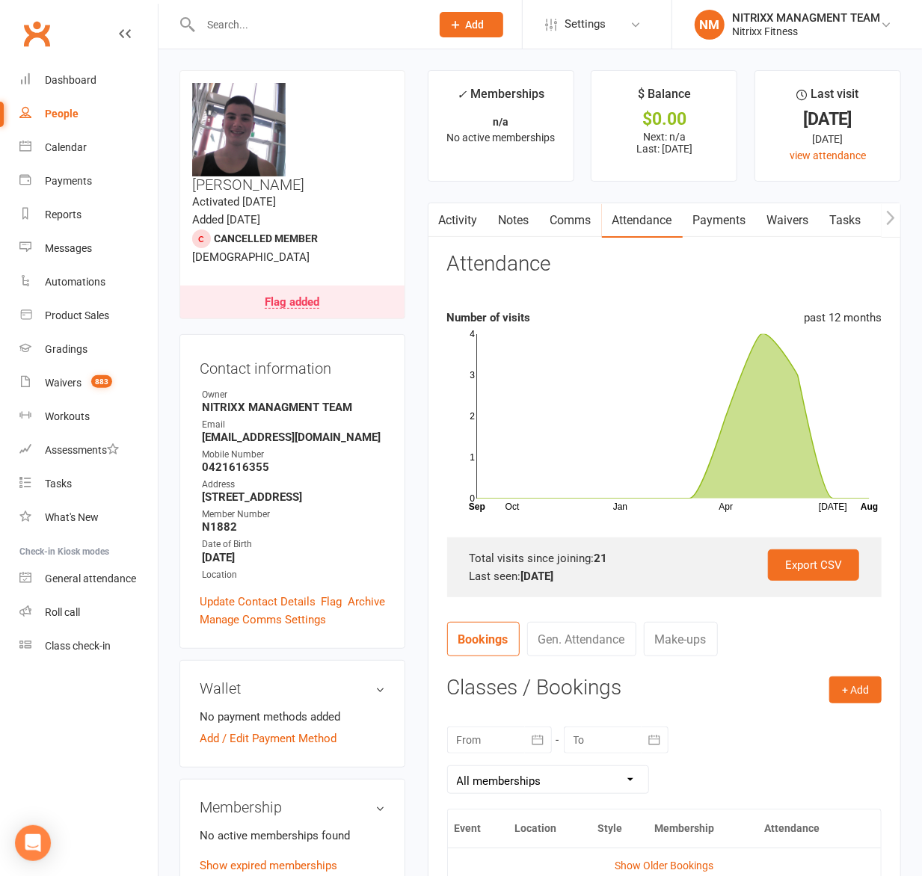
click at [589, 225] on link "Comms" at bounding box center [571, 220] width 62 height 34
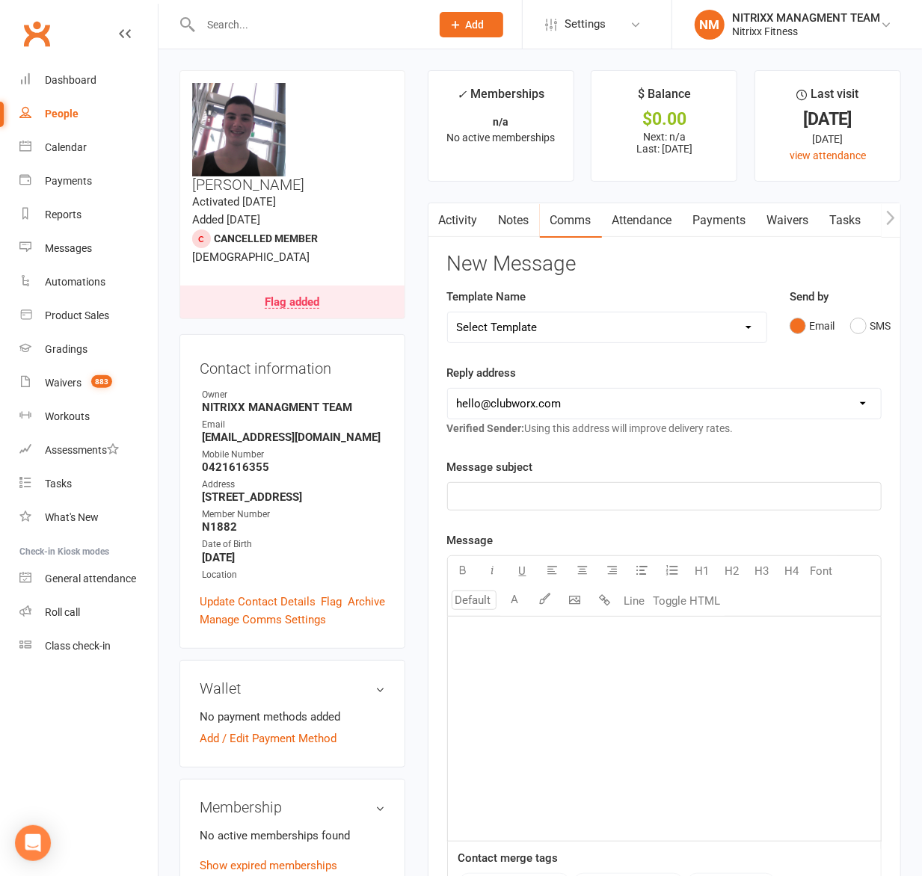
click at [532, 221] on link "Notes" at bounding box center [514, 220] width 52 height 34
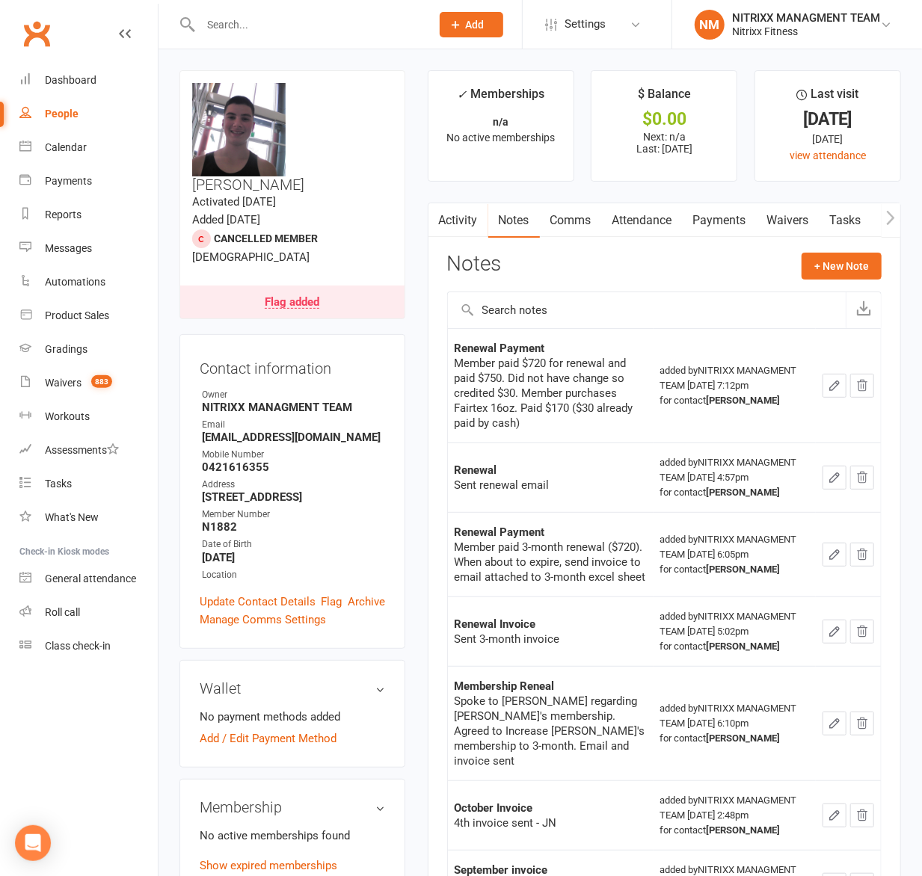
click at [459, 219] on link "Activity" at bounding box center [458, 220] width 60 height 34
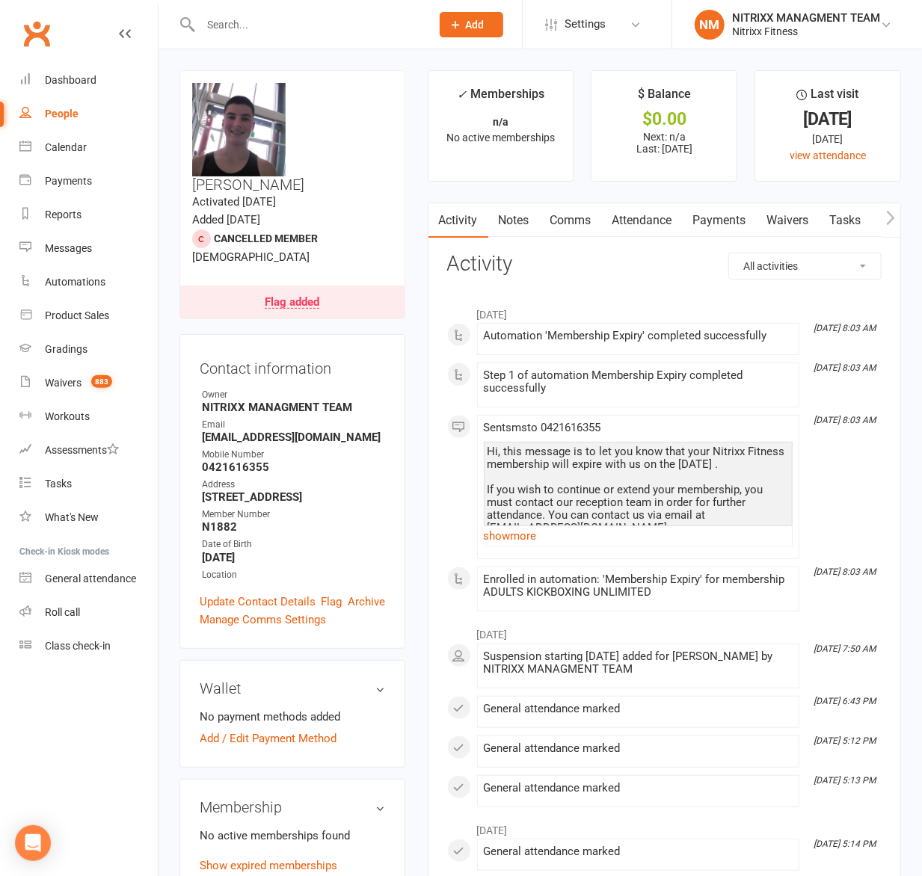
click at [721, 226] on link "Payments" at bounding box center [719, 220] width 74 height 34
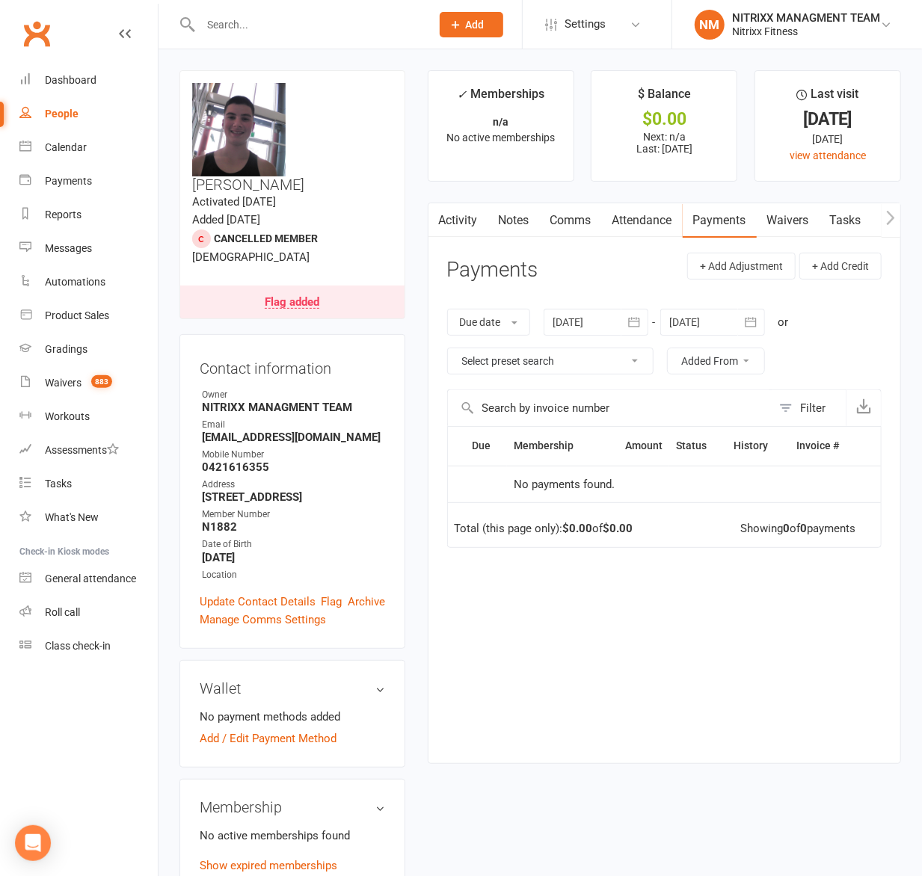
click at [560, 221] on link "Comms" at bounding box center [571, 220] width 62 height 34
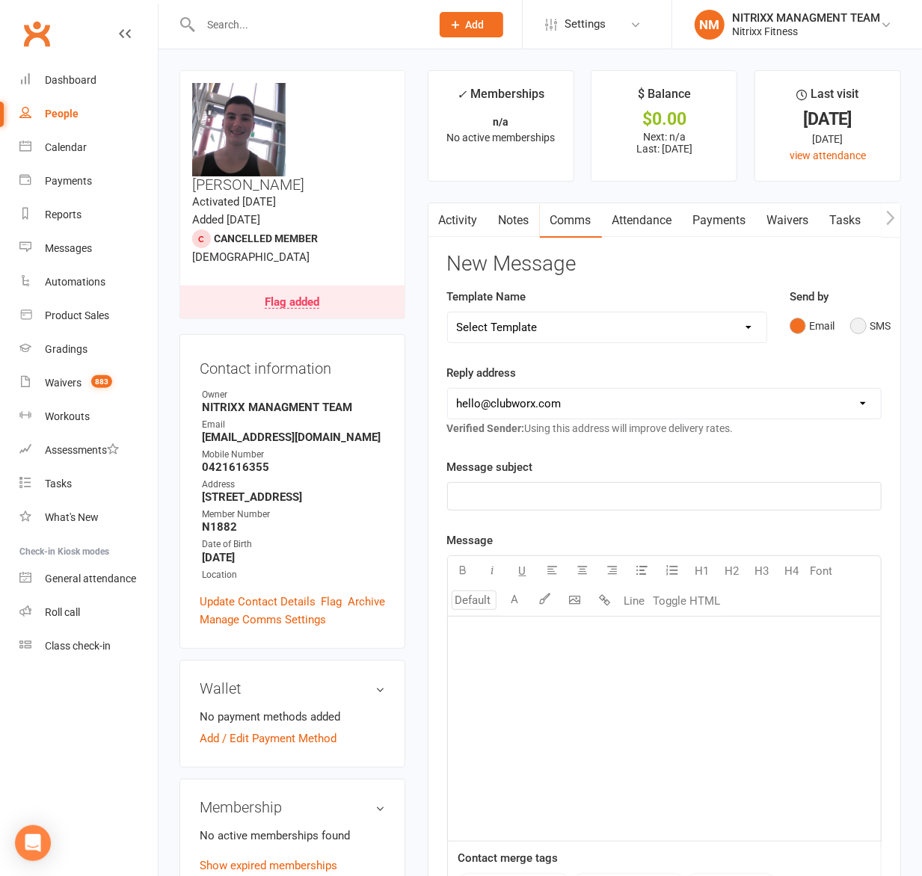
click at [856, 336] on button "SMS" at bounding box center [870, 326] width 40 height 28
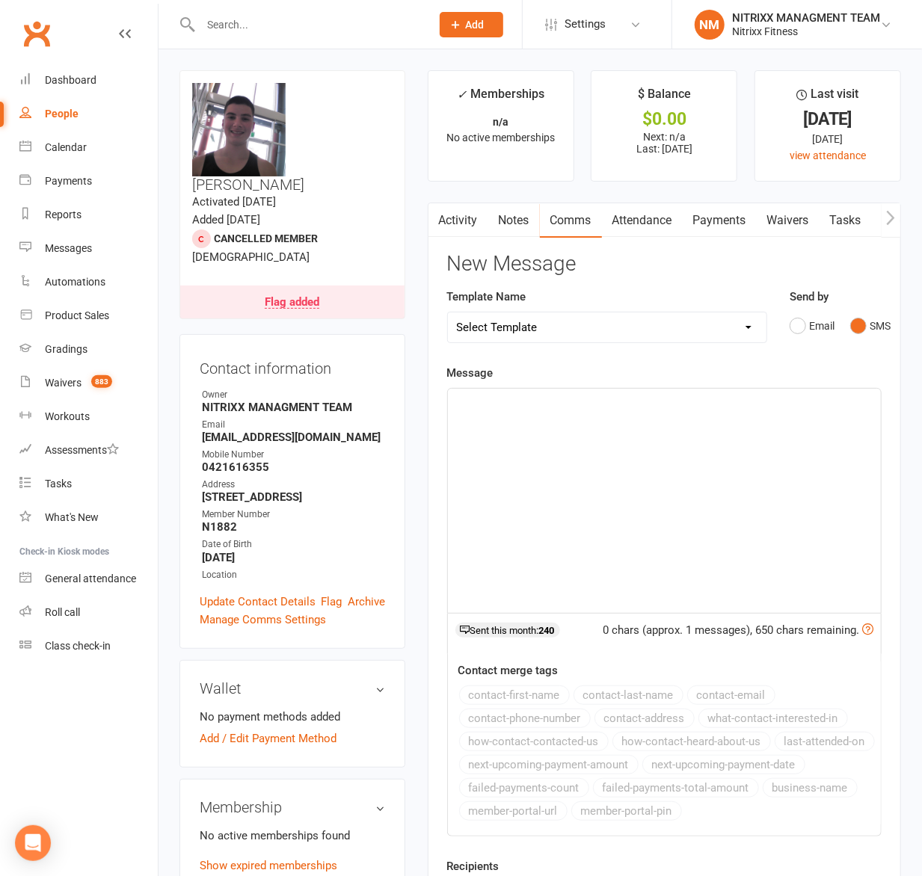
click at [554, 425] on div "﻿" at bounding box center [664, 501] width 433 height 224
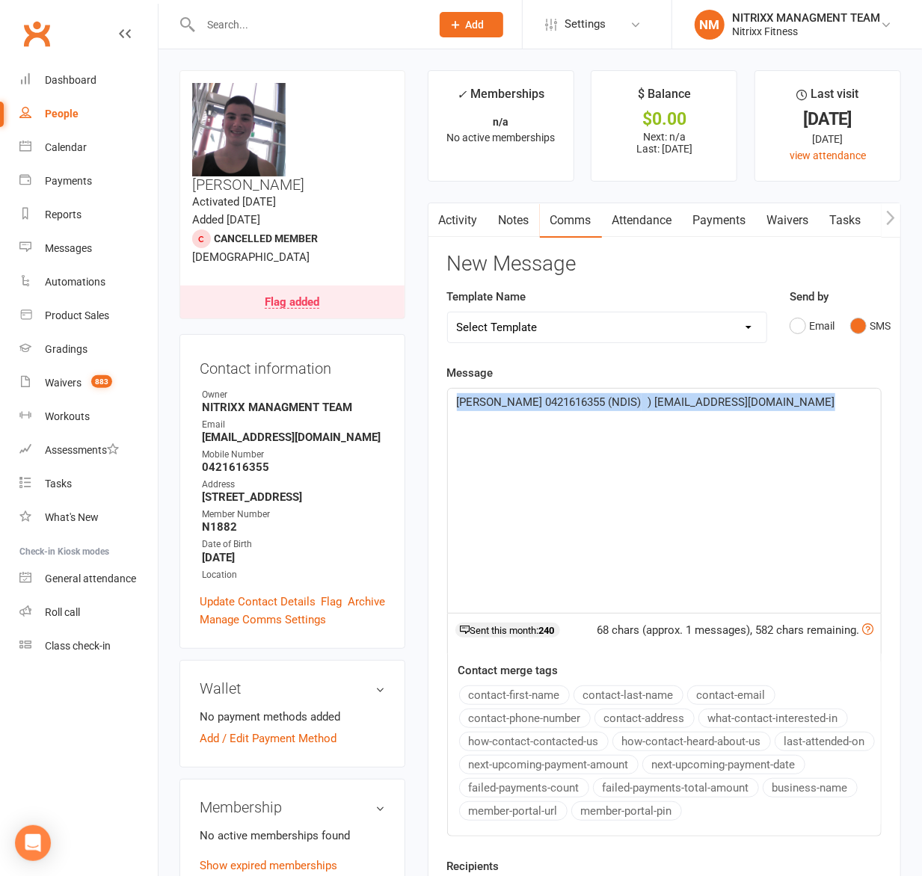
drag, startPoint x: 852, startPoint y: 404, endPoint x: -24, endPoint y: 329, distance: 879.3
click at [0, 329] on html "Prospect Member Non-attending contact Class / event Appointment Grading event T…" at bounding box center [461, 880] width 922 height 1761
click at [491, 414] on p "﻿" at bounding box center [664, 420] width 415 height 18
paste div
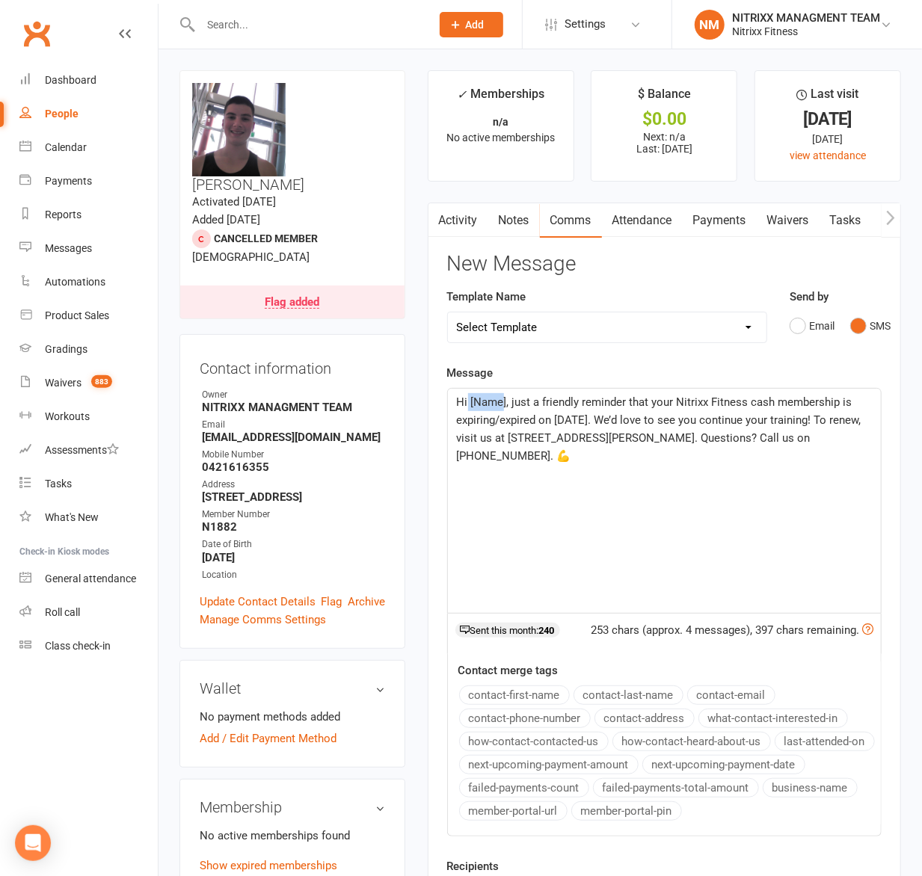
drag, startPoint x: 504, startPoint y: 407, endPoint x: 467, endPoint y: 404, distance: 36.7
click at [468, 408] on span "Hi [Name], just a friendly reminder that your Nitrixx Fitness cash membership i…" at bounding box center [660, 428] width 407 height 67
click at [662, 425] on span "Hi to whom is reading this], just a friendly reminder that your Nitrixx Fitness…" at bounding box center [660, 428] width 406 height 67
click at [662, 476] on p "﻿" at bounding box center [664, 474] width 415 height 18
drag, startPoint x: 585, startPoint y: 404, endPoint x: 581, endPoint y: 420, distance: 16.9
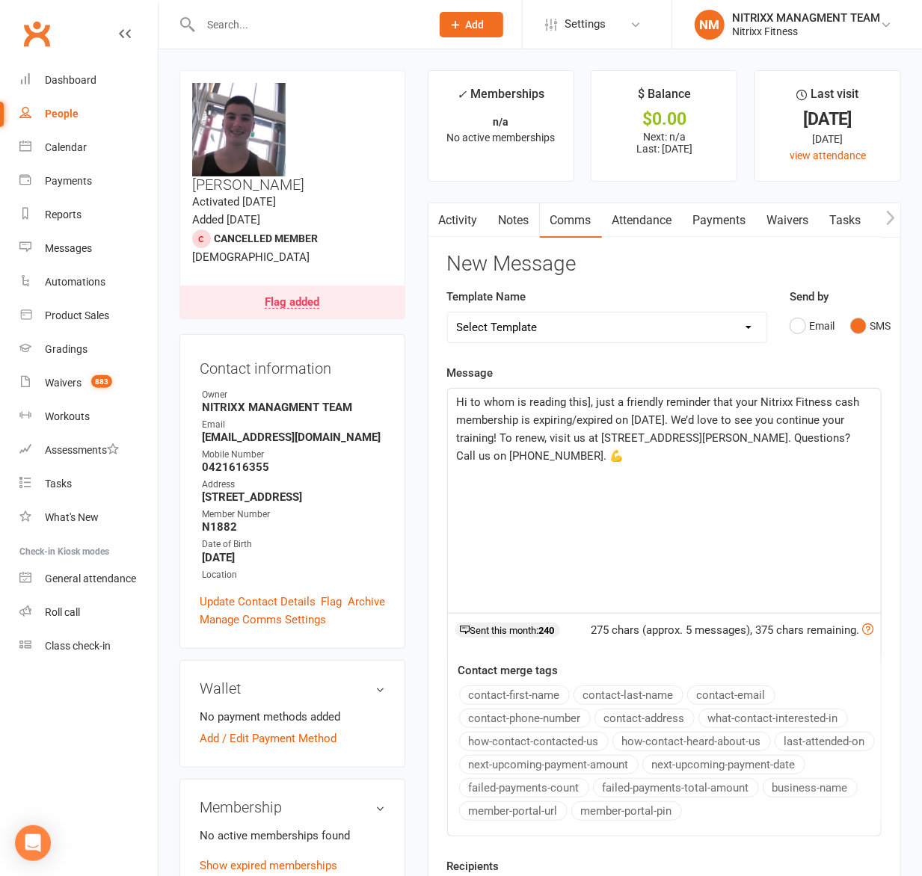
click at [585, 407] on span "Hi to whom is reading this], just a friendly reminder that your Nitrixx Fitness…" at bounding box center [660, 428] width 406 height 67
click at [617, 495] on div "Hi to whom is reading this], just a friendly reminder that your Nitrixx Fitness…" at bounding box center [664, 501] width 433 height 224
click at [583, 420] on span "Hi to whom is reading this], just a friendly reminder that your Nitrixx Fitness…" at bounding box center [660, 428] width 406 height 67
click at [582, 425] on span "Hi to whom is reading this], just a friendly reminder that your Nitrixx Fitness…" at bounding box center [660, 428] width 406 height 67
click at [697, 483] on p "﻿" at bounding box center [664, 474] width 415 height 18
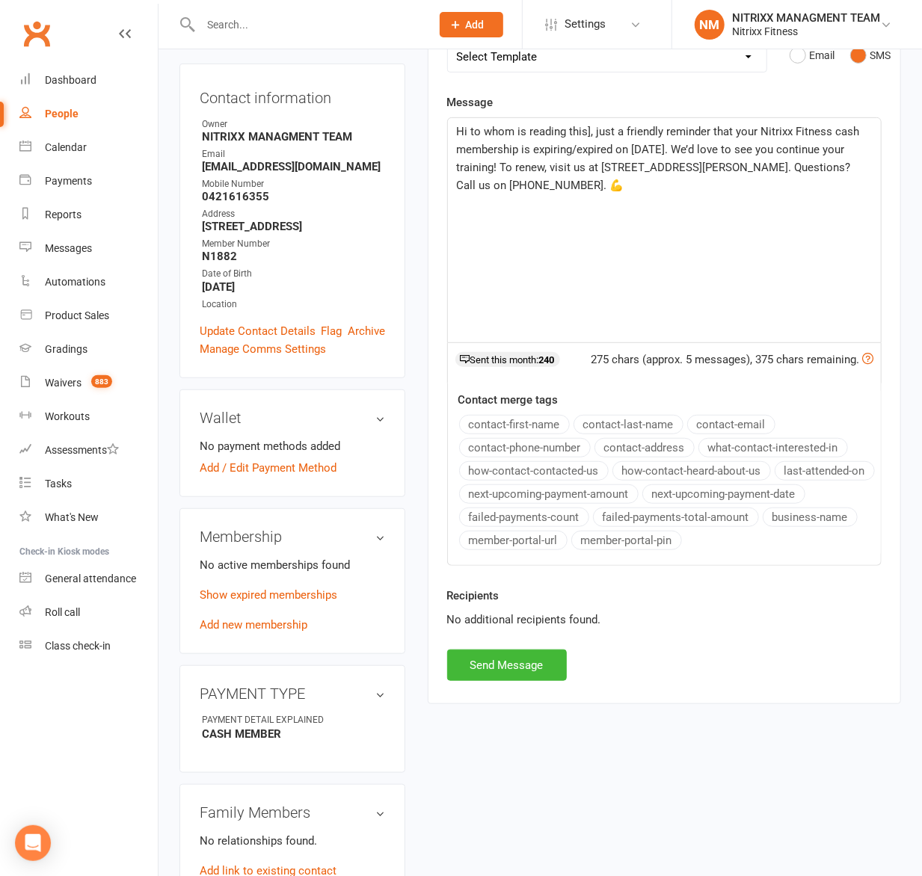
scroll to position [299, 0]
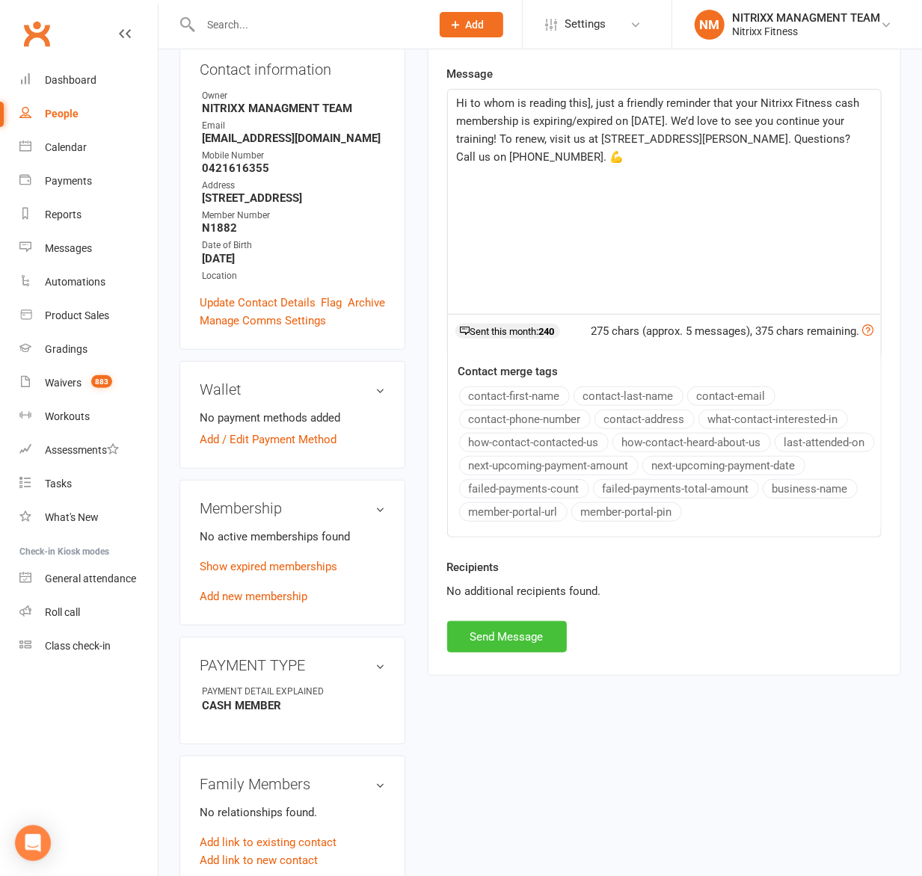
click at [525, 653] on button "Send Message" at bounding box center [507, 636] width 120 height 31
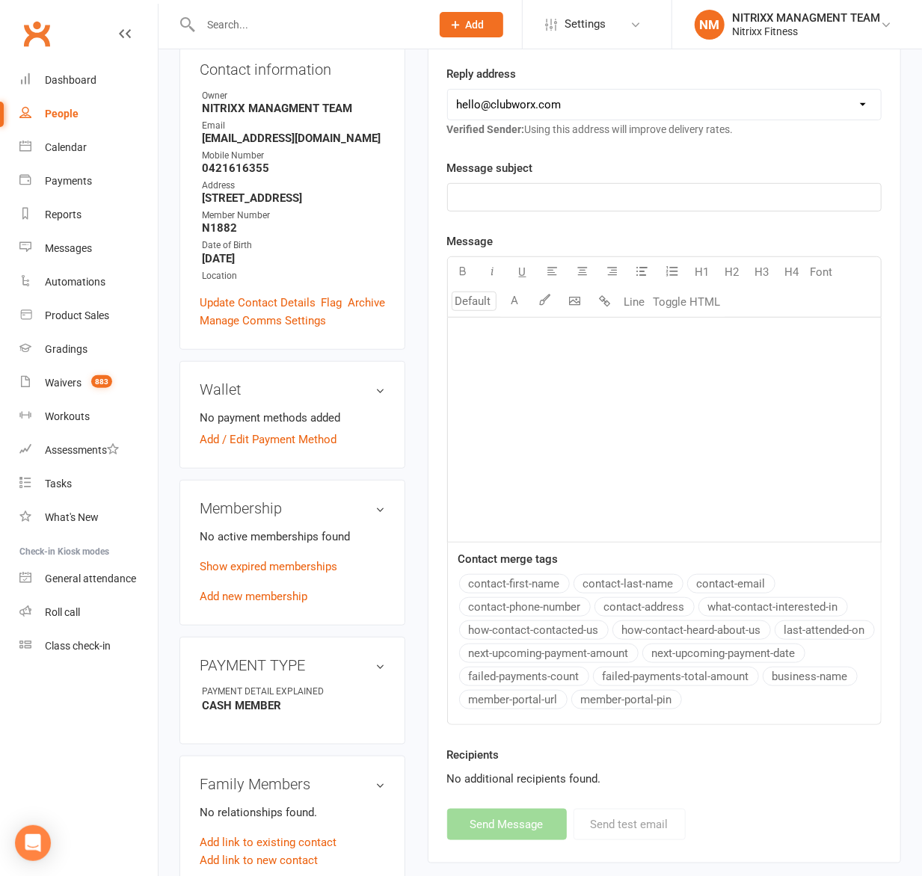
click at [249, 42] on div at bounding box center [299, 24] width 241 height 49
click at [250, 30] on input "text" at bounding box center [308, 24] width 224 height 21
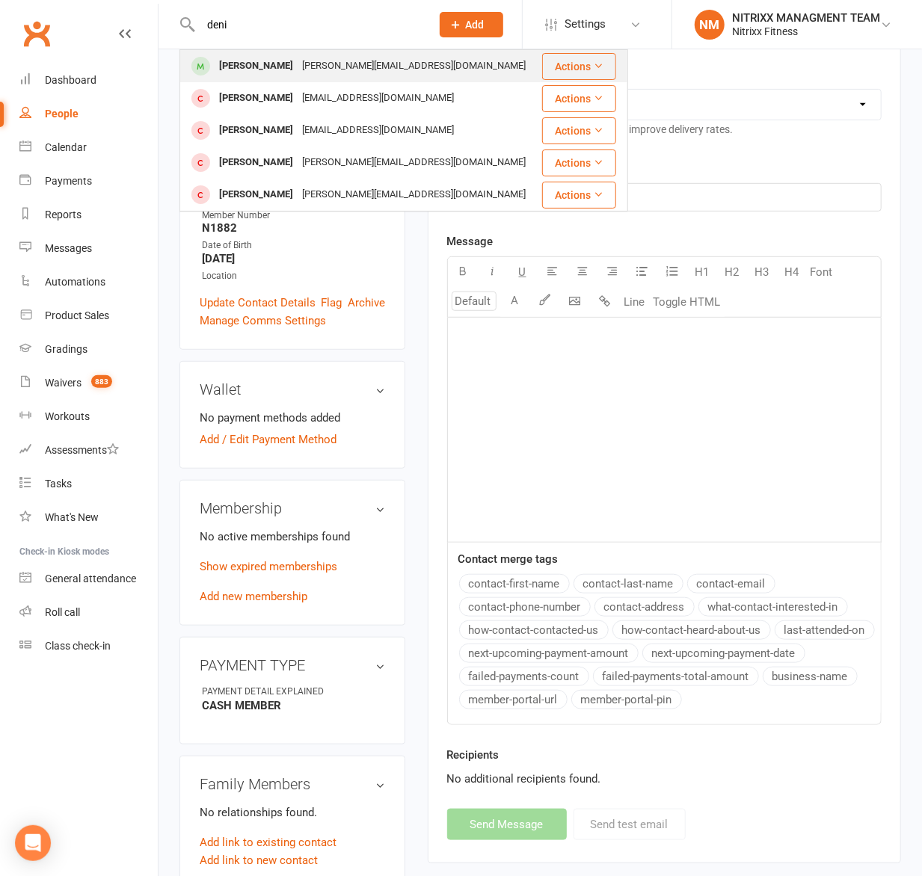
type input "deni"
click at [297, 64] on div "ivan@siroki.com.au" at bounding box center [413, 66] width 232 height 22
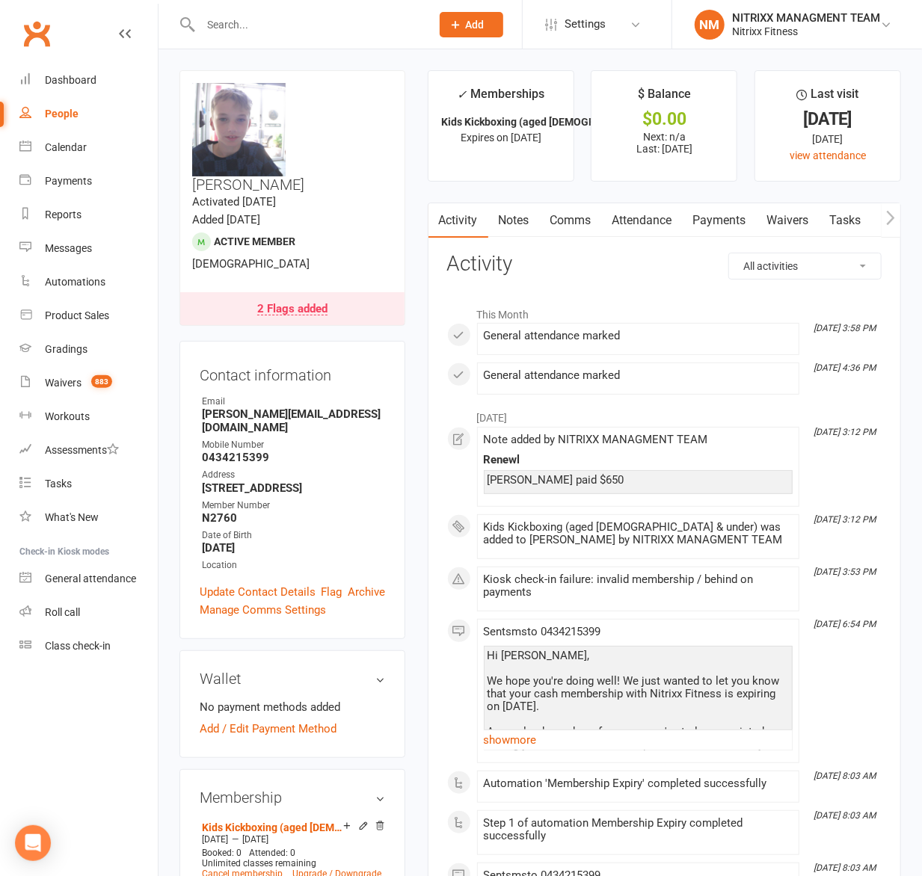
click at [514, 217] on link "Notes" at bounding box center [514, 220] width 52 height 34
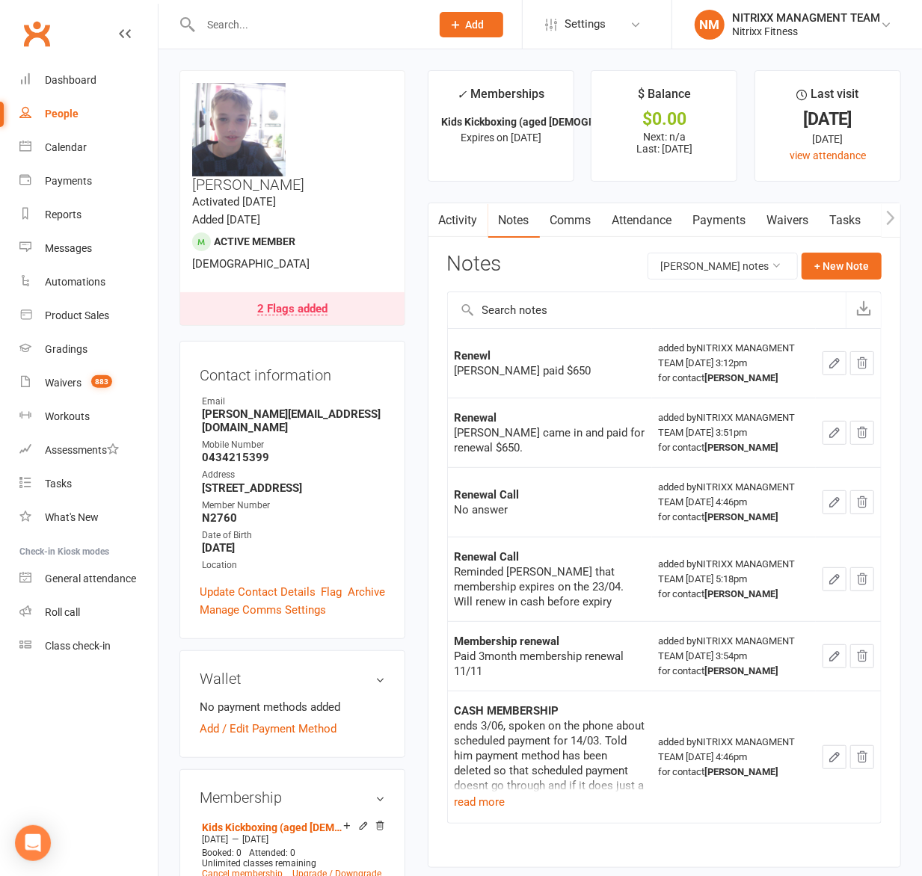
click at [303, 22] on input "text" at bounding box center [308, 24] width 224 height 21
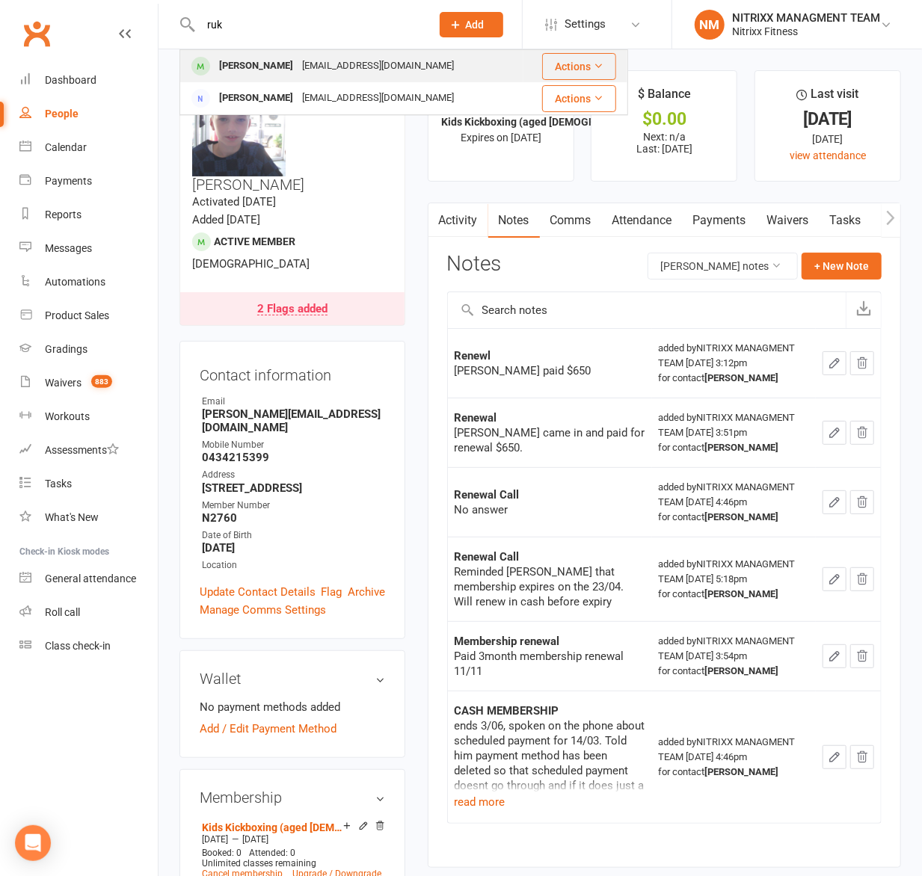
type input "ruk"
click at [308, 67] on div "rukayamallouk1@gmail.com" at bounding box center [377, 66] width 161 height 22
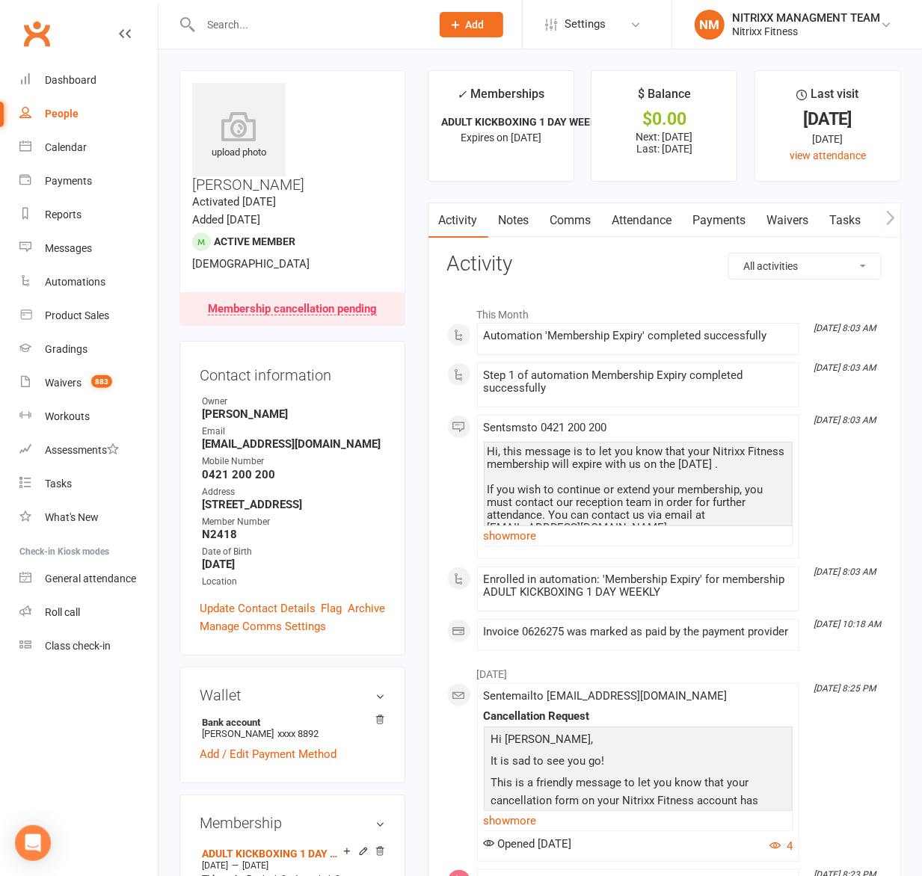
click at [555, 228] on link "Comms" at bounding box center [571, 220] width 62 height 34
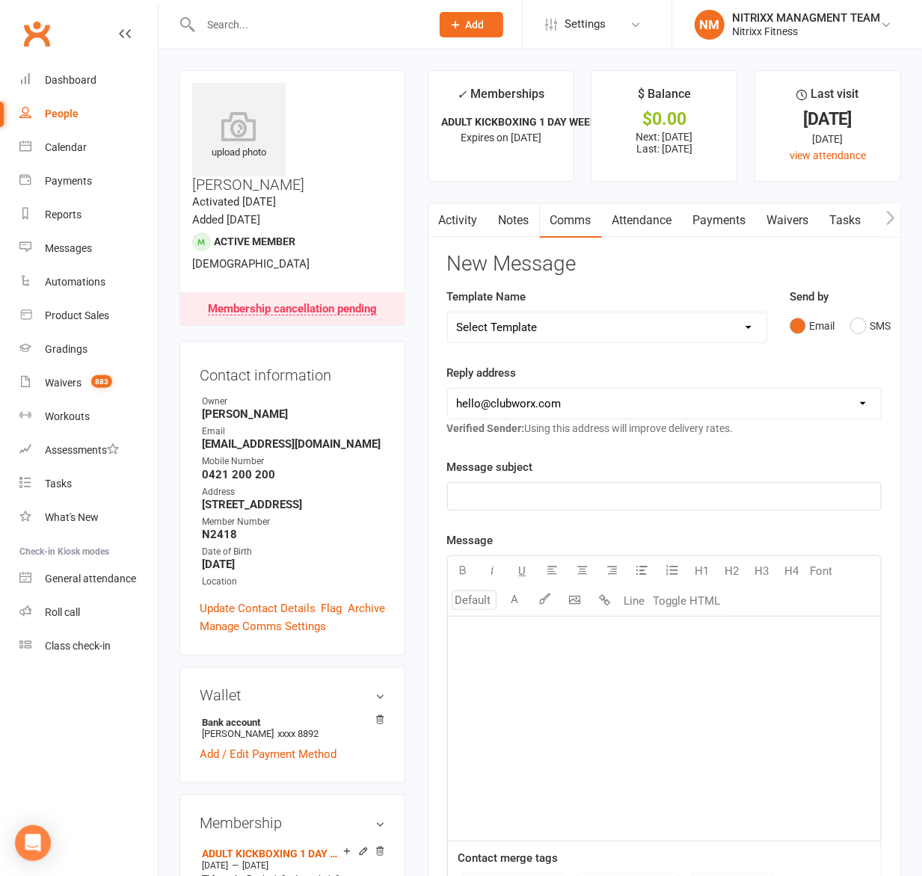
click at [740, 217] on link "Payments" at bounding box center [719, 220] width 74 height 34
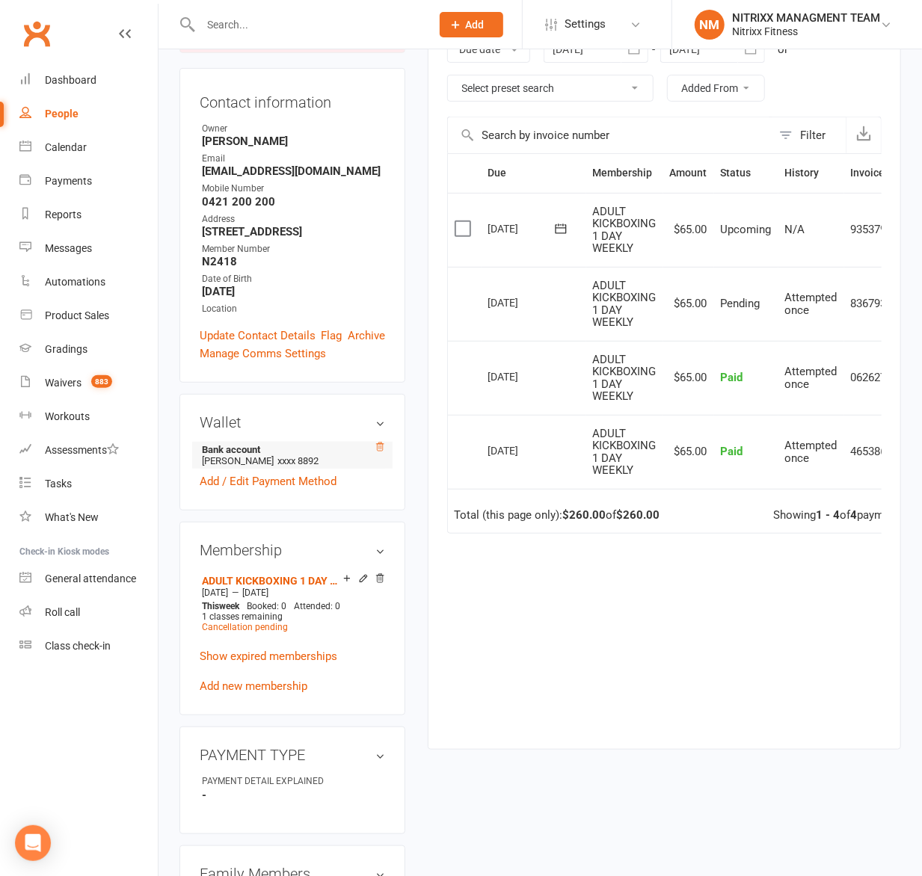
scroll to position [99, 0]
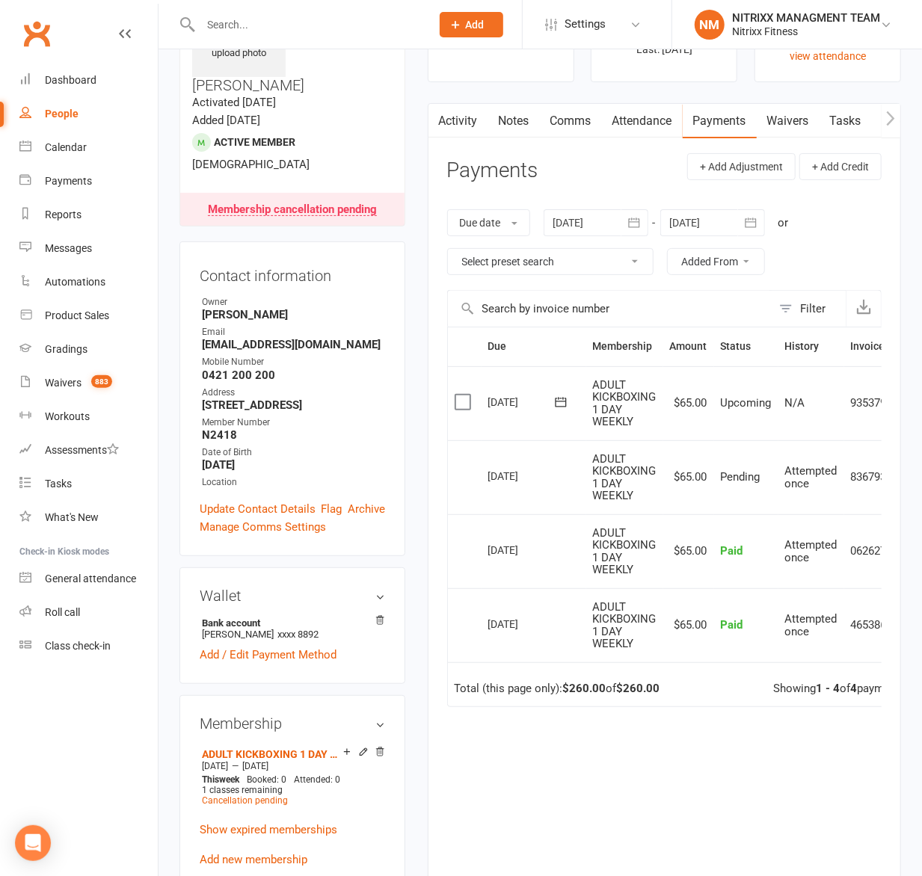
click at [492, 114] on link "Notes" at bounding box center [514, 121] width 52 height 34
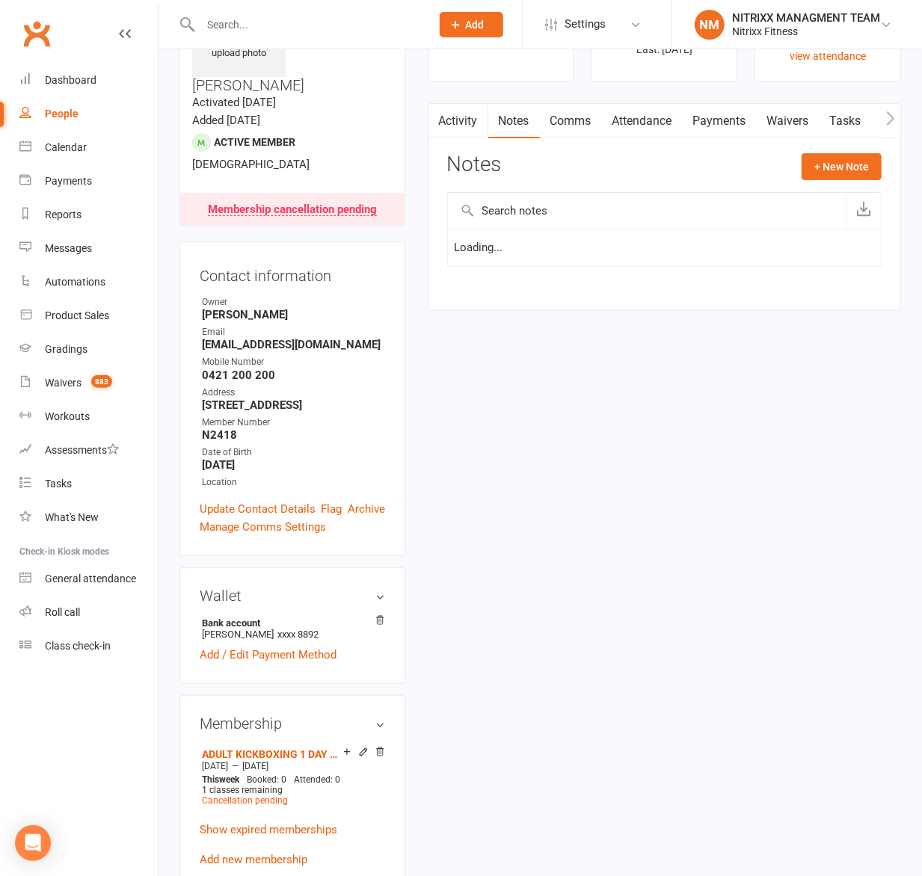
click at [455, 118] on link "Activity" at bounding box center [458, 121] width 60 height 34
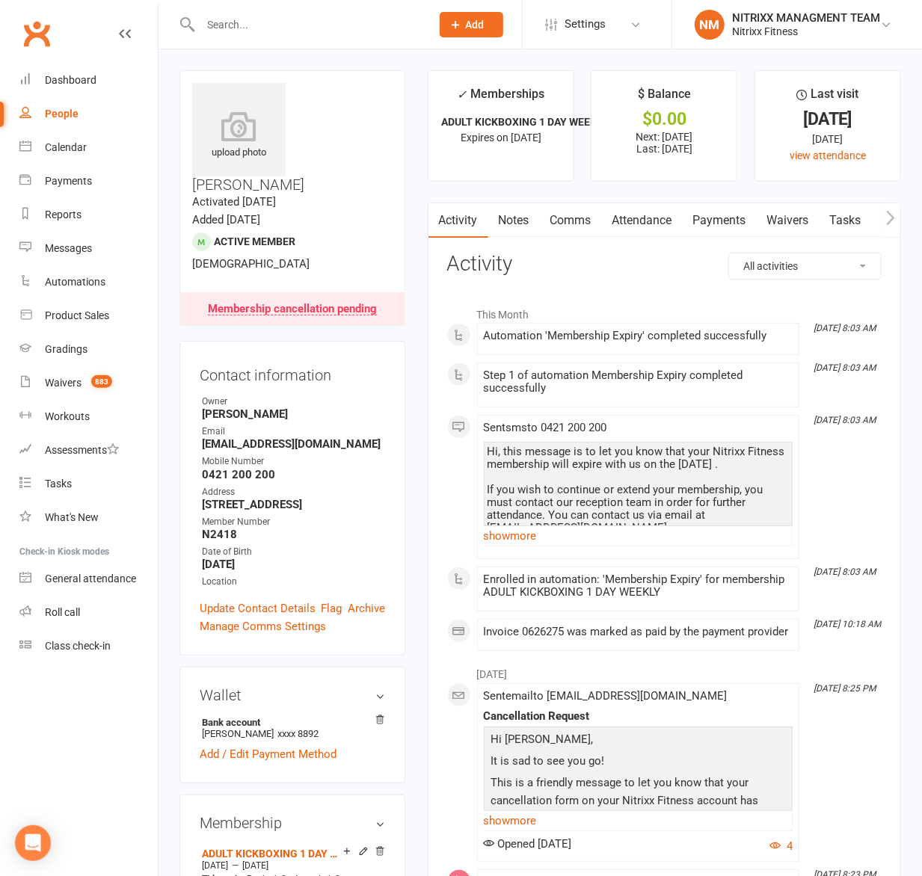
drag, startPoint x: 297, startPoint y: 87, endPoint x: 354, endPoint y: 115, distance: 62.8
click at [354, 115] on div "upload photo Rukaya Mallouk Activated 5 July, 2023 Added 5 July, 2023 Active me…" at bounding box center [292, 198] width 226 height 256
copy h3 "Rukaya Mallouk"
click at [342, 303] on div "Membership cancellation pending" at bounding box center [292, 309] width 169 height 12
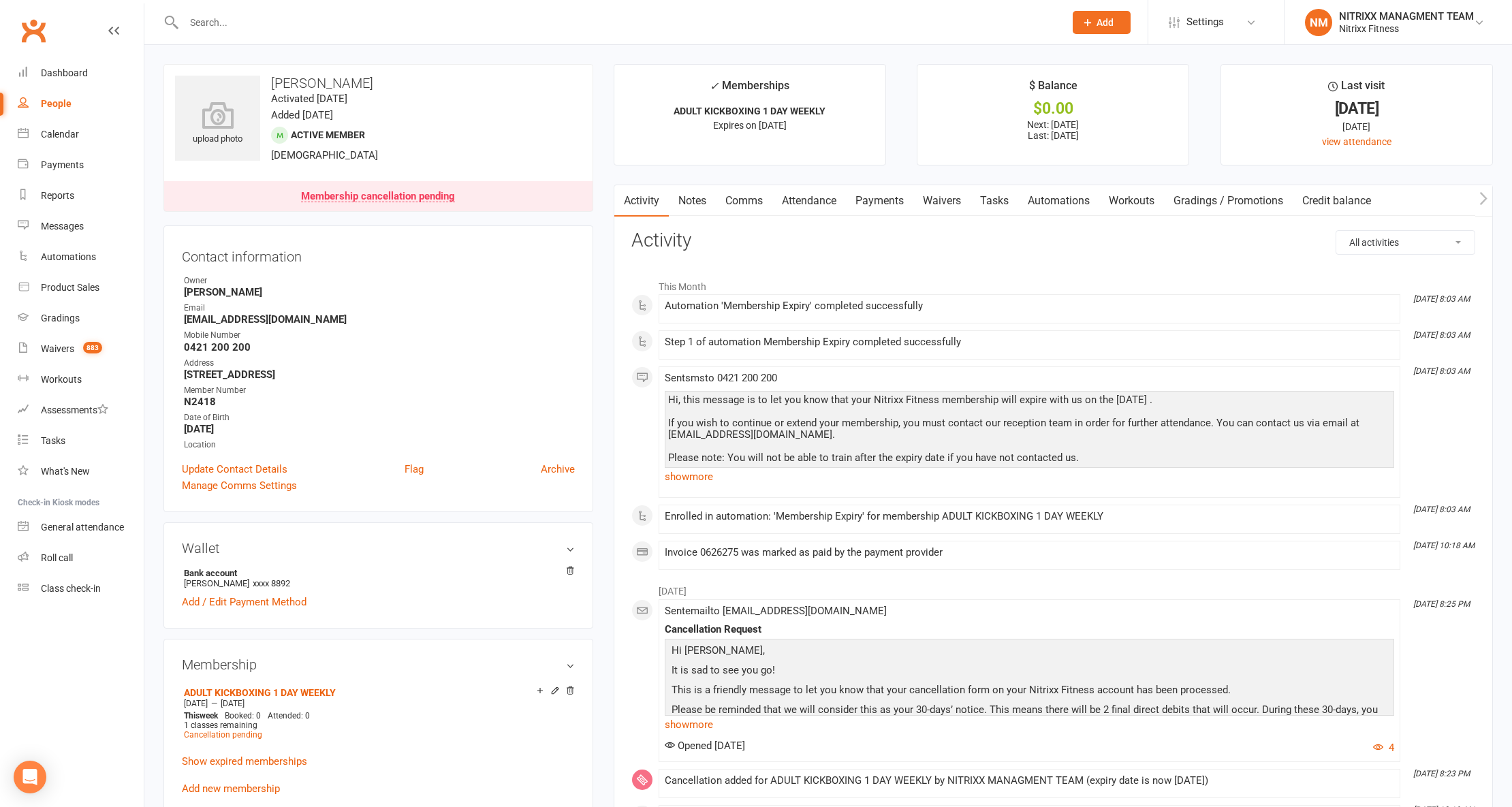
click at [857, 209] on link "Payments" at bounding box center [879, 200] width 67 height 31
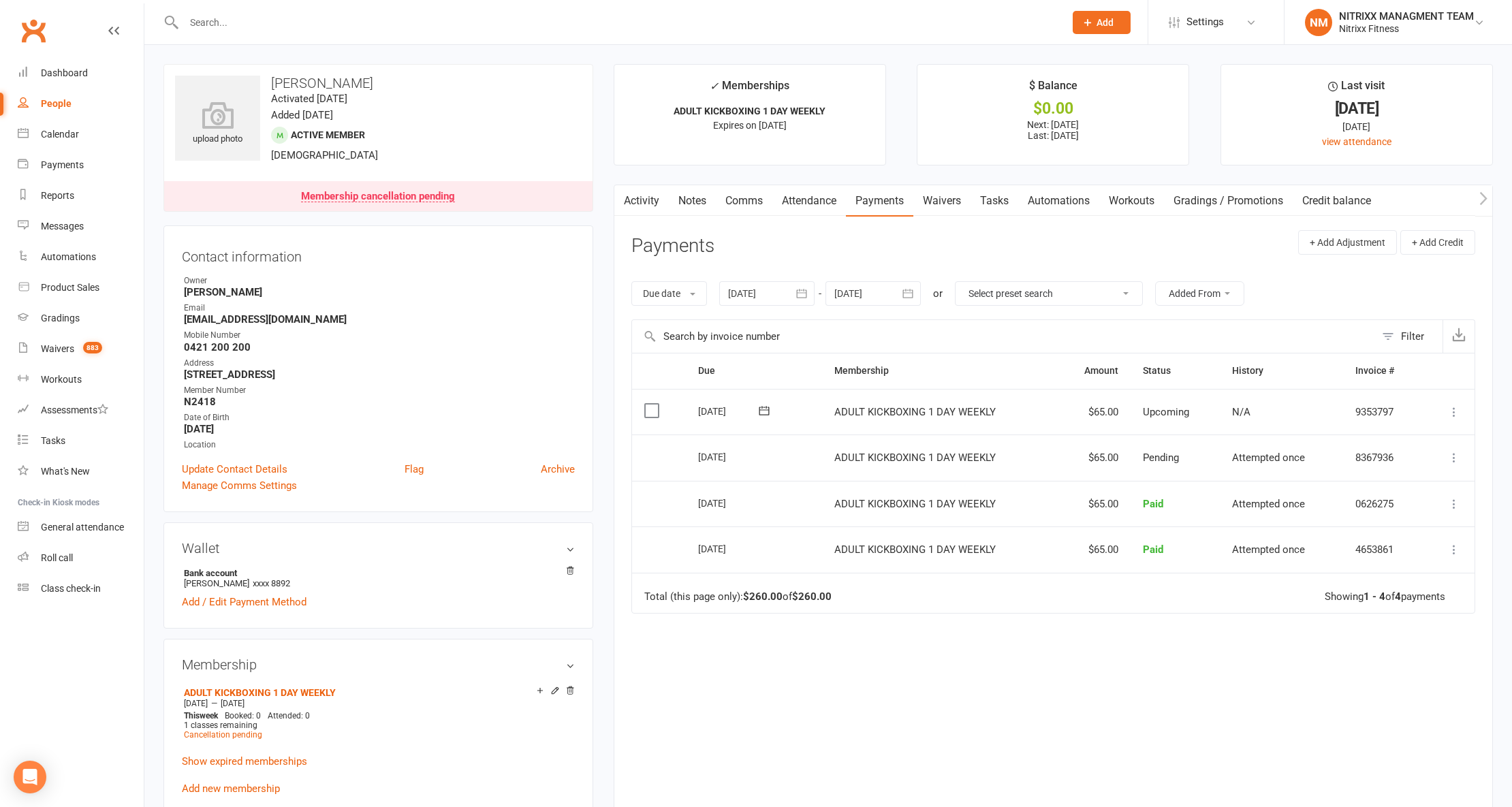
click at [1451, 409] on icon at bounding box center [1454, 412] width 14 height 14
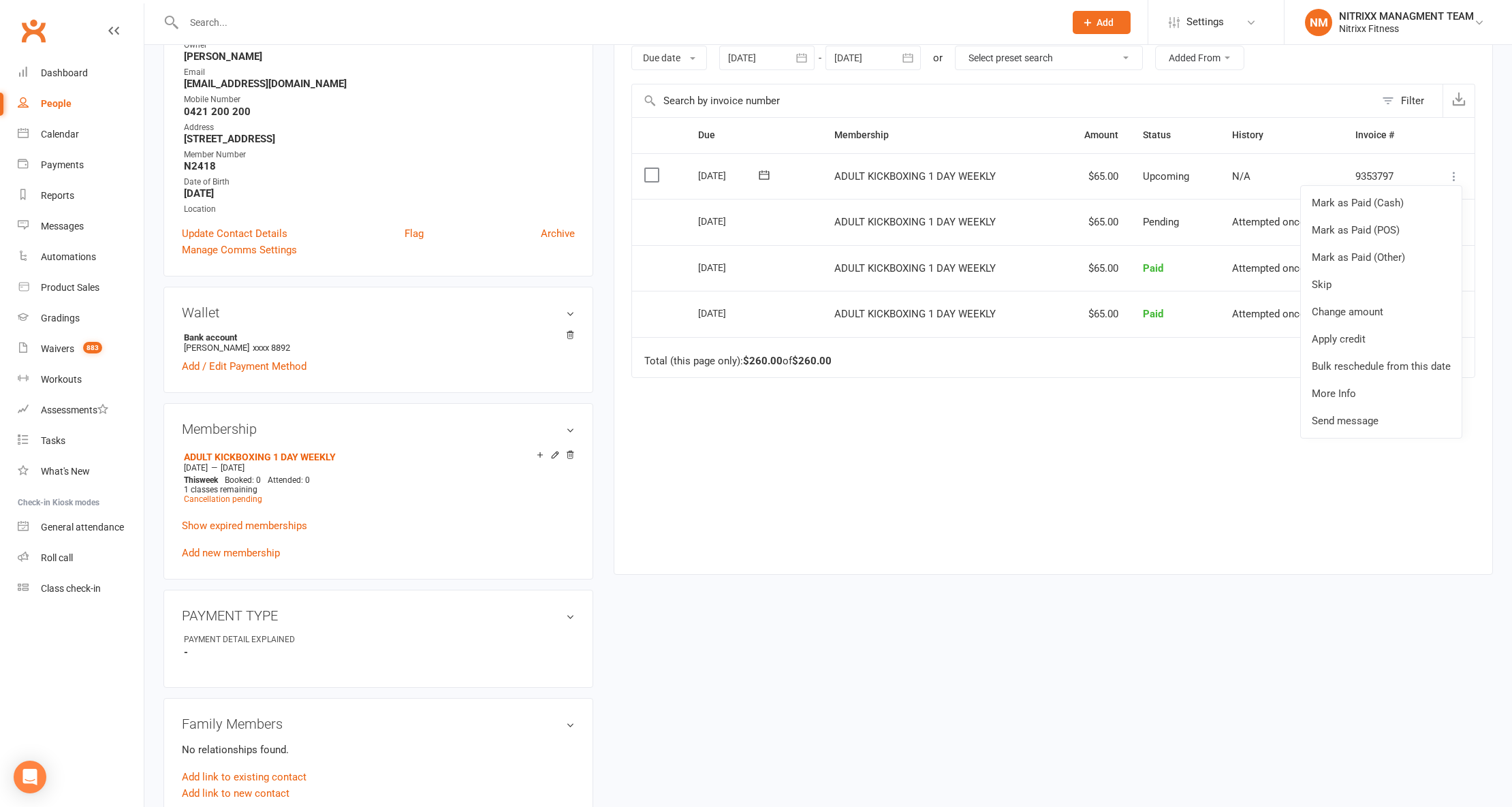
scroll to position [272, 0]
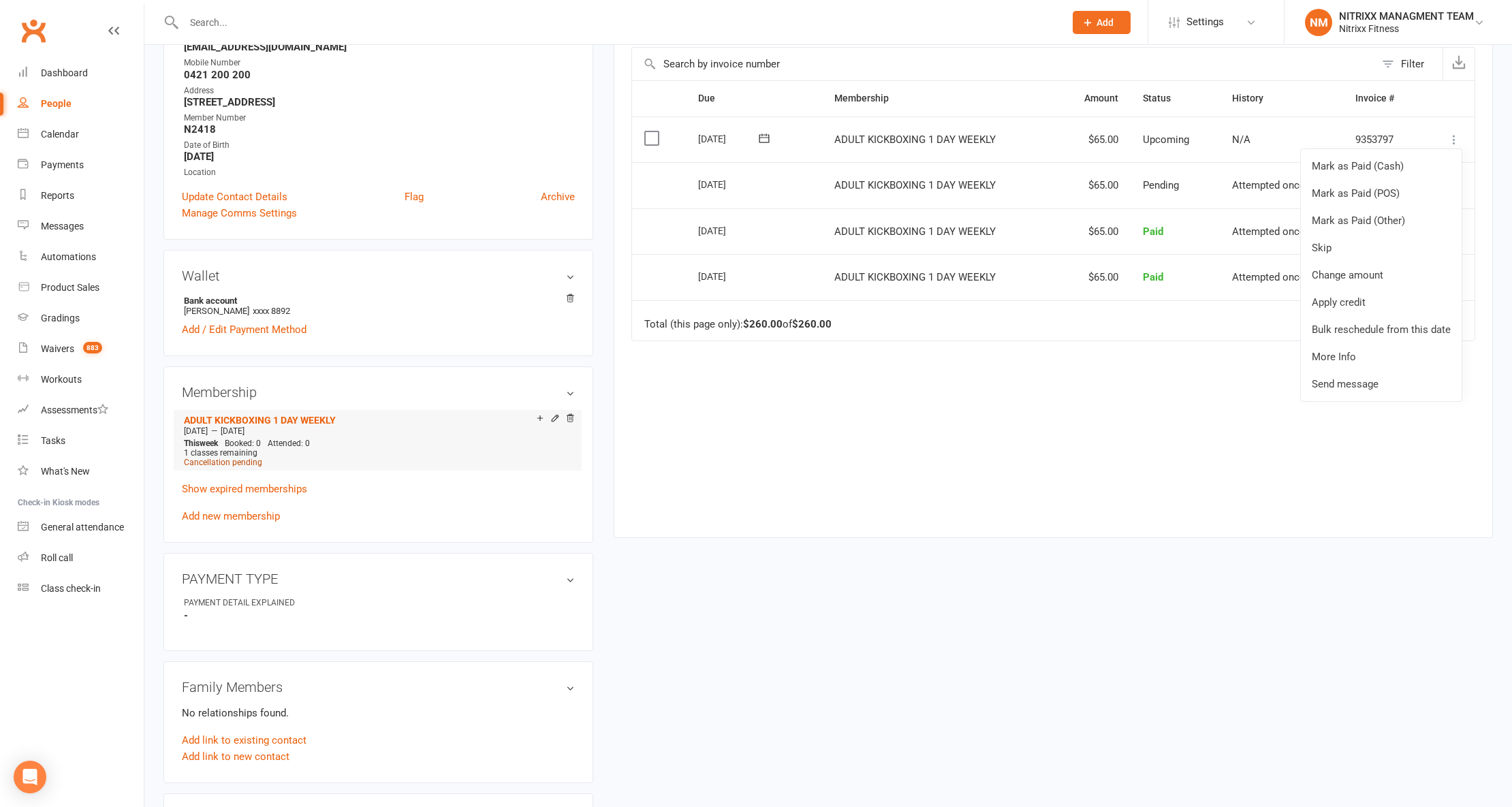
click at [226, 464] on span "Cancellation pending" at bounding box center [223, 462] width 78 height 9
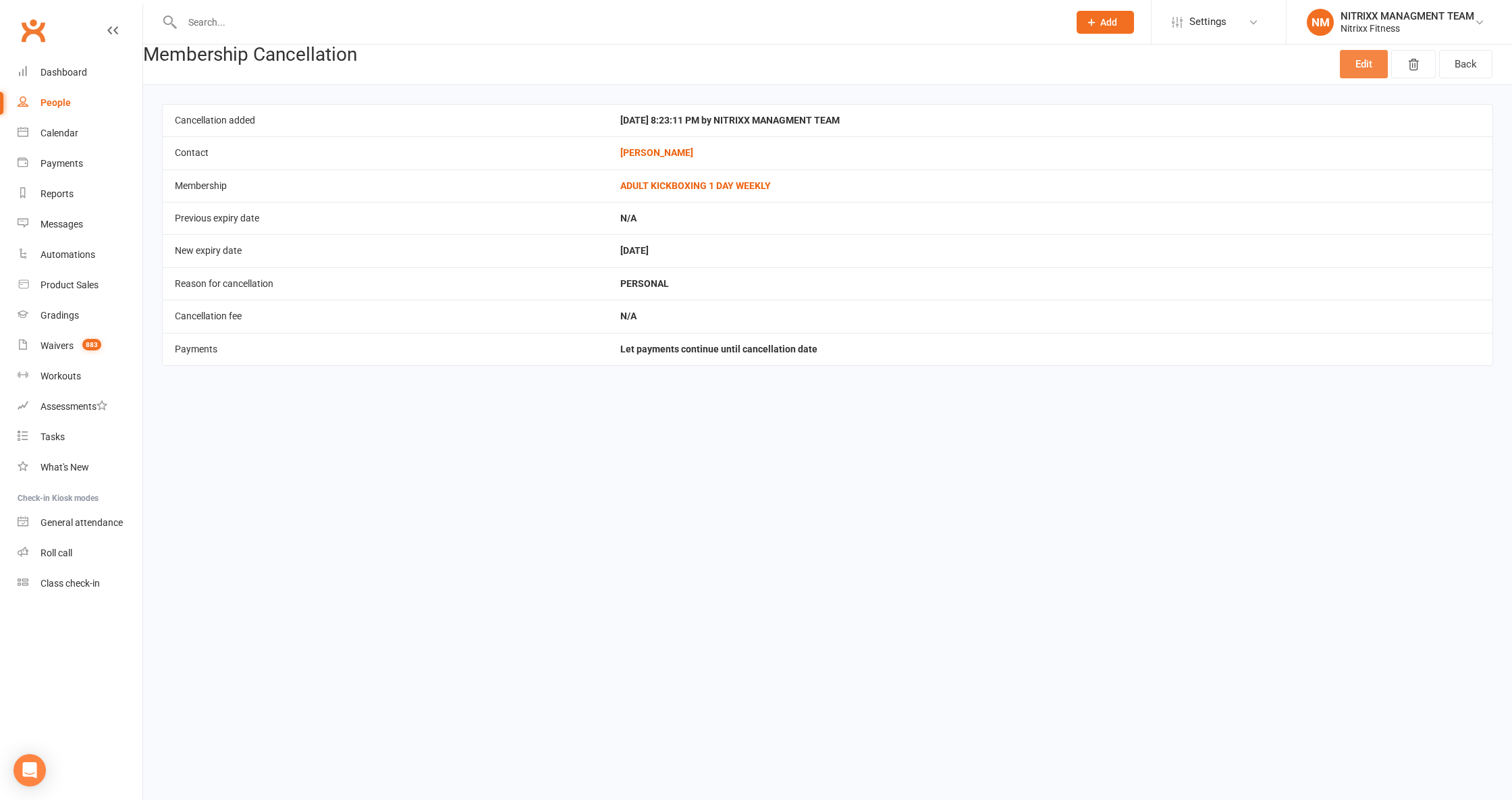
click at [1359, 60] on link "Edit" at bounding box center [1364, 63] width 48 height 28
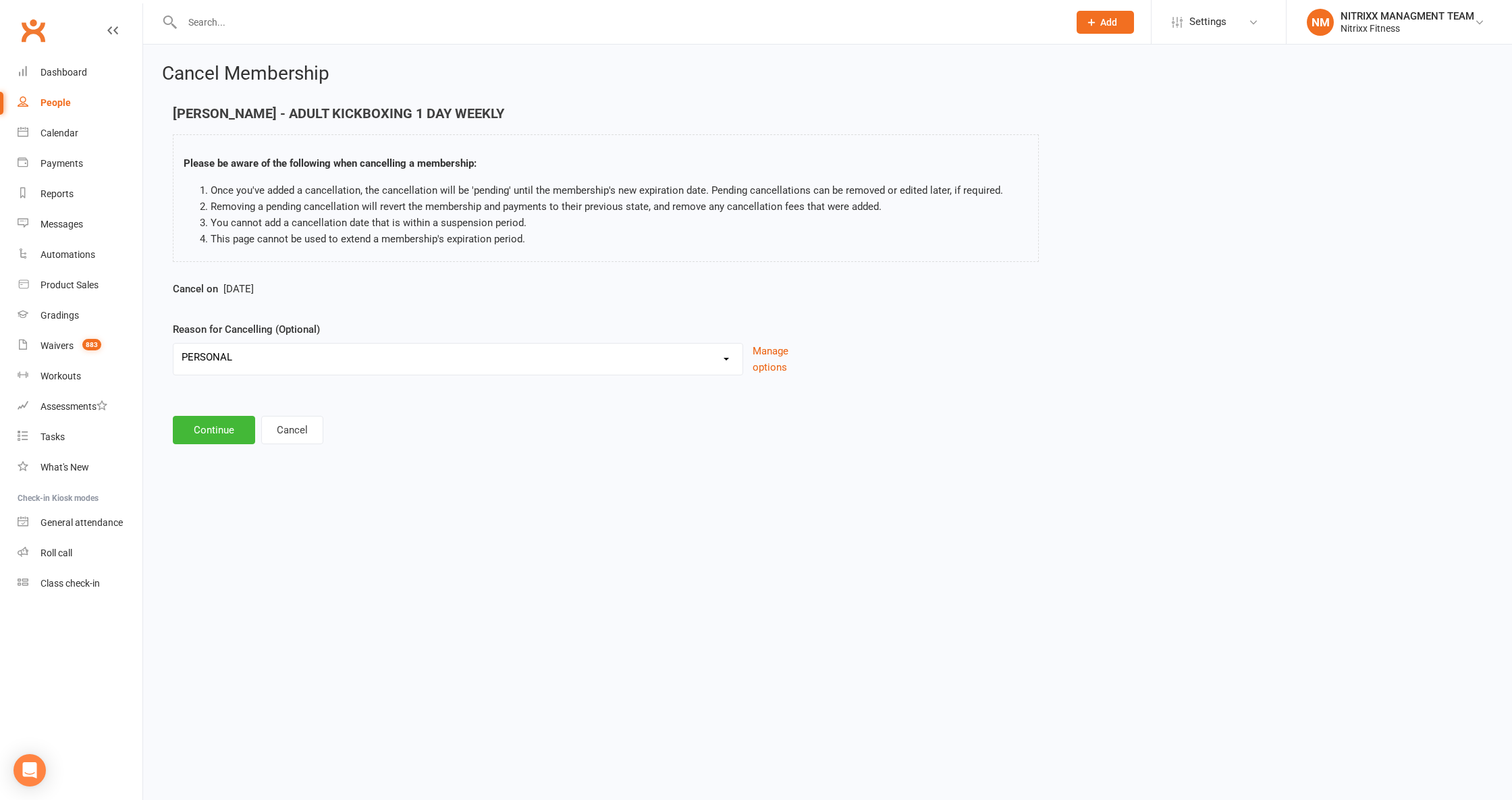
click at [242, 287] on span "Aug 30 2025" at bounding box center [238, 288] width 31 height 12
click at [207, 431] on button "Continue" at bounding box center [213, 429] width 82 height 28
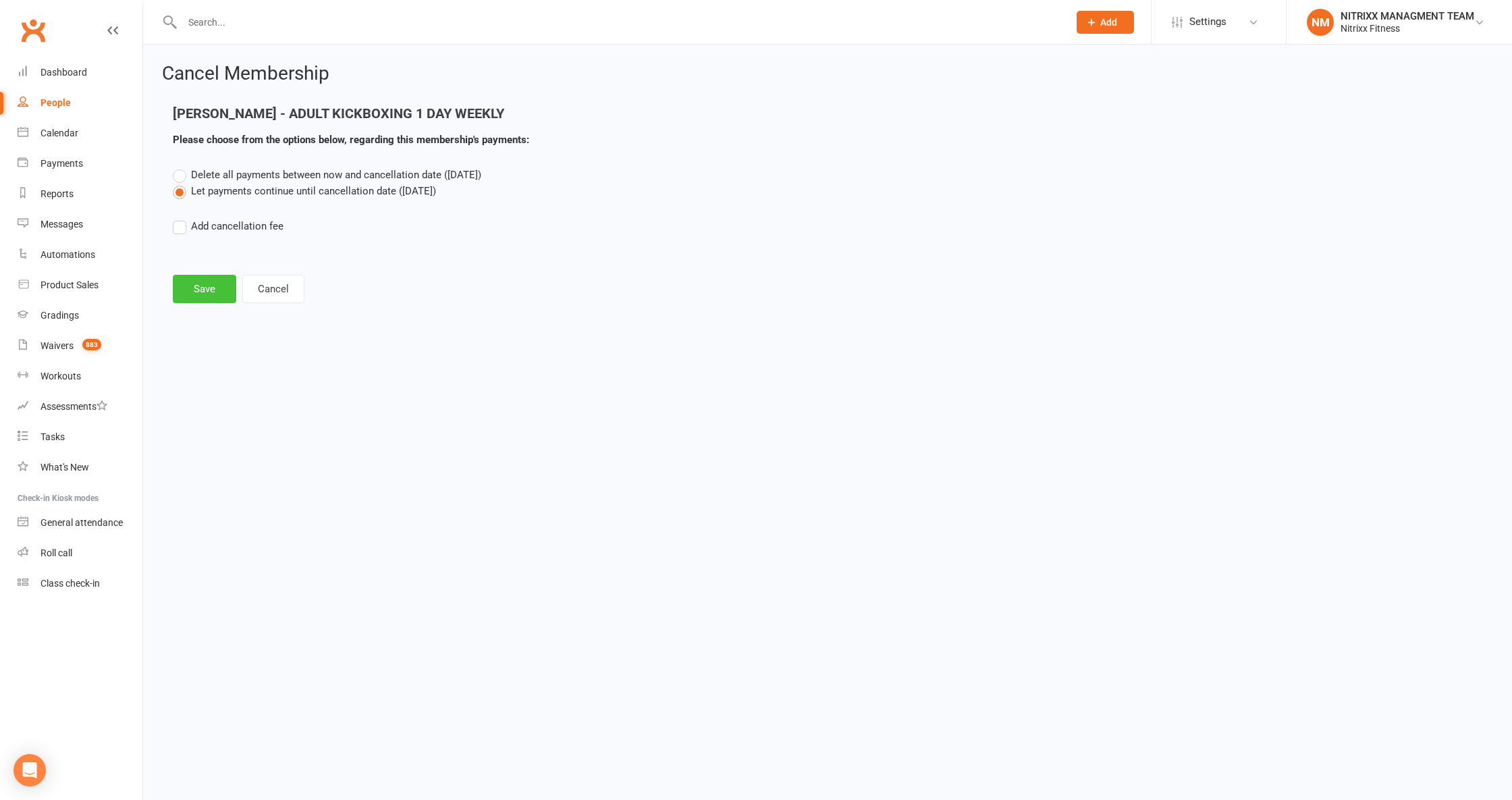
click at [200, 282] on button "Save" at bounding box center [204, 288] width 63 height 28
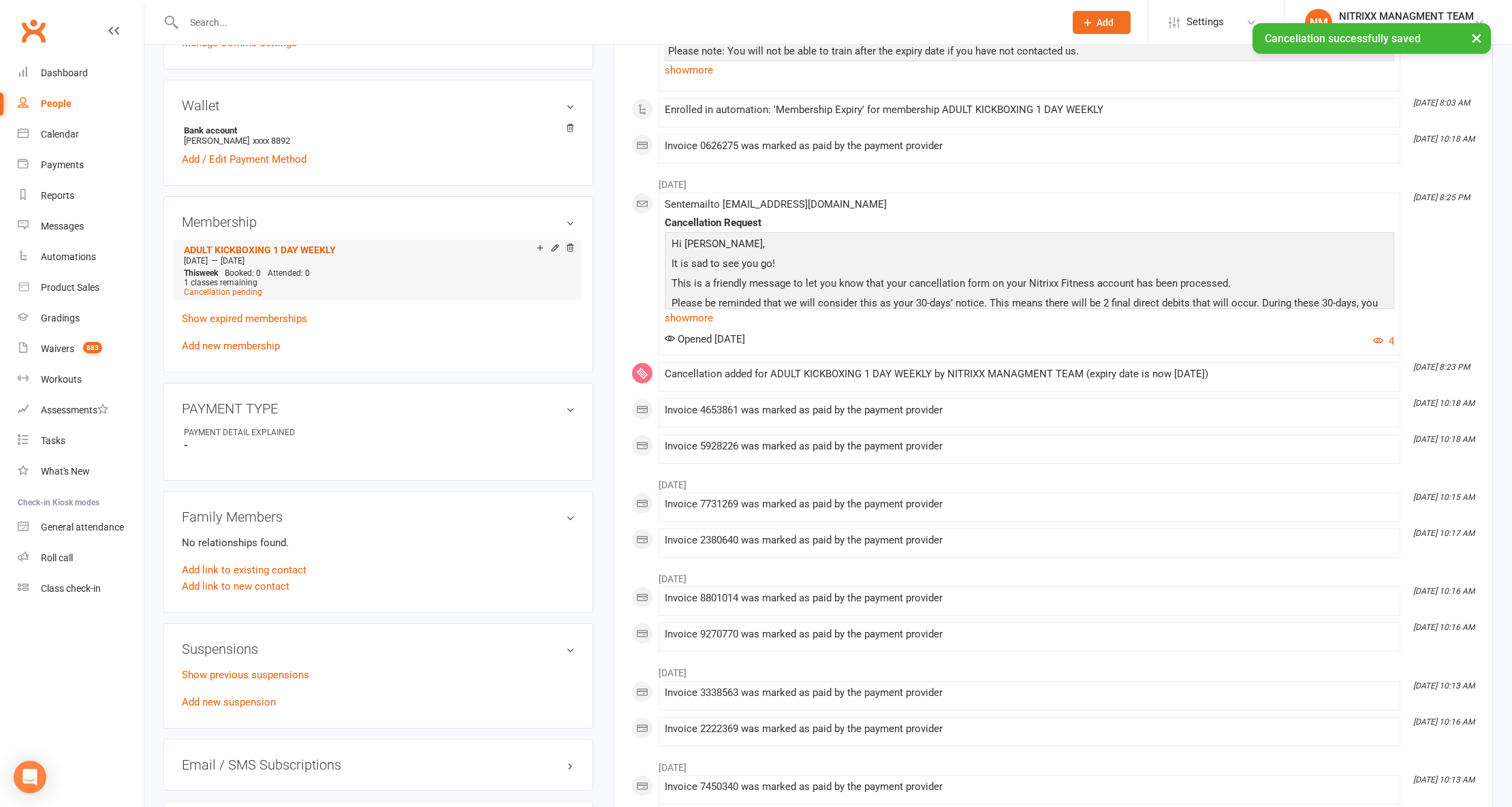
scroll to position [545, 0]
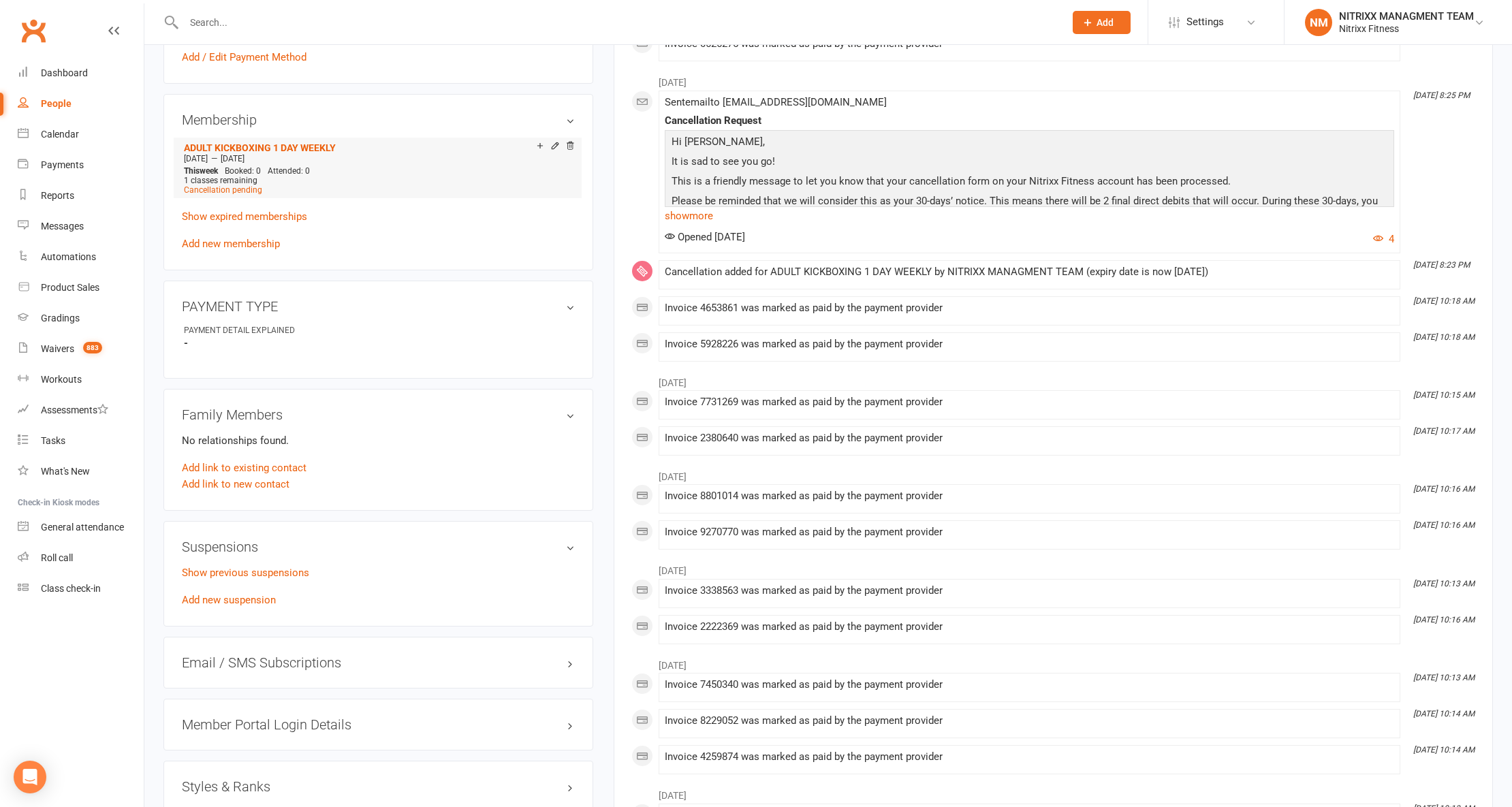
click at [568, 150] on icon at bounding box center [570, 146] width 9 height 9
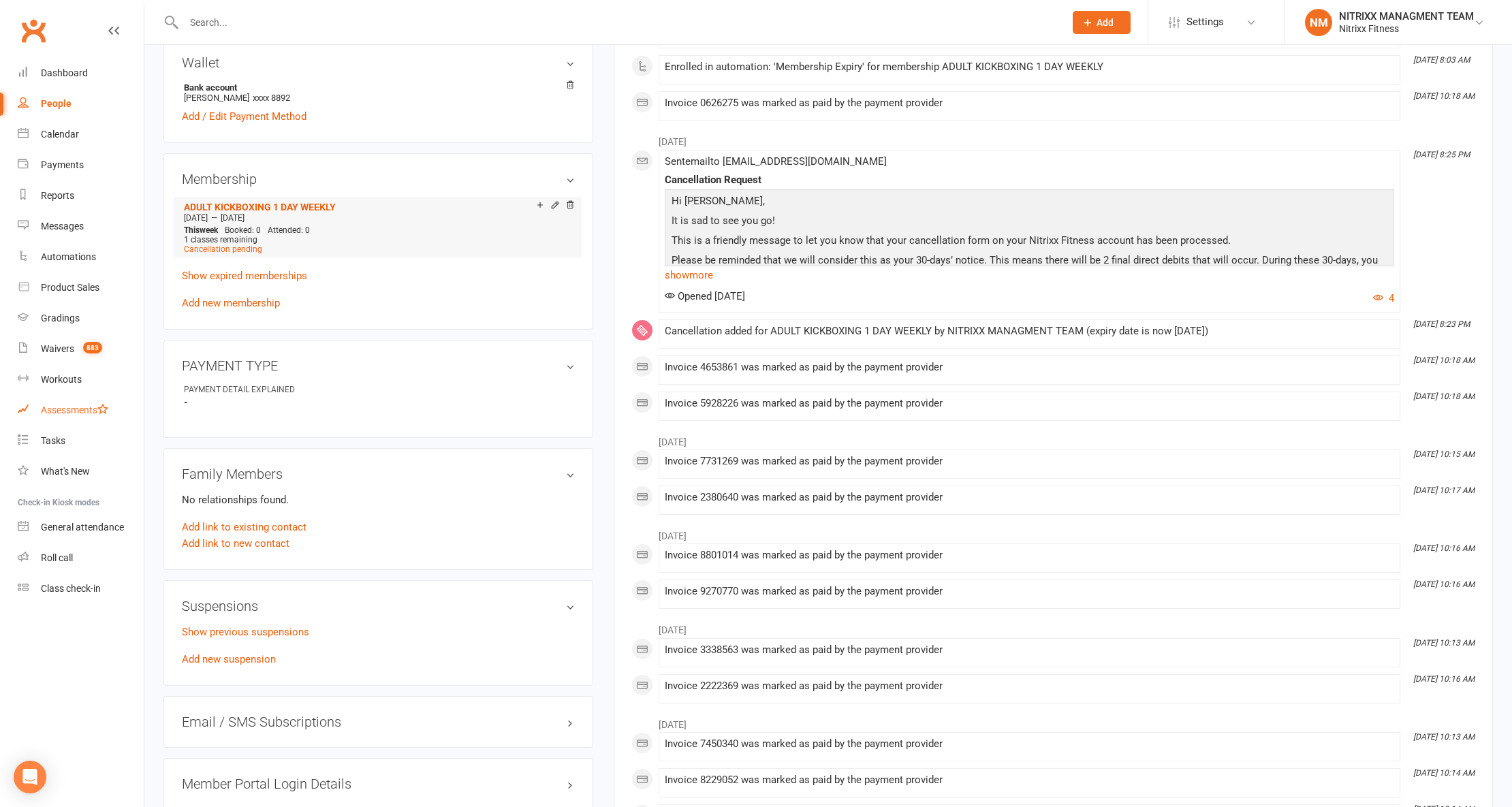
scroll to position [363, 0]
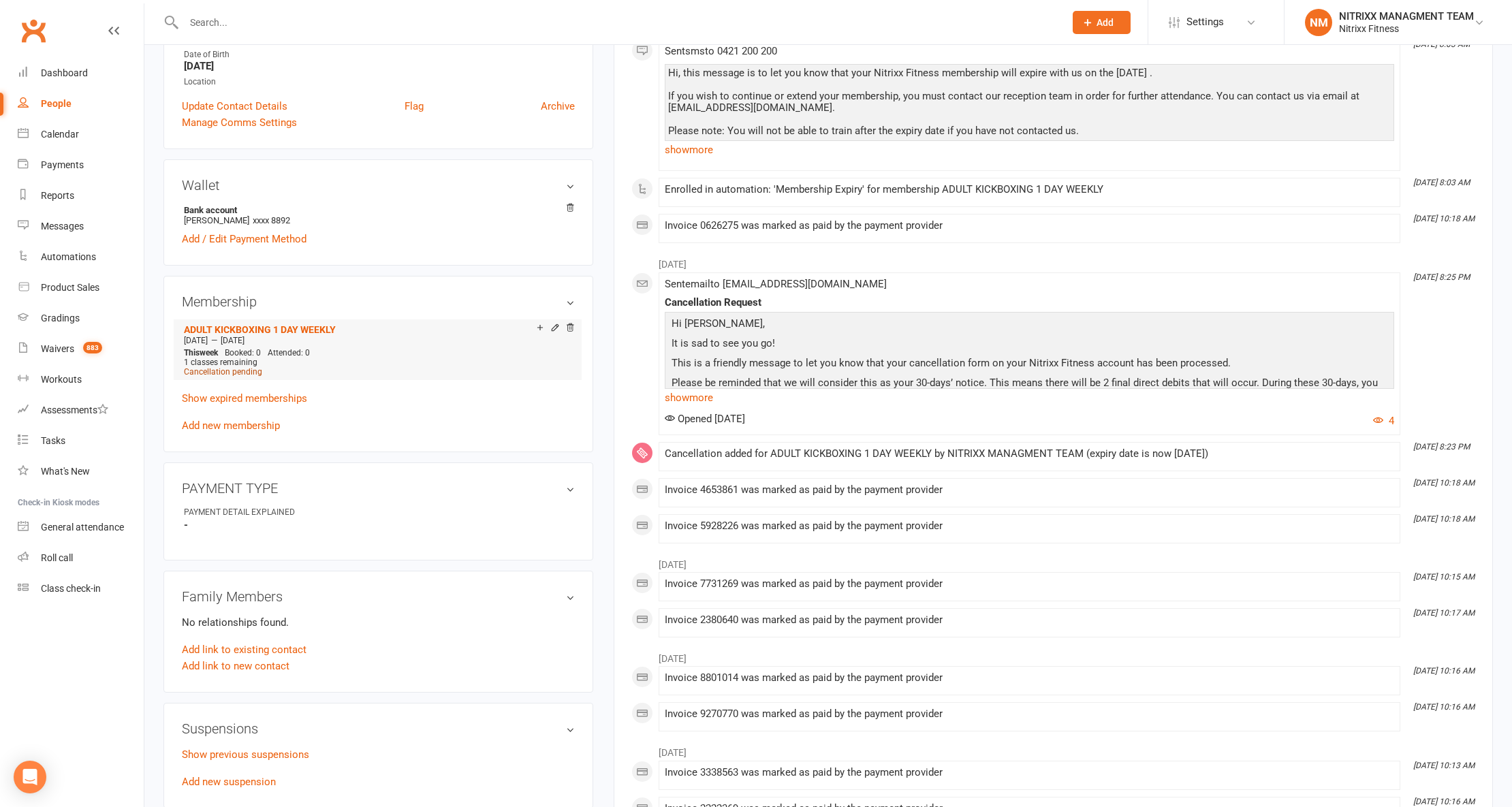
click at [252, 373] on span "Cancellation pending" at bounding box center [223, 372] width 78 height 9
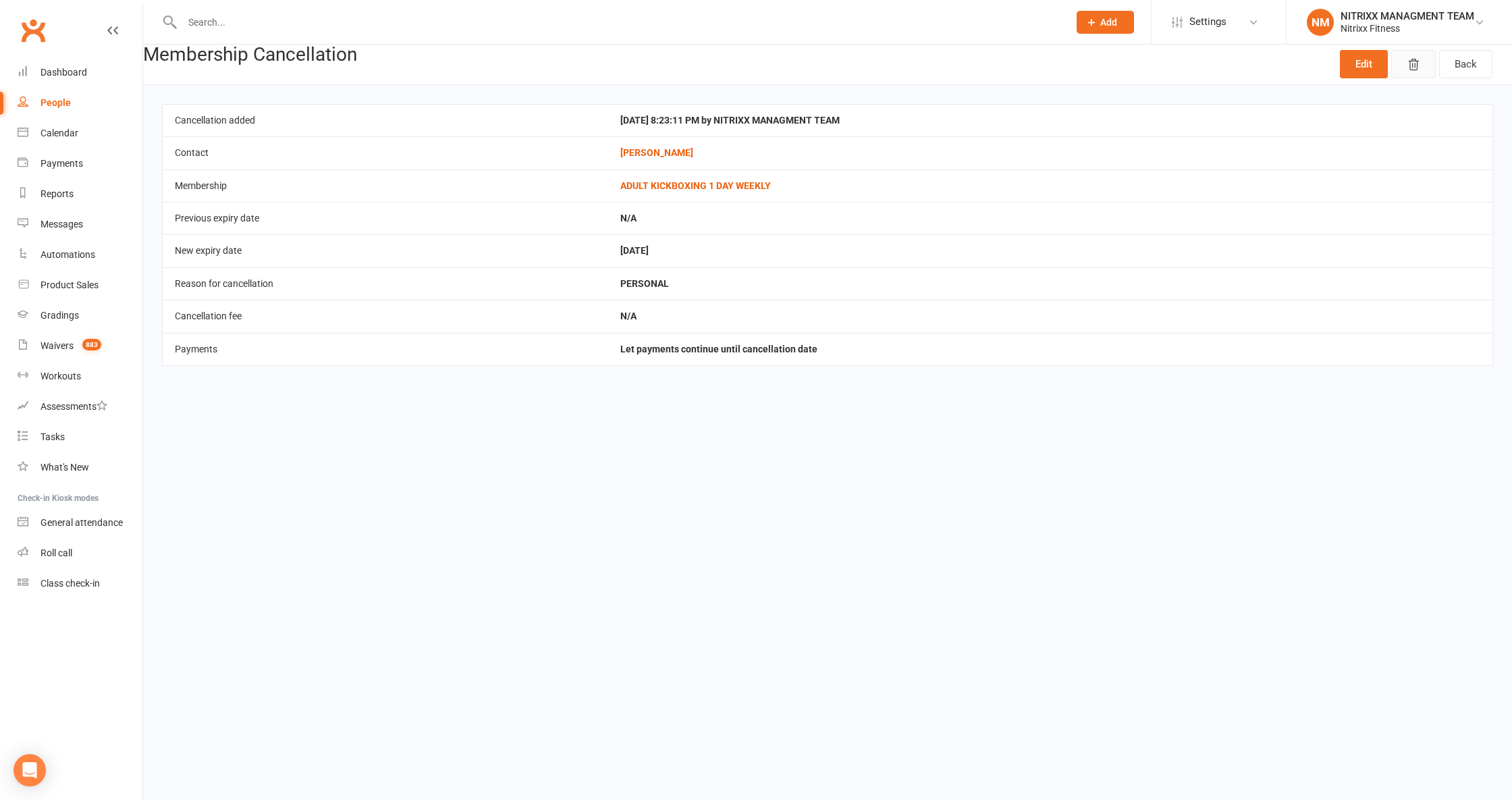
click at [1416, 63] on icon "button" at bounding box center [1414, 65] width 9 height 11
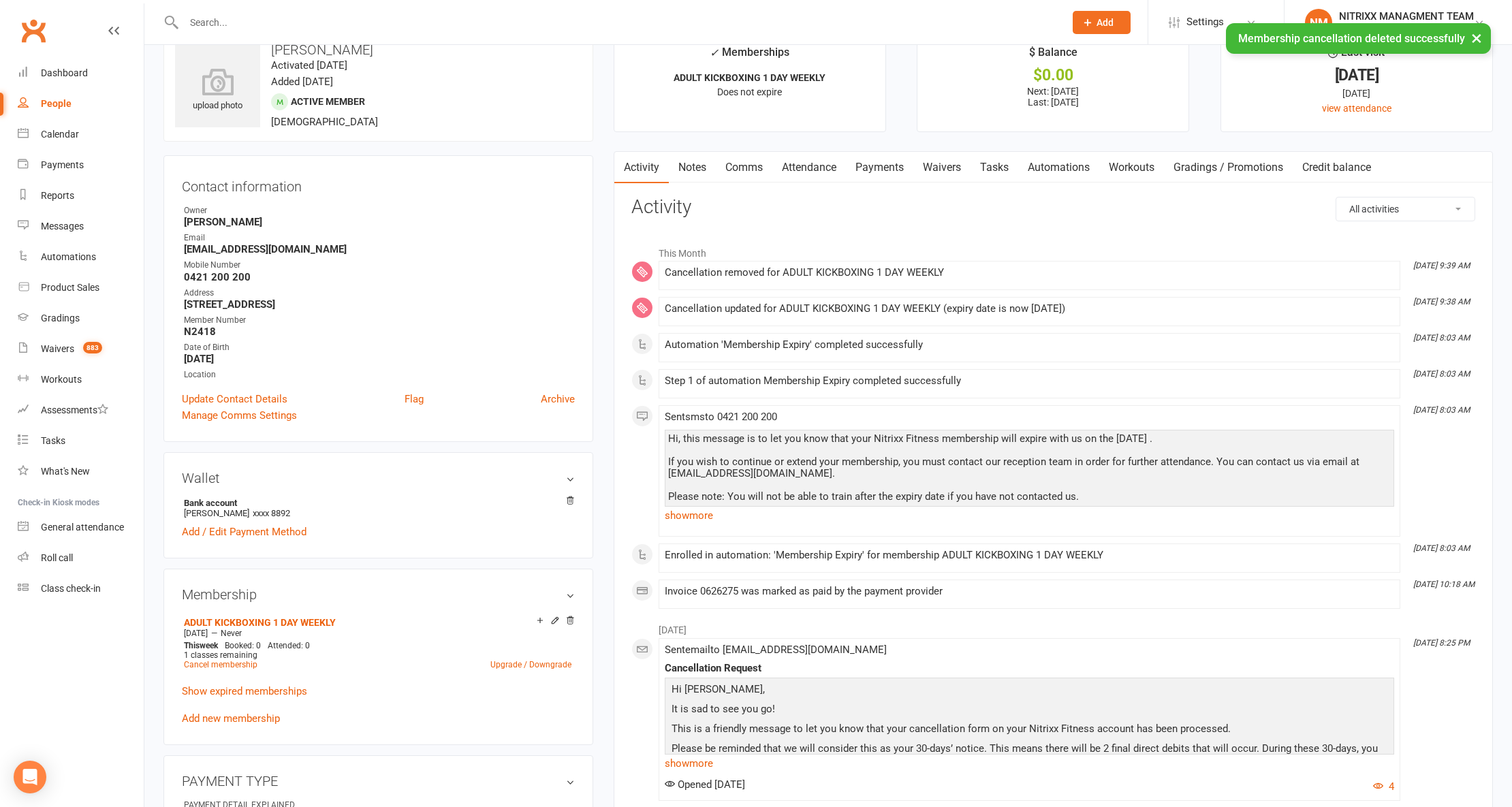
scroll to position [90, 0]
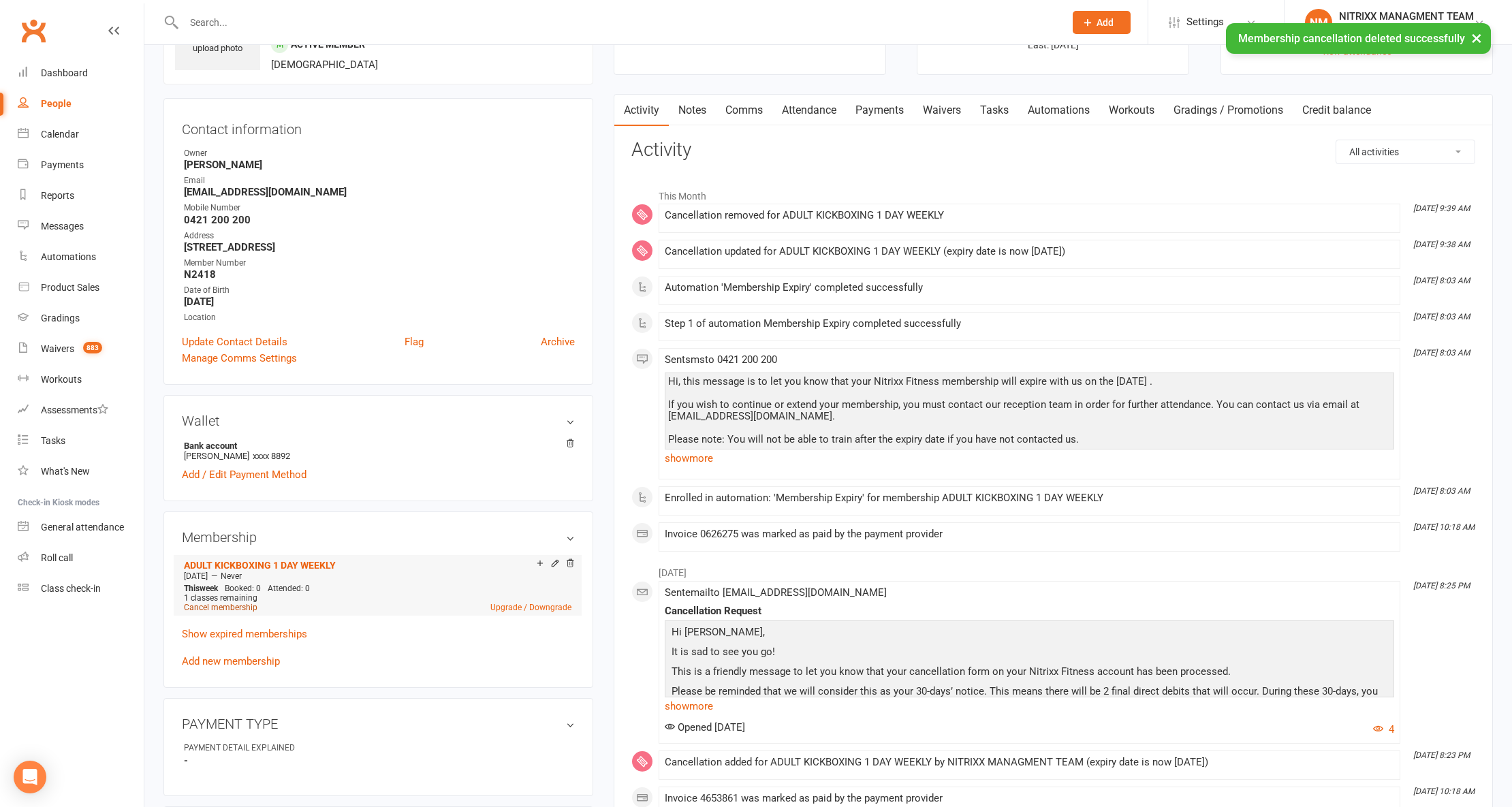
click at [220, 611] on link "Cancel membership" at bounding box center [221, 608] width 74 height 9
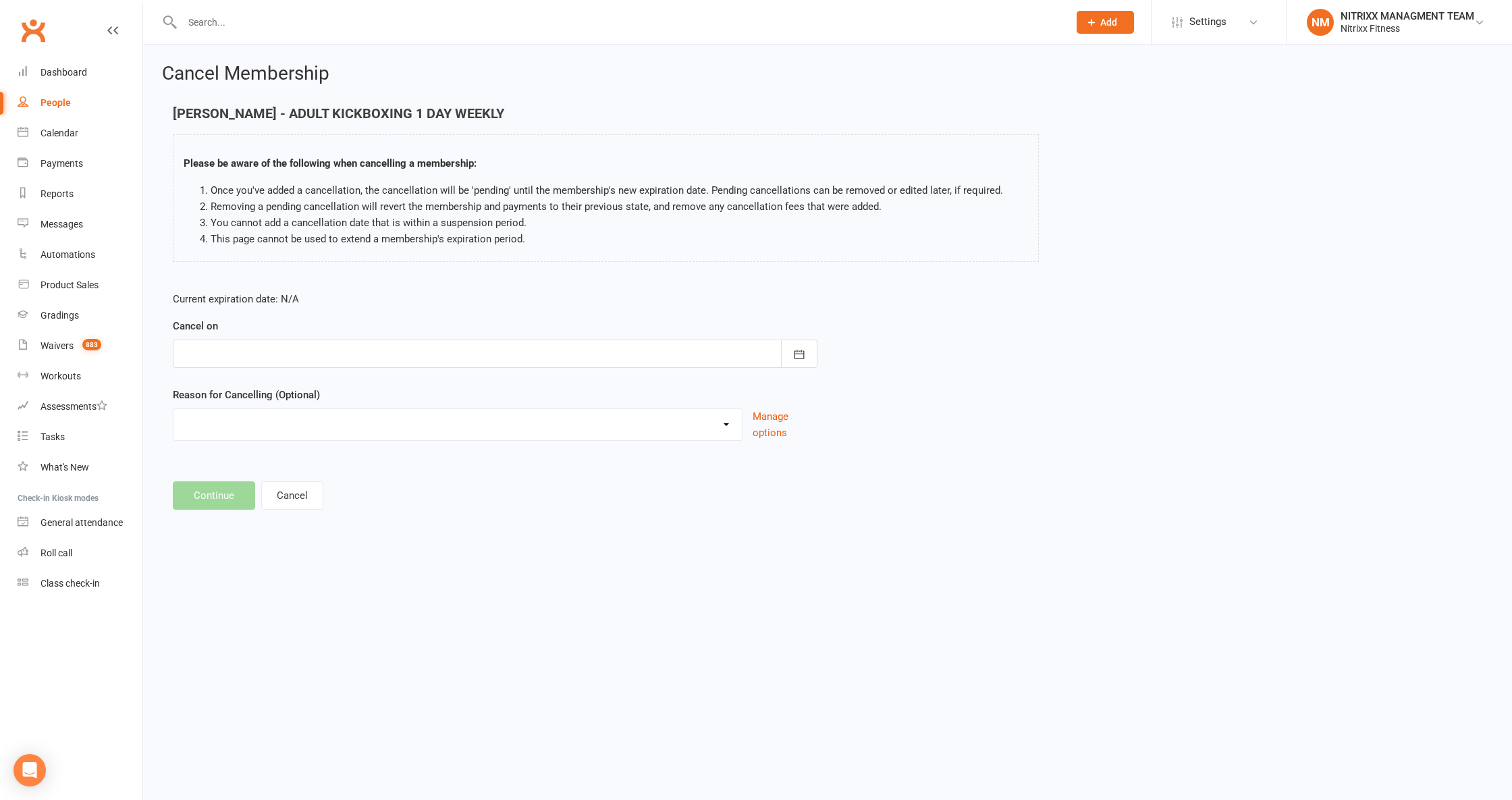
click at [429, 365] on div at bounding box center [495, 353] width 645 height 28
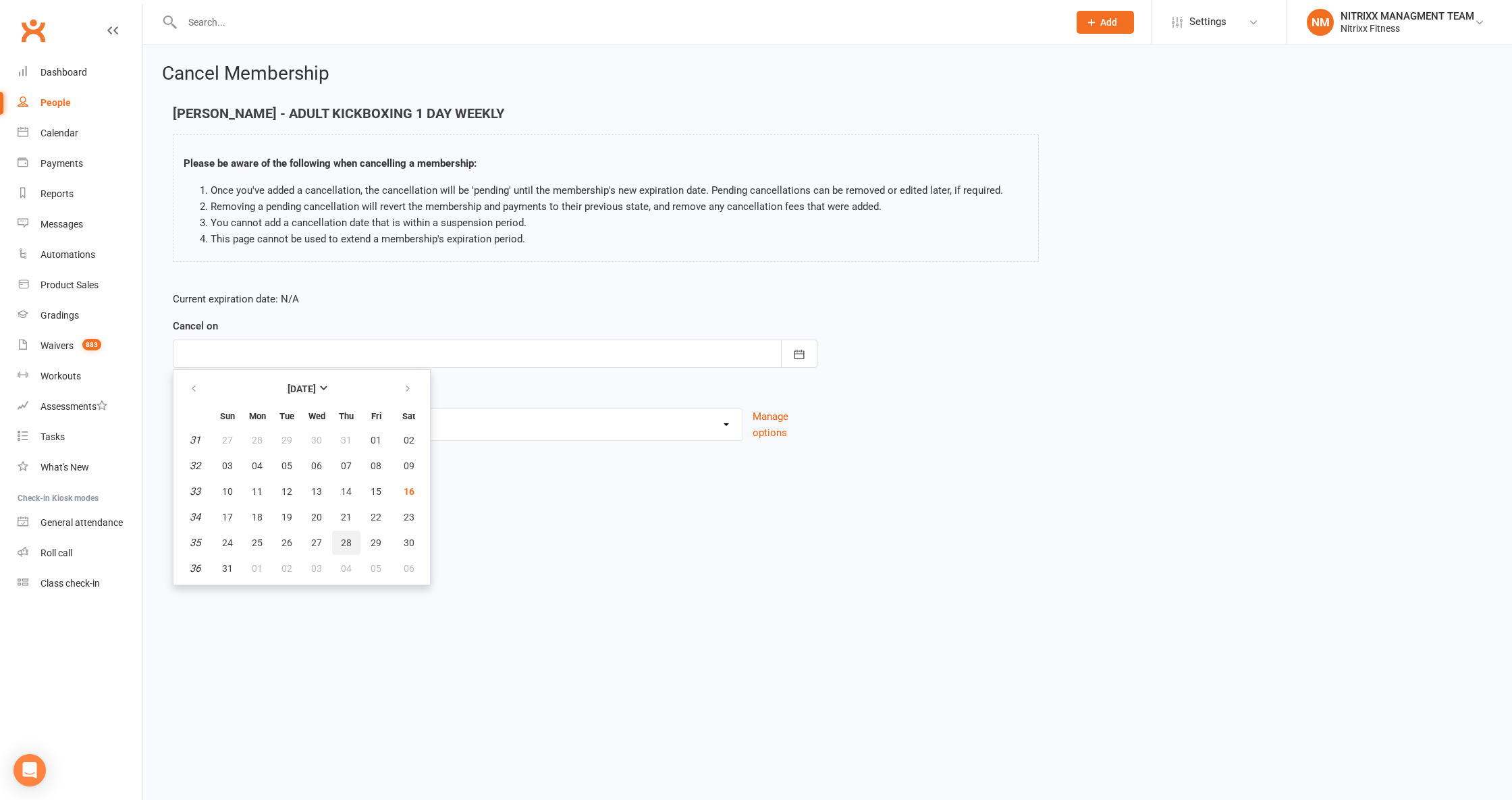
click at [341, 541] on span "28" at bounding box center [346, 543] width 11 height 11
type input "28 Aug 2025"
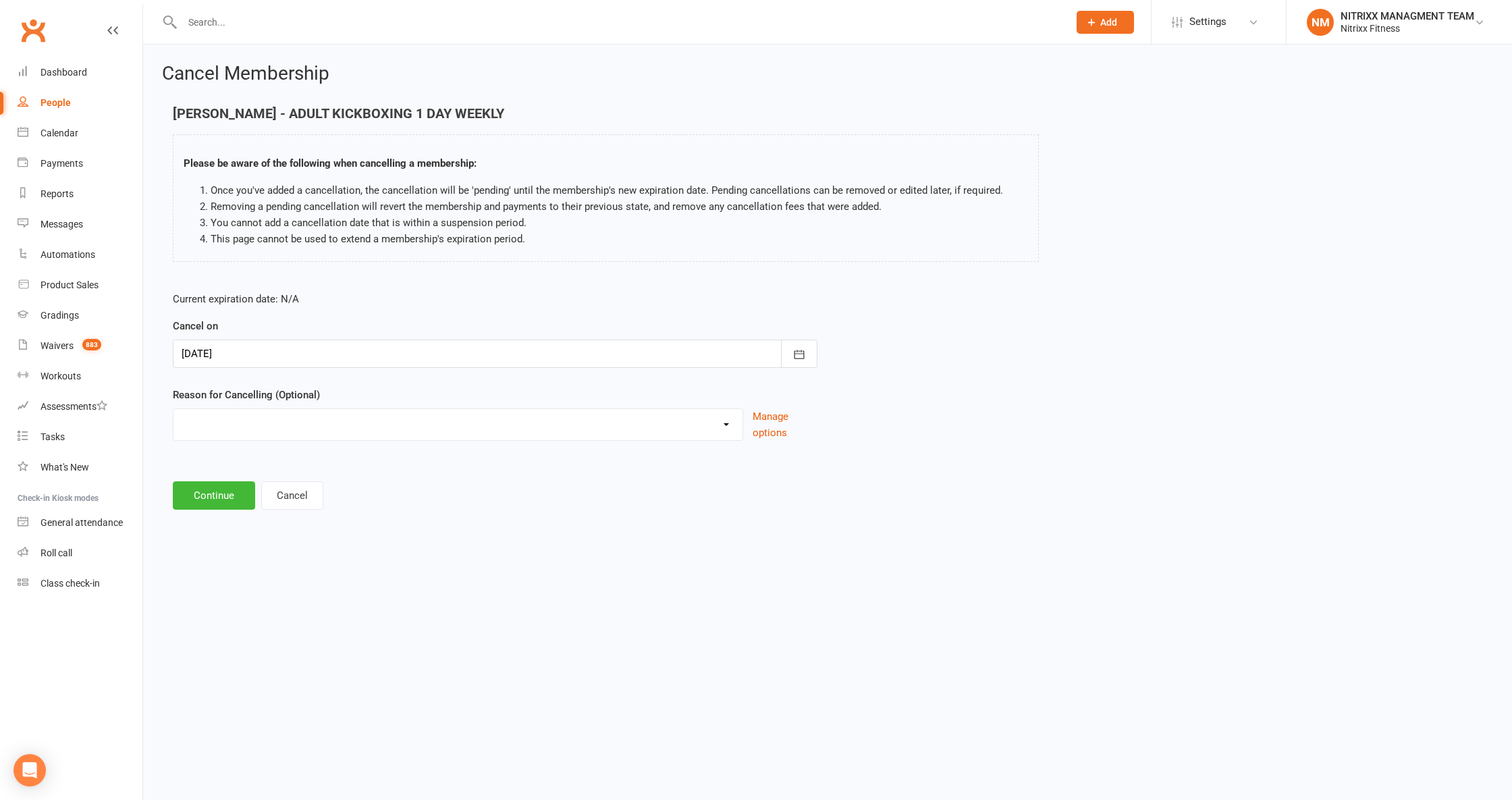
click at [287, 425] on select "CHANGE OF LIVING LOCATION Holiday Injury PERSONAL UPGRADING Other reason" at bounding box center [458, 423] width 569 height 27
select select "3"
click at [173, 410] on select "CHANGE OF LIVING LOCATION Holiday Injury PERSONAL UPGRADING Other reason" at bounding box center [458, 423] width 569 height 27
click at [213, 502] on button "Continue" at bounding box center [213, 495] width 82 height 28
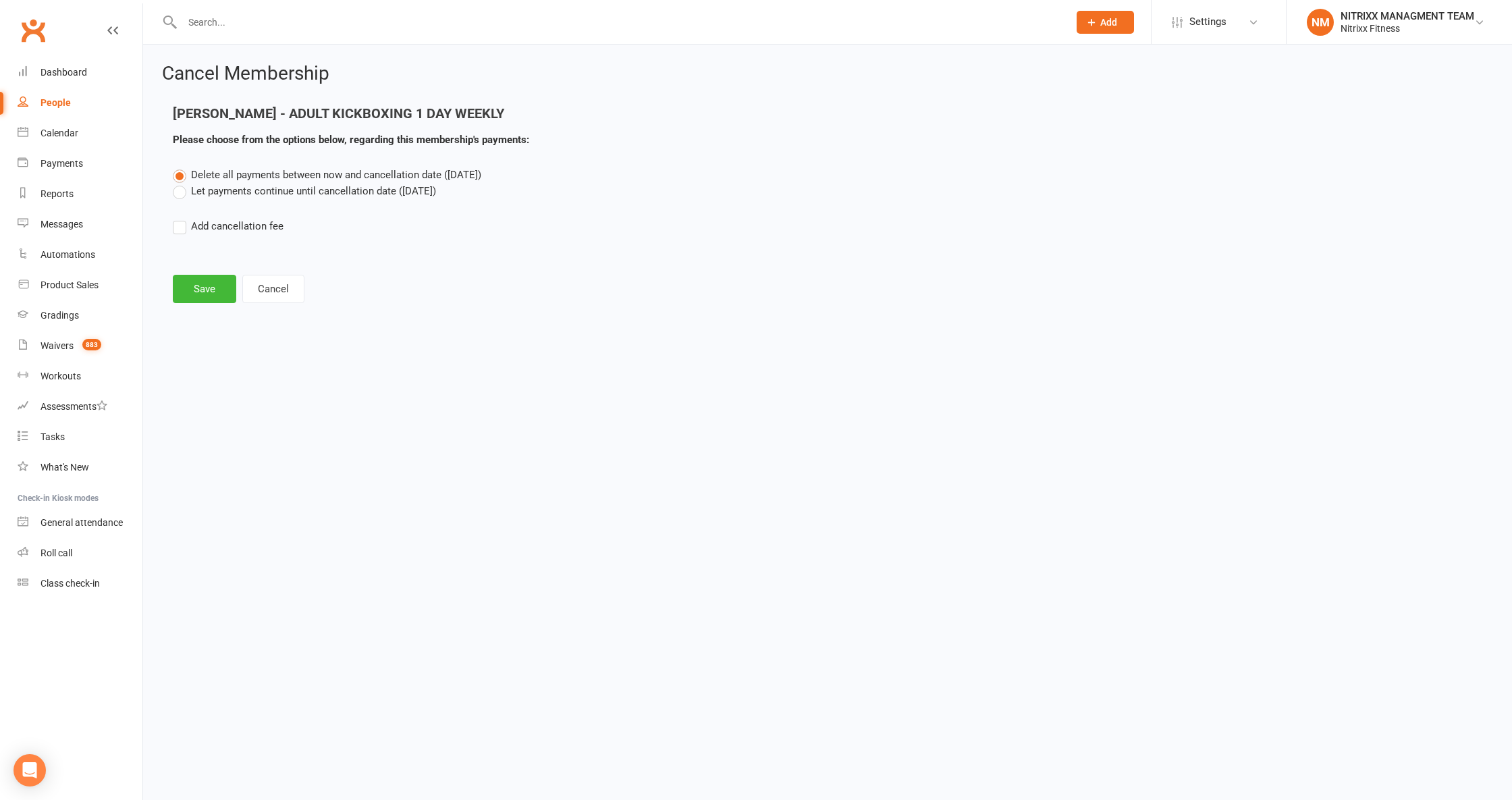
click at [186, 192] on label "Let payments continue until cancellation date (Aug 28, 2025)" at bounding box center [304, 191] width 264 height 16
click at [182, 183] on input "Let payments continue until cancellation date (Aug 28, 2025)" at bounding box center [177, 183] width 9 height 0
click at [197, 286] on button "Save" at bounding box center [204, 288] width 63 height 28
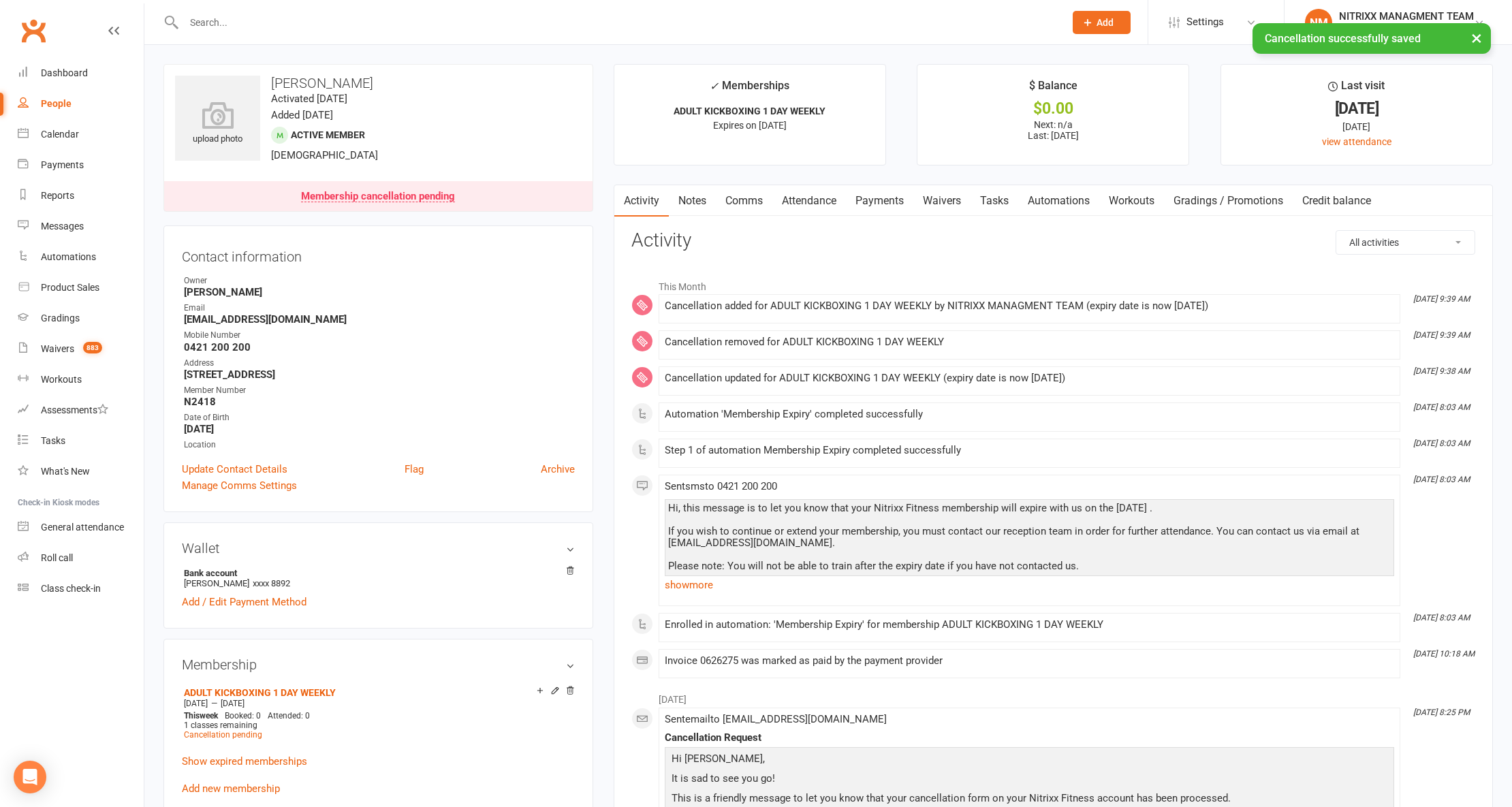
scroll to position [90, 0]
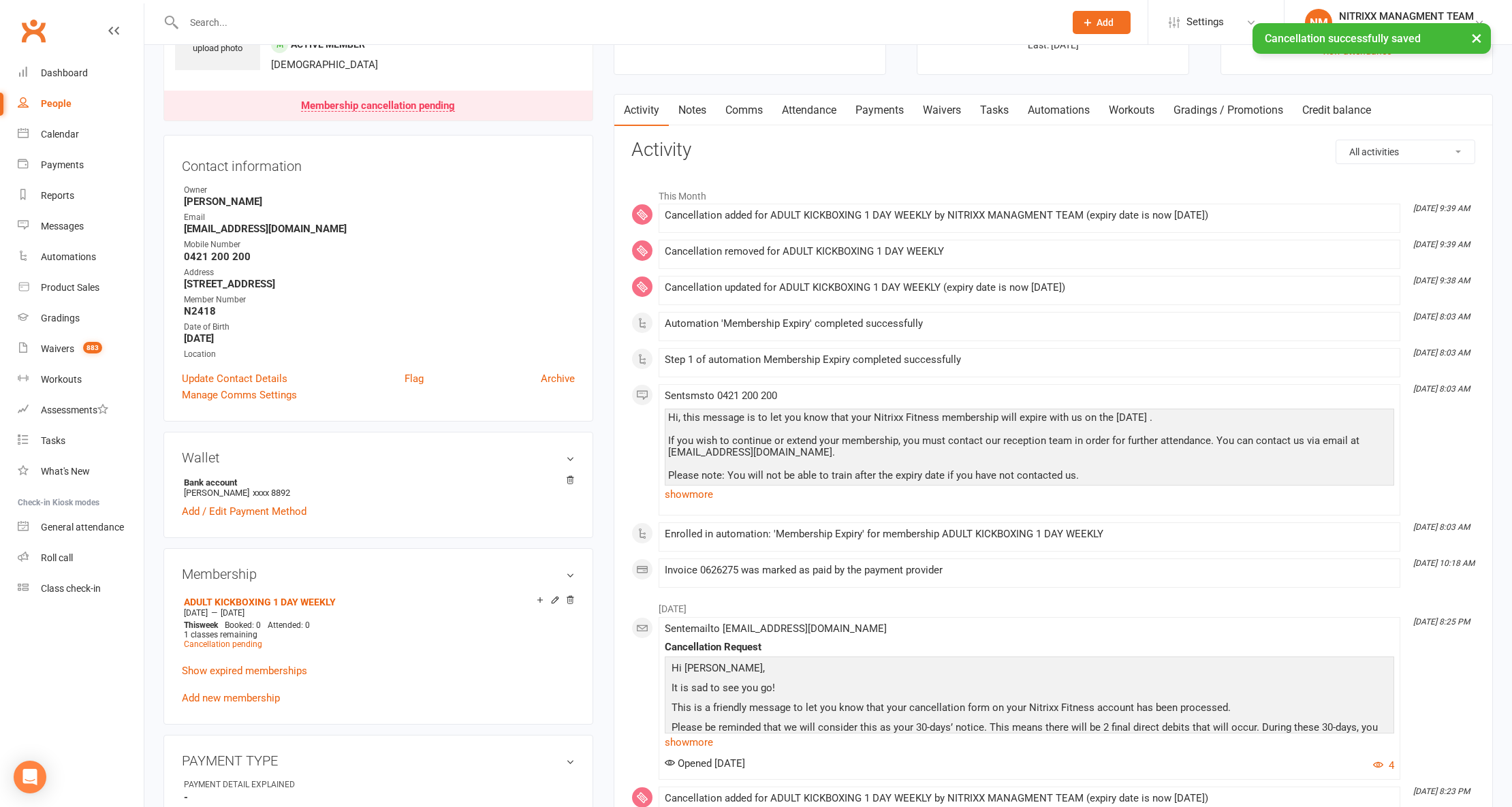
click at [891, 113] on link "Payments" at bounding box center [879, 110] width 67 height 31
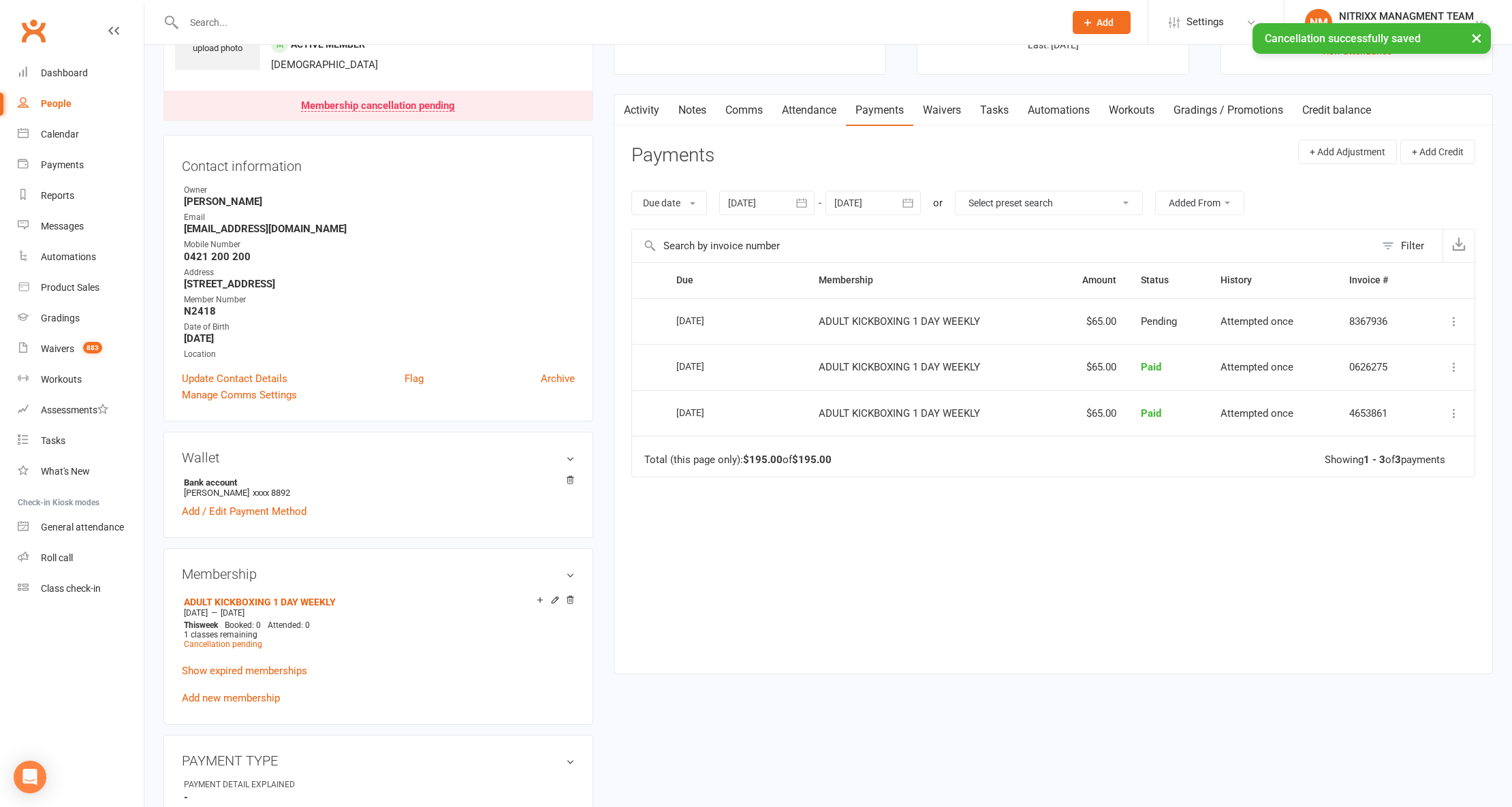
click at [691, 115] on link "Notes" at bounding box center [693, 110] width 47 height 31
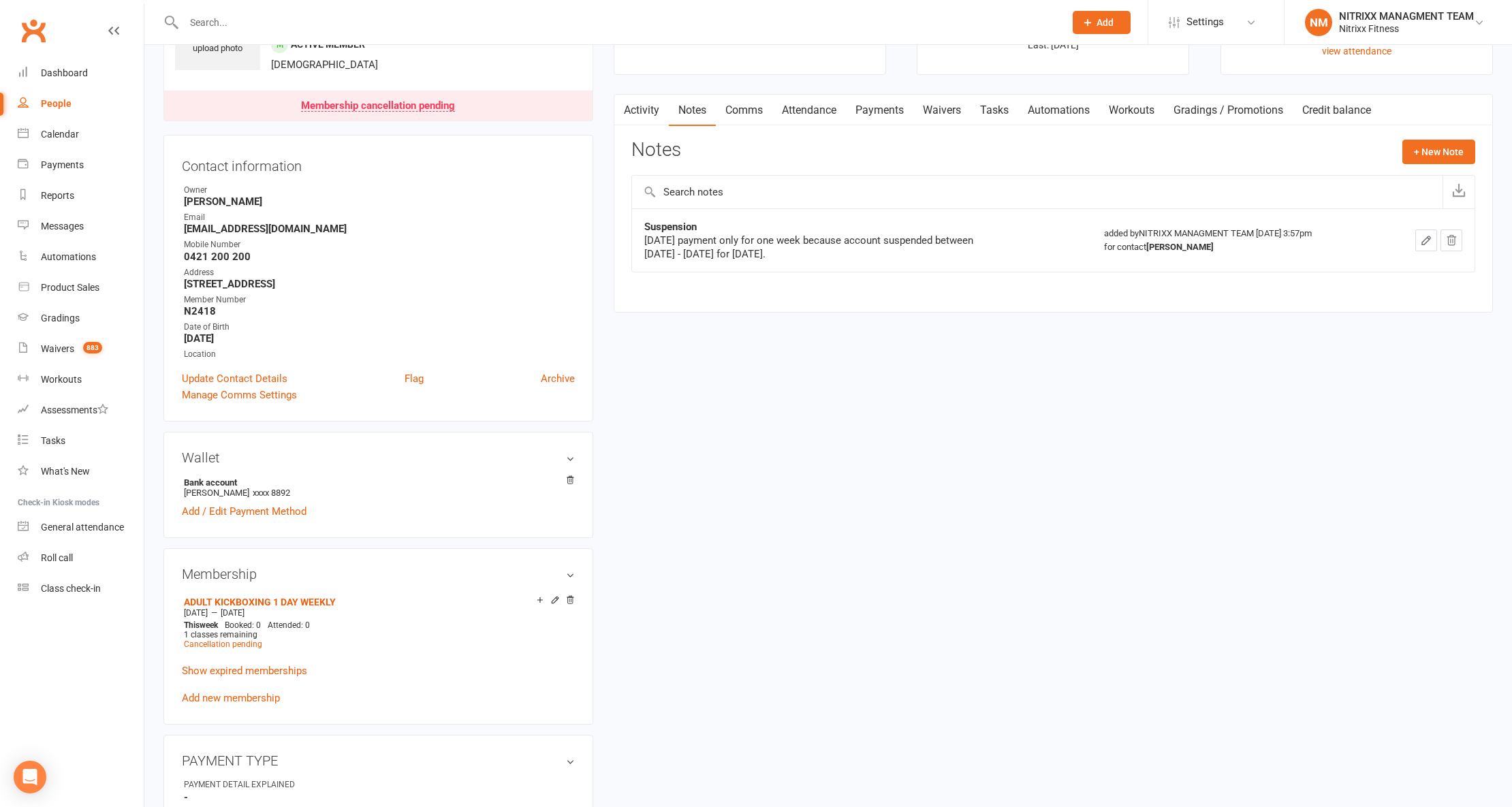
click at [616, 112] on button "button" at bounding box center [622, 110] width 17 height 31
click at [627, 115] on icon "button" at bounding box center [622, 108] width 8 height 15
click at [654, 109] on link "Activity" at bounding box center [642, 110] width 55 height 31
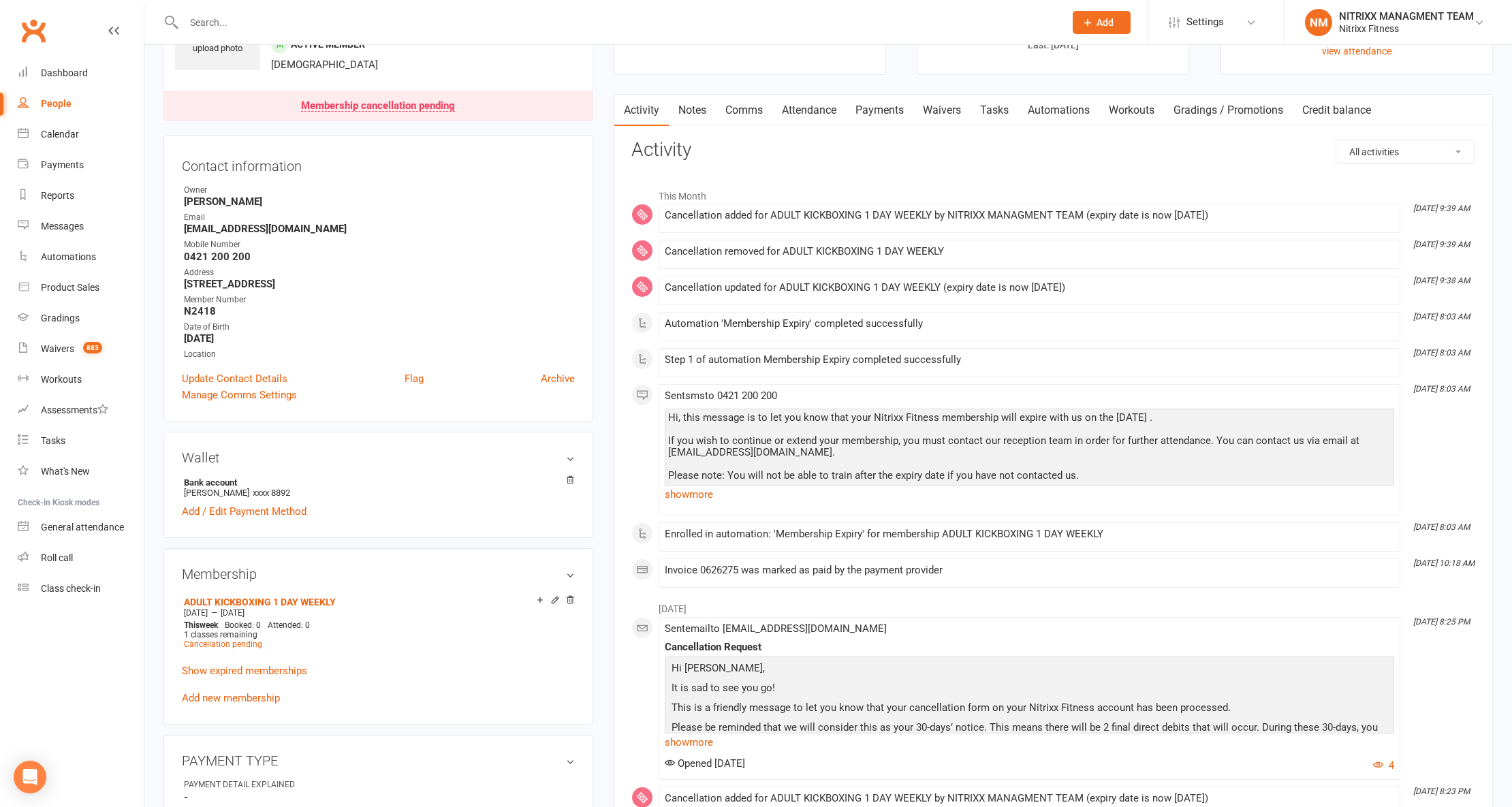
click at [1018, 107] on link "Tasks" at bounding box center [994, 110] width 47 height 31
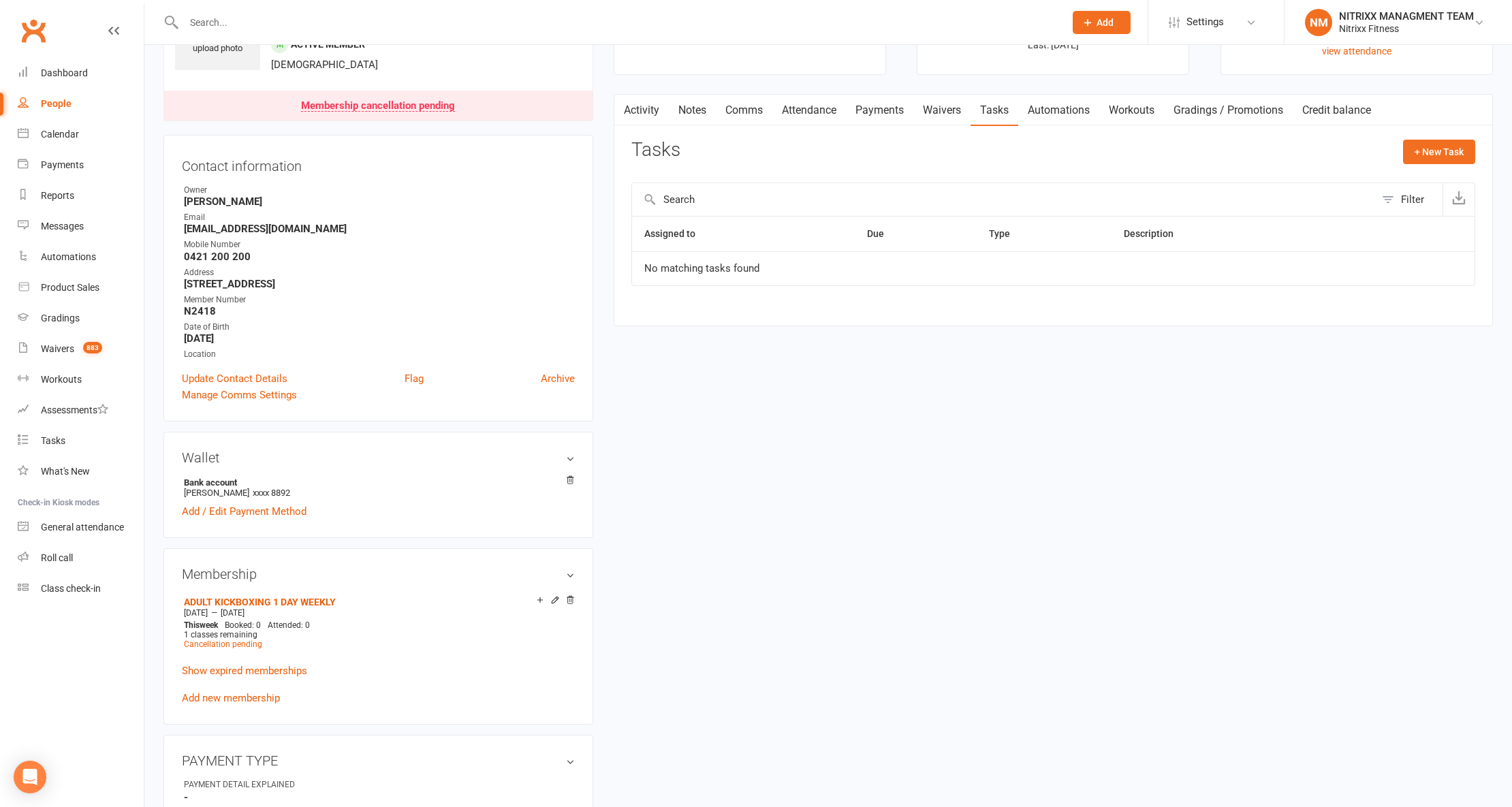
click at [917, 123] on link "Waivers" at bounding box center [941, 110] width 57 height 31
click at [851, 116] on link "Payments" at bounding box center [879, 110] width 67 height 31
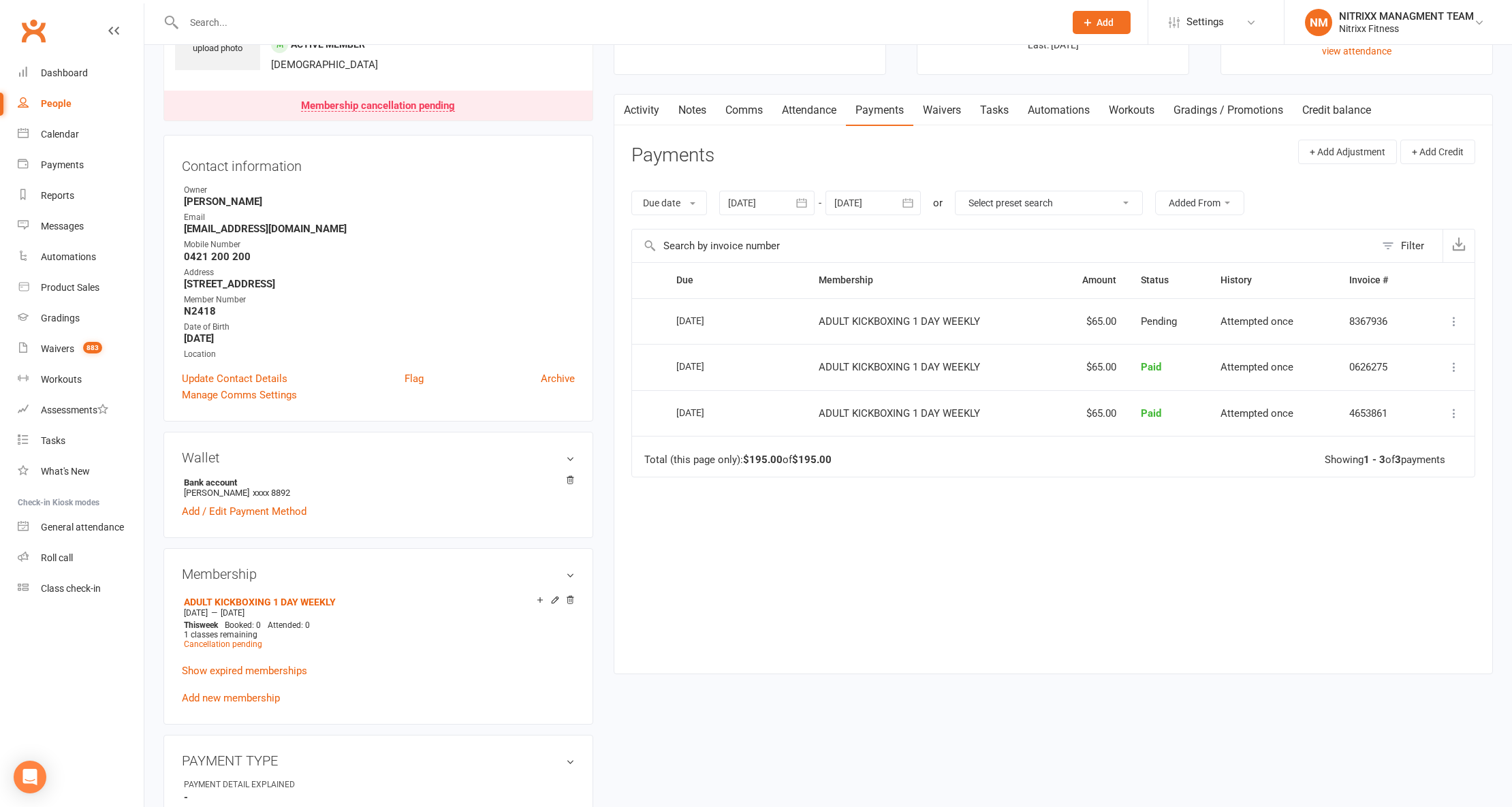
click at [767, 116] on link "Comms" at bounding box center [745, 110] width 57 height 31
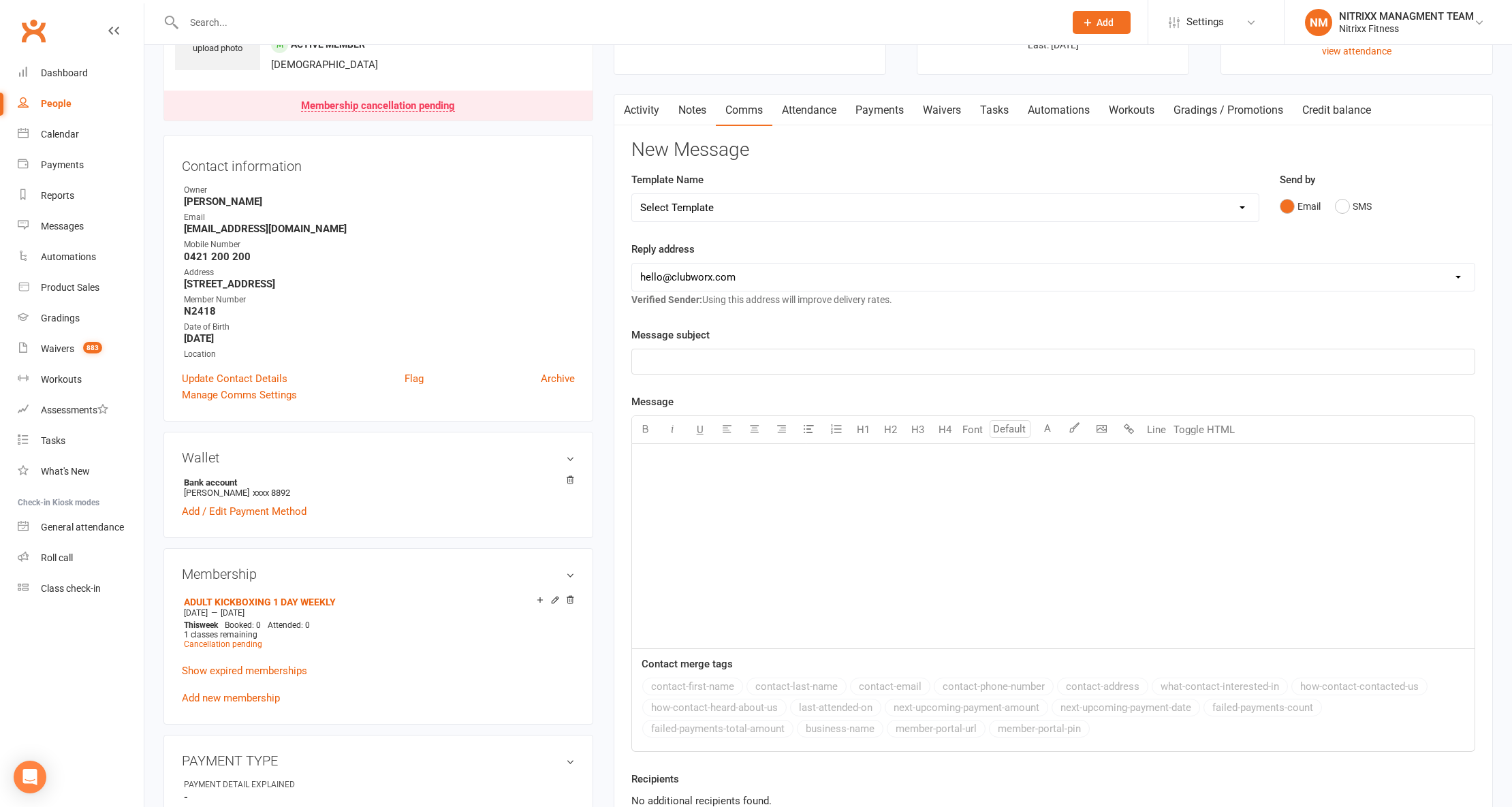
click at [694, 112] on link "Notes" at bounding box center [693, 110] width 47 height 31
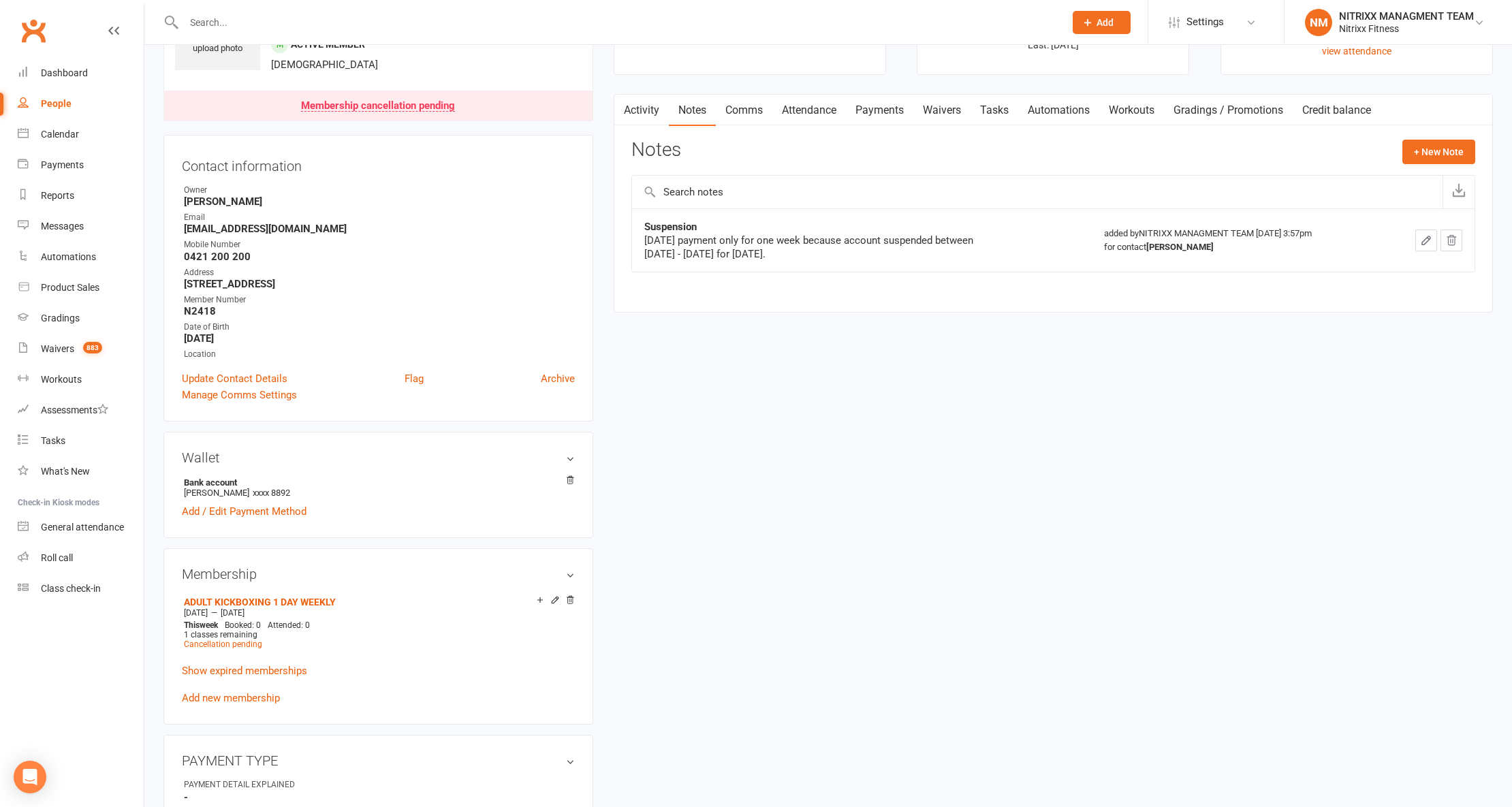
click at [779, 93] on main "✓ Memberships ADULT KICKBOXING 1 DAY WEEKLY Expires on 27th August, 2025 $ Bala…" at bounding box center [1053, 149] width 900 height 352
click at [758, 107] on link "Comms" at bounding box center [745, 110] width 57 height 31
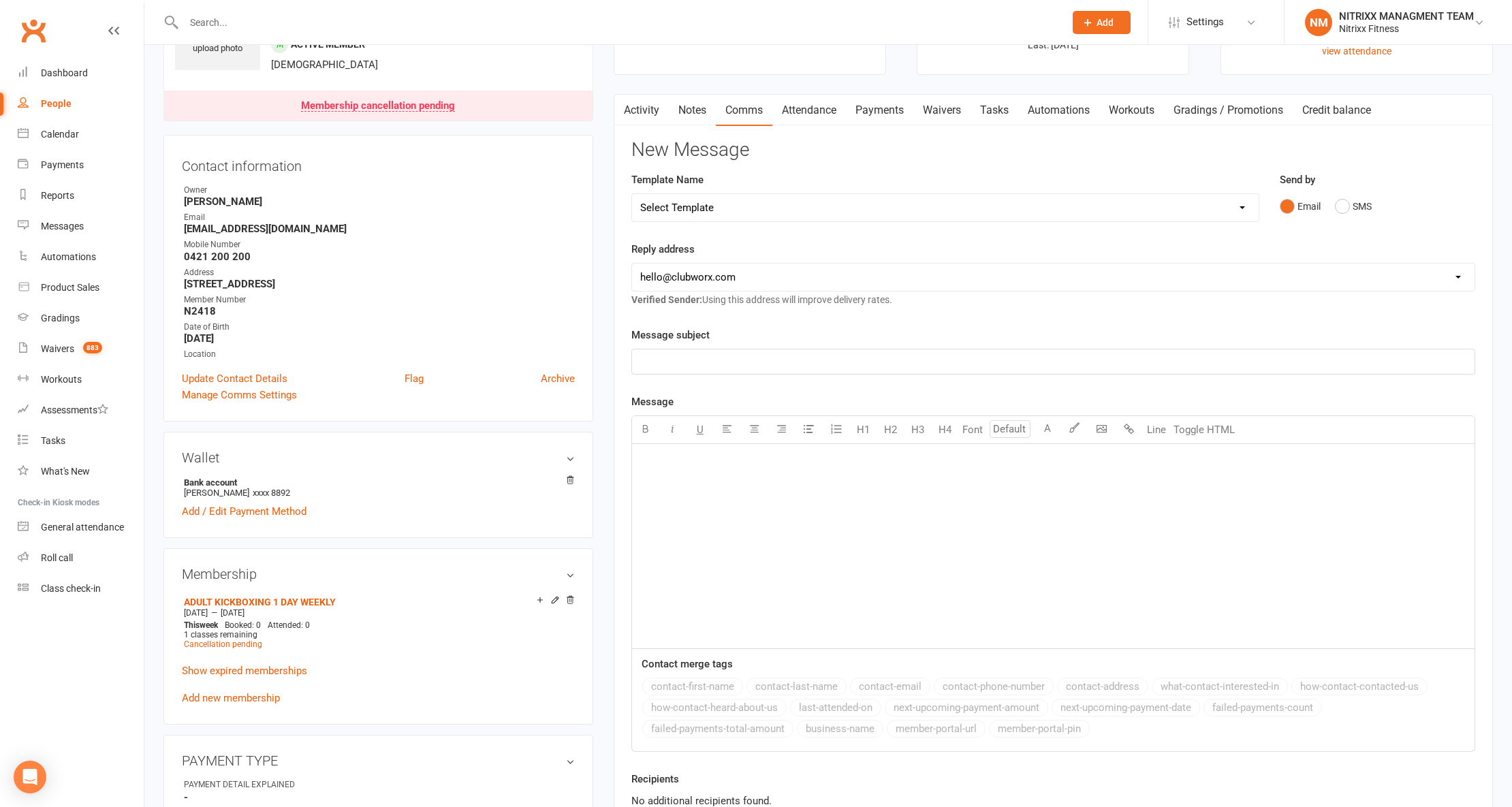
click at [1326, 199] on div "Email SMS" at bounding box center [1378, 206] width 196 height 26
click at [1342, 202] on button "SMS" at bounding box center [1353, 206] width 36 height 26
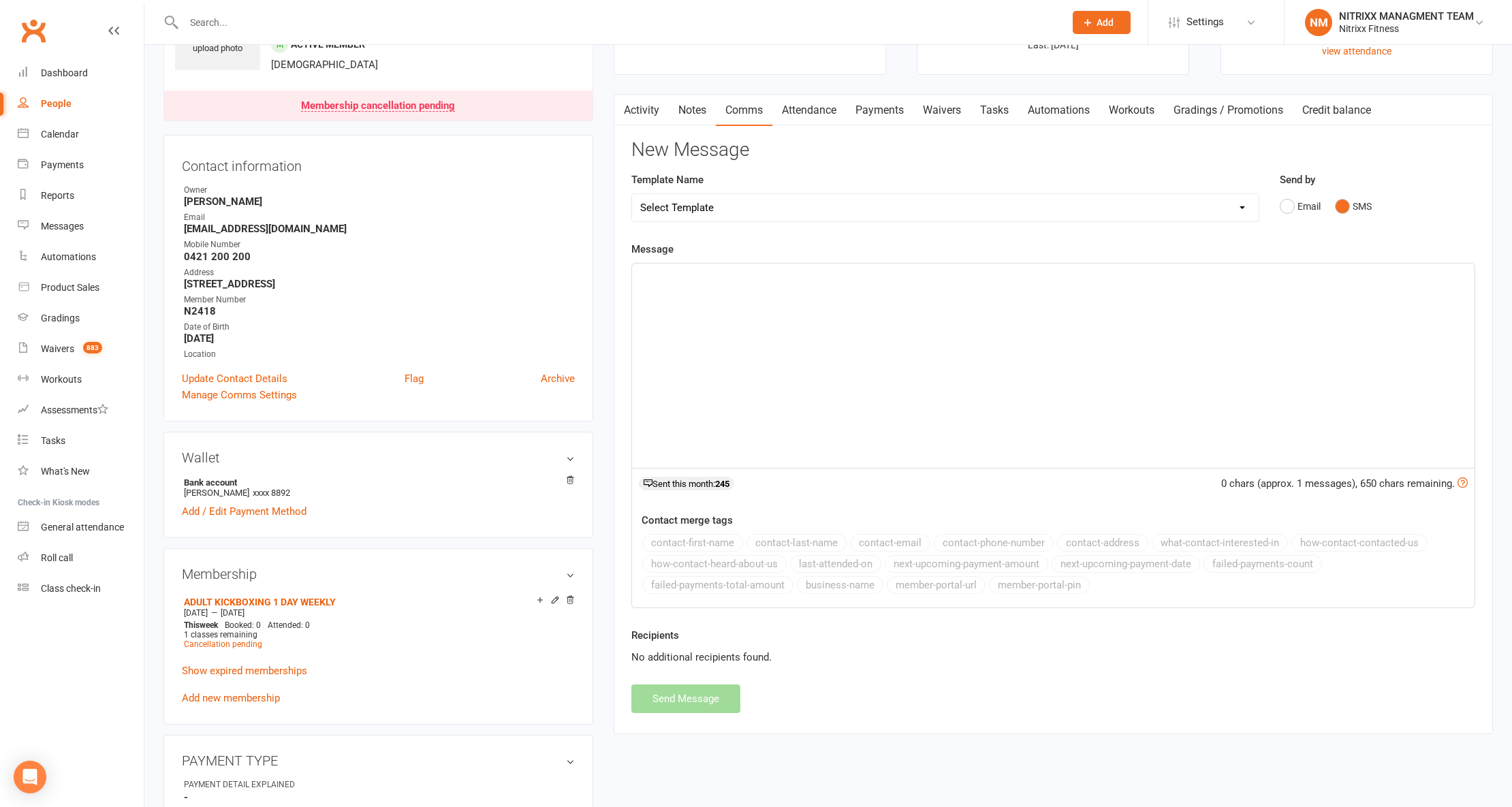
click at [868, 301] on div "﻿" at bounding box center [1054, 365] width 843 height 204
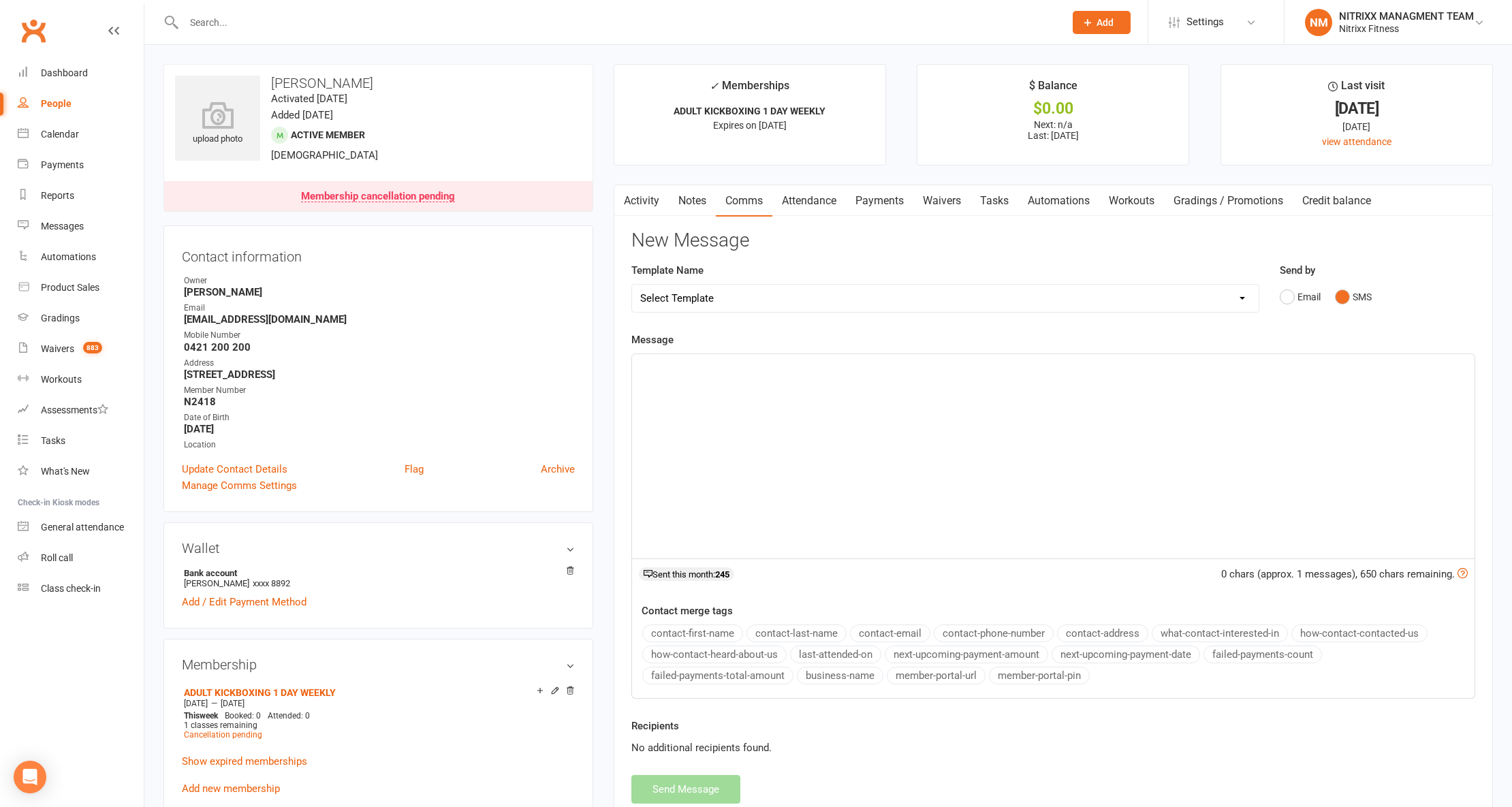
click at [713, 287] on select "Select Template" at bounding box center [946, 298] width 627 height 27
click at [879, 248] on h3 "New Message" at bounding box center [1054, 240] width 844 height 21
click at [764, 399] on div "﻿" at bounding box center [1054, 456] width 843 height 204
click at [685, 780] on button "Send Message" at bounding box center [686, 789] width 109 height 28
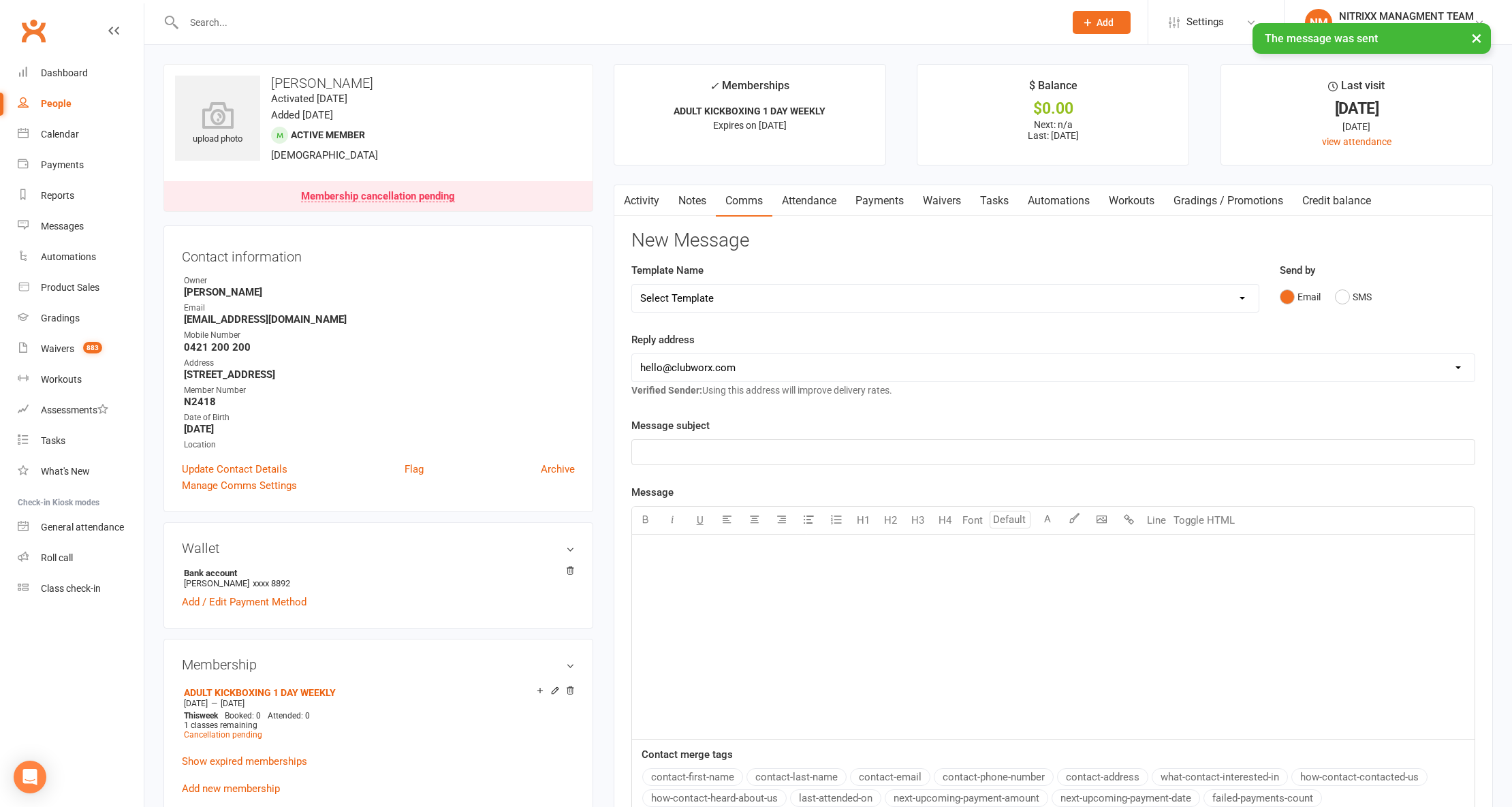
click at [872, 206] on link "Payments" at bounding box center [879, 200] width 67 height 31
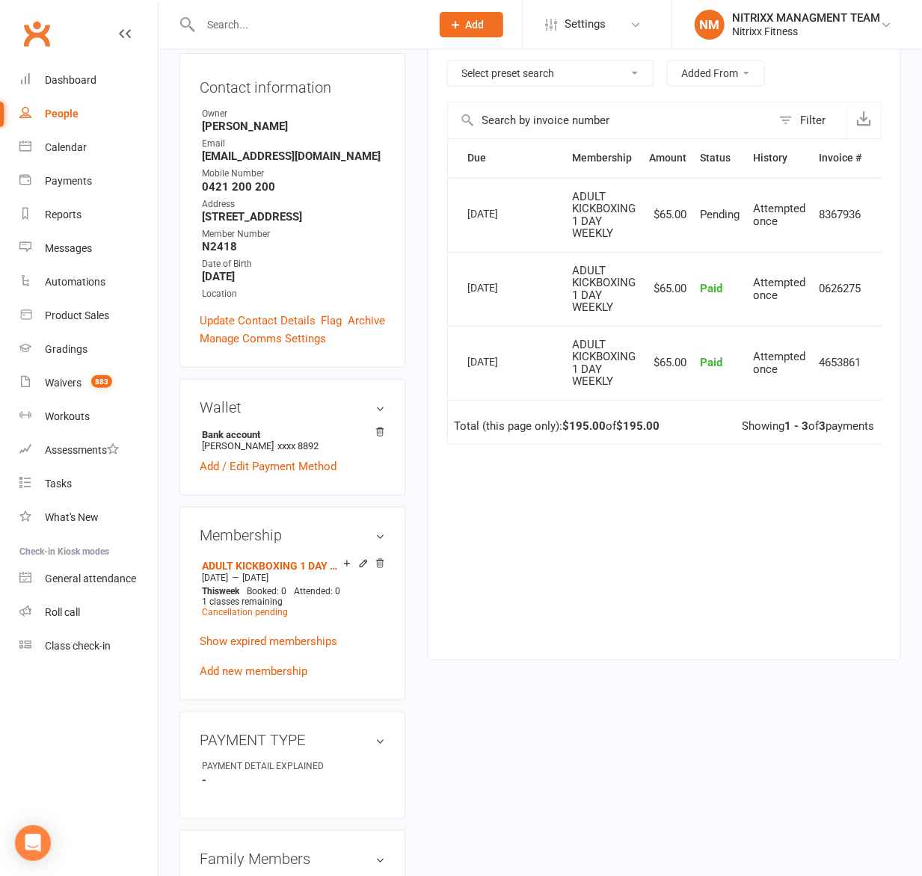
scroll to position [299, 0]
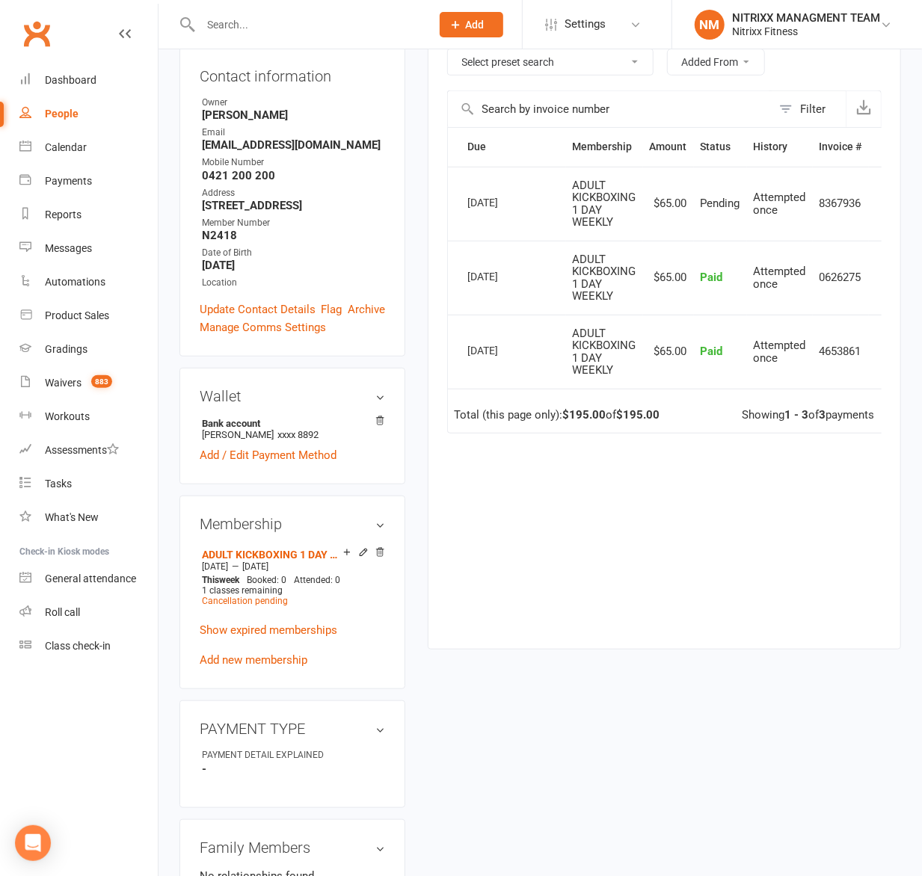
click at [278, 31] on input "text" at bounding box center [308, 24] width 224 height 21
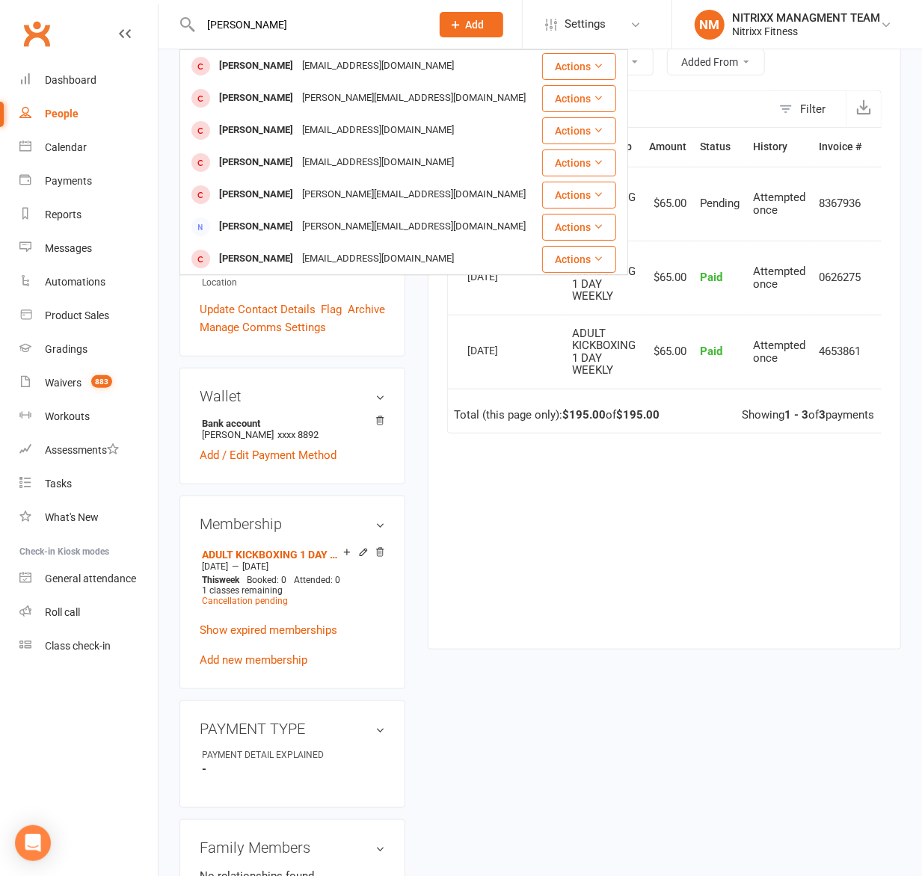
type input "anthony succar"
click at [317, 87] on div "marysuccar1@hotmail.com" at bounding box center [377, 98] width 161 height 22
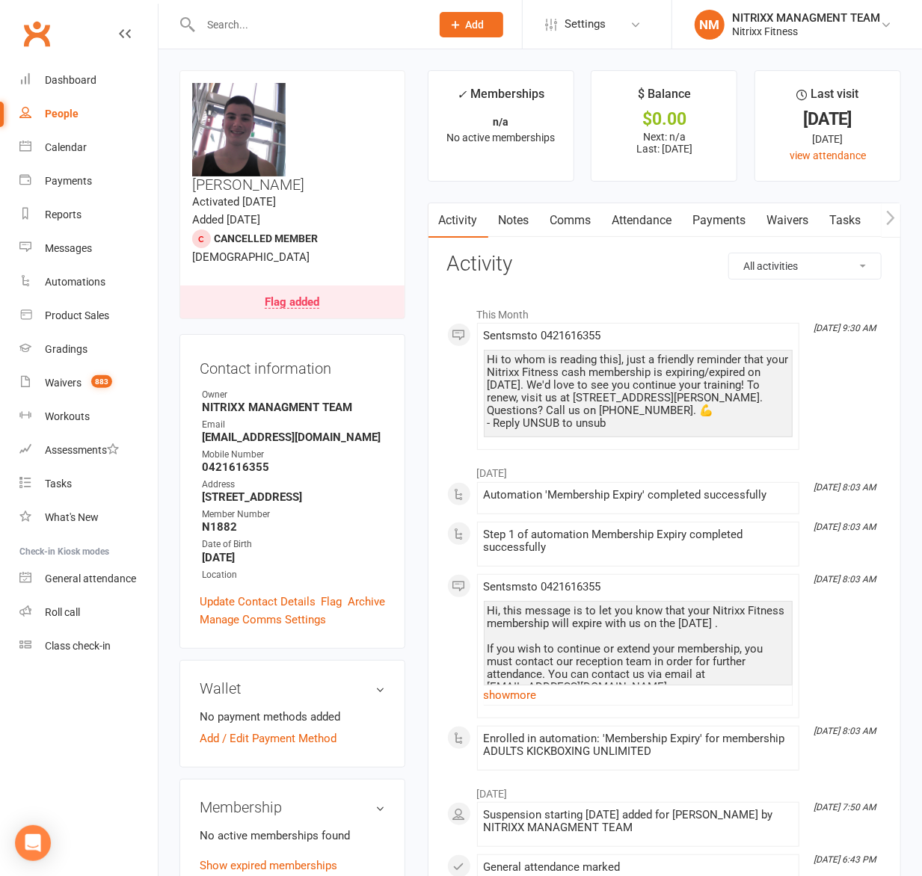
click at [296, 14] on input "text" at bounding box center [308, 24] width 224 height 21
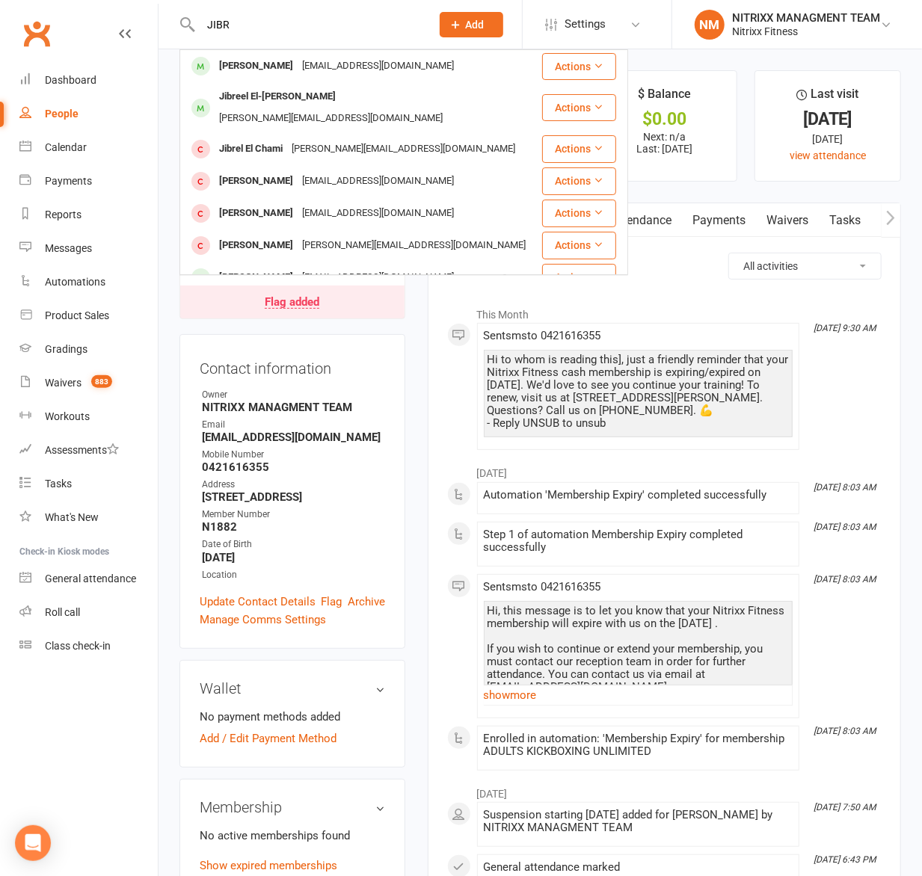
click at [339, 16] on input "JIBR" at bounding box center [308, 24] width 224 height 21
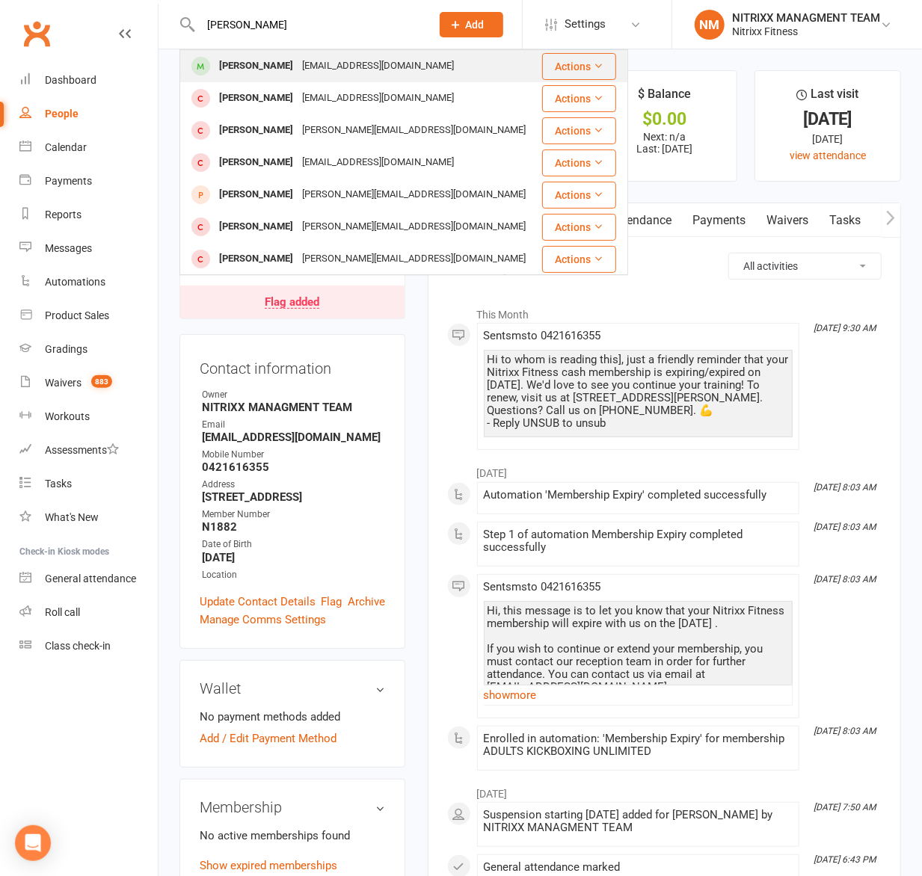
type input "JAMES FERR"
click at [384, 64] on div "ferreirajames02@gmail.com" at bounding box center [377, 66] width 161 height 22
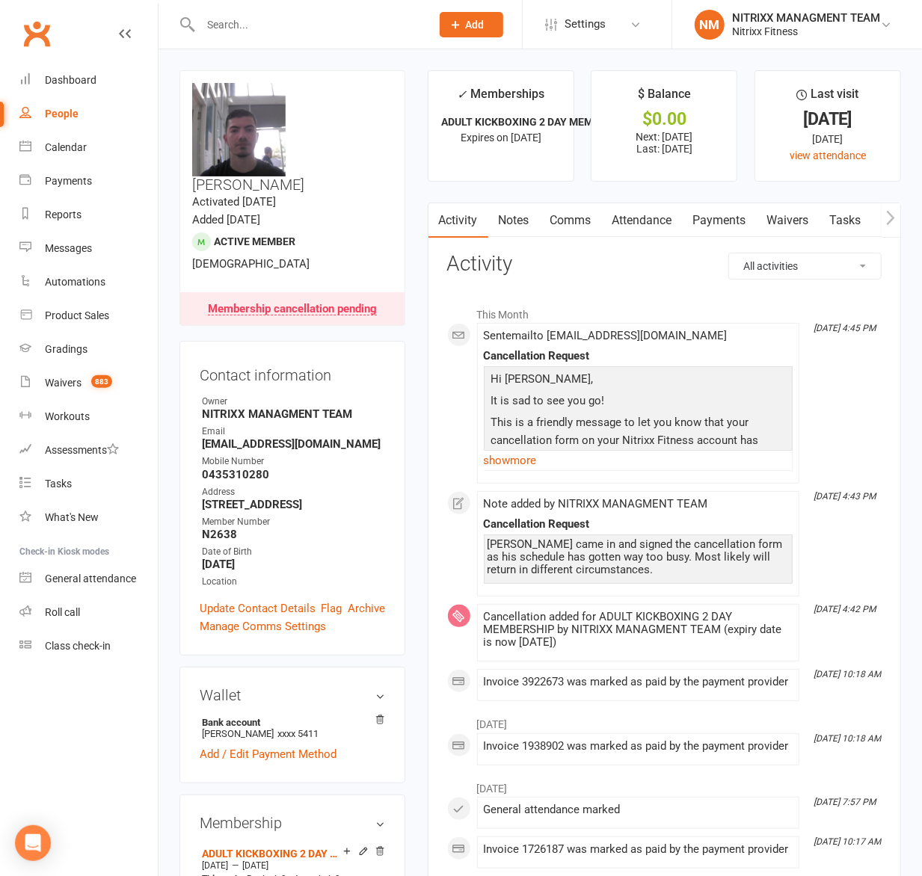
click at [502, 217] on link "Notes" at bounding box center [514, 220] width 52 height 34
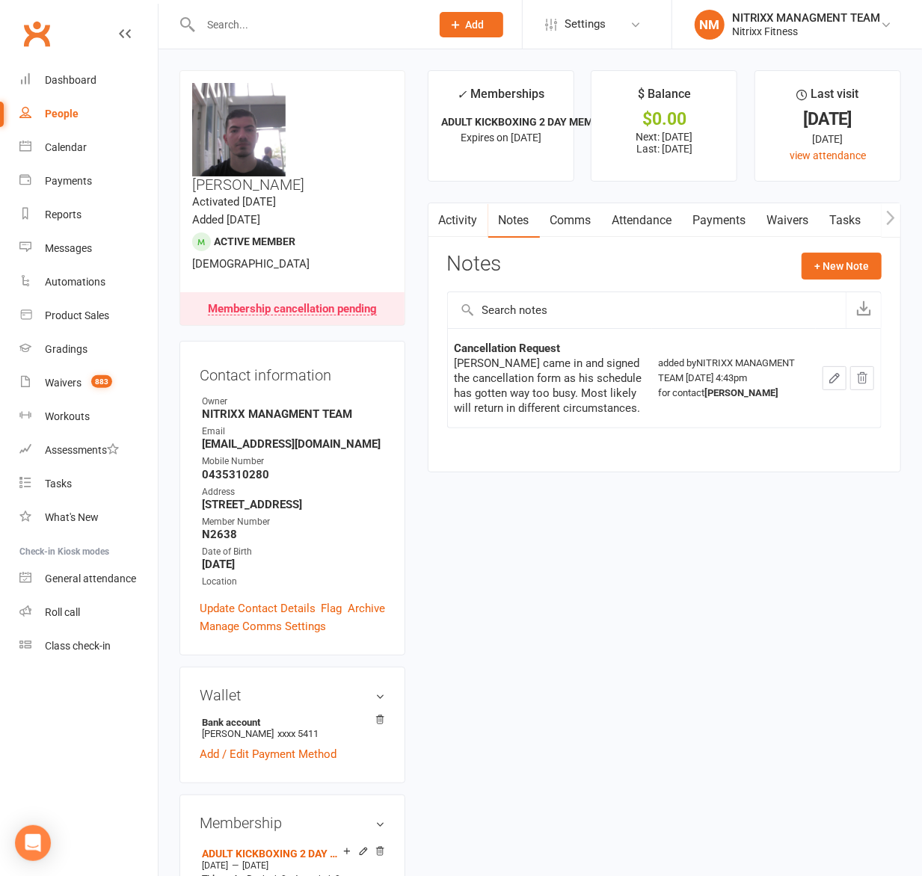
click at [259, 25] on input "text" at bounding box center [308, 24] width 224 height 21
click at [254, 25] on input "text" at bounding box center [308, 24] width 224 height 21
click at [282, 12] on div at bounding box center [299, 24] width 241 height 49
click at [277, 7] on div at bounding box center [299, 24] width 241 height 49
click at [275, 28] on input "text" at bounding box center [308, 24] width 224 height 21
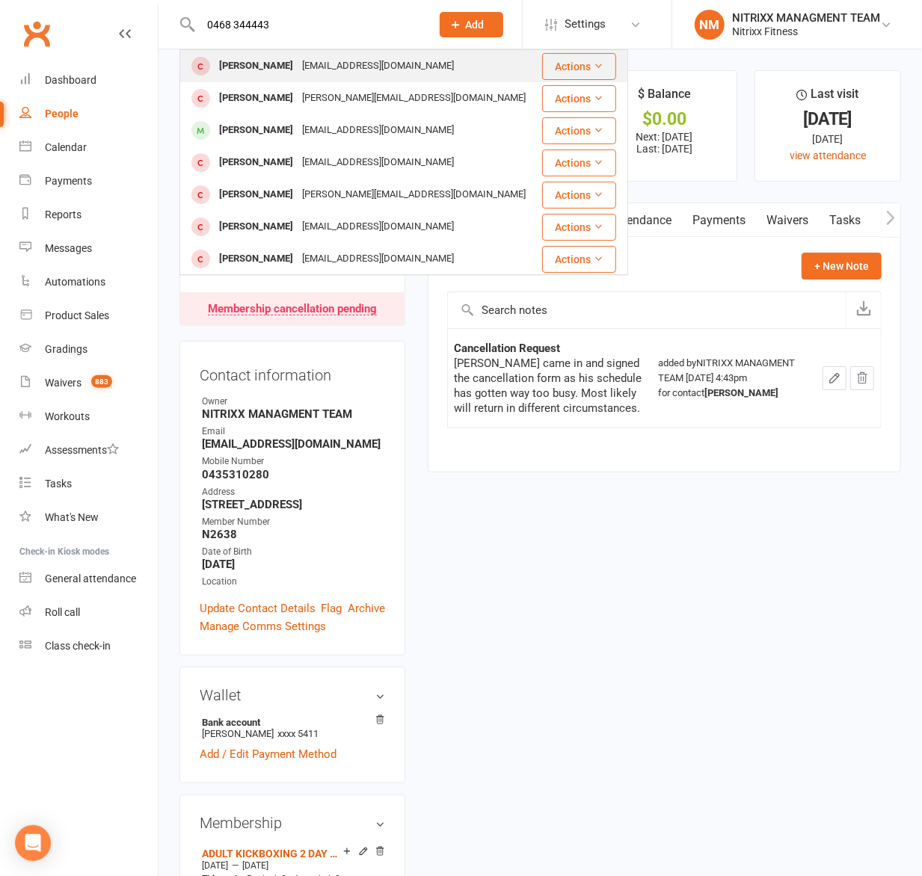
type input "0468 344443"
click at [256, 72] on div "Pierre Soueid" at bounding box center [256, 66] width 83 height 22
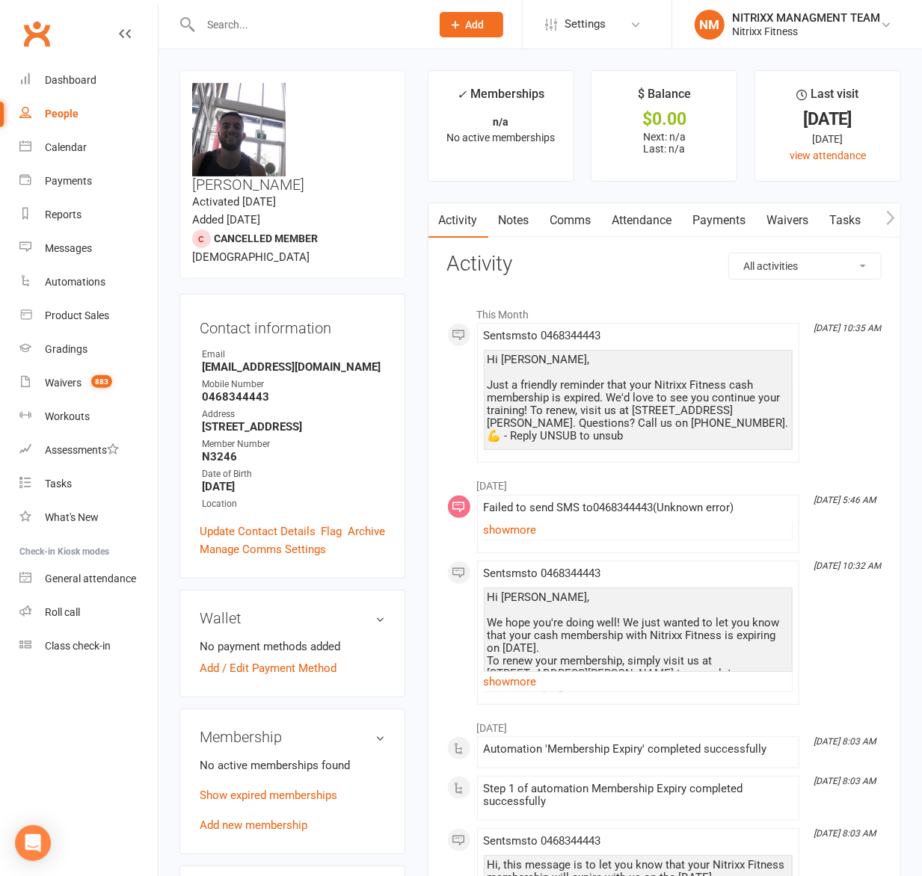
click at [542, 225] on link "Comms" at bounding box center [571, 220] width 62 height 34
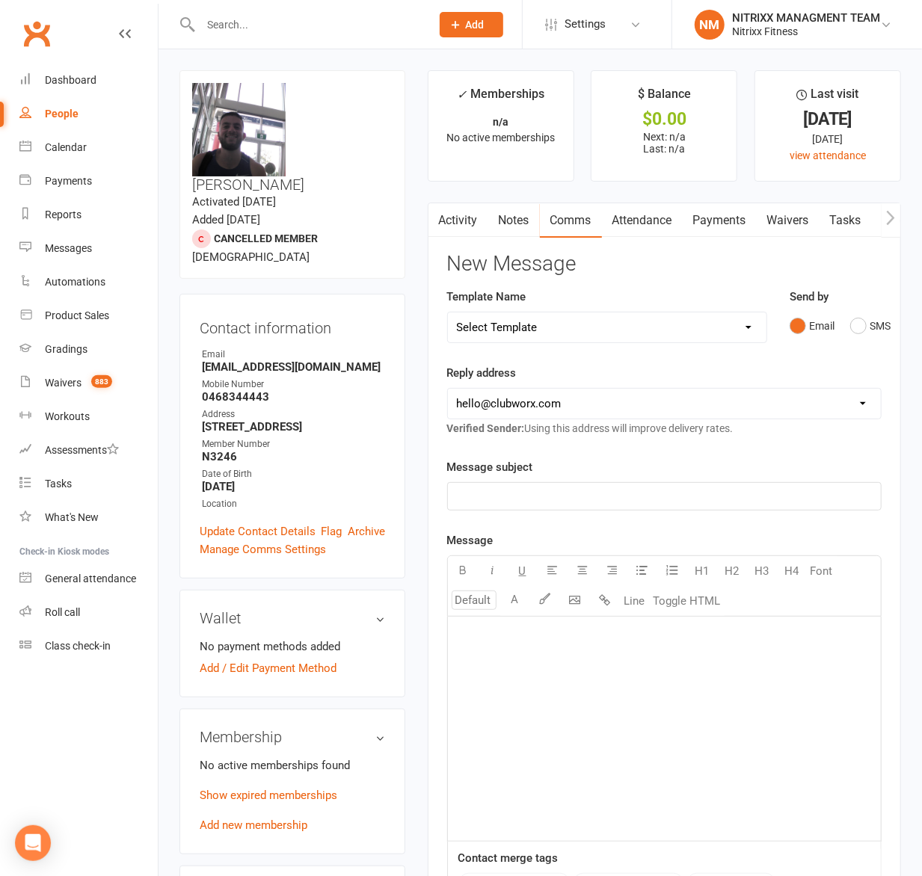
click at [493, 234] on link "Notes" at bounding box center [514, 220] width 52 height 34
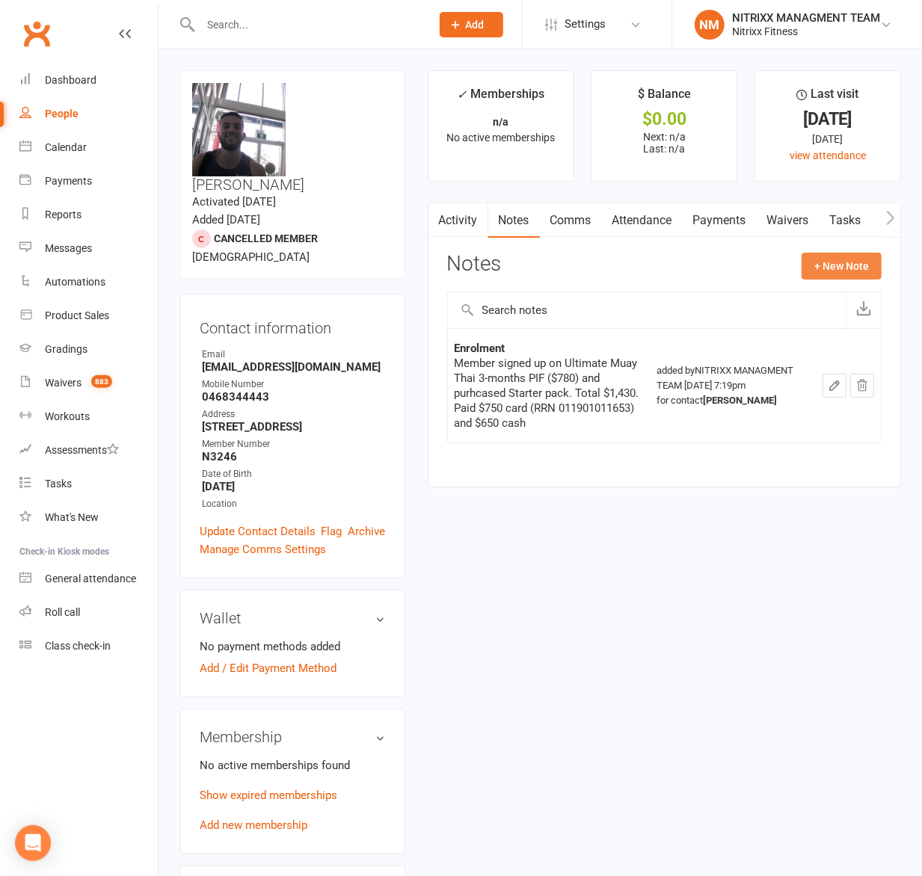
click at [823, 255] on button "+ New Note" at bounding box center [841, 266] width 80 height 27
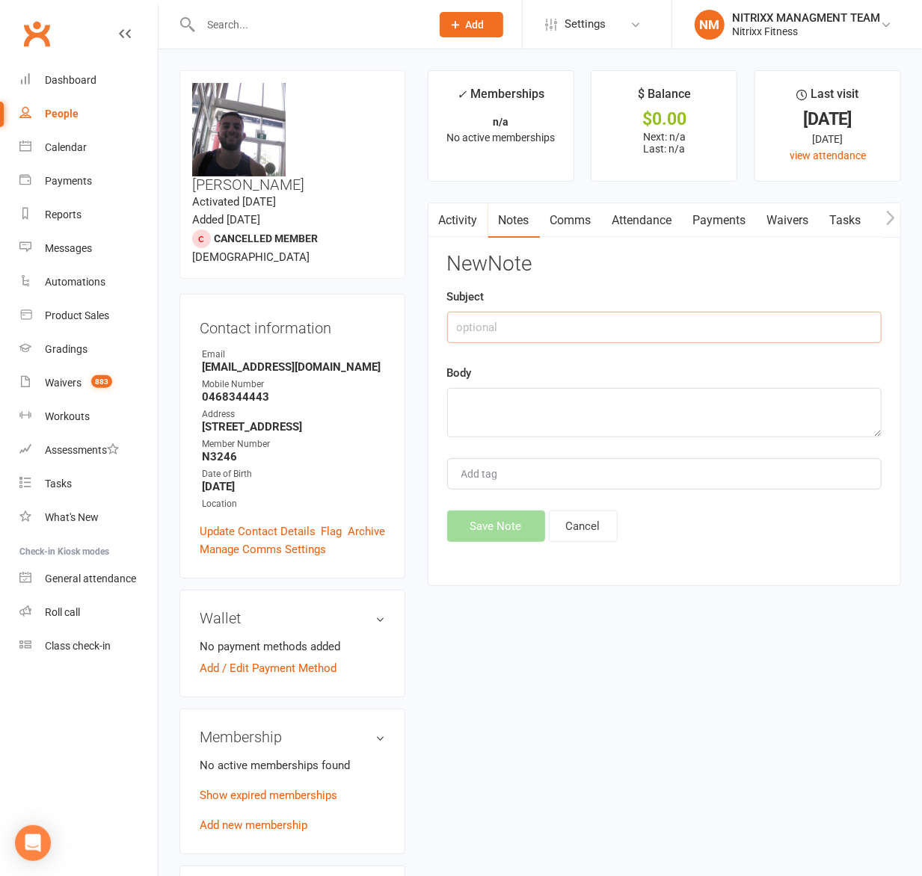
click at [530, 329] on input "text" at bounding box center [664, 327] width 434 height 31
type input "m"
click at [564, 320] on input "MEMBERSHIP RENEWAL" at bounding box center [664, 327] width 434 height 31
type input "MEMBERSHIP RENEWAL"
click at [578, 392] on textarea at bounding box center [664, 412] width 434 height 49
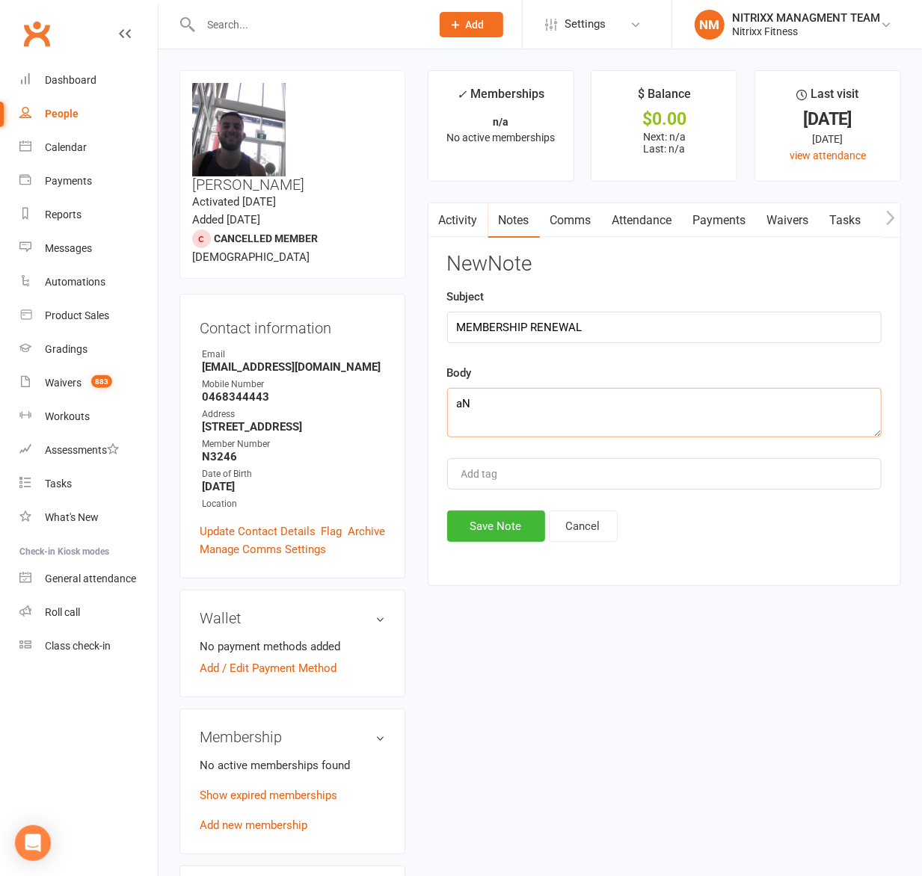
type textarea "a"
type textarea "called back, and said he will come in a week to renew"
click at [482, 539] on button "Save Note" at bounding box center [496, 526] width 98 height 31
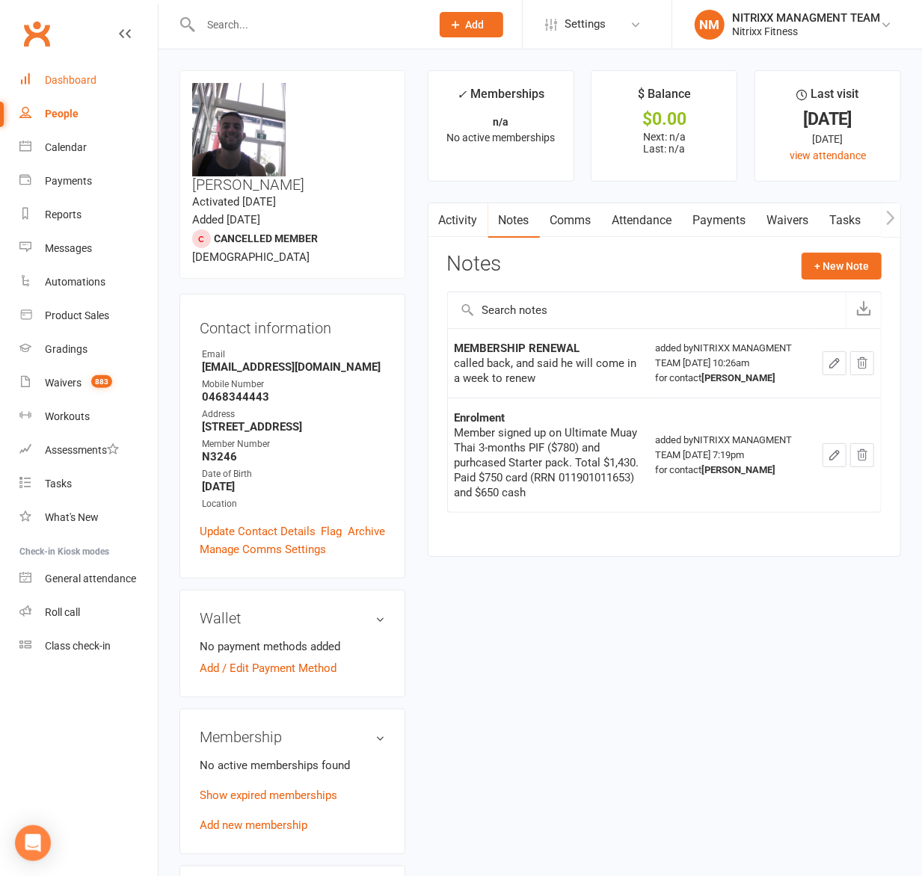
click at [51, 74] on div "Dashboard" at bounding box center [71, 80] width 52 height 12
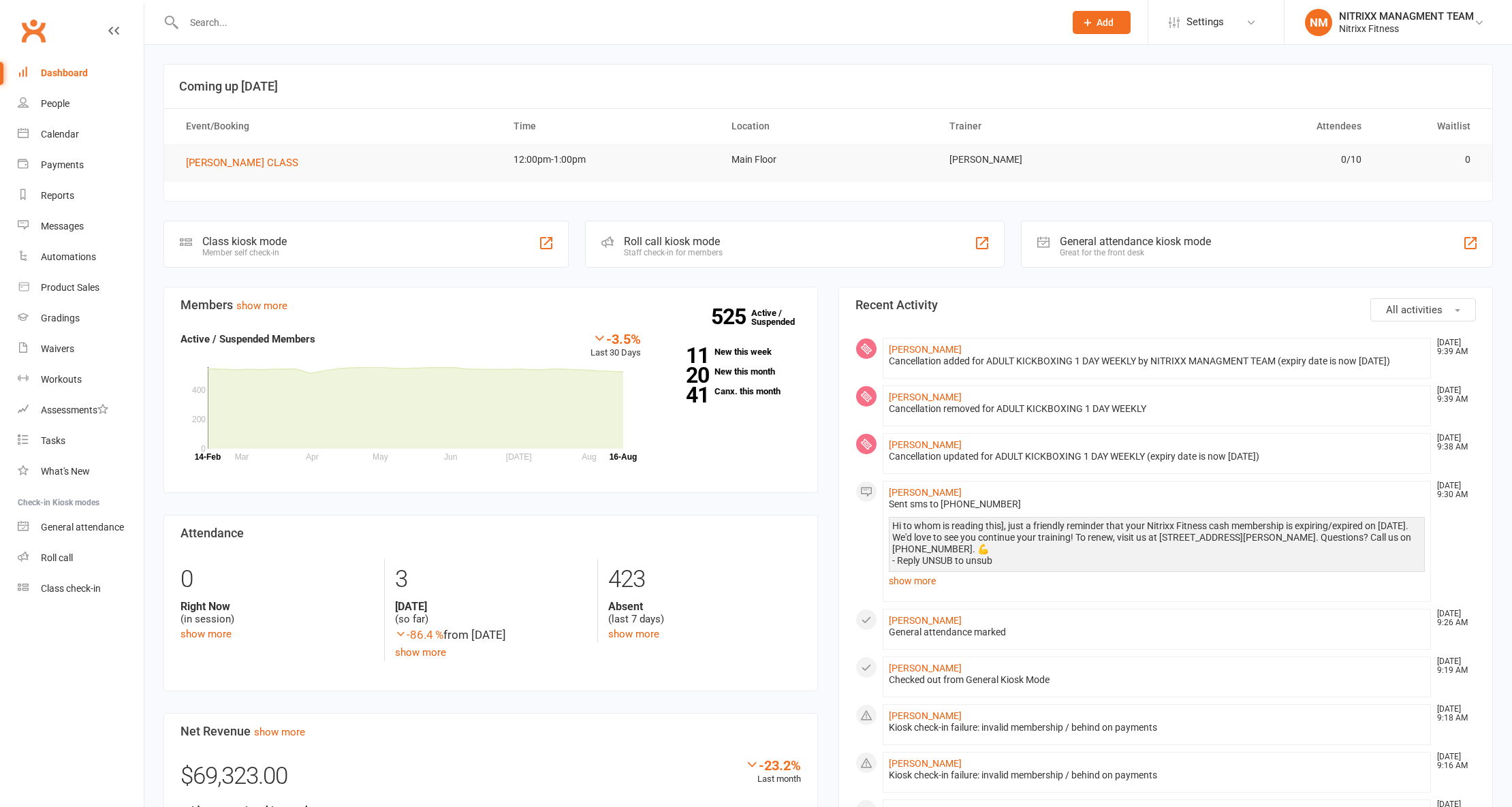
click at [294, 30] on input "text" at bounding box center [617, 22] width 876 height 19
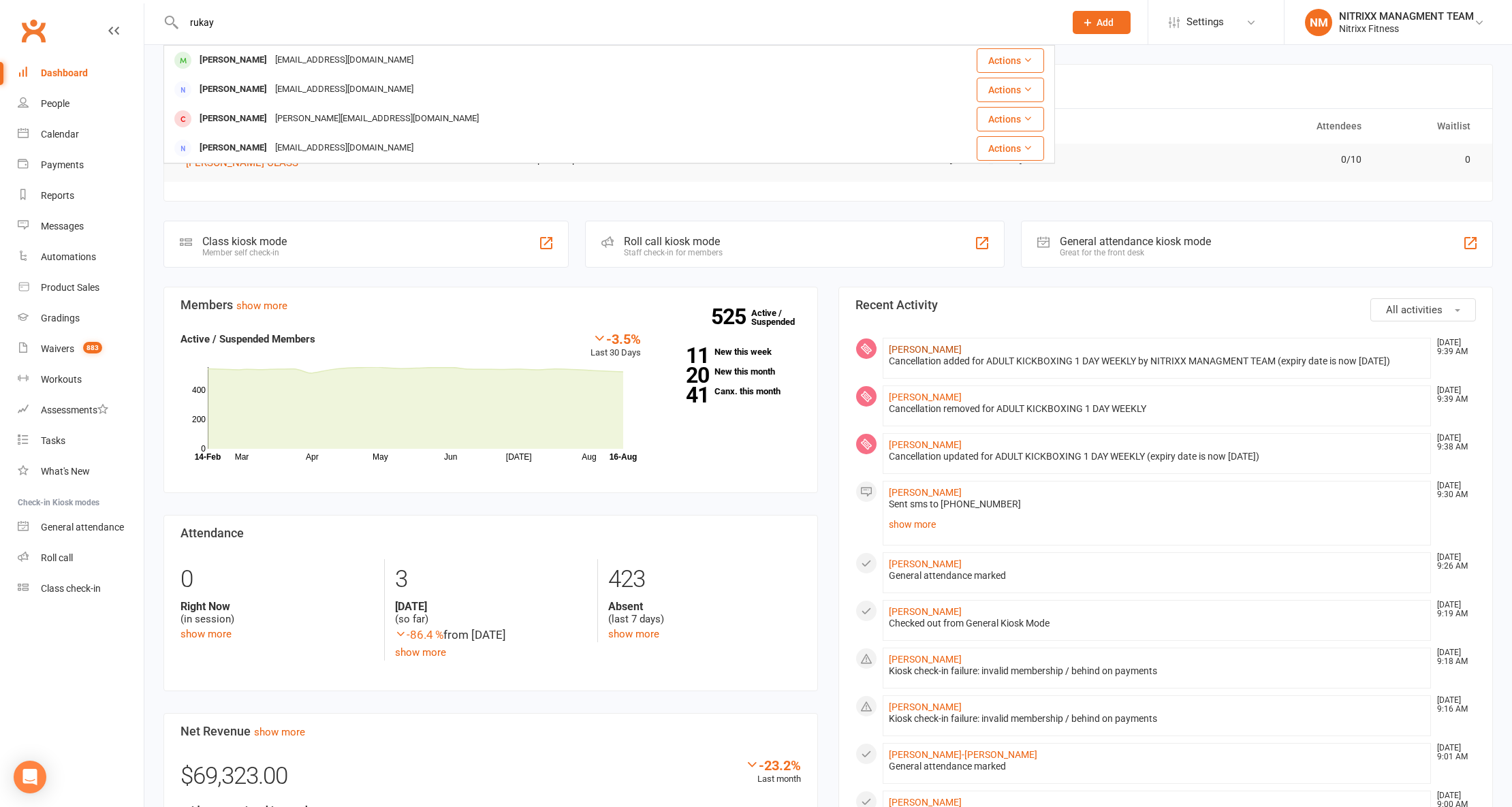
type input "rukay"
click at [900, 352] on link "[PERSON_NAME]" at bounding box center [925, 349] width 73 height 11
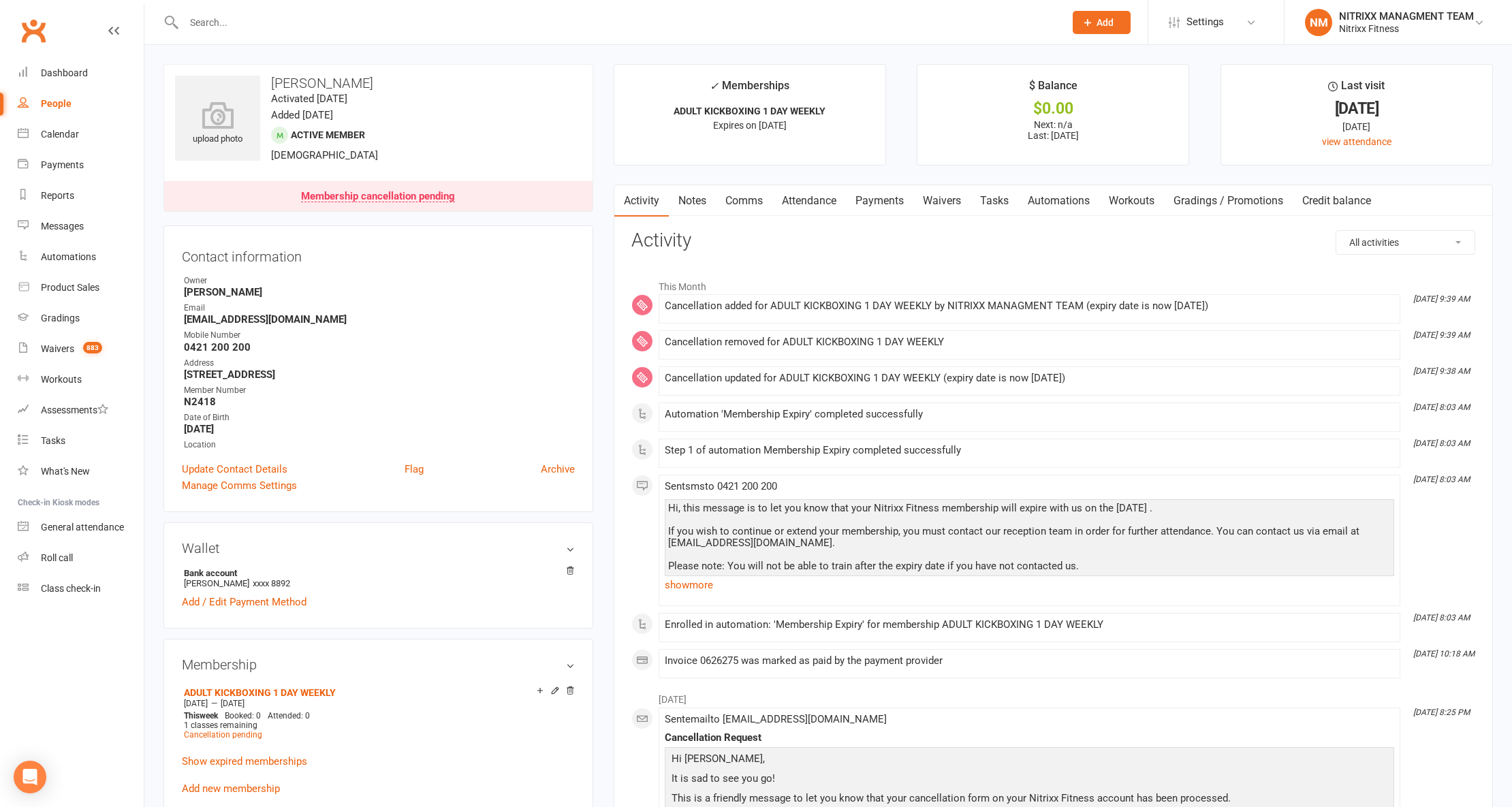
click at [878, 207] on link "Payments" at bounding box center [879, 200] width 67 height 31
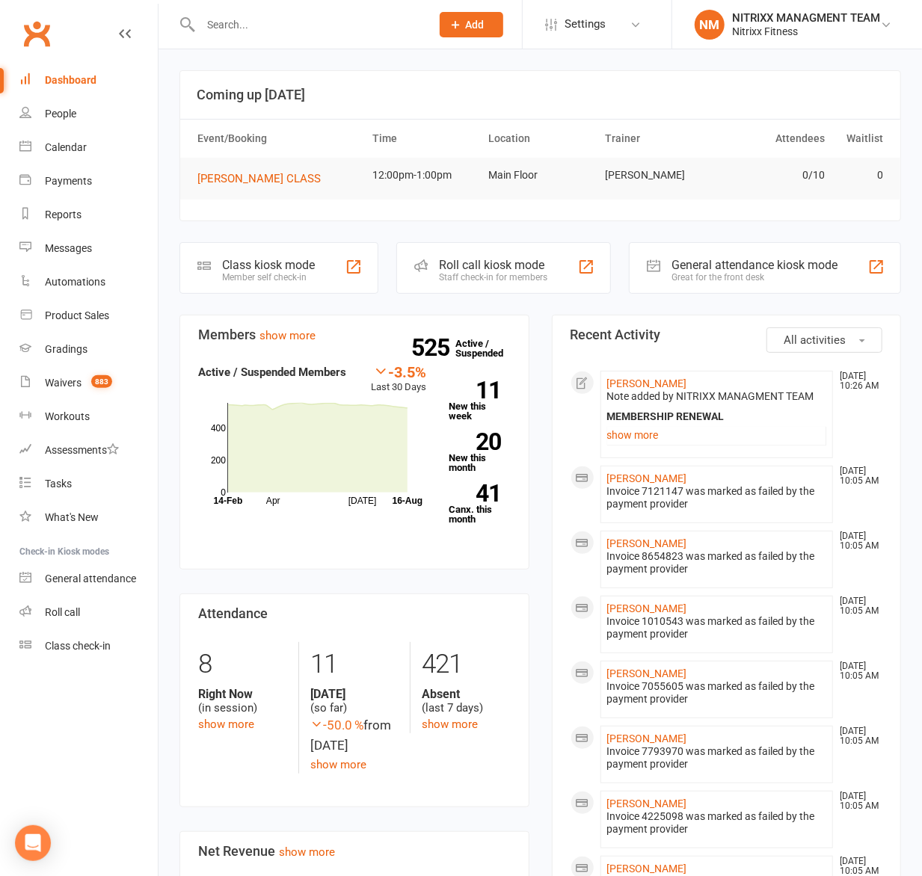
click at [339, 15] on input "text" at bounding box center [308, 24] width 224 height 21
drag, startPoint x: 339, startPoint y: 15, endPoint x: 336, endPoint y: 25, distance: 10.7
paste input "[PERSON_NAME]"
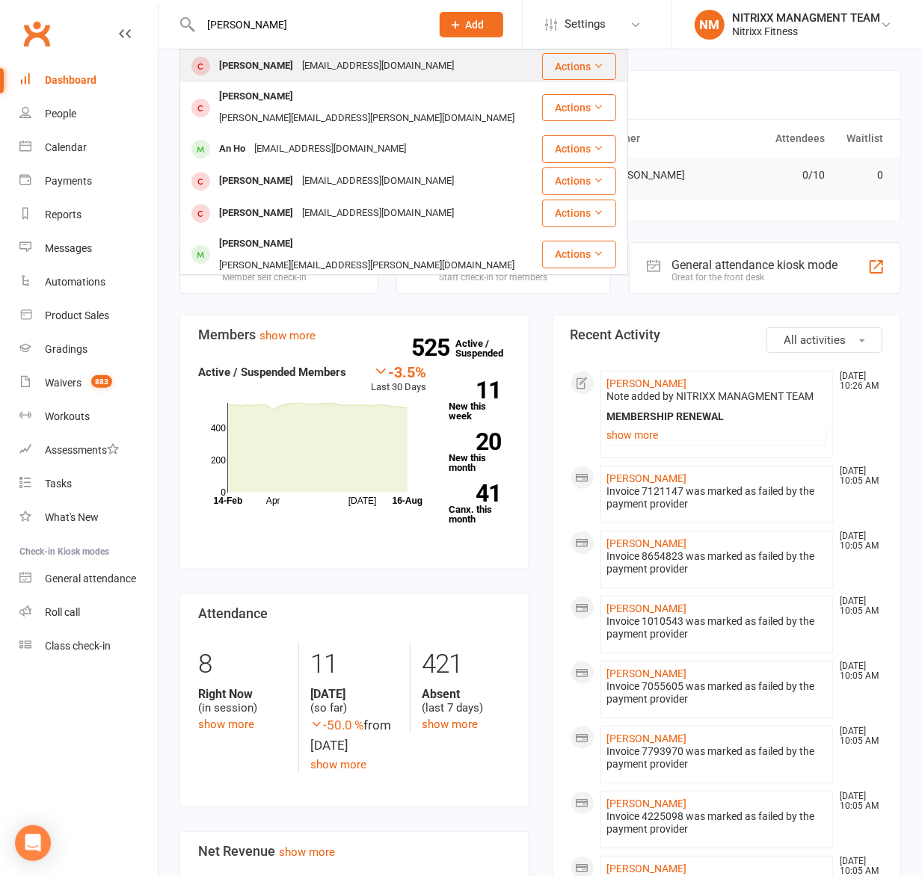
type input "[PERSON_NAME]"
click at [297, 67] on div "[EMAIL_ADDRESS][DOMAIN_NAME]" at bounding box center [377, 66] width 161 height 22
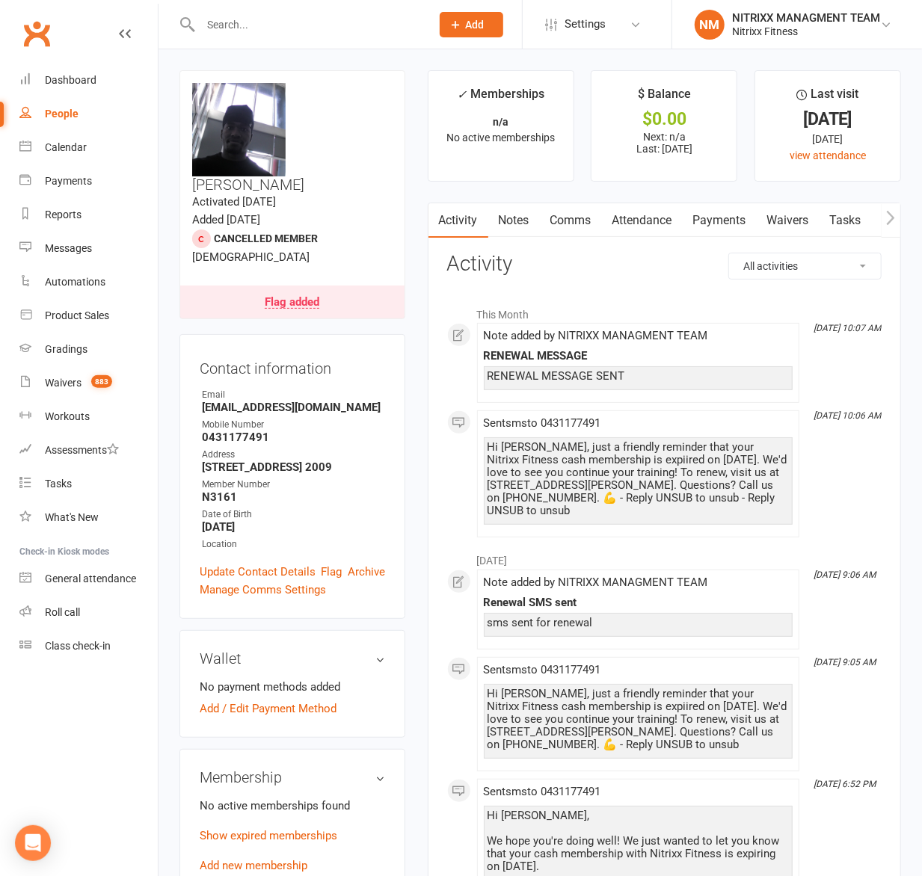
click at [513, 231] on link "Notes" at bounding box center [514, 220] width 52 height 34
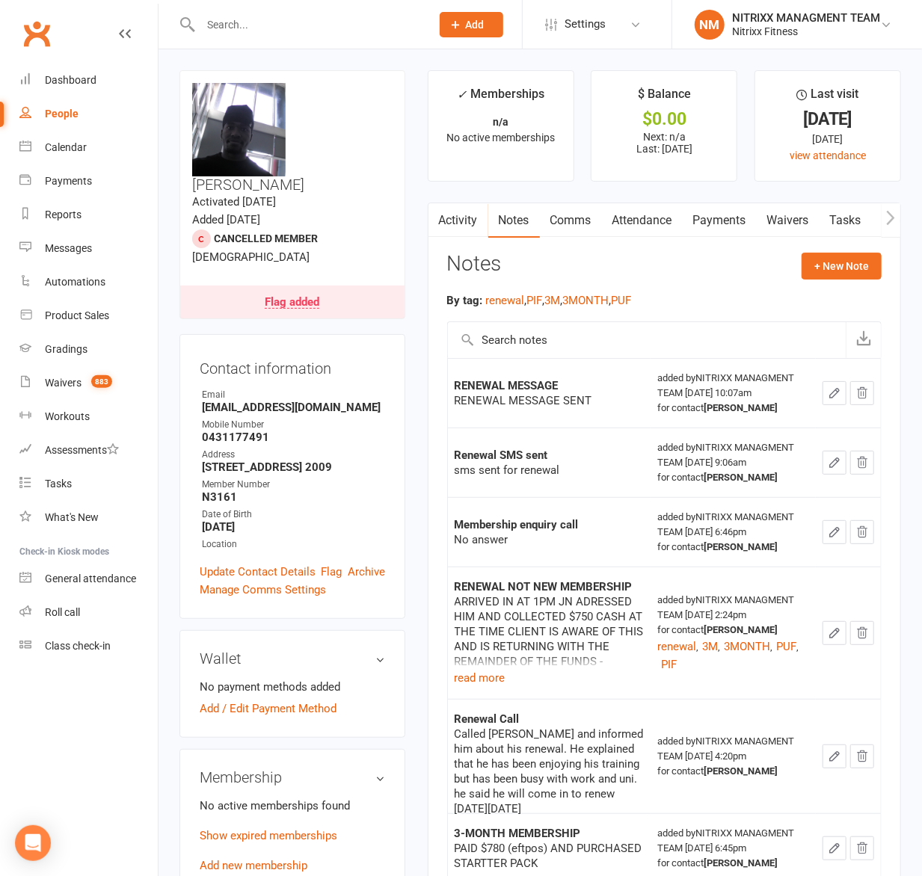
click at [440, 212] on icon "button" at bounding box center [437, 217] width 8 height 14
click at [449, 229] on link "Activity" at bounding box center [458, 220] width 60 height 34
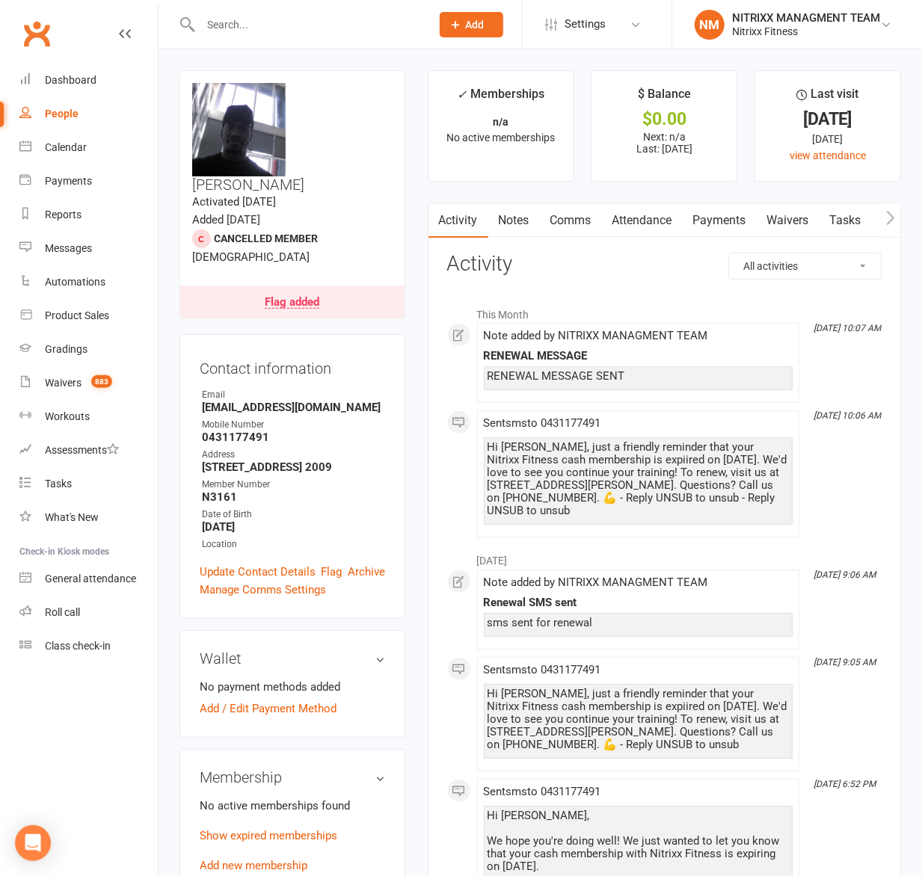
click at [566, 221] on link "Comms" at bounding box center [571, 220] width 62 height 34
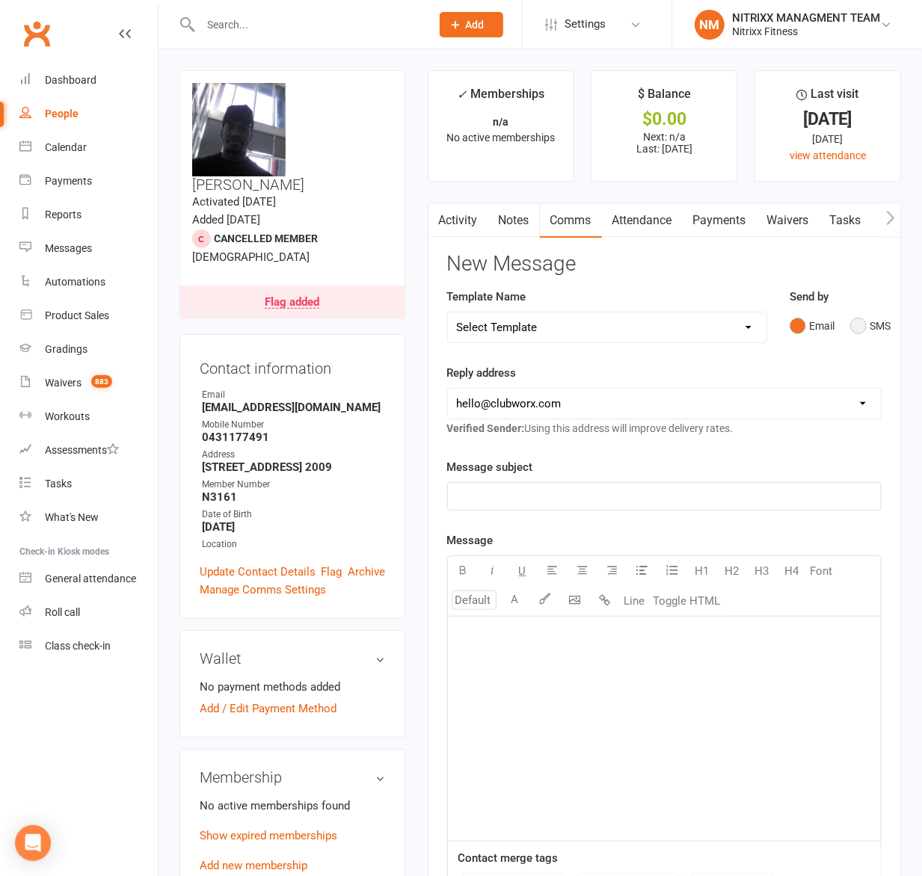
click at [862, 326] on button "SMS" at bounding box center [870, 326] width 40 height 28
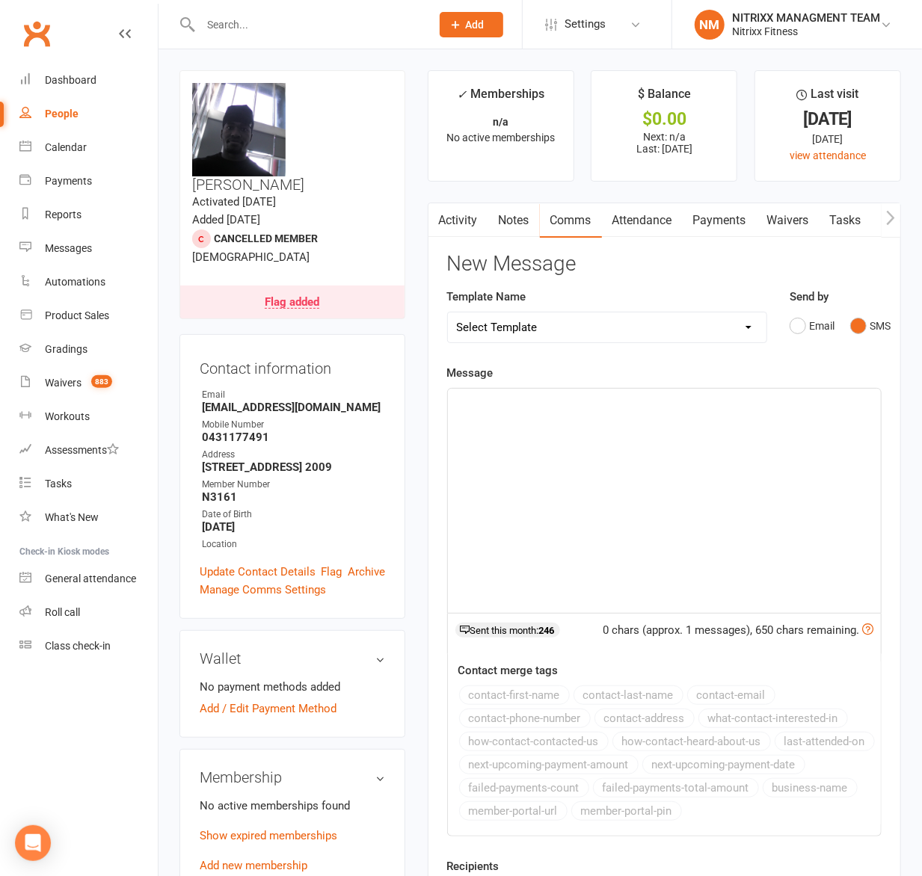
click at [499, 462] on div "﻿" at bounding box center [664, 501] width 433 height 224
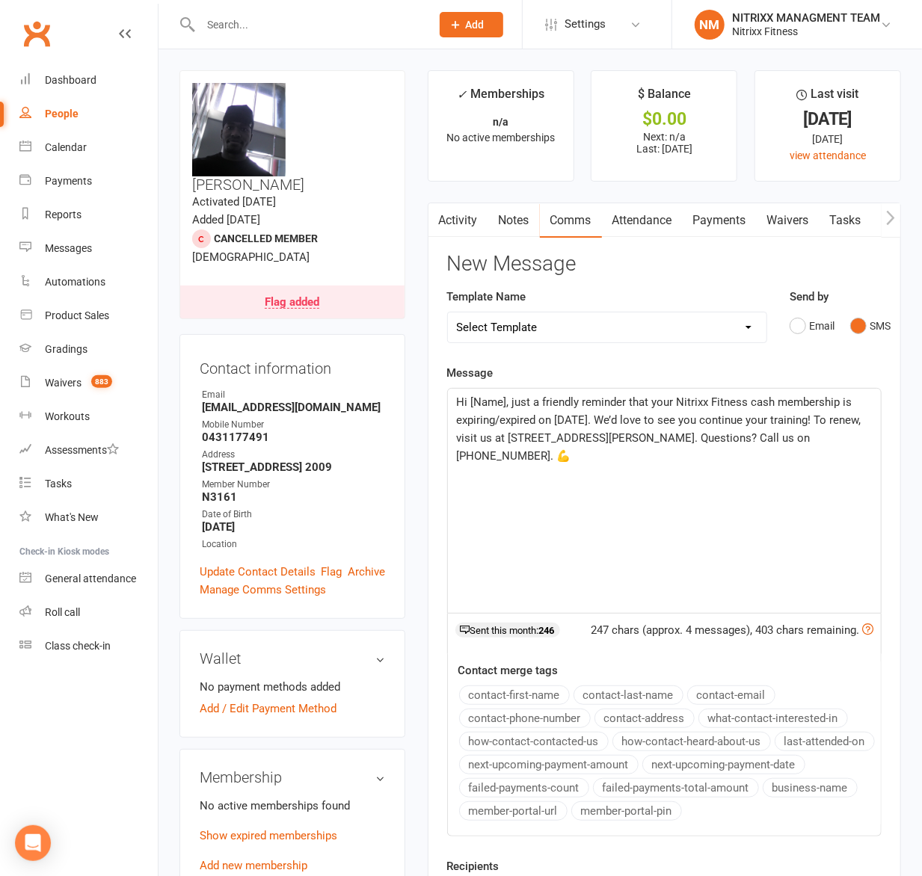
click at [502, 405] on span "Hi [Name], just a friendly reminder that your Nitrixx Fitness cash membership i…" at bounding box center [660, 428] width 407 height 67
click at [585, 426] on span "Hi [PERSON_NAME] , just a friendly reminder that your Nitrixx Fitness cash memb…" at bounding box center [655, 428] width 397 height 67
click at [704, 474] on div "Hi [PERSON_NAME] , just a friendly reminder that your Nitrixx Fitness cash memb…" at bounding box center [664, 501] width 433 height 224
click at [584, 470] on div "Hi [PERSON_NAME] , just a friendly reminder that your Nitrixx Fitness cash memb…" at bounding box center [664, 501] width 433 height 224
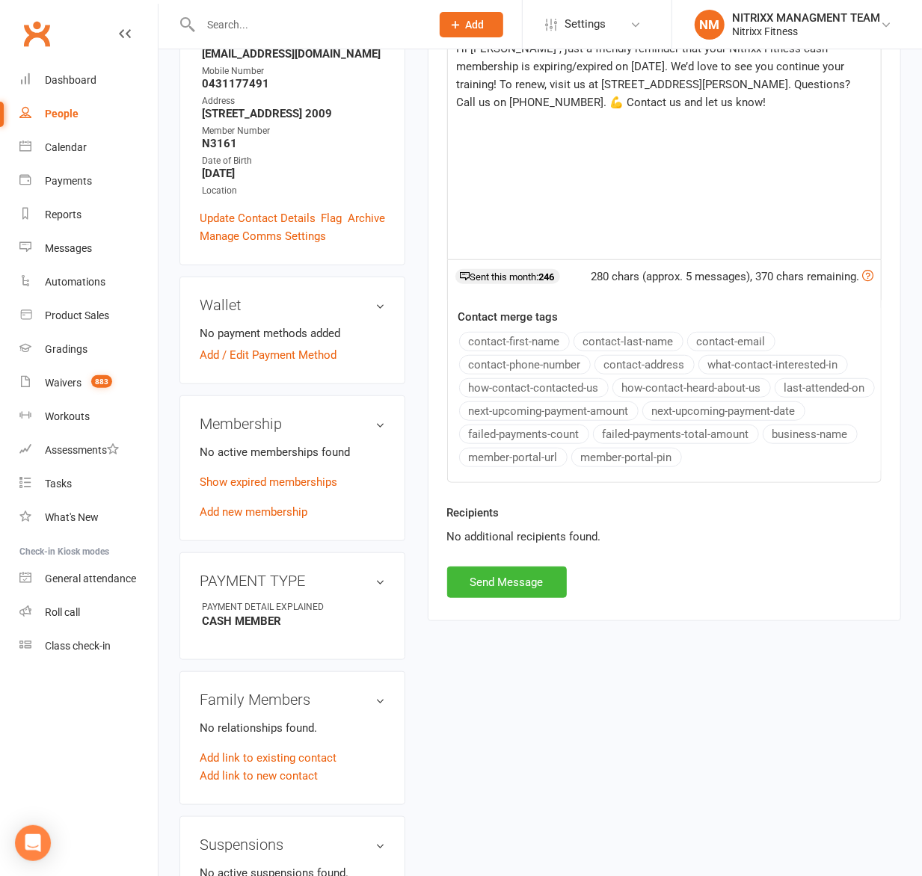
scroll to position [598, 0]
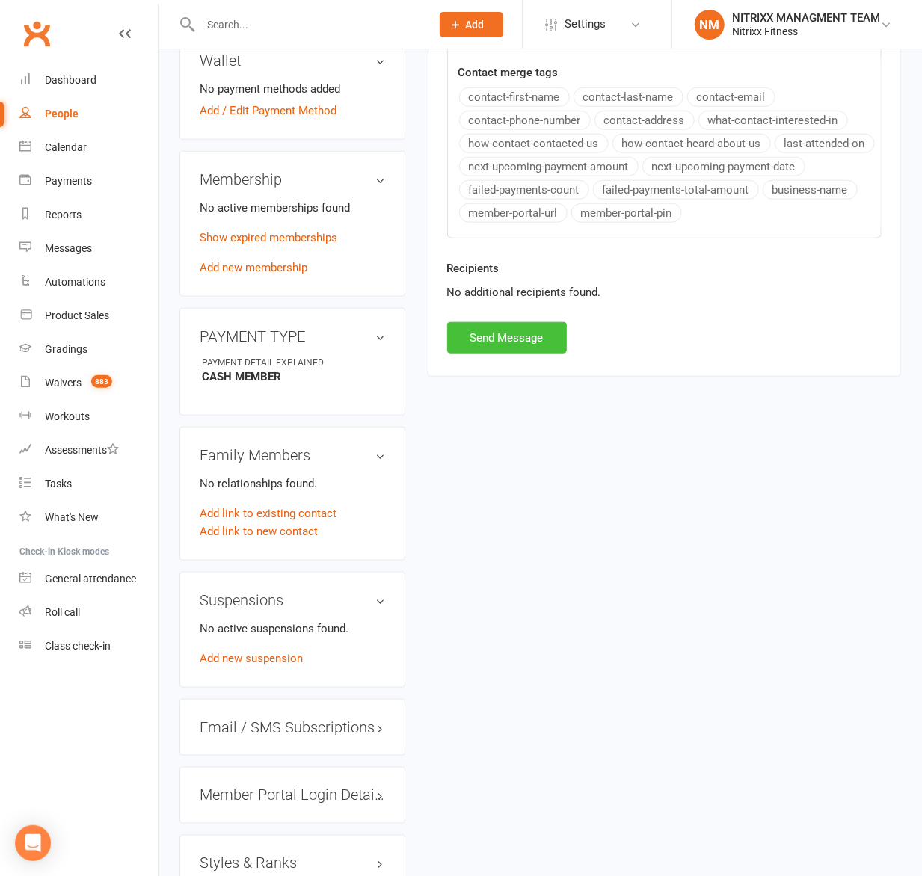
click at [474, 354] on button "Send Message" at bounding box center [507, 337] width 120 height 31
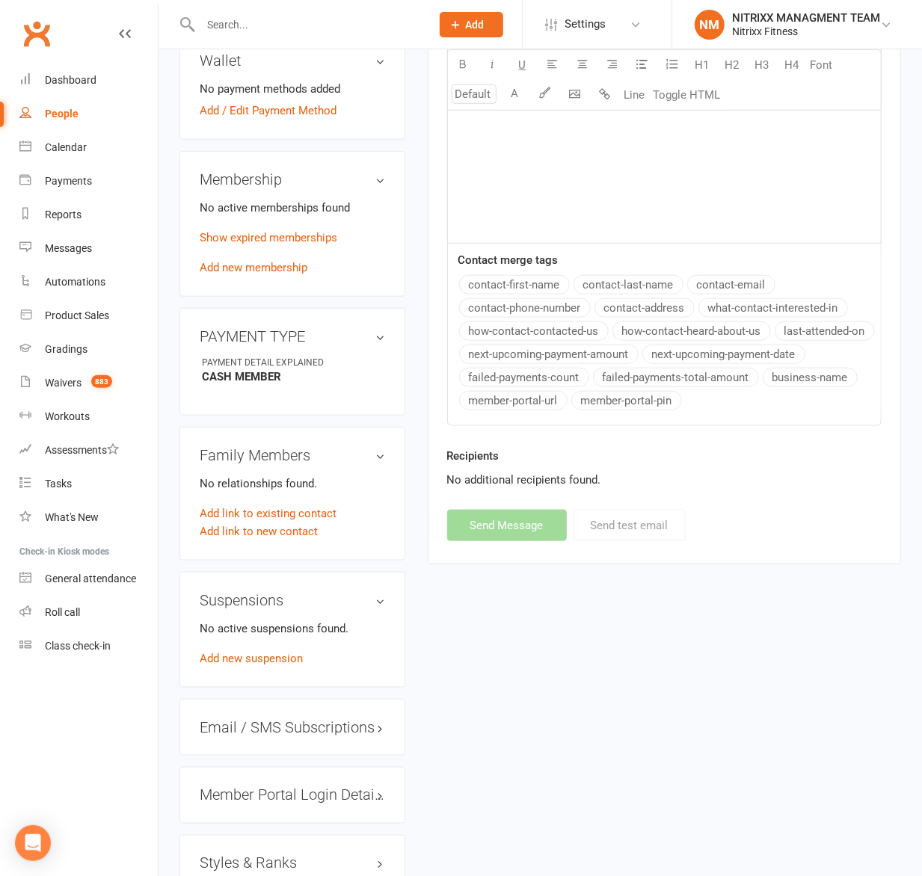
click at [258, 25] on input "text" at bounding box center [308, 24] width 224 height 21
paste input "[PERSON_NAME] 0413359349"
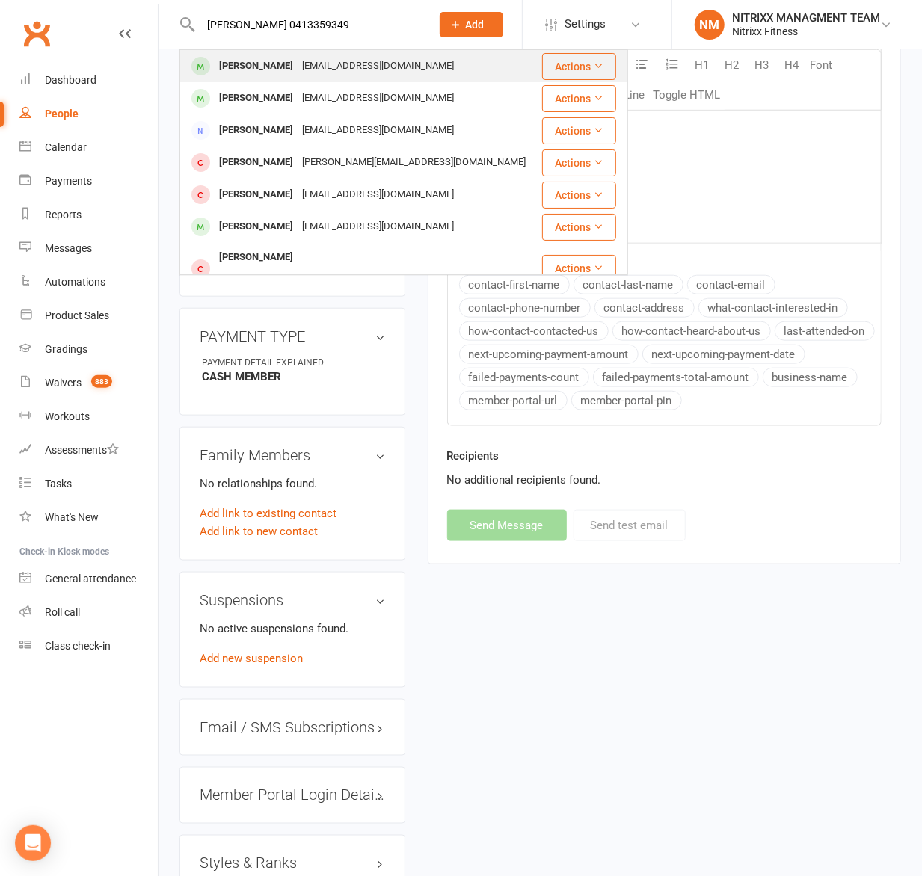
type input "[PERSON_NAME] 0413359349"
click at [329, 73] on div "[EMAIL_ADDRESS][DOMAIN_NAME]" at bounding box center [377, 66] width 161 height 22
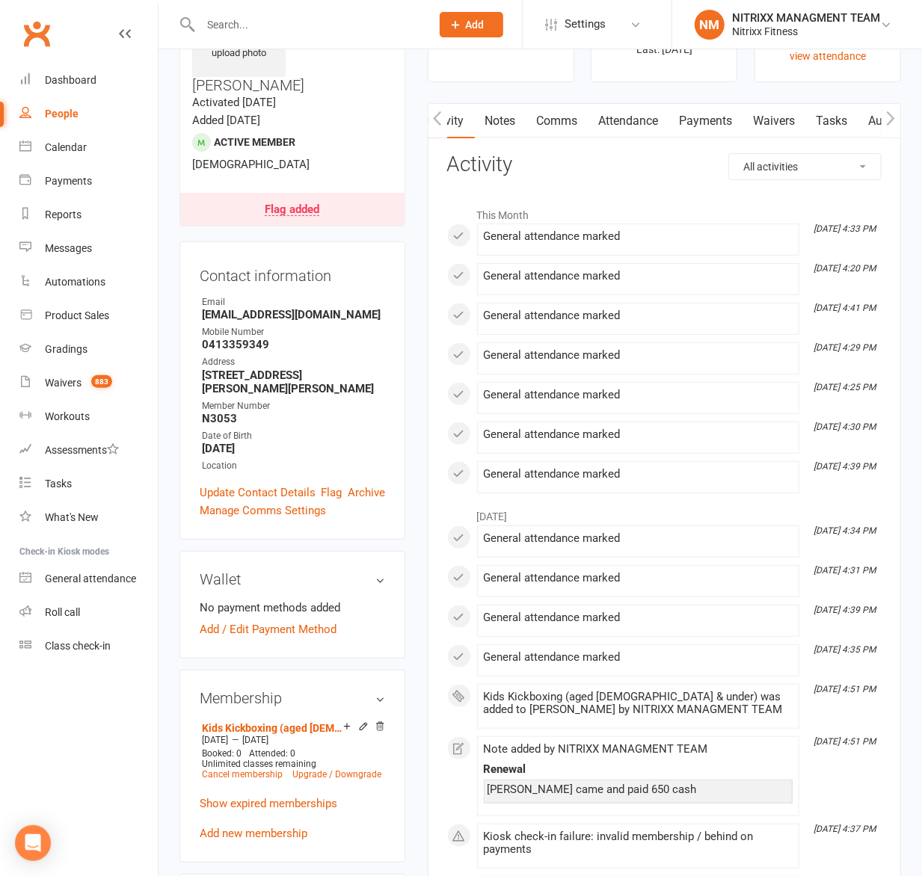
scroll to position [0, 10]
drag, startPoint x: 530, startPoint y: 127, endPoint x: 528, endPoint y: 141, distance: 14.4
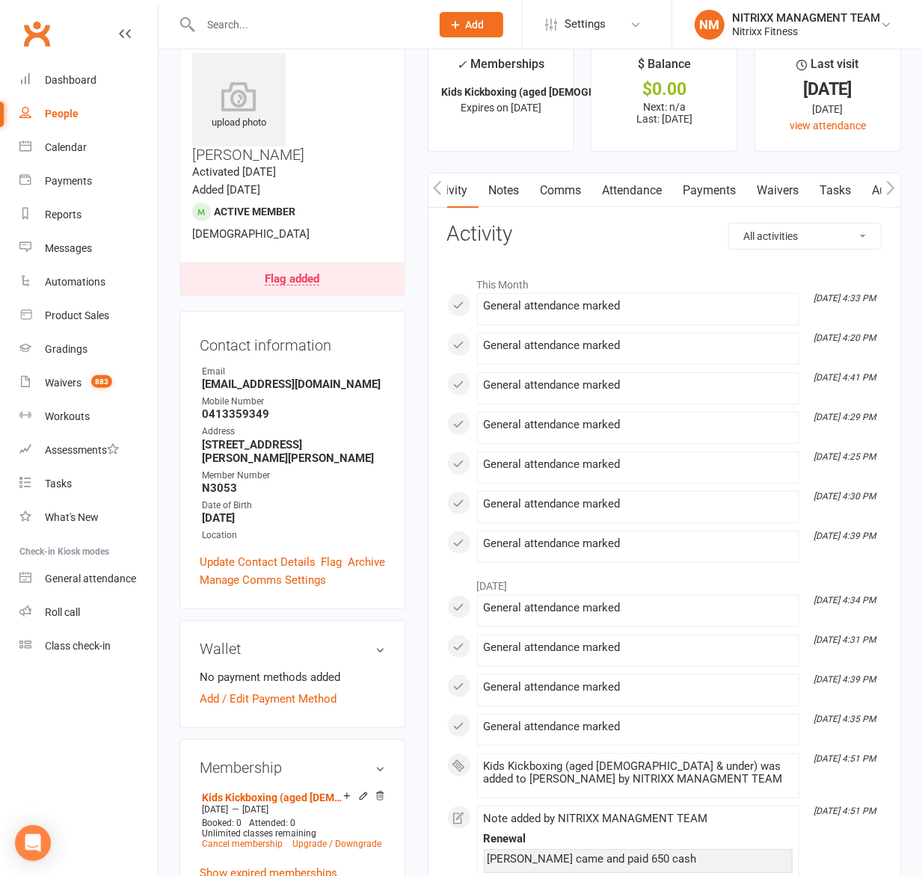
scroll to position [0, 0]
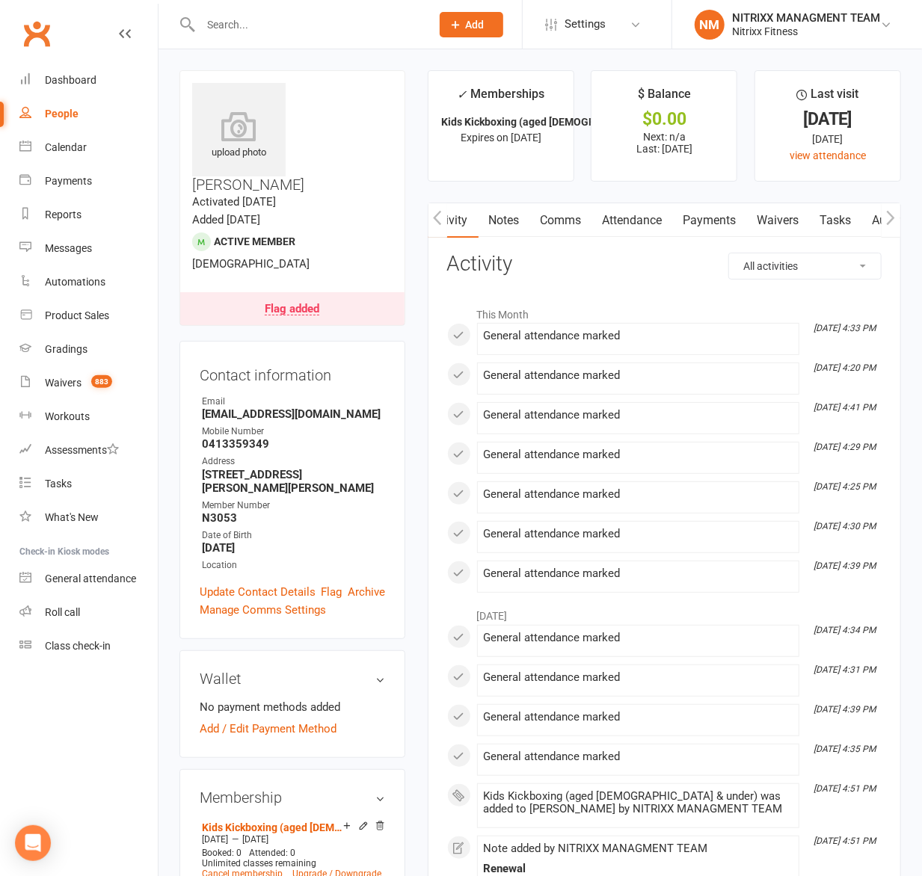
click at [511, 230] on link "Notes" at bounding box center [504, 220] width 52 height 34
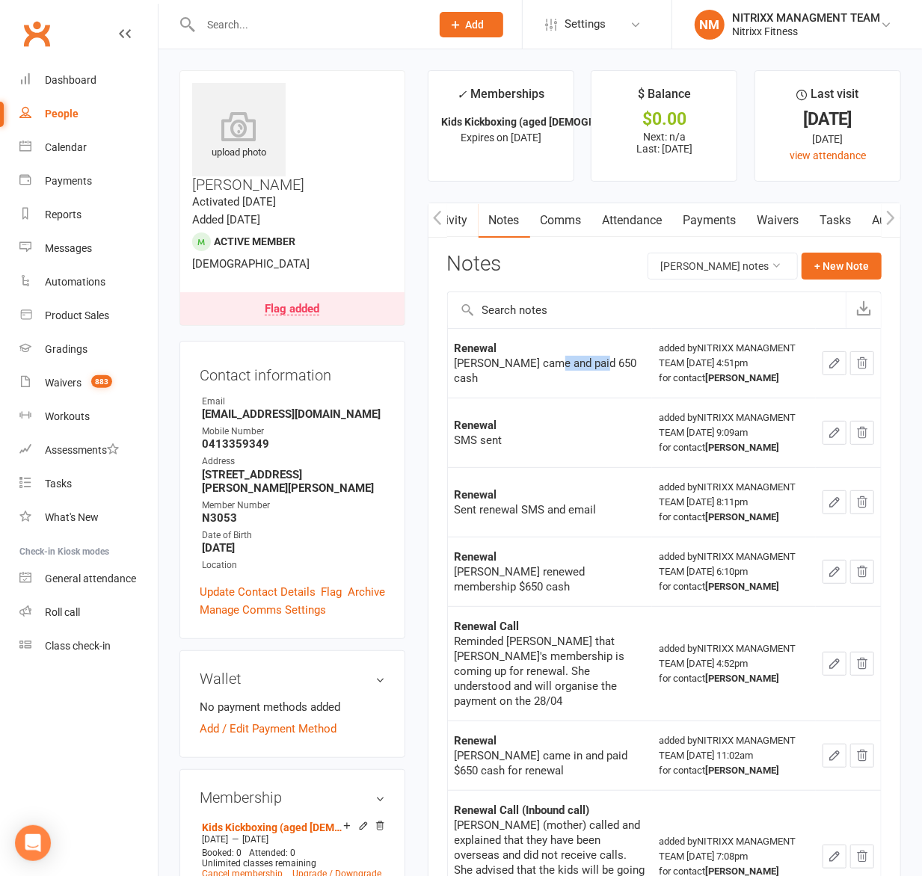
drag, startPoint x: 547, startPoint y: 371, endPoint x: 599, endPoint y: 377, distance: 51.8
click at [599, 377] on div "[PERSON_NAME] came and paid 650 cash" at bounding box center [549, 371] width 191 height 30
click at [249, 30] on input "text" at bounding box center [308, 24] width 224 height 21
click at [290, 16] on input "text" at bounding box center [308, 24] width 224 height 21
paste input "a"
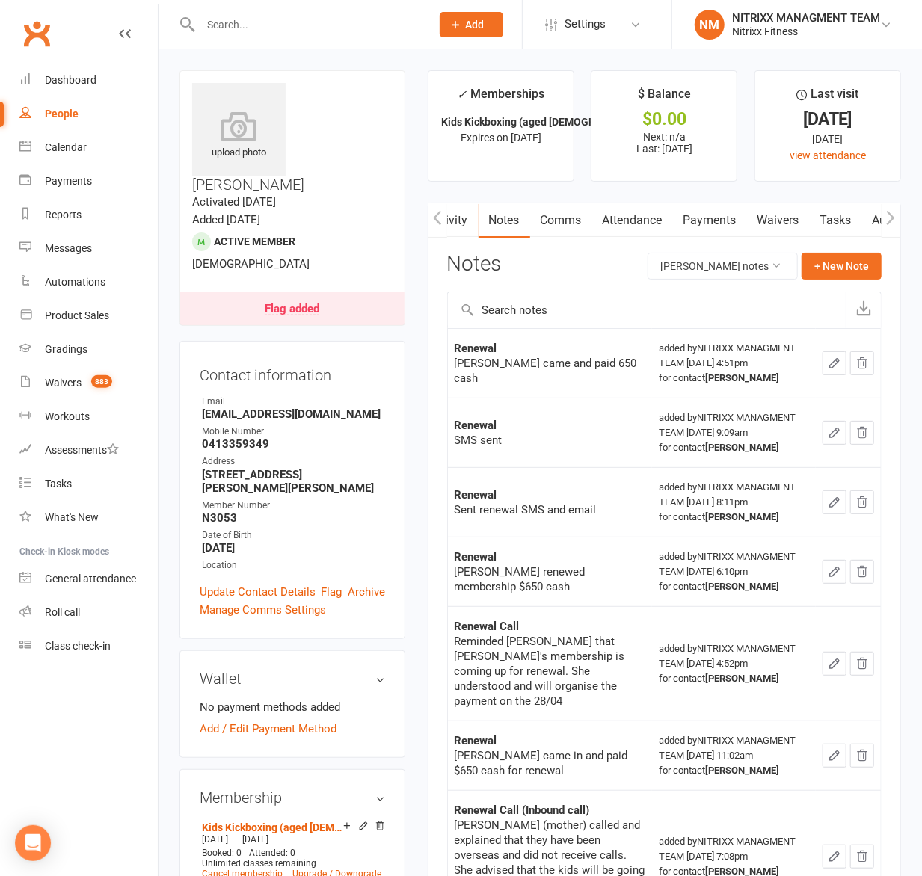
click at [246, 28] on input "text" at bounding box center [308, 24] width 224 height 21
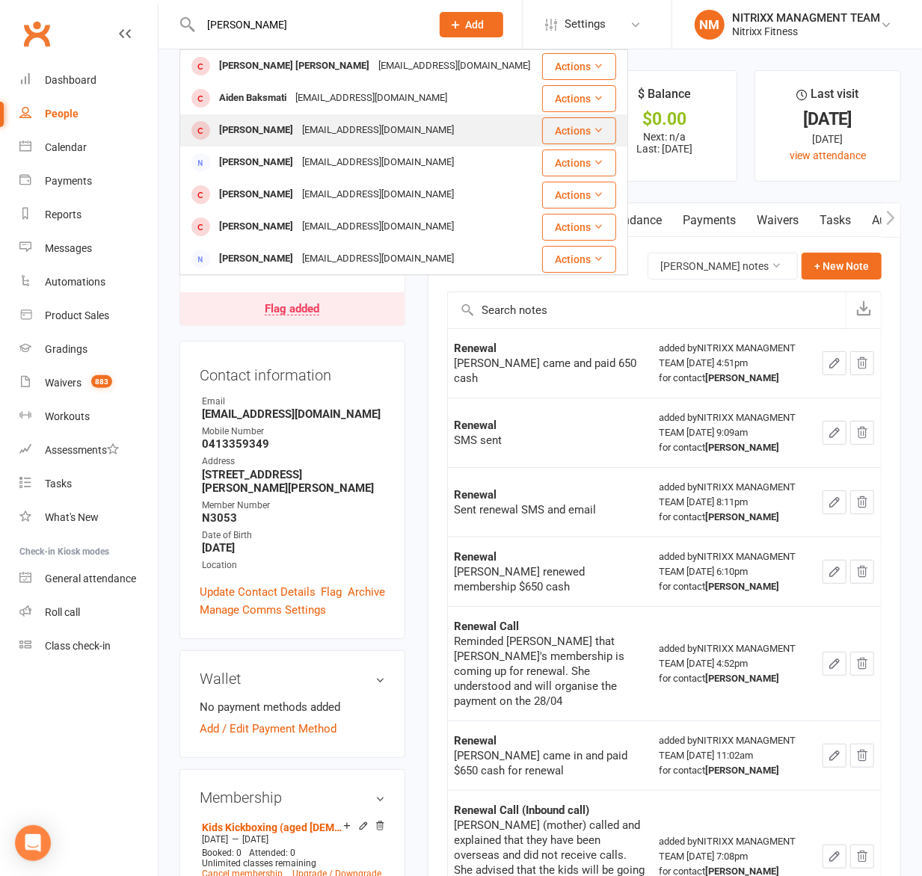
type input "[PERSON_NAME]"
click at [268, 132] on div "[PERSON_NAME]" at bounding box center [256, 131] width 83 height 22
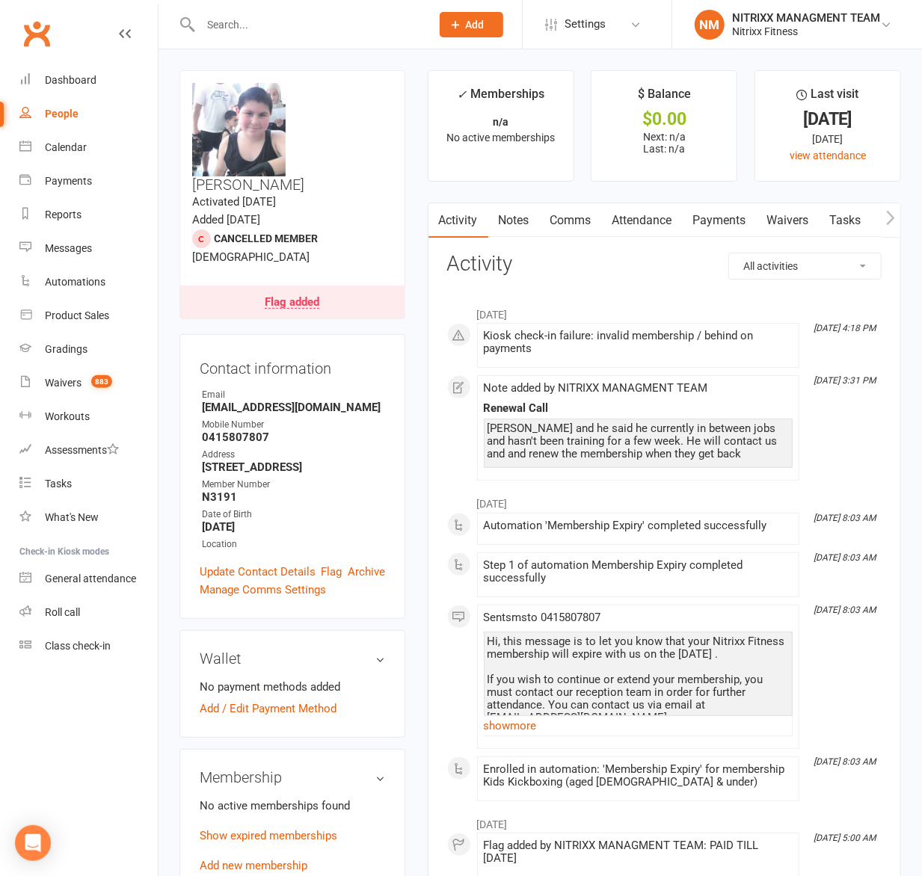
click at [507, 210] on link "Notes" at bounding box center [514, 220] width 52 height 34
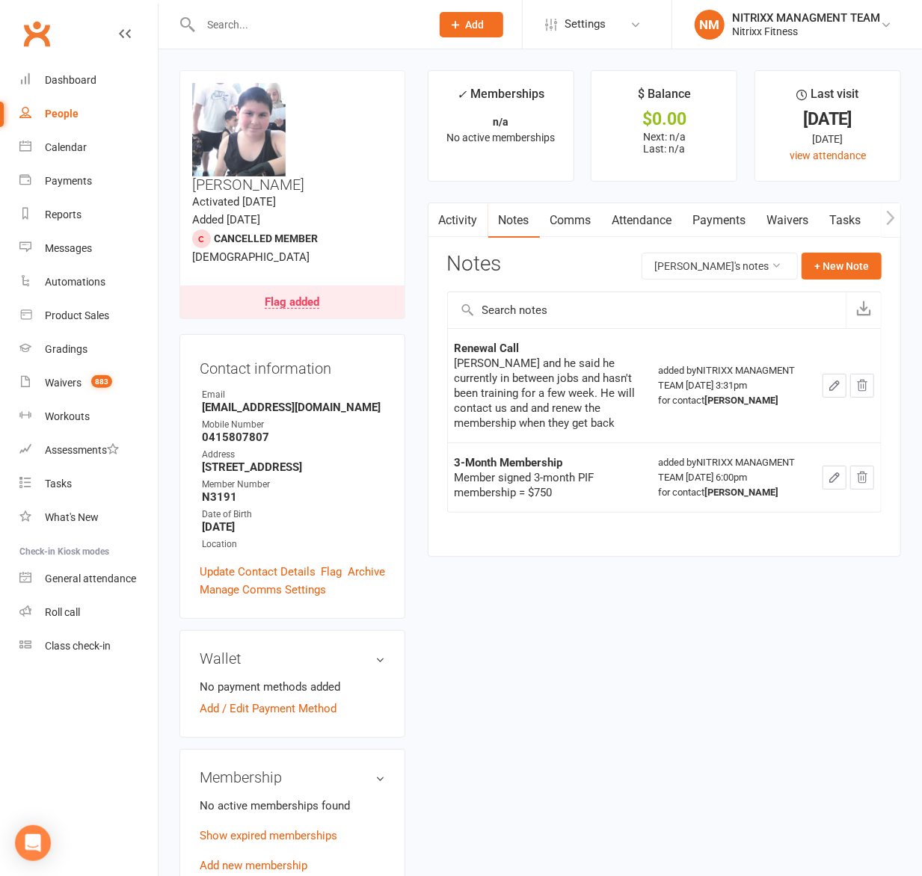
click at [291, 31] on input "text" at bounding box center [308, 24] width 224 height 21
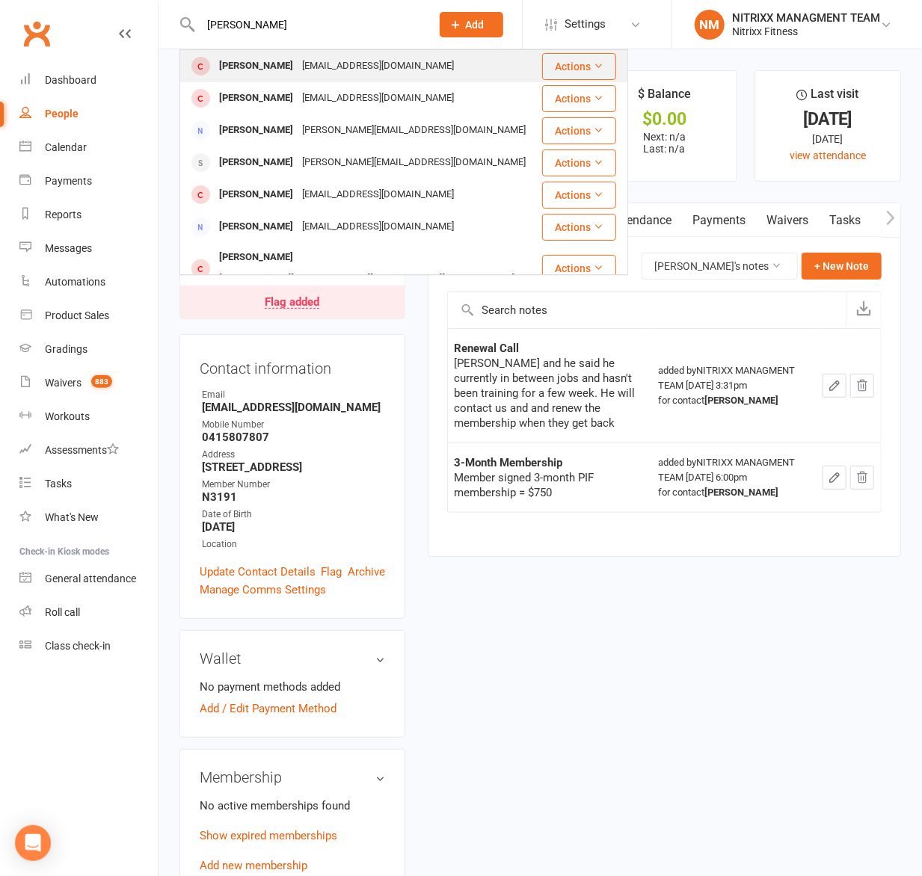
type input "omar chamma"
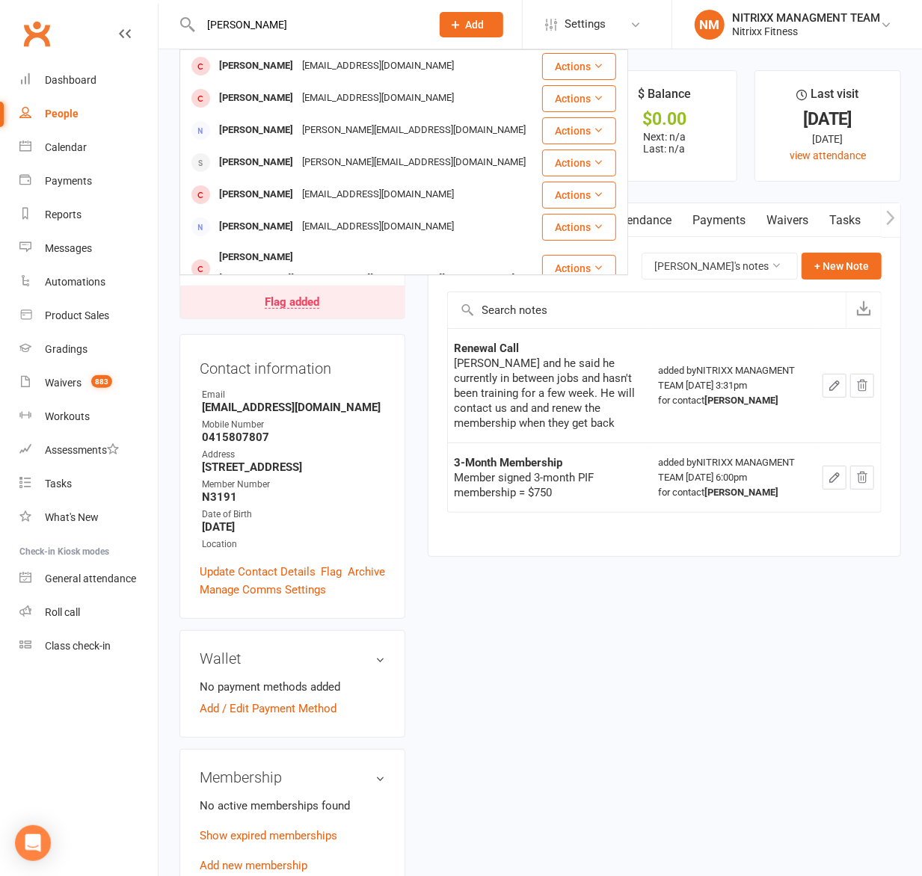
click at [315, 58] on div "director@apectransports.com.au" at bounding box center [377, 66] width 161 height 22
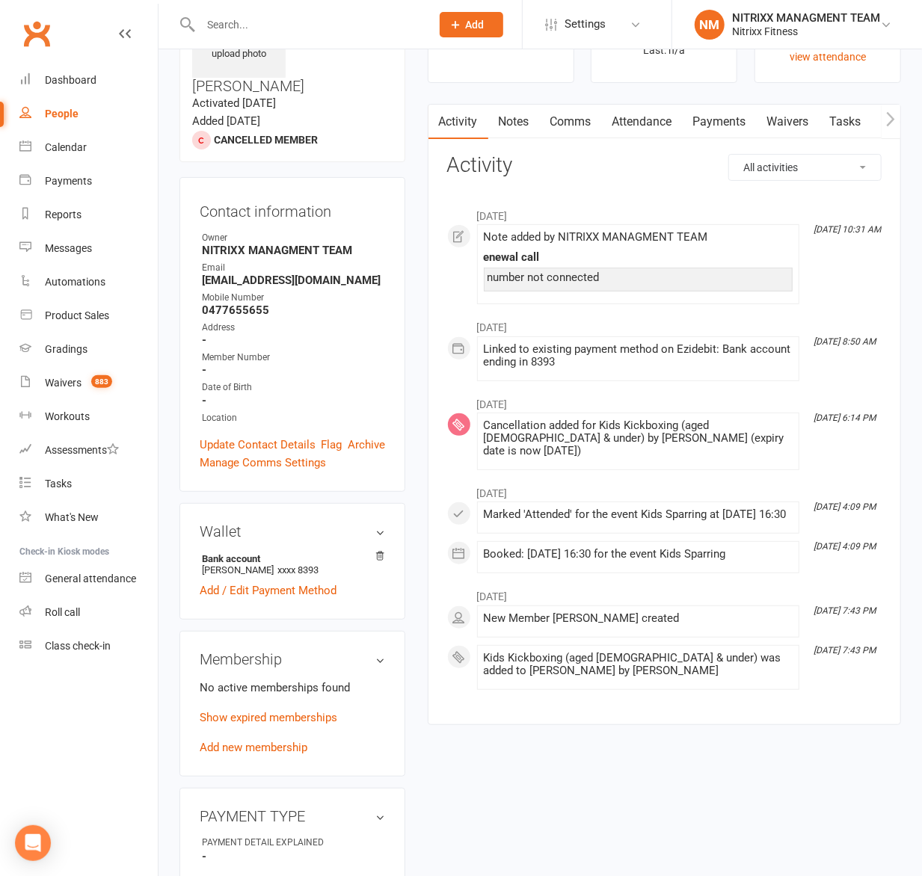
scroll to position [99, 0]
click at [524, 135] on link "Notes" at bounding box center [514, 121] width 52 height 34
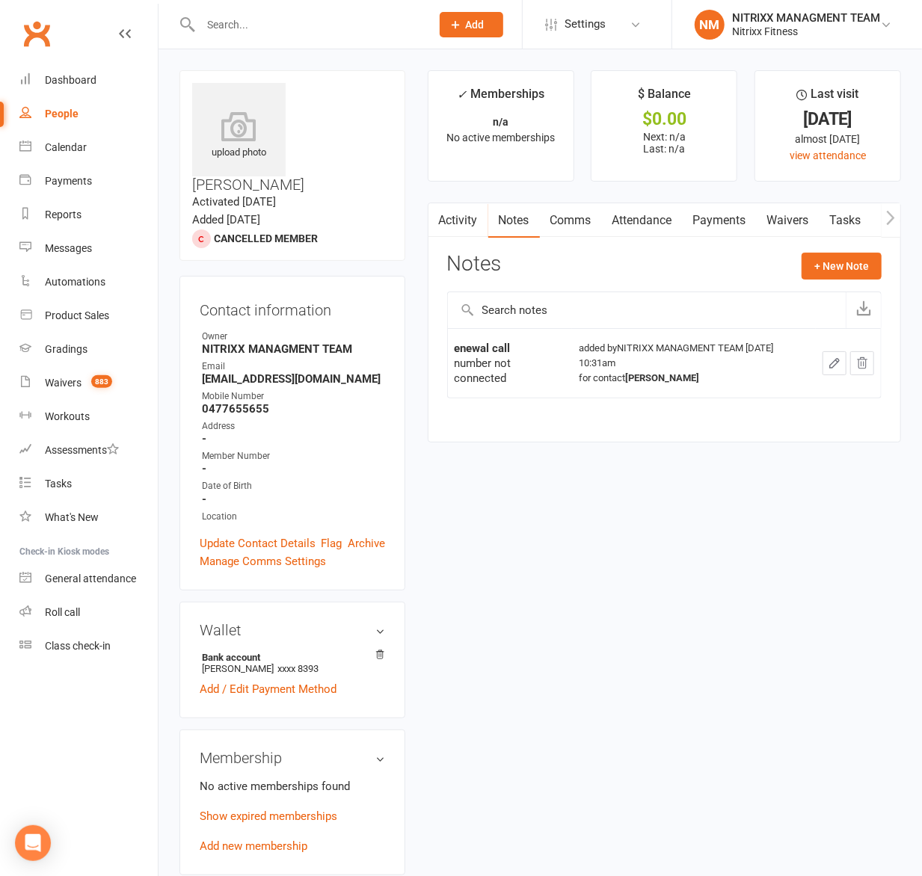
drag, startPoint x: 472, startPoint y: 221, endPoint x: 472, endPoint y: 230, distance: 9.0
click at [472, 230] on link "Activity" at bounding box center [458, 220] width 60 height 34
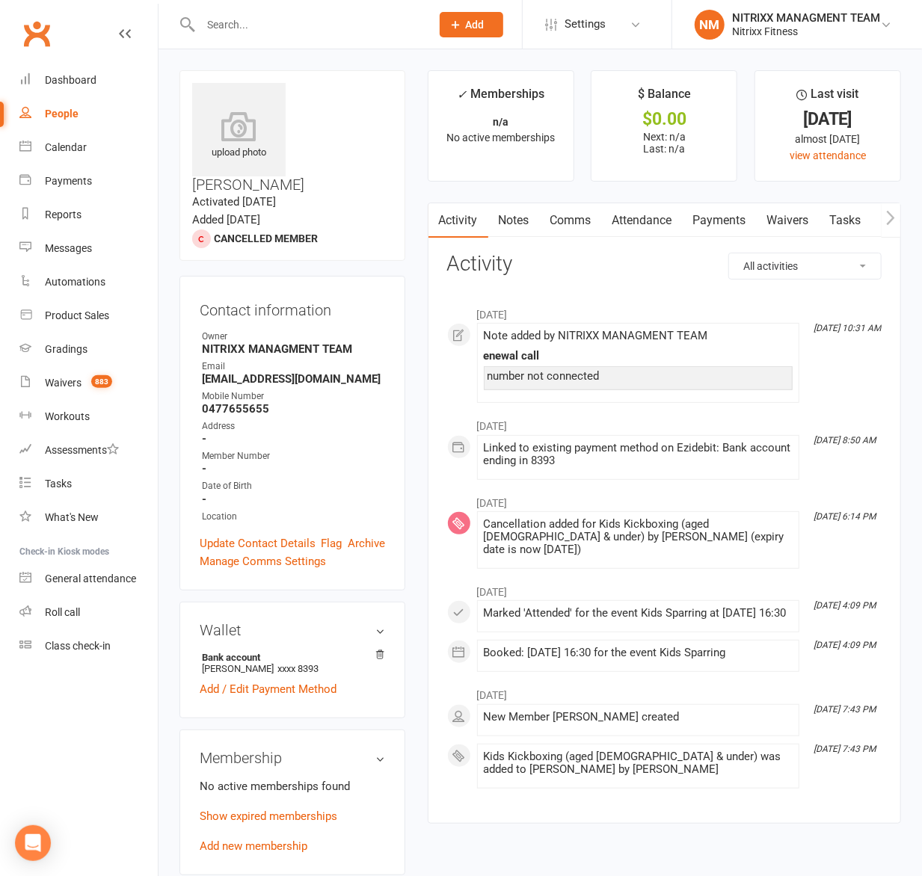
click at [551, 230] on link "Comms" at bounding box center [571, 220] width 62 height 34
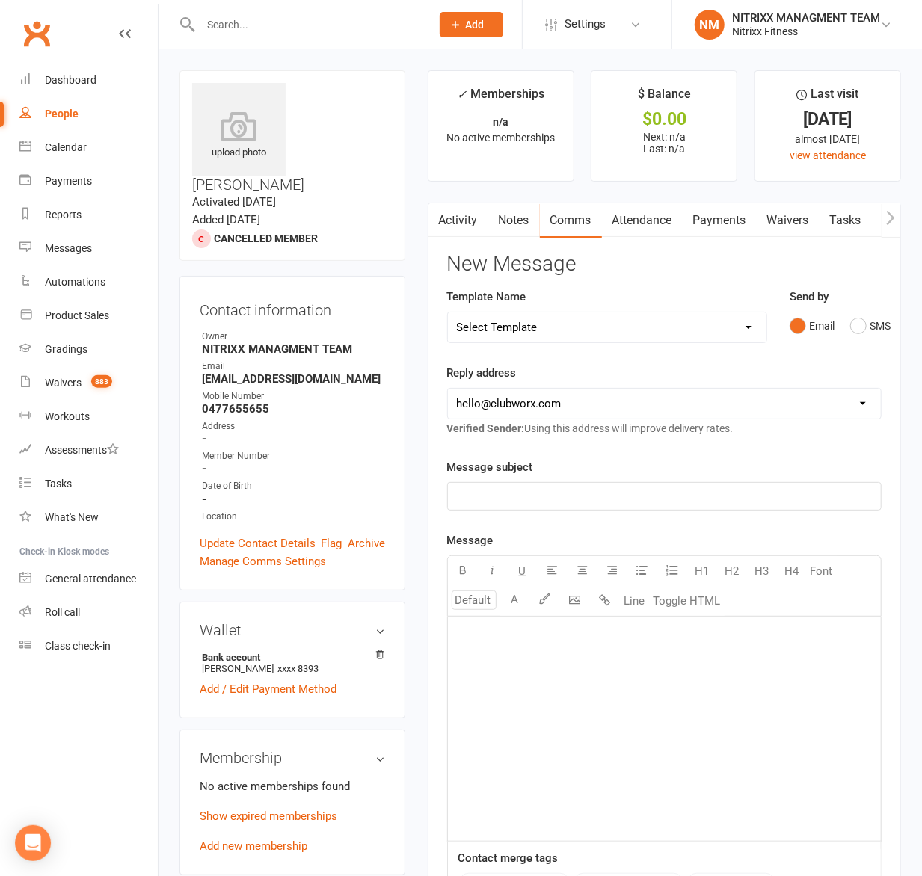
click at [517, 223] on link "Notes" at bounding box center [514, 220] width 52 height 34
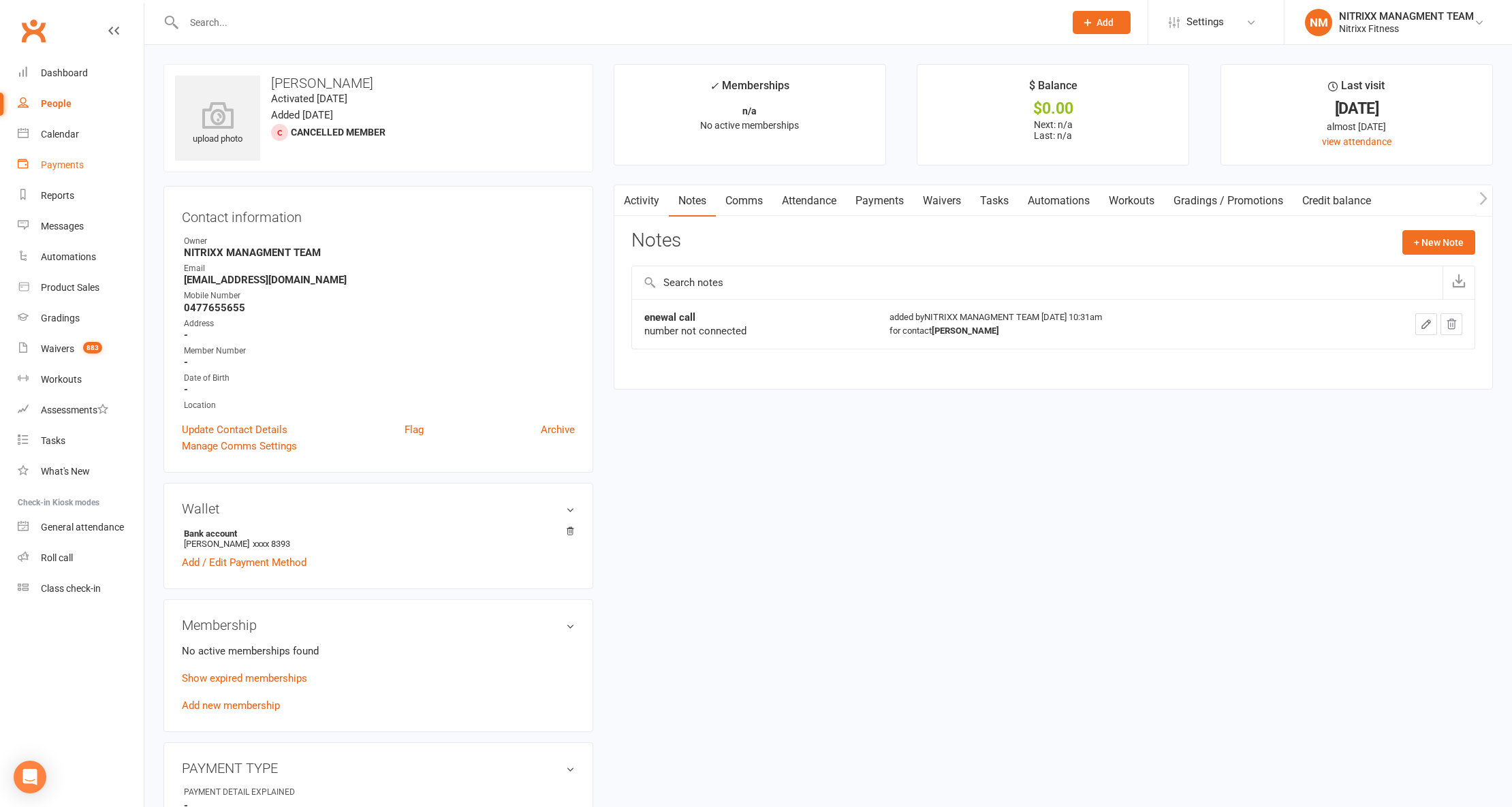
click at [107, 174] on link "Payments" at bounding box center [80, 165] width 126 height 31
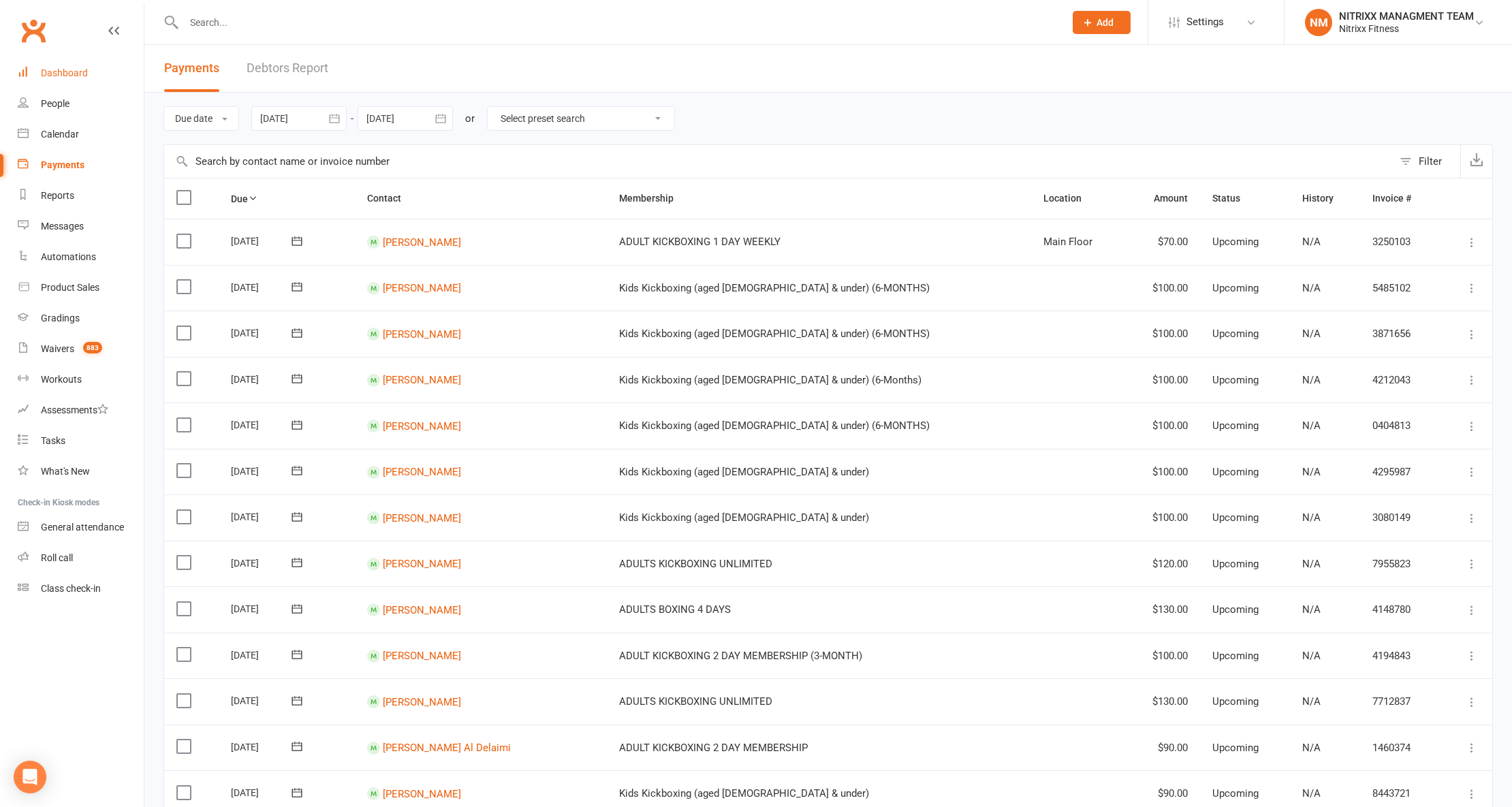
click at [56, 71] on div "Dashboard" at bounding box center [65, 73] width 47 height 11
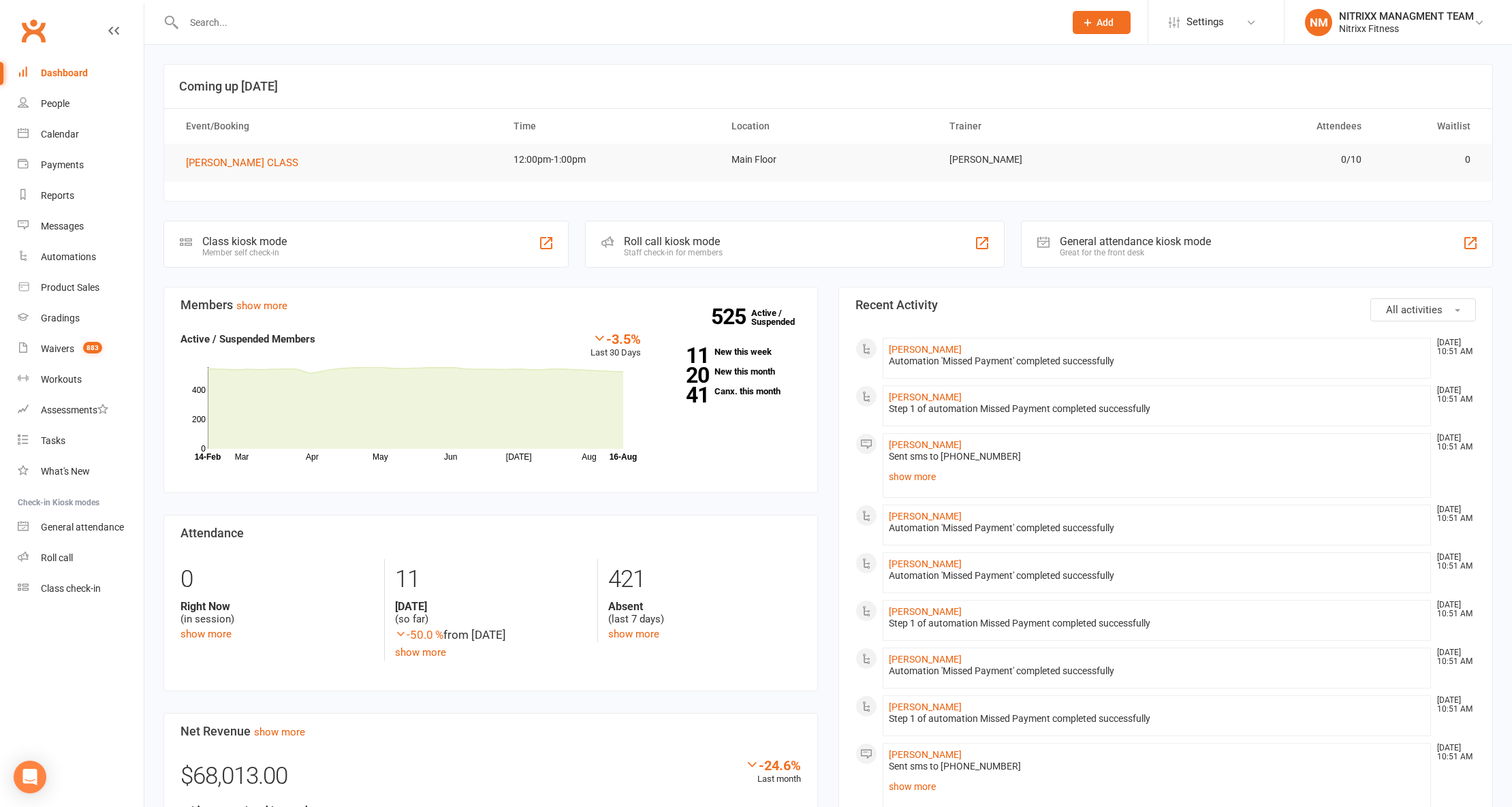
click at [238, 26] on input "text" at bounding box center [617, 22] width 876 height 19
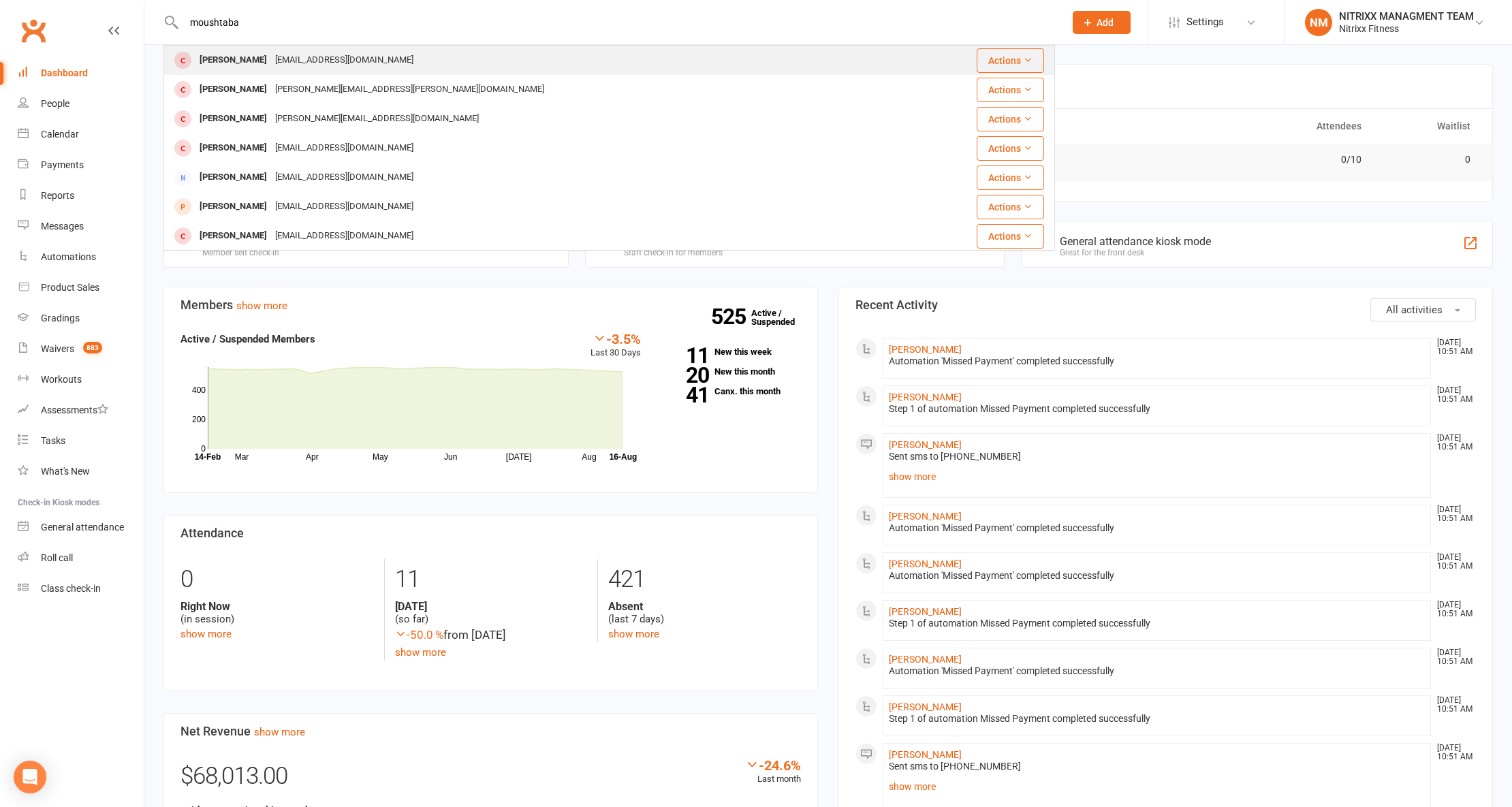
type input "moushtaba"
click at [271, 66] on div "[PERSON_NAME]" at bounding box center [233, 60] width 76 height 20
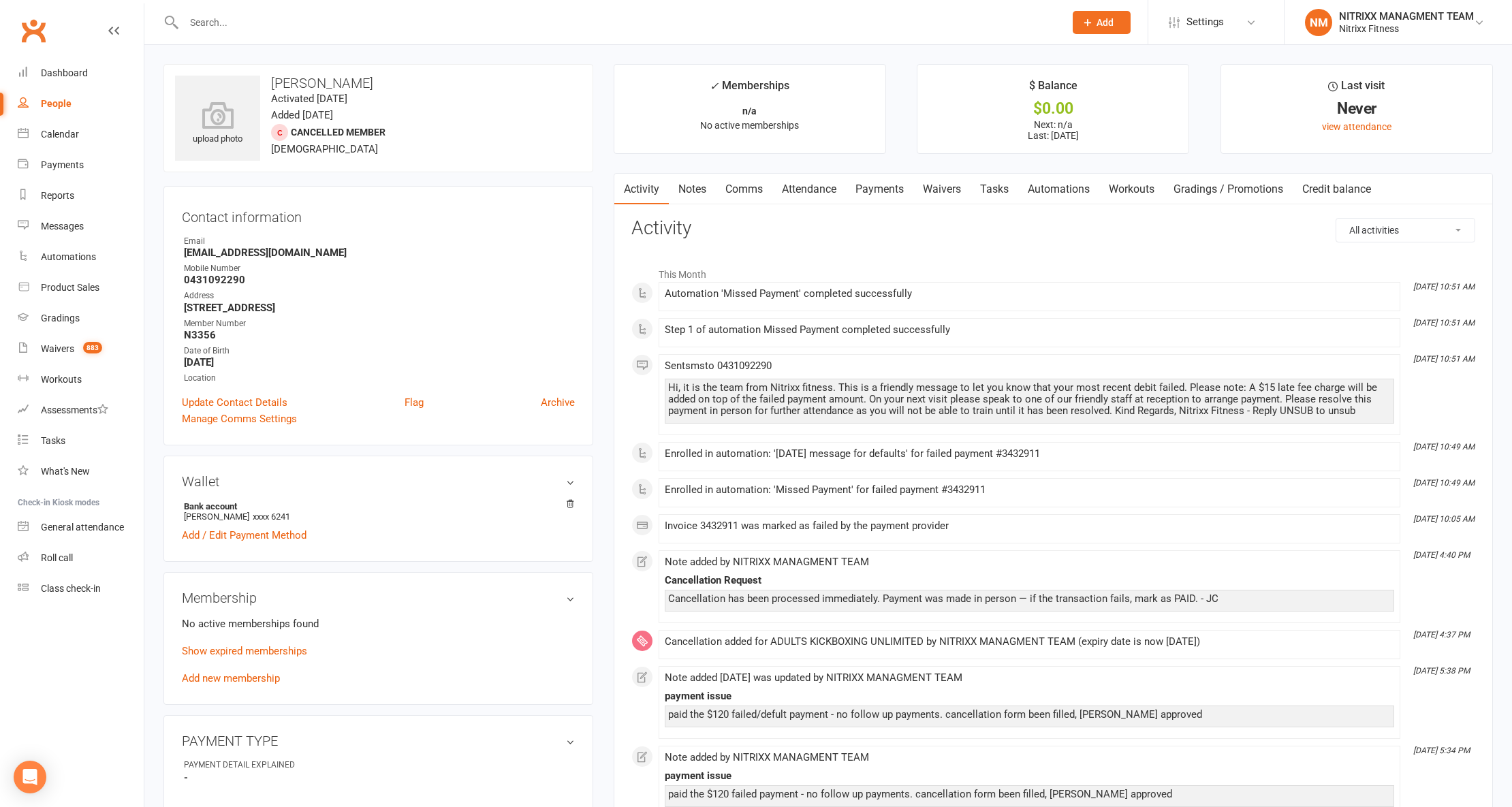
click at [839, 185] on link "Payments" at bounding box center [879, 189] width 67 height 31
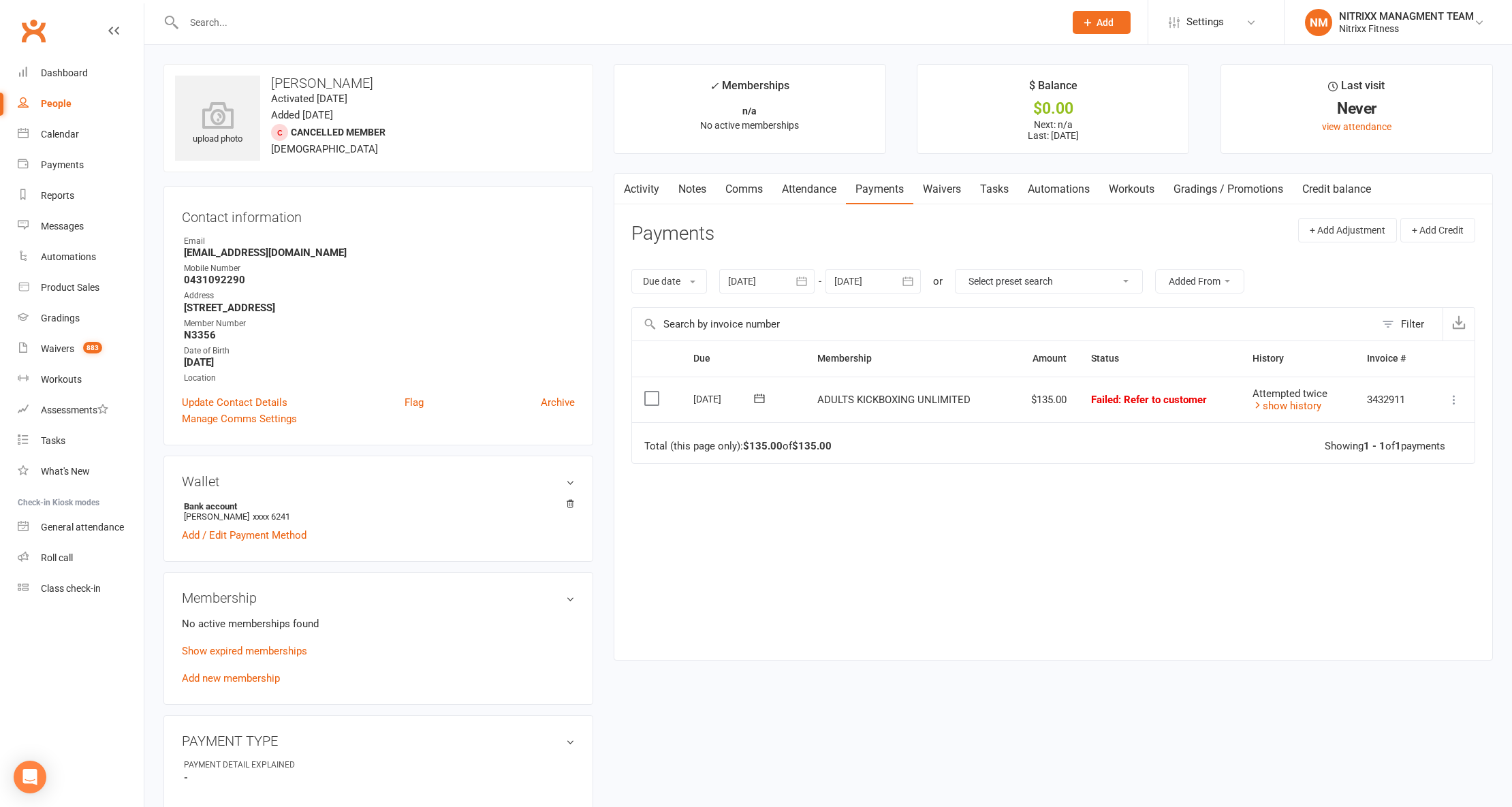
click at [695, 200] on link "Notes" at bounding box center [693, 189] width 47 height 31
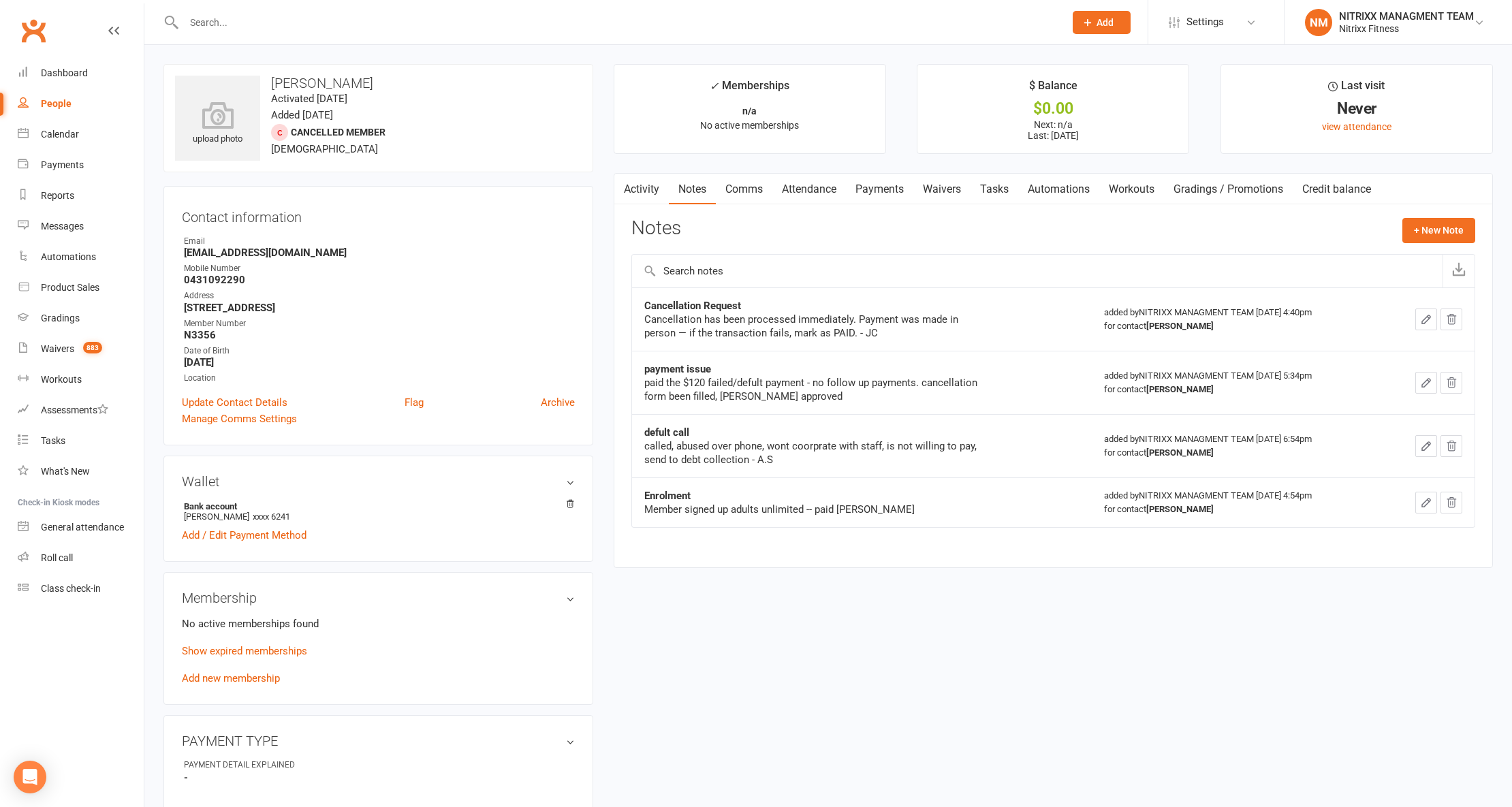
click at [658, 187] on link "Activity" at bounding box center [642, 189] width 55 height 31
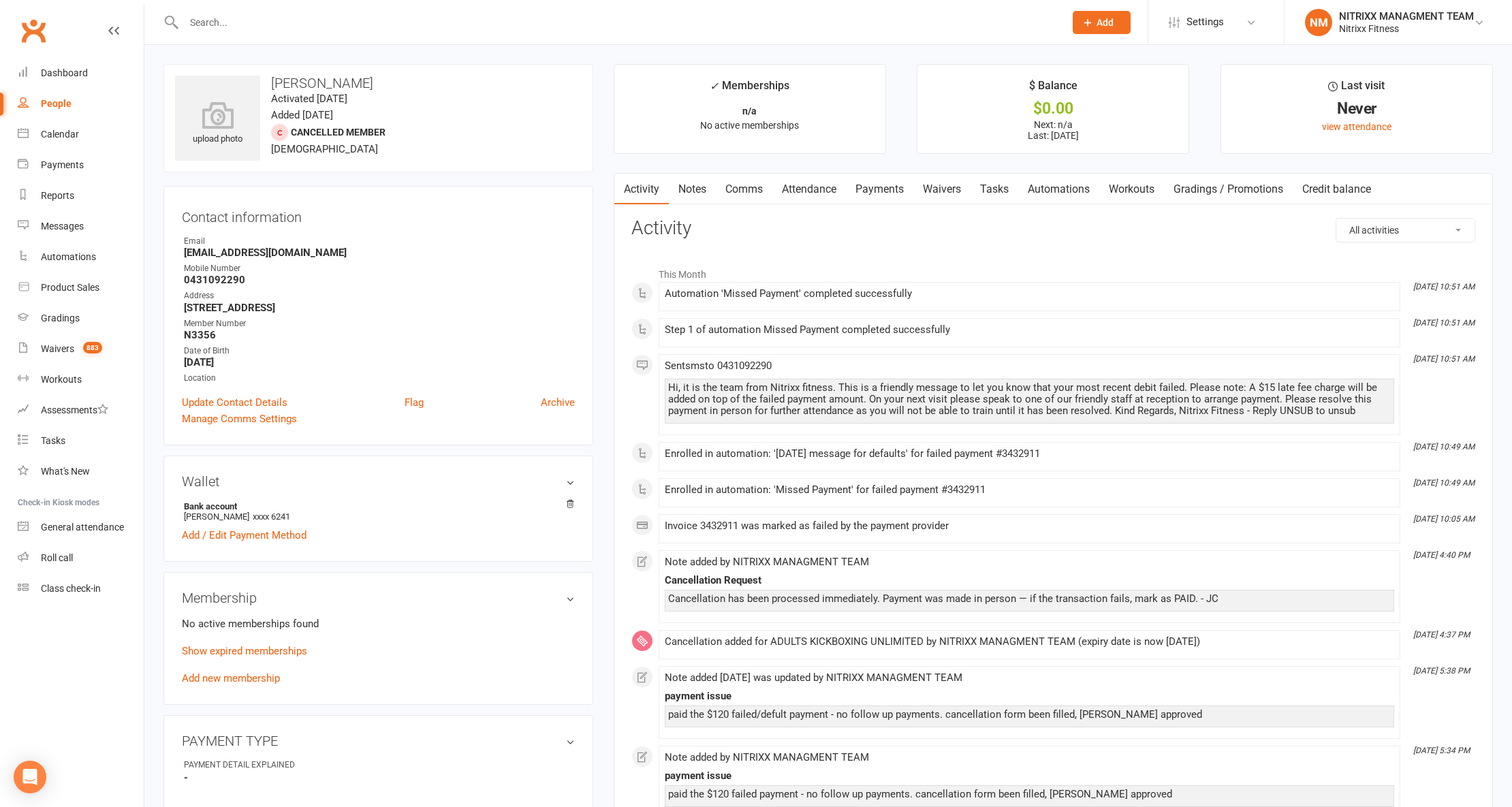
click at [746, 192] on link "Comms" at bounding box center [745, 189] width 57 height 31
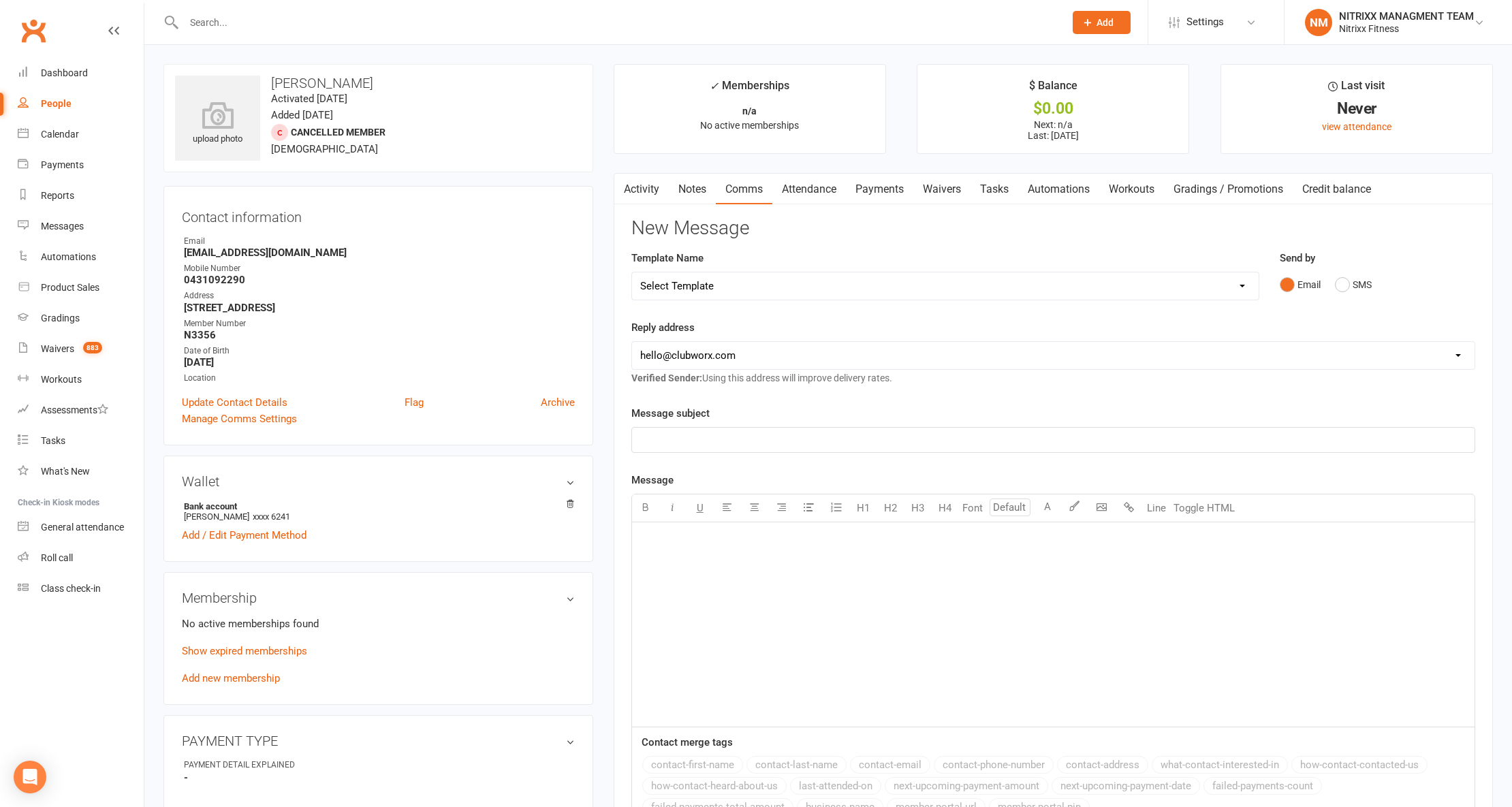
click at [708, 196] on link "Notes" at bounding box center [693, 189] width 47 height 31
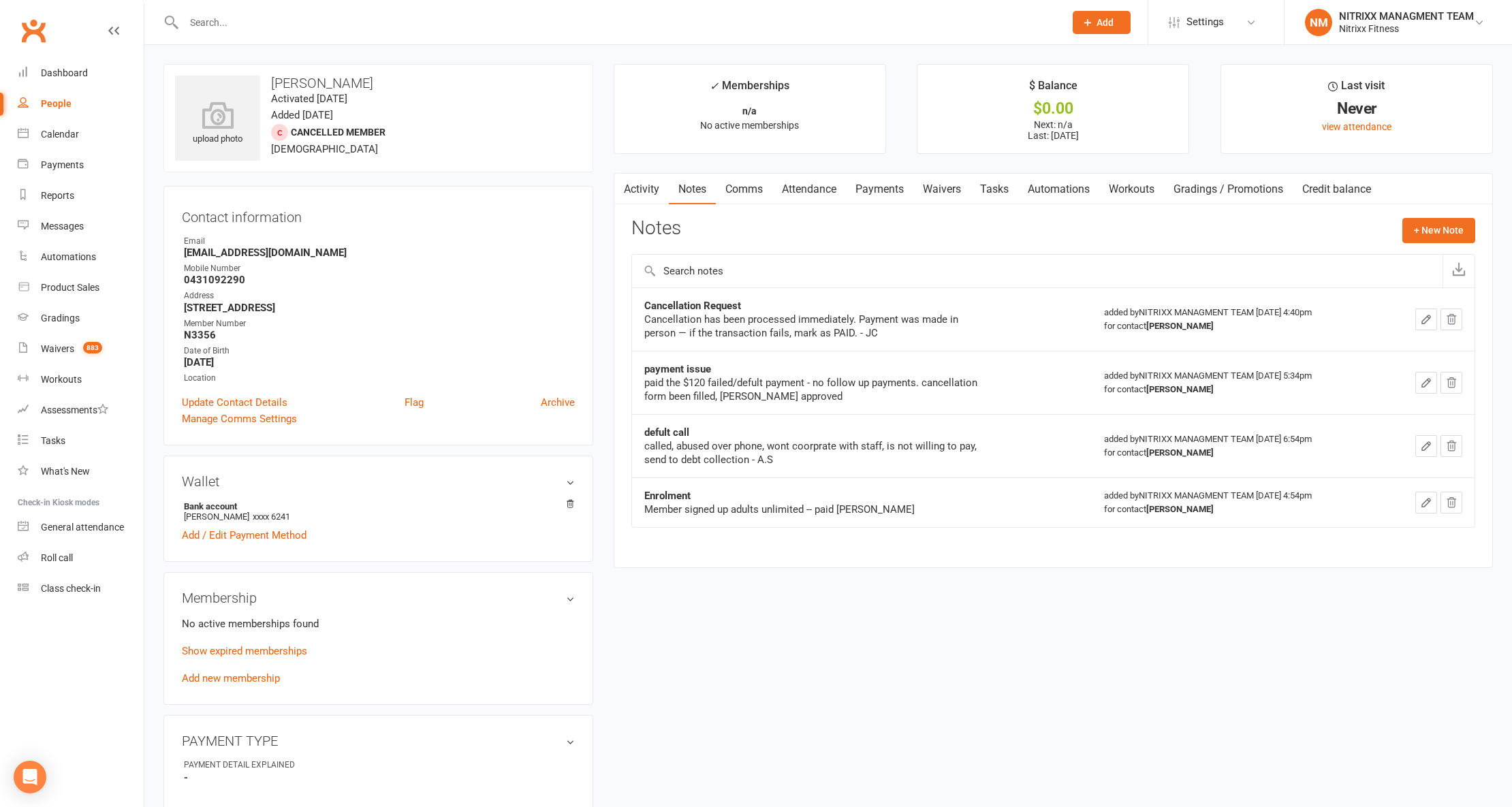
click at [816, 188] on link "Attendance" at bounding box center [809, 189] width 74 height 31
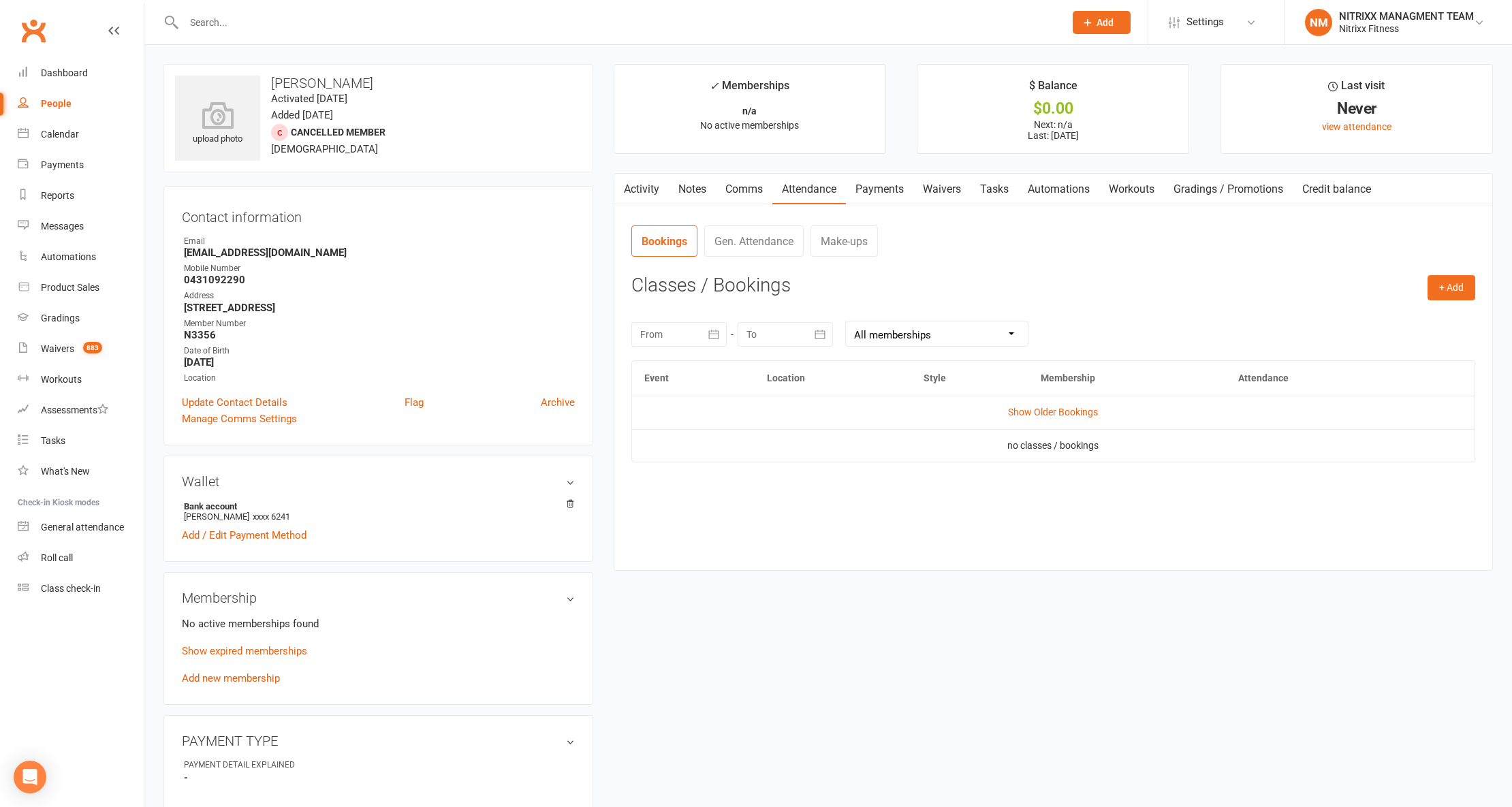
click at [839, 194] on link "Payments" at bounding box center [879, 189] width 67 height 31
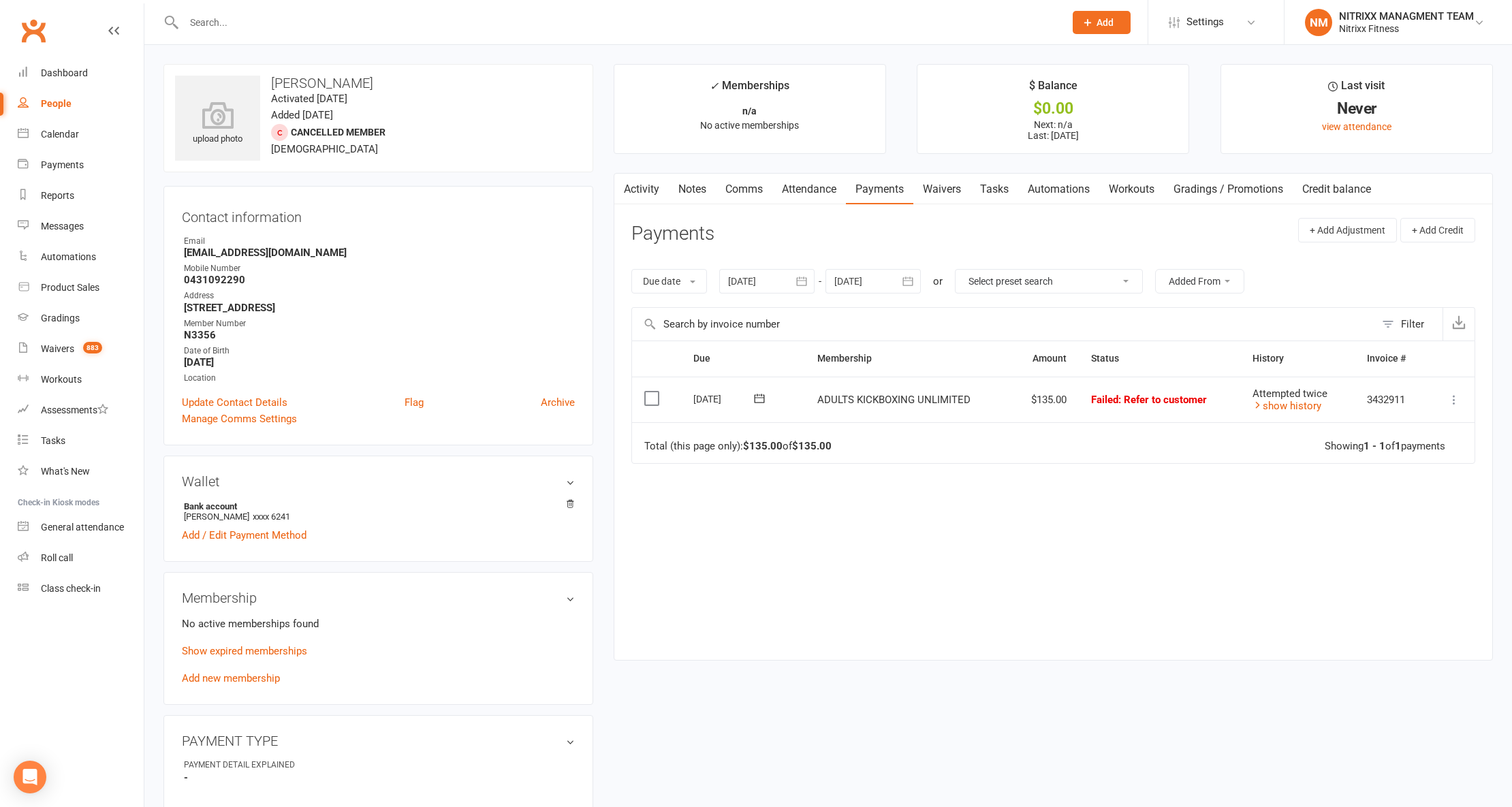
click at [650, 197] on link "Activity" at bounding box center [642, 189] width 55 height 31
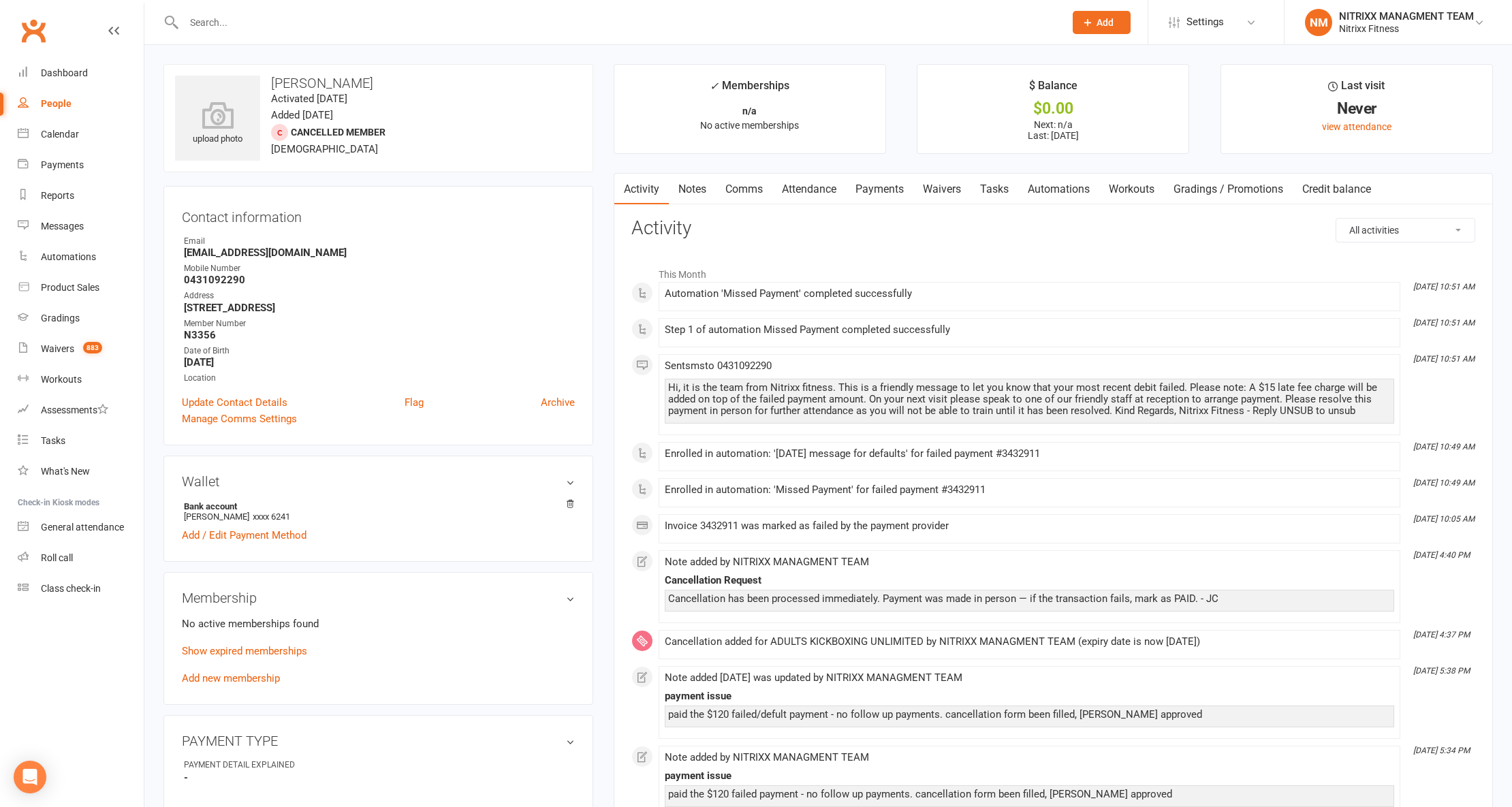
click at [763, 191] on link "Comms" at bounding box center [745, 189] width 57 height 31
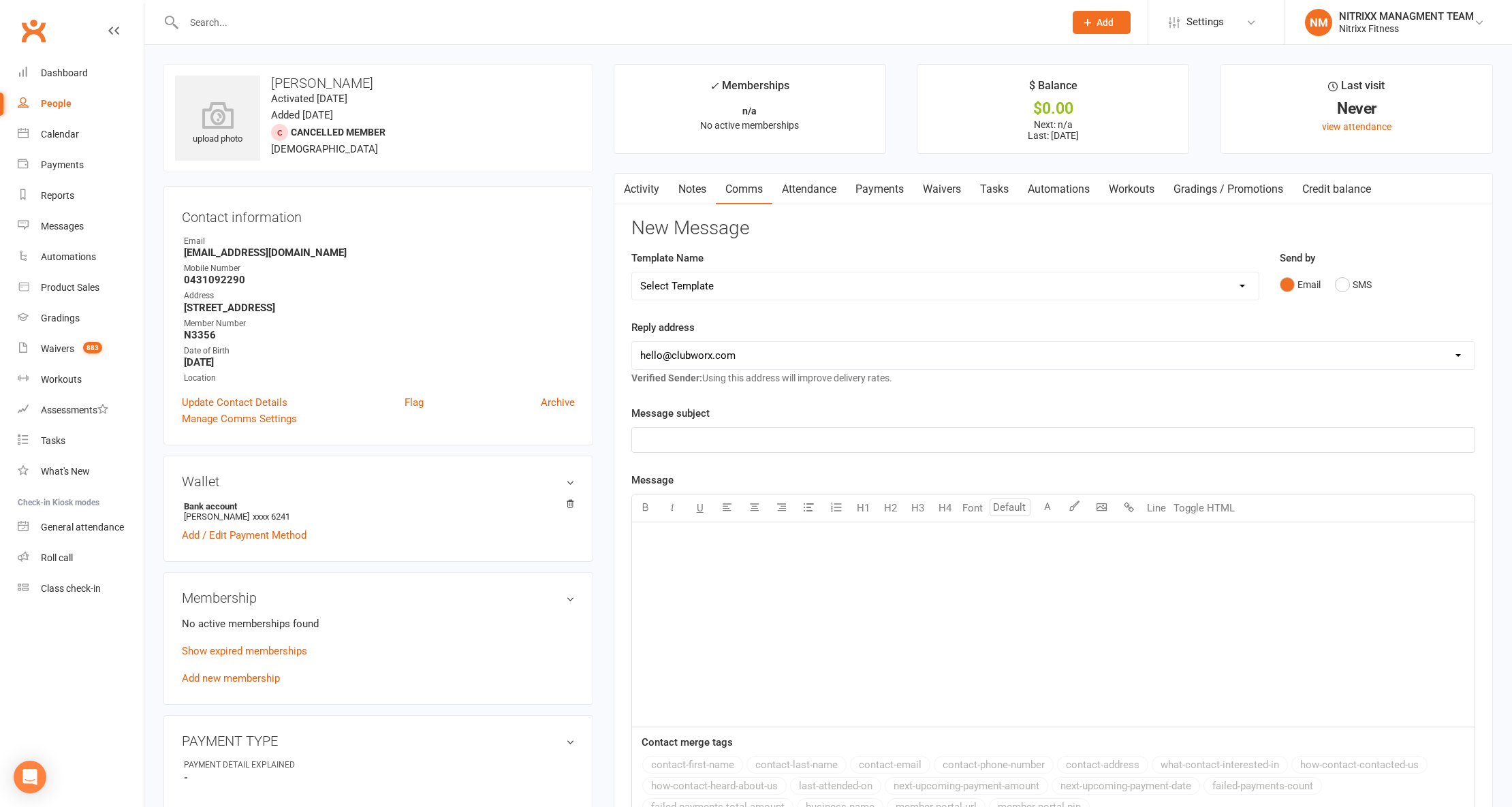
click at [816, 190] on link "Attendance" at bounding box center [809, 189] width 74 height 31
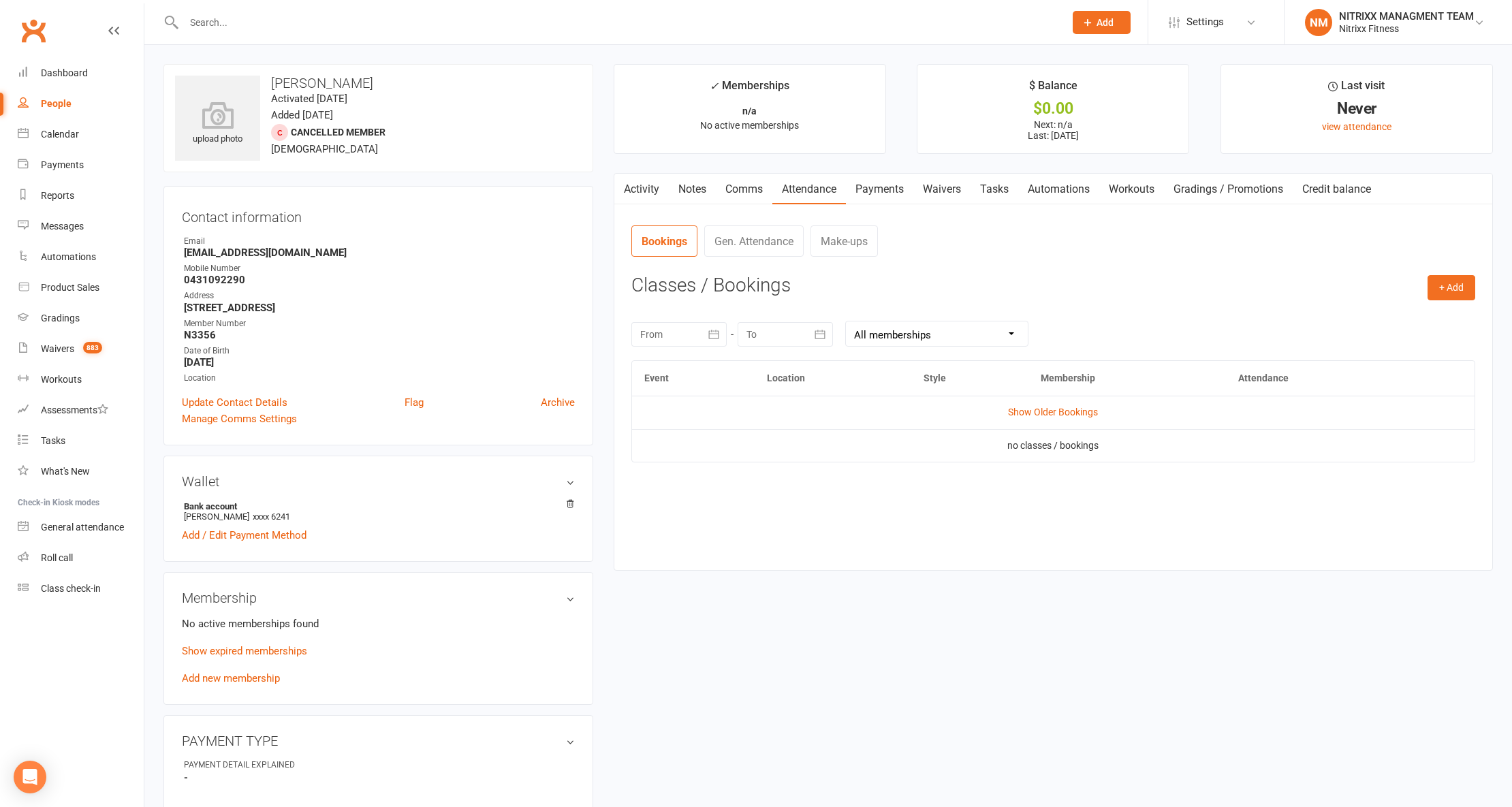
click at [680, 187] on link "Notes" at bounding box center [693, 189] width 47 height 31
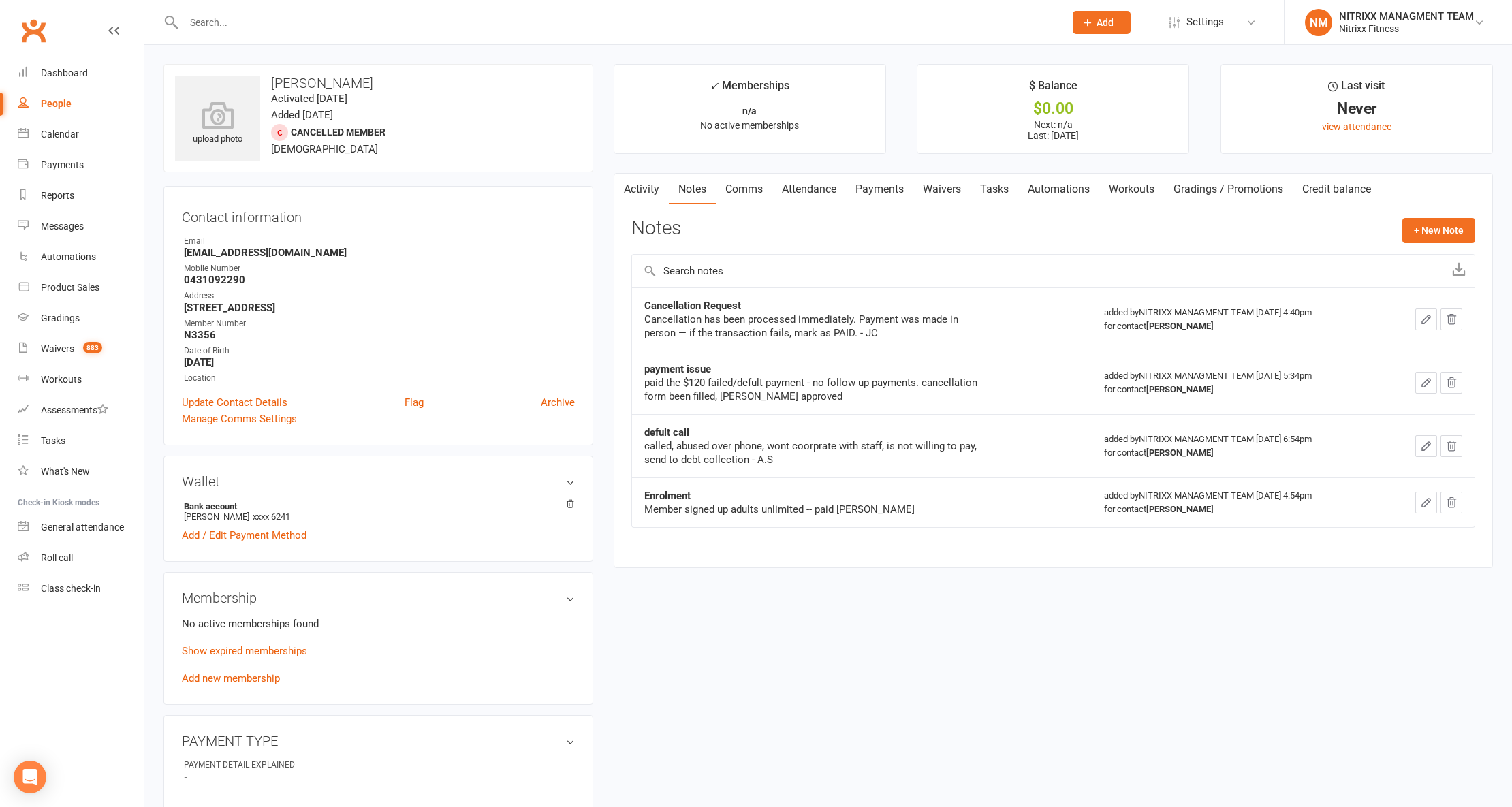
click at [627, 195] on button "button" at bounding box center [622, 189] width 17 height 31
click at [646, 182] on link "Activity" at bounding box center [642, 189] width 55 height 31
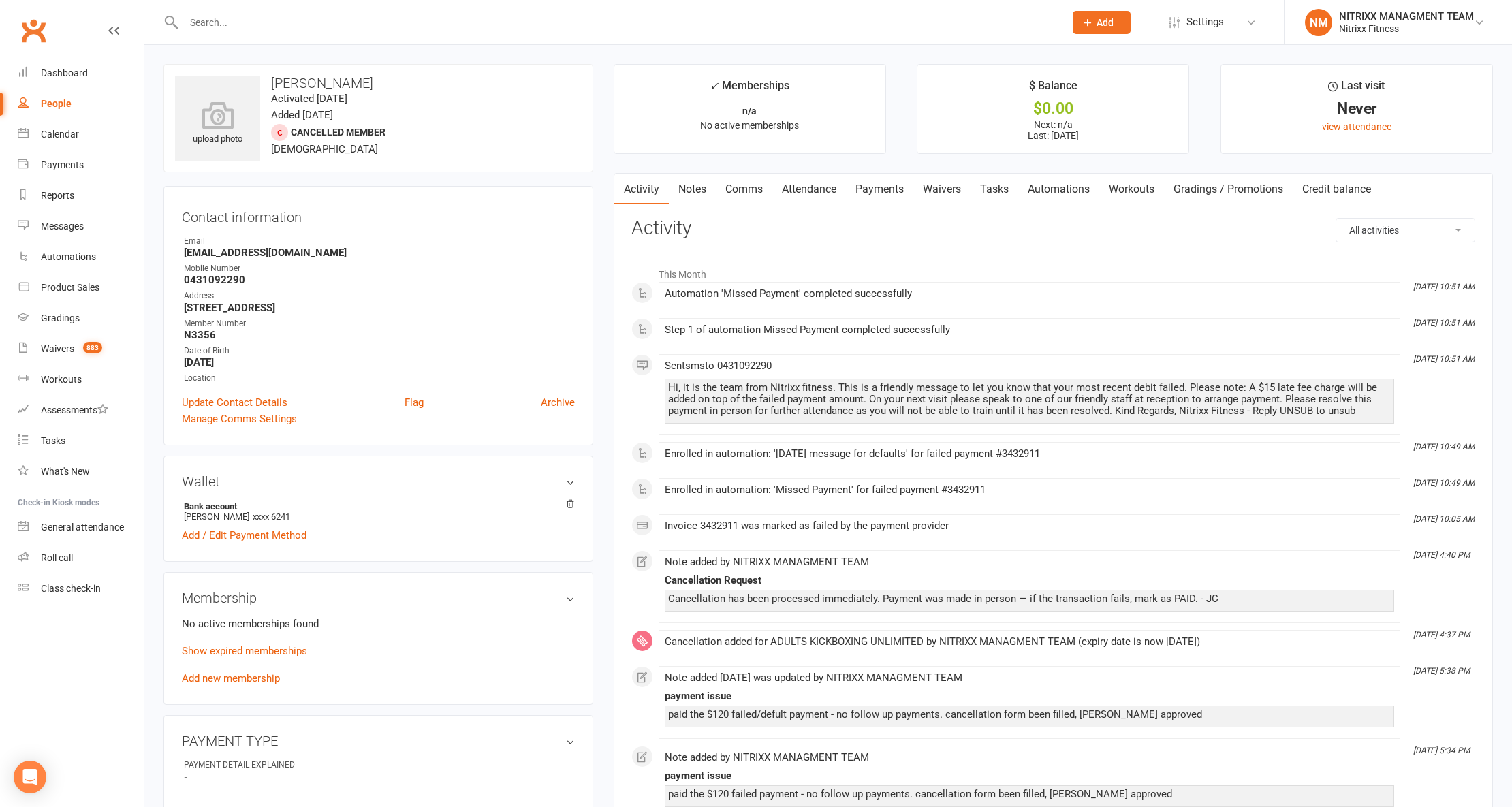
click at [672, 191] on link "Notes" at bounding box center [693, 189] width 47 height 31
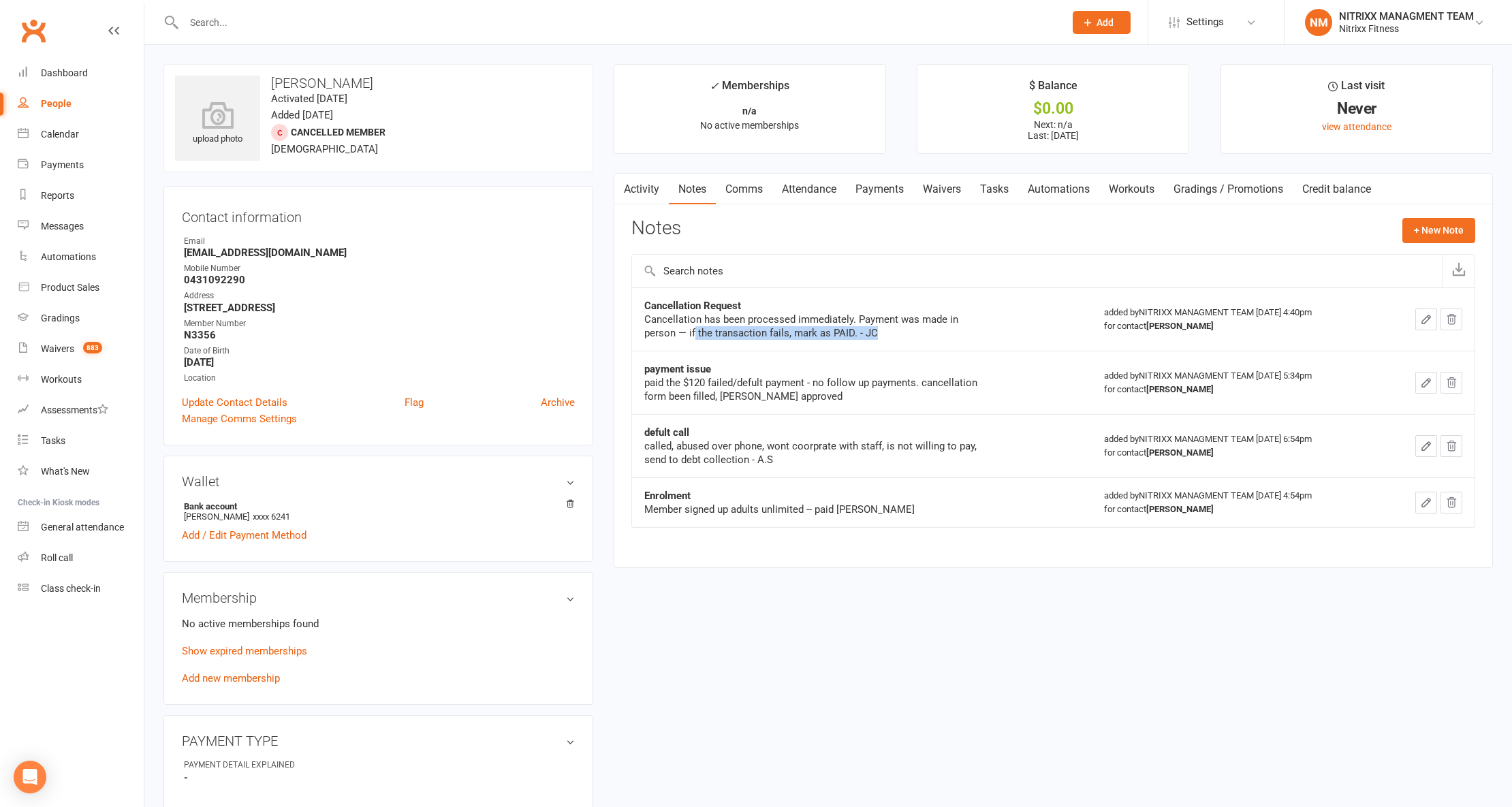
drag, startPoint x: 695, startPoint y: 338, endPoint x: 935, endPoint y: 320, distance: 240.7
click at [839, 336] on div "Cancellation has been processed immediately. Payment was made in person — if th…" at bounding box center [815, 326] width 341 height 27
drag, startPoint x: 867, startPoint y: 189, endPoint x: 876, endPoint y: 207, distance: 20.1
click at [839, 187] on link "Payments" at bounding box center [879, 189] width 67 height 31
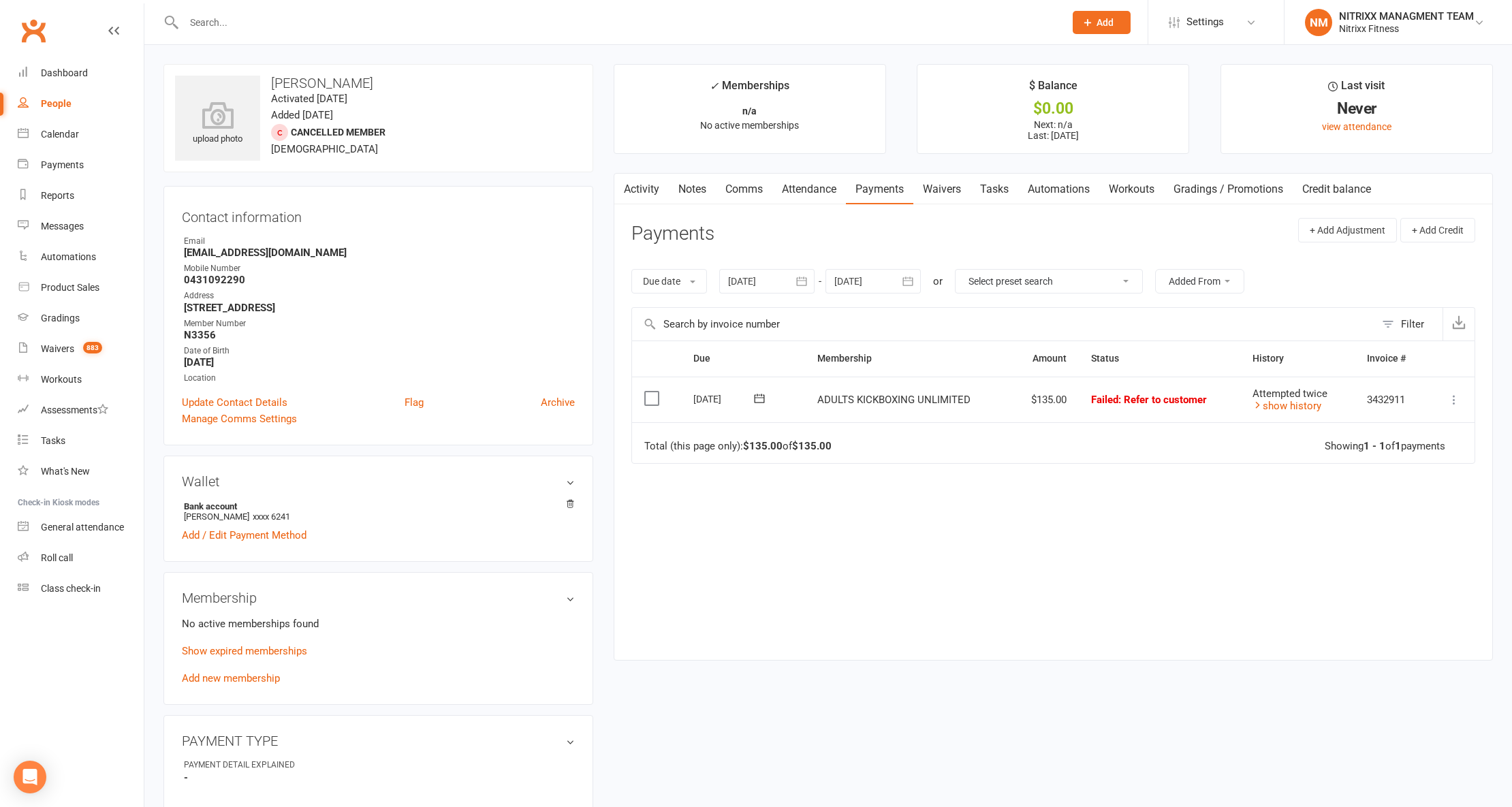
click at [839, 410] on td "Mark as Paid (Cash) Mark as Paid (POS) Mark as Paid (Other) Skip More Info Send…" at bounding box center [1452, 399] width 47 height 46
click at [839, 399] on icon at bounding box center [1454, 399] width 14 height 14
click at [839, 502] on div "Due Contact Membership Amount Status History Invoice # Select this 14 Aug 2025 …" at bounding box center [1054, 489] width 844 height 298
click at [839, 405] on icon at bounding box center [1454, 399] width 14 height 14
click at [839, 428] on link "Mark as Paid (Cash)" at bounding box center [1394, 426] width 135 height 27
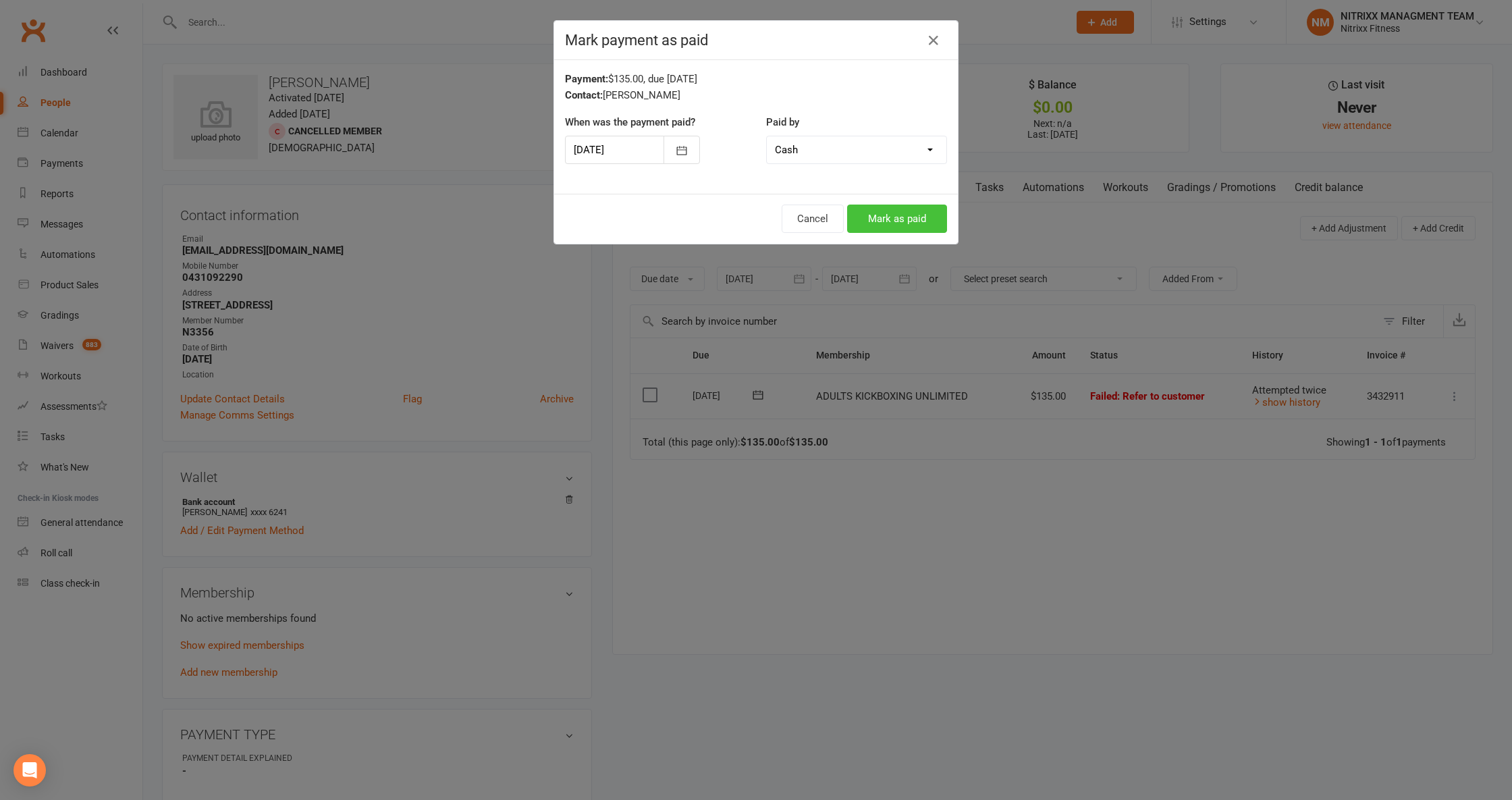
click at [832, 224] on button "Mark as paid" at bounding box center [897, 218] width 100 height 28
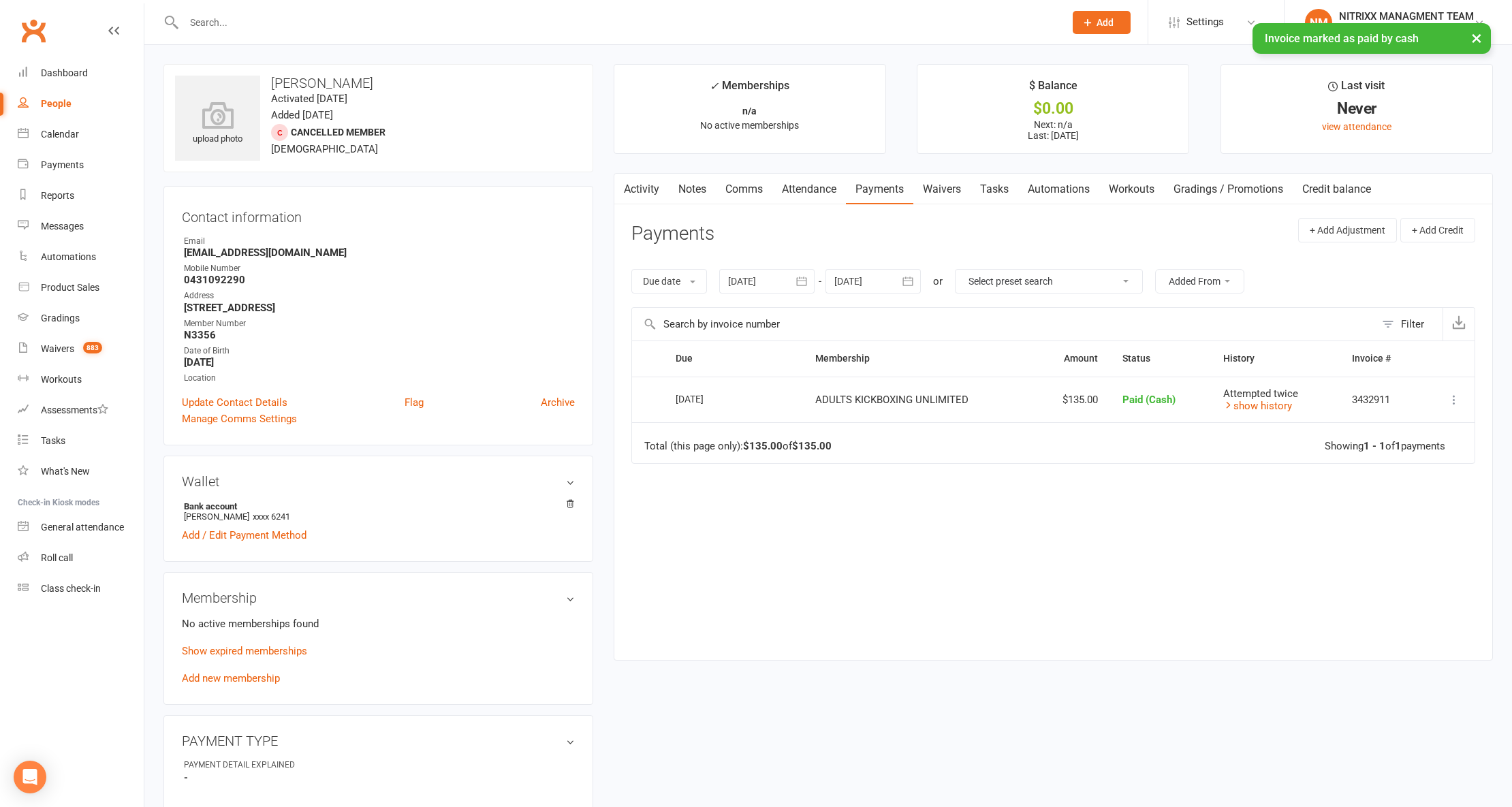
click at [839, 546] on div "Due Contact Membership Amount Status History Invoice # Select this 14 Aug 2025 …" at bounding box center [1054, 489] width 844 height 298
click at [650, 187] on link "Activity" at bounding box center [642, 189] width 55 height 31
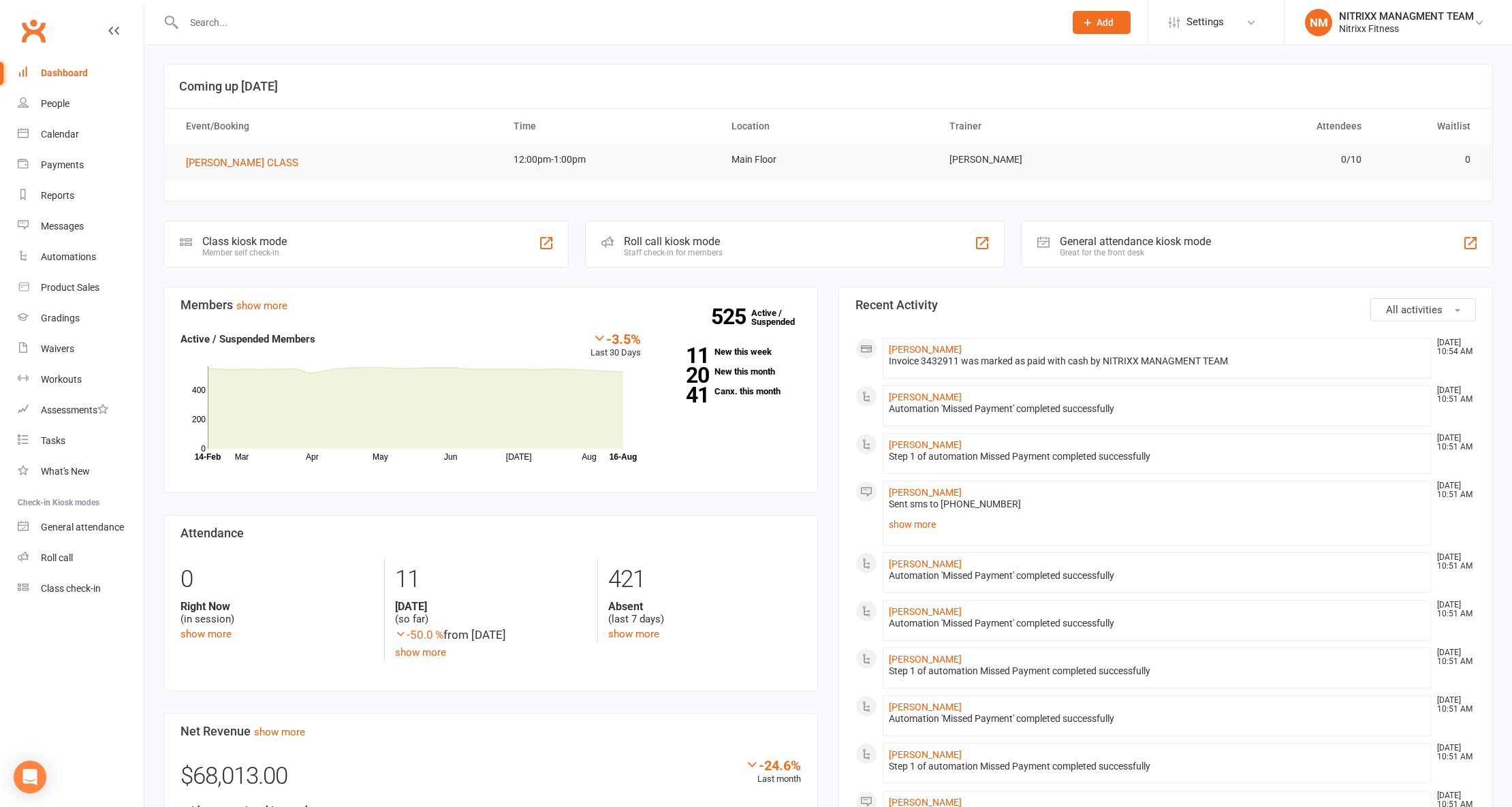
drag, startPoint x: 275, startPoint y: 33, endPoint x: 273, endPoint y: 25, distance: 8.2
paste input "[PERSON_NAME] (NDIS, email DO NOT CALL [EMAIL_ADDRESS][DOMAIN_NAME])"
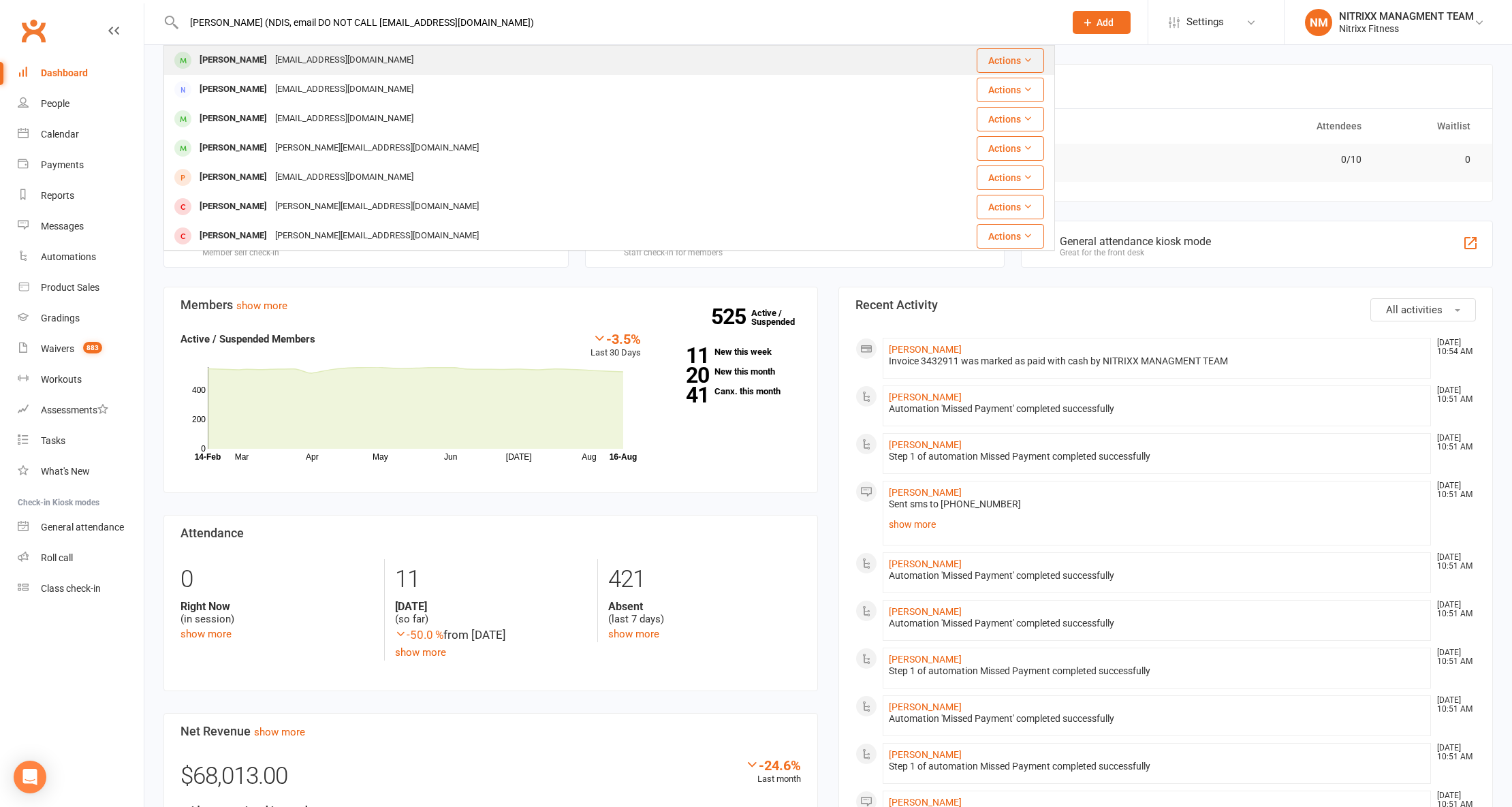
type input "[PERSON_NAME] (NDIS, email DO NOT CALL [EMAIL_ADDRESS][DOMAIN_NAME])"
click at [364, 56] on div "[EMAIL_ADDRESS][DOMAIN_NAME]" at bounding box center [344, 60] width 147 height 20
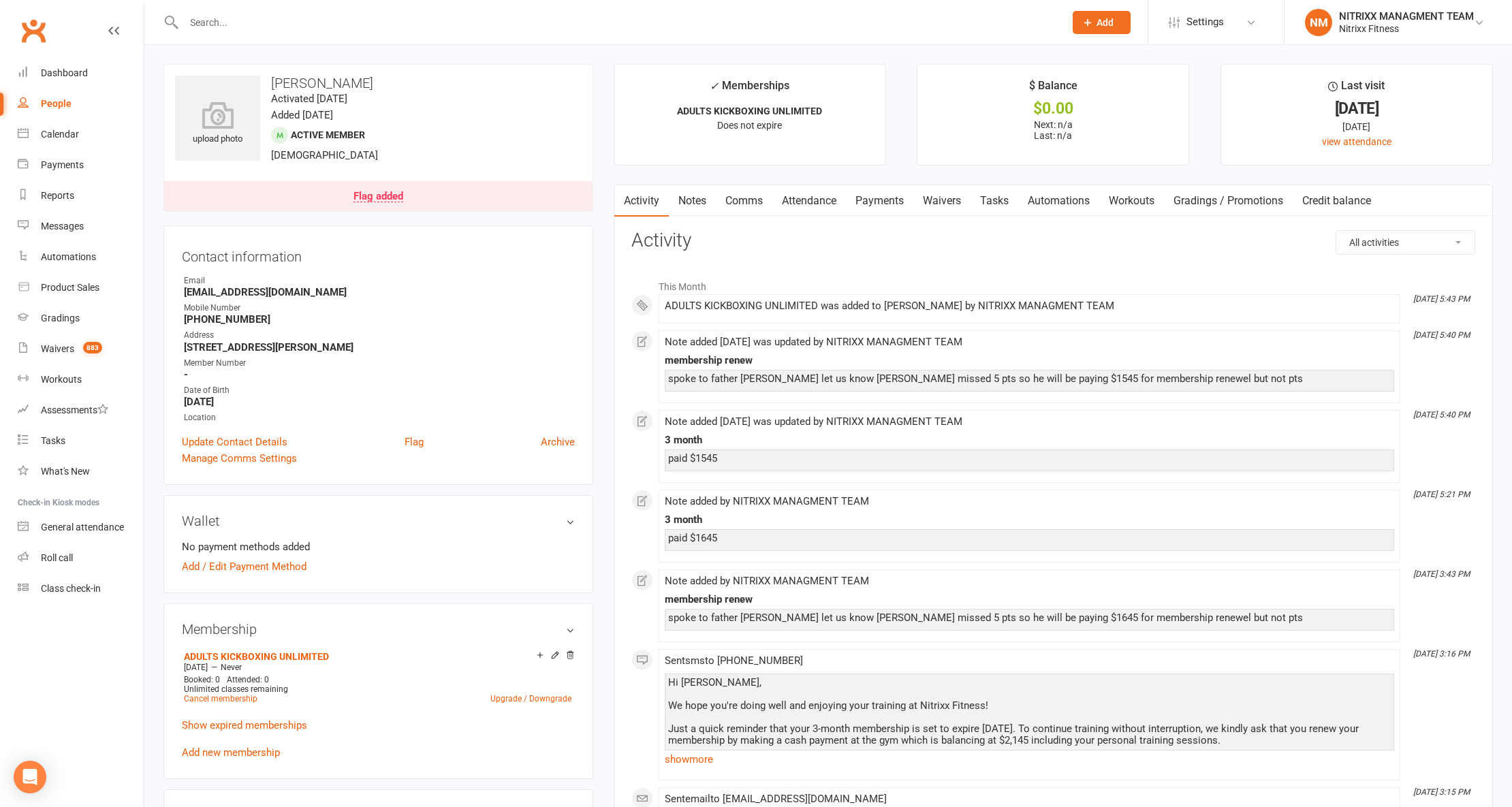
click at [774, 374] on div "spoke to father [PERSON_NAME] let us know [PERSON_NAME] missed 5 pts so he will…" at bounding box center [1029, 379] width 723 height 12
click at [775, 373] on div "spoke to father [PERSON_NAME] let us know [PERSON_NAME] missed 5 pts so he will…" at bounding box center [1030, 381] width 730 height 22
click at [705, 201] on link "Notes" at bounding box center [693, 200] width 47 height 31
